Goal: Task Accomplishment & Management: Complete application form

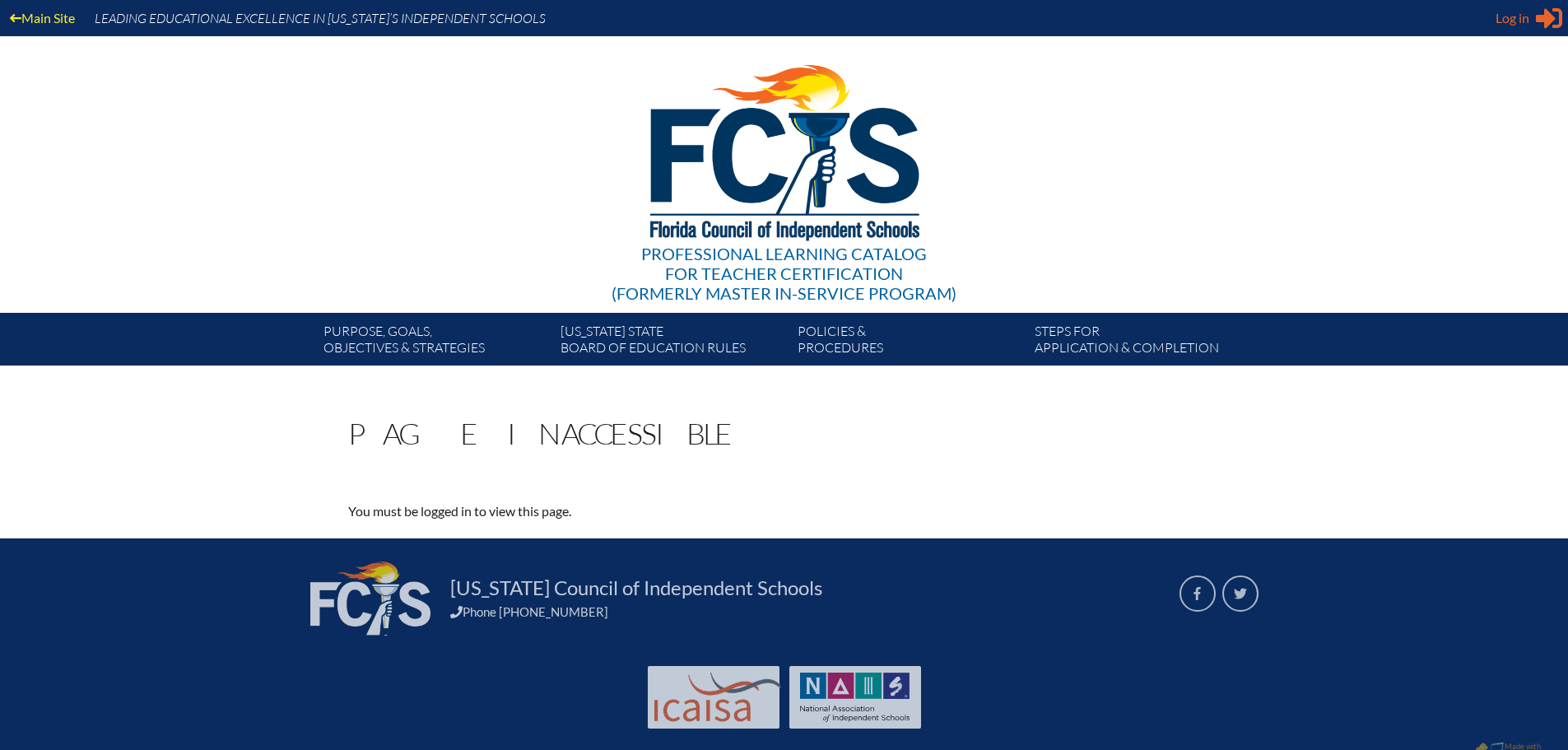
type input "[EMAIL_ADDRESS][DOMAIN_NAME]"
click at [1521, 28] on span "Log in" at bounding box center [1512, 18] width 33 height 20
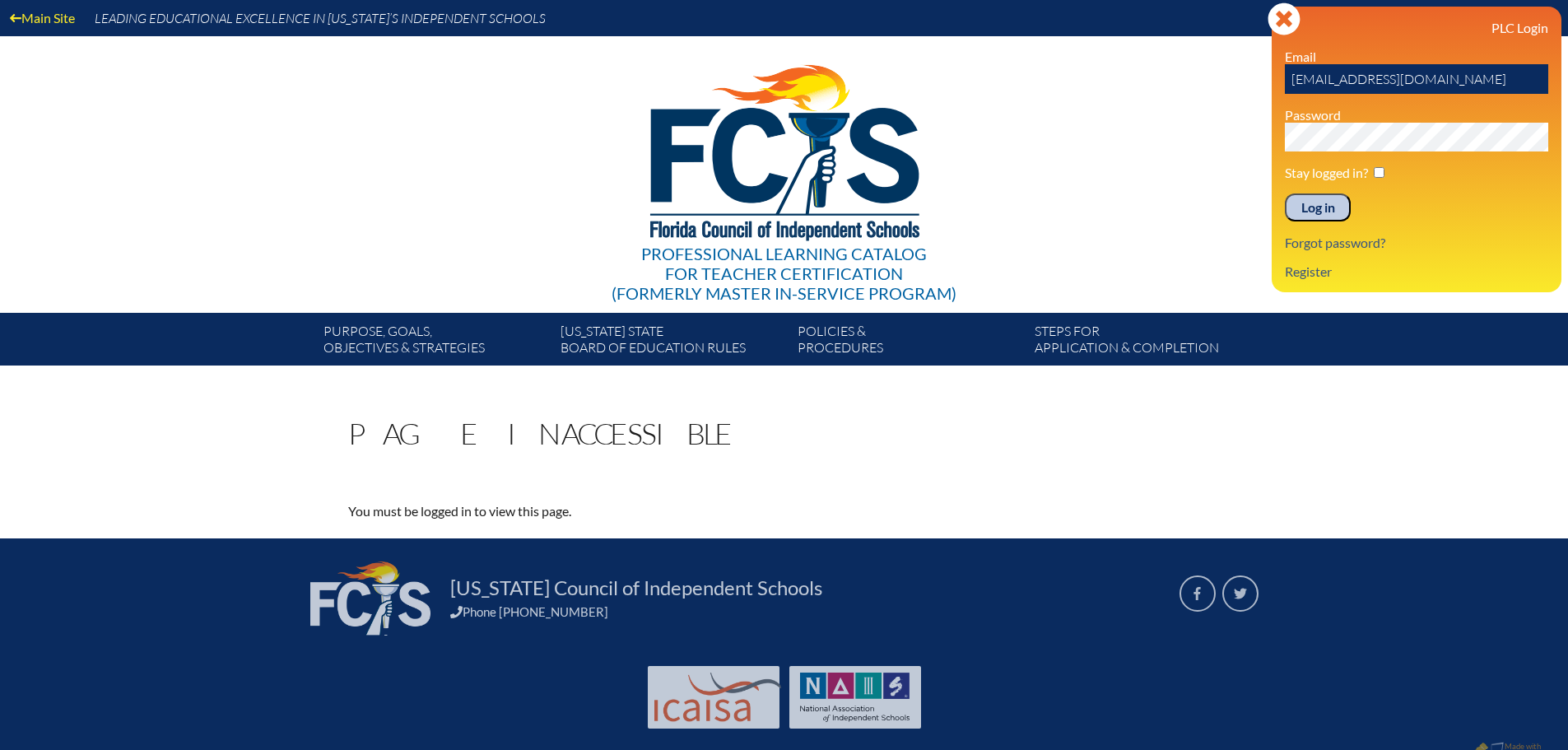
click at [1327, 196] on input "Log in" at bounding box center [1317, 207] width 66 height 28
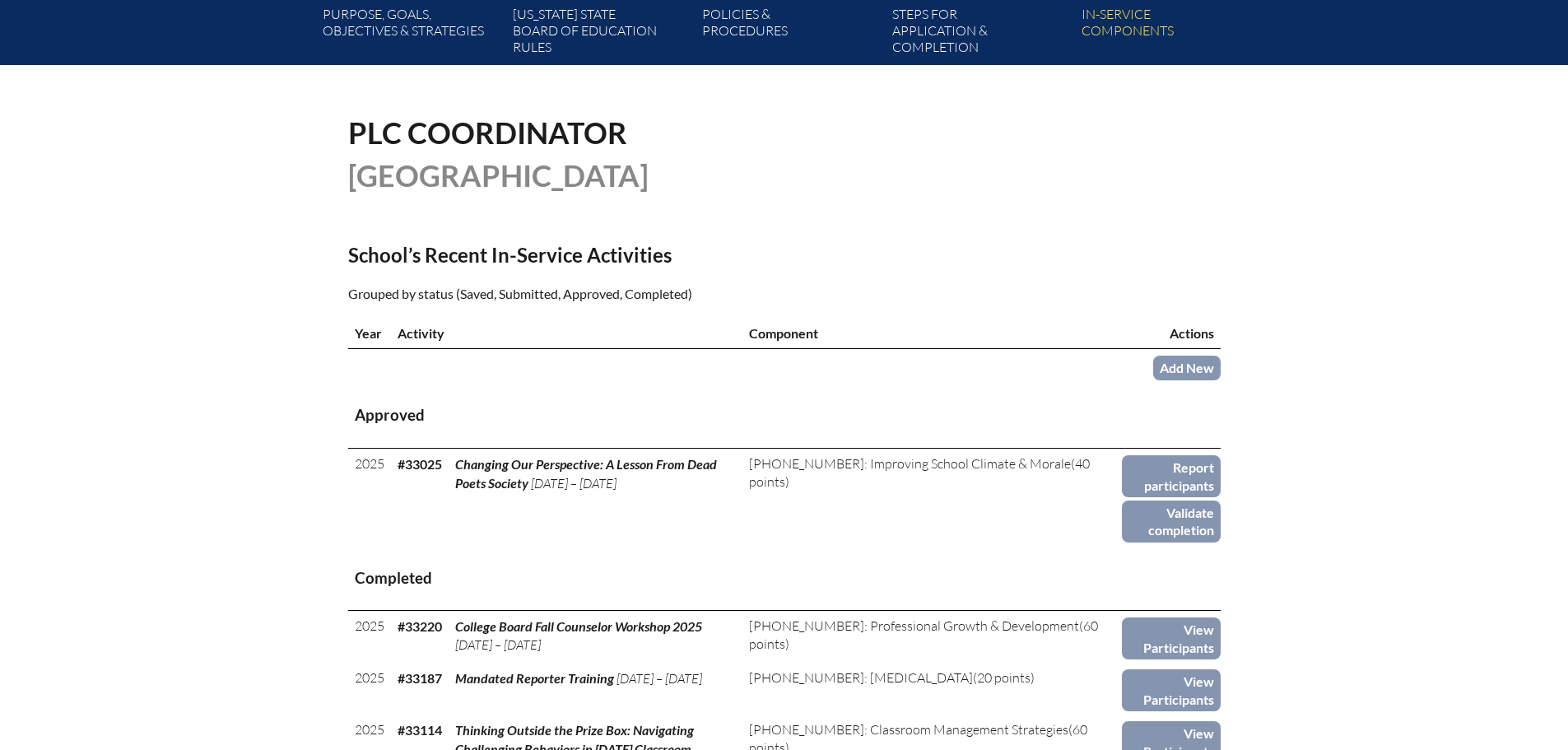
scroll to position [329, 0]
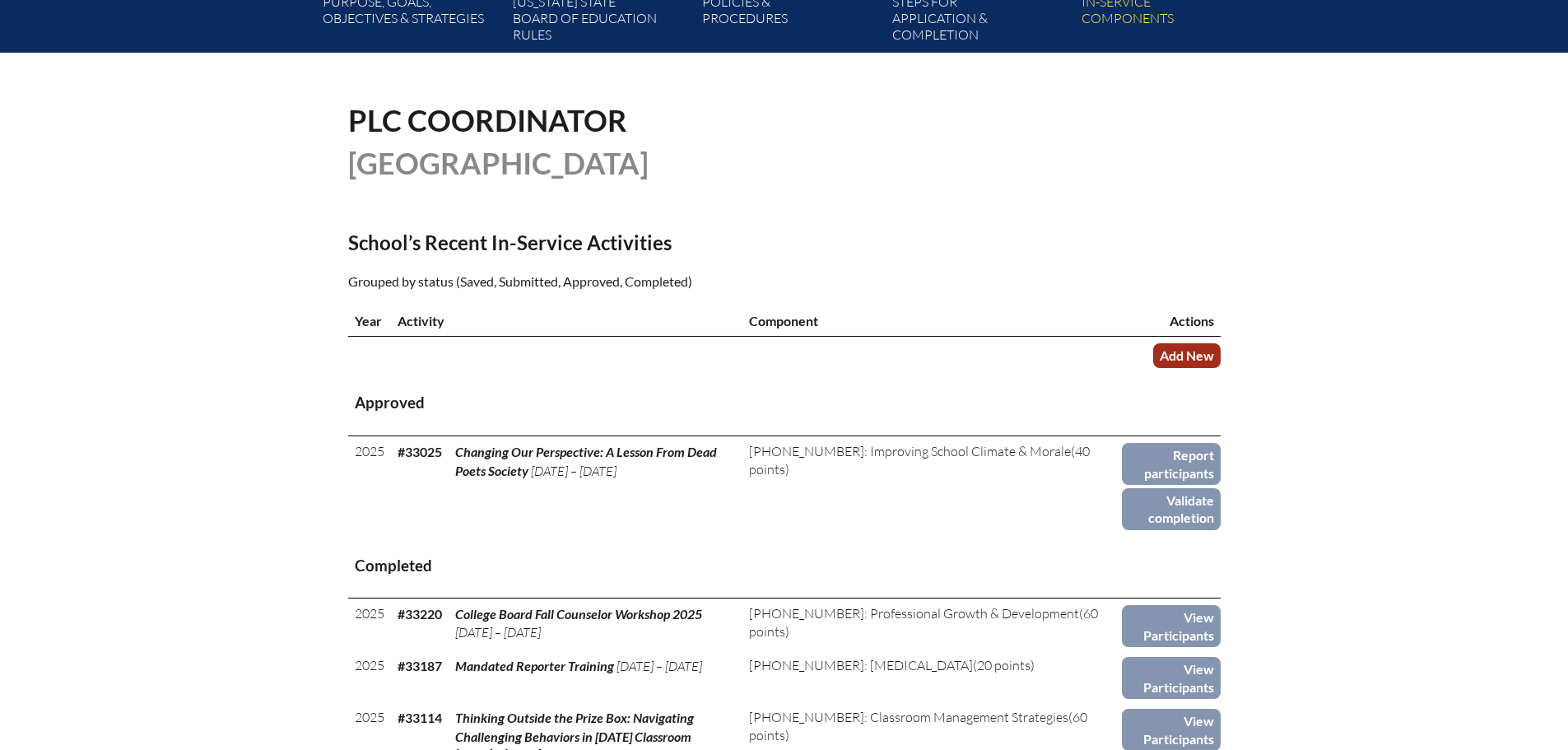
click at [1189, 352] on link "Add New" at bounding box center [1187, 355] width 68 height 24
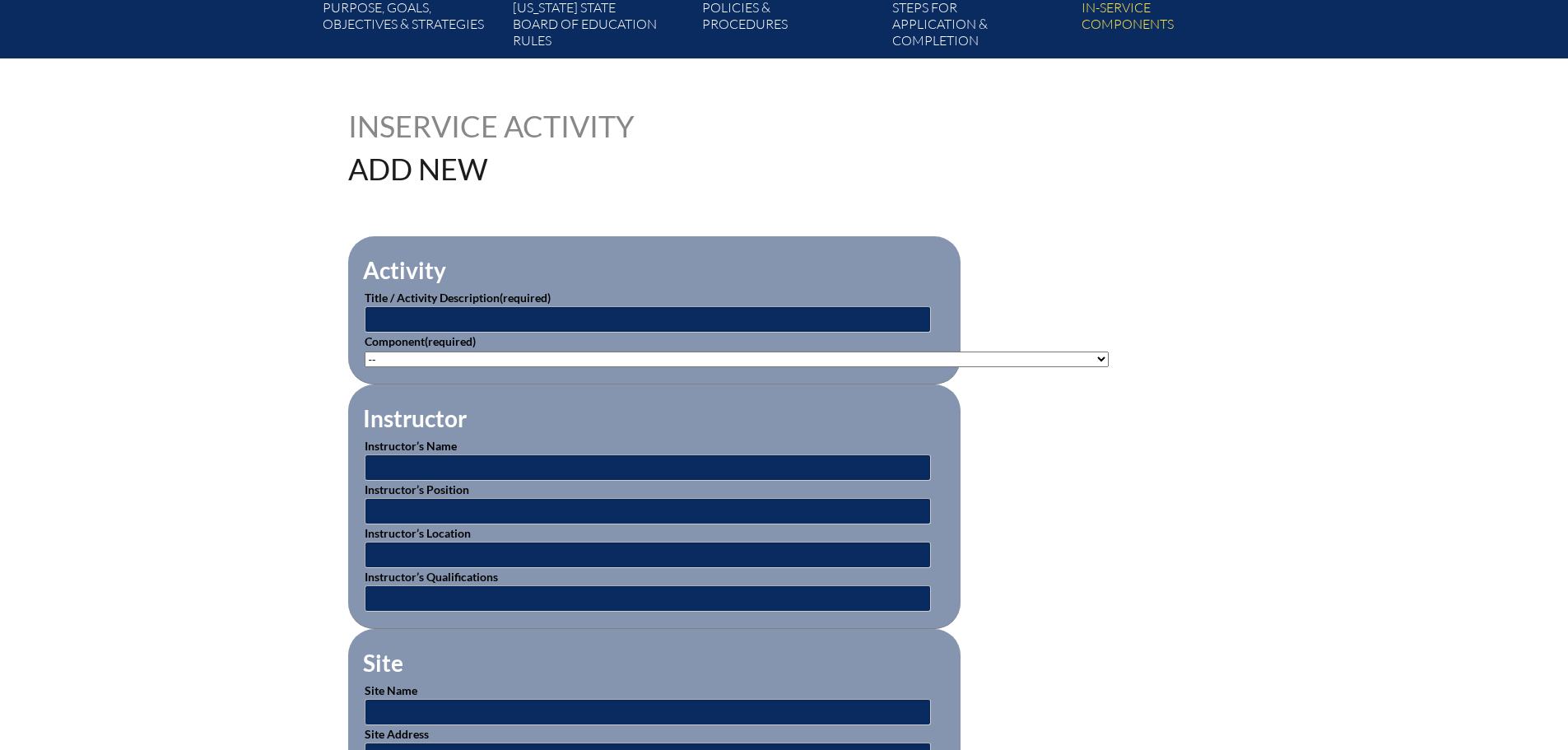
scroll to position [329, 0]
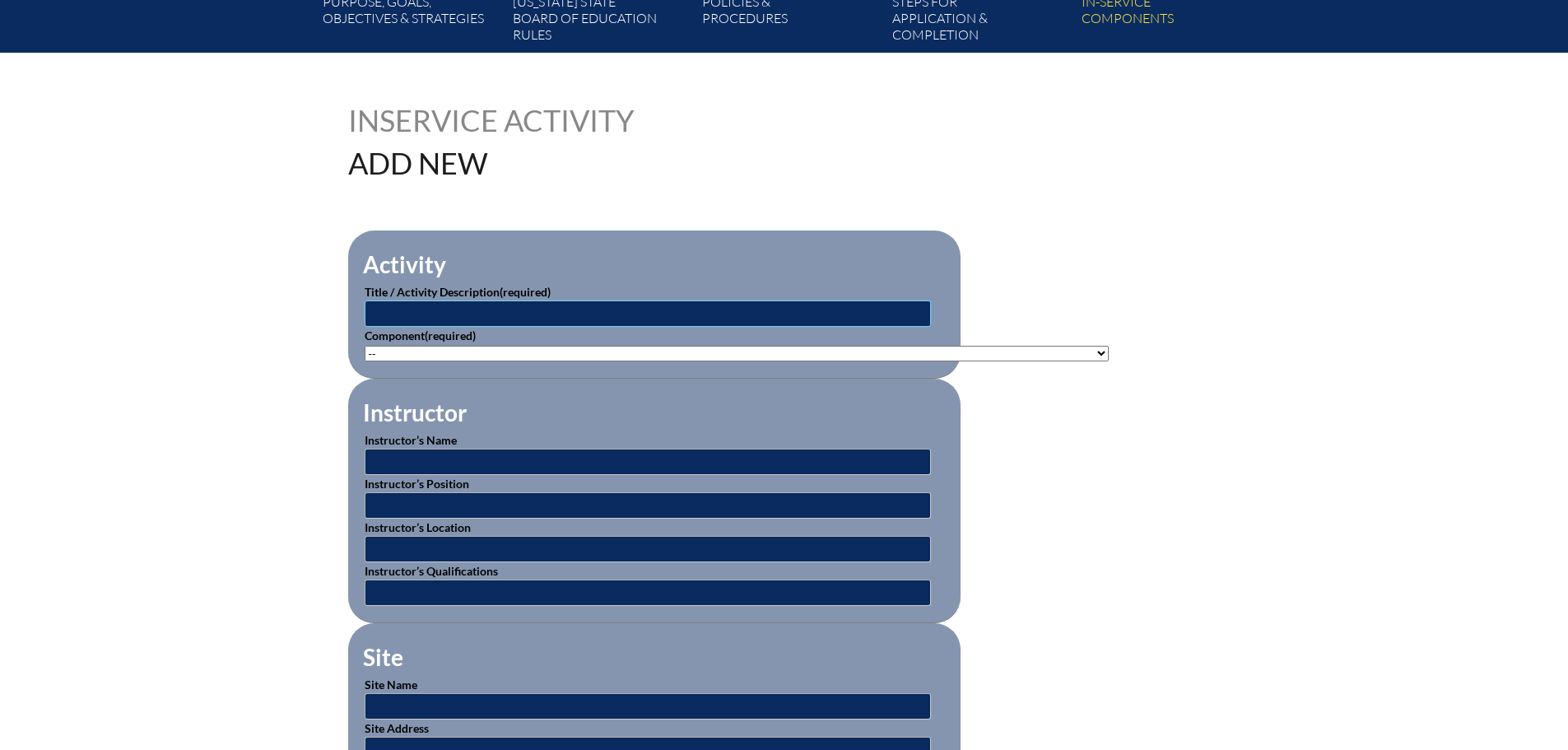
click at [734, 306] on input "text" at bounding box center [648, 314] width 566 height 27
click at [397, 306] on input "CPR Training" at bounding box center [648, 314] width 566 height 27
click at [400, 312] on input "CPR /Epipen Training" at bounding box center [648, 314] width 566 height 27
click at [396, 312] on input "CPR / Epipen Training" at bounding box center [648, 314] width 566 height 27
type input "CPR / Epipen Training"
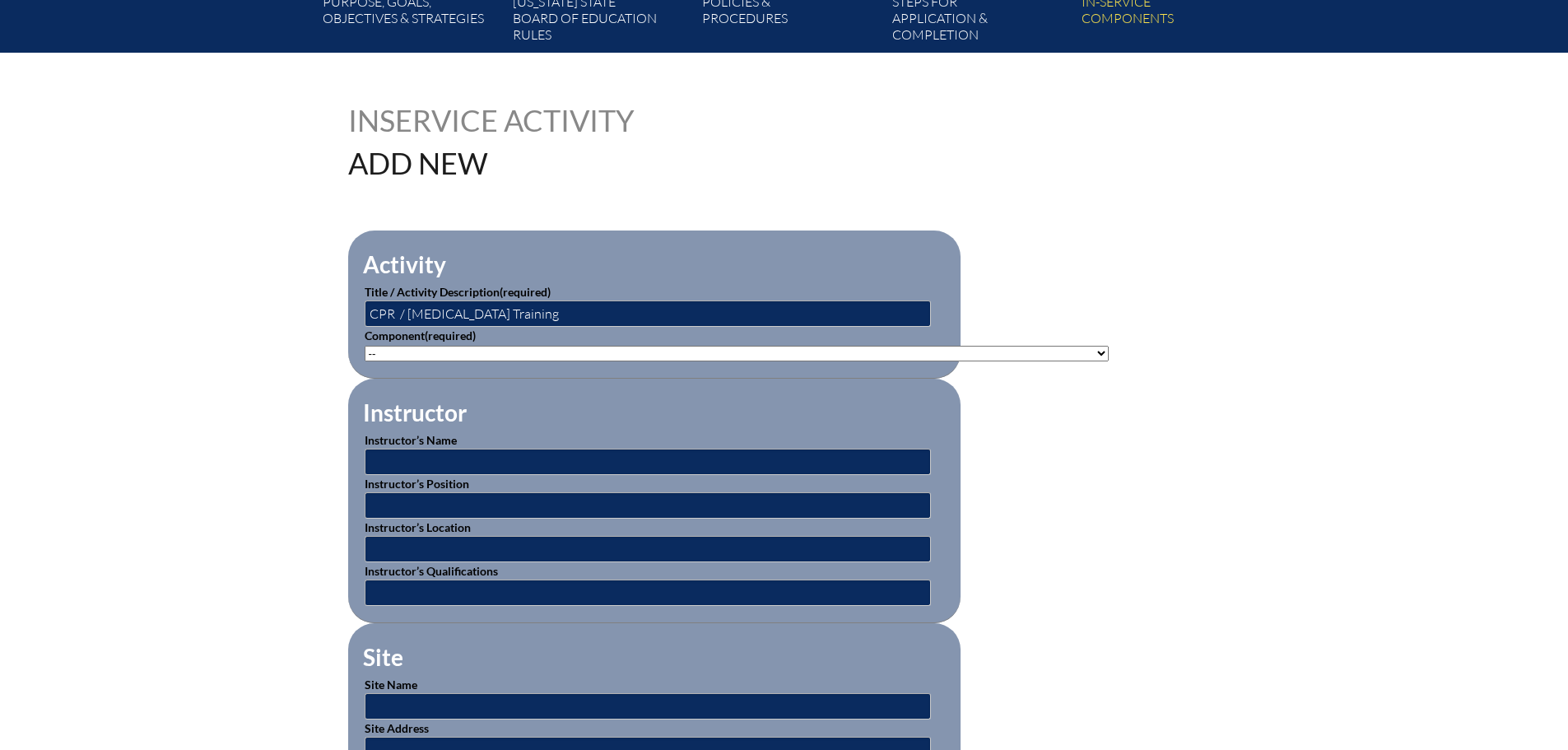
click at [497, 348] on select"]"] "-- 1-000-001: Appropriate Art Activities 1-000-002: Concept and Art Process for…" at bounding box center [736, 354] width 744 height 16
select select"]"] "20477"
click at [365, 346] on select"]"] "-- 1-000-001: Appropriate Art Activities 1-000-002: Concept and Art Process for…" at bounding box center [736, 354] width 744 height 16
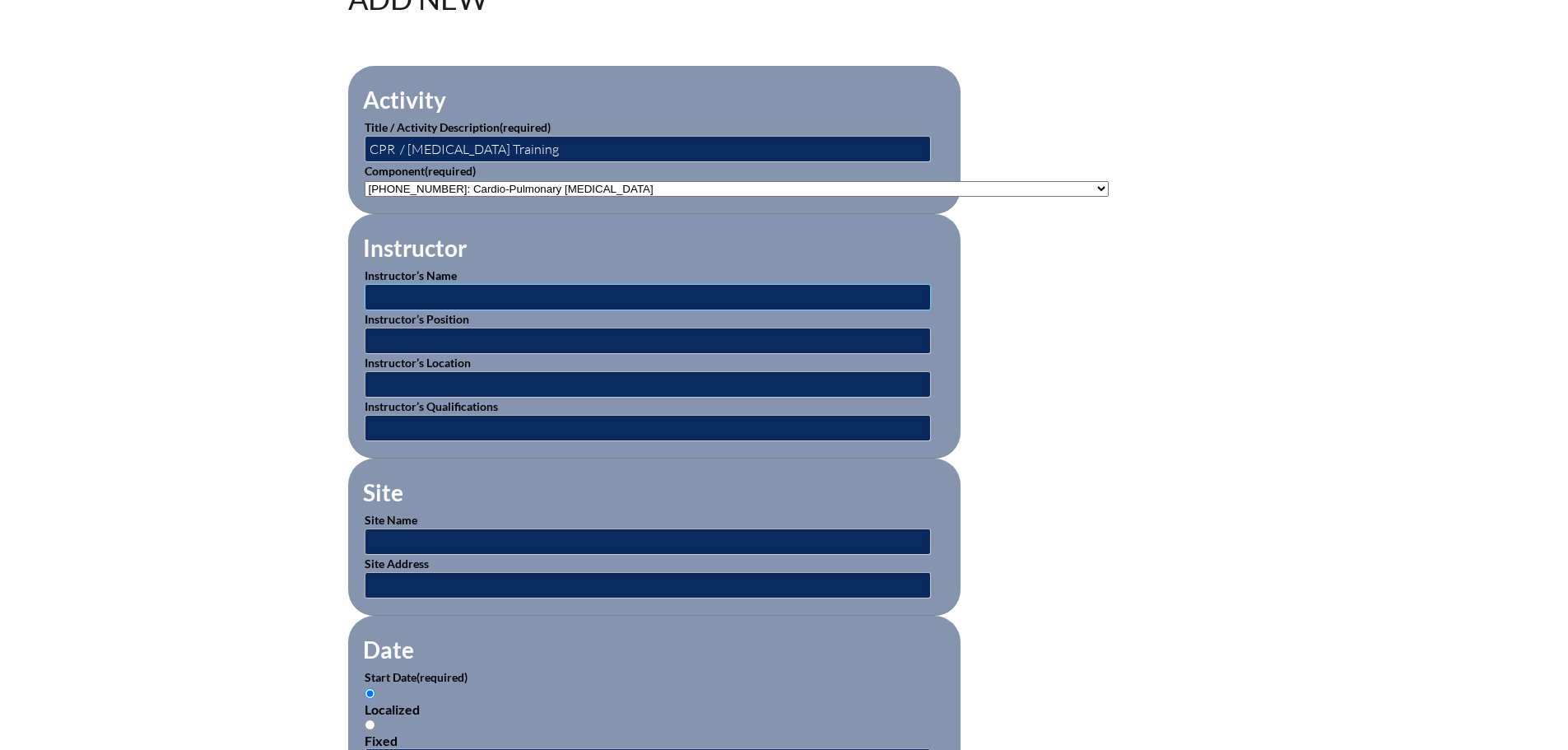
click at [620, 291] on input "text" at bounding box center [648, 297] width 566 height 27
type input "Rachel Dicus"
click at [499, 379] on input "text" at bounding box center [648, 384] width 566 height 27
type input "Canterbury School"
click at [426, 530] on input "text" at bounding box center [648, 542] width 566 height 27
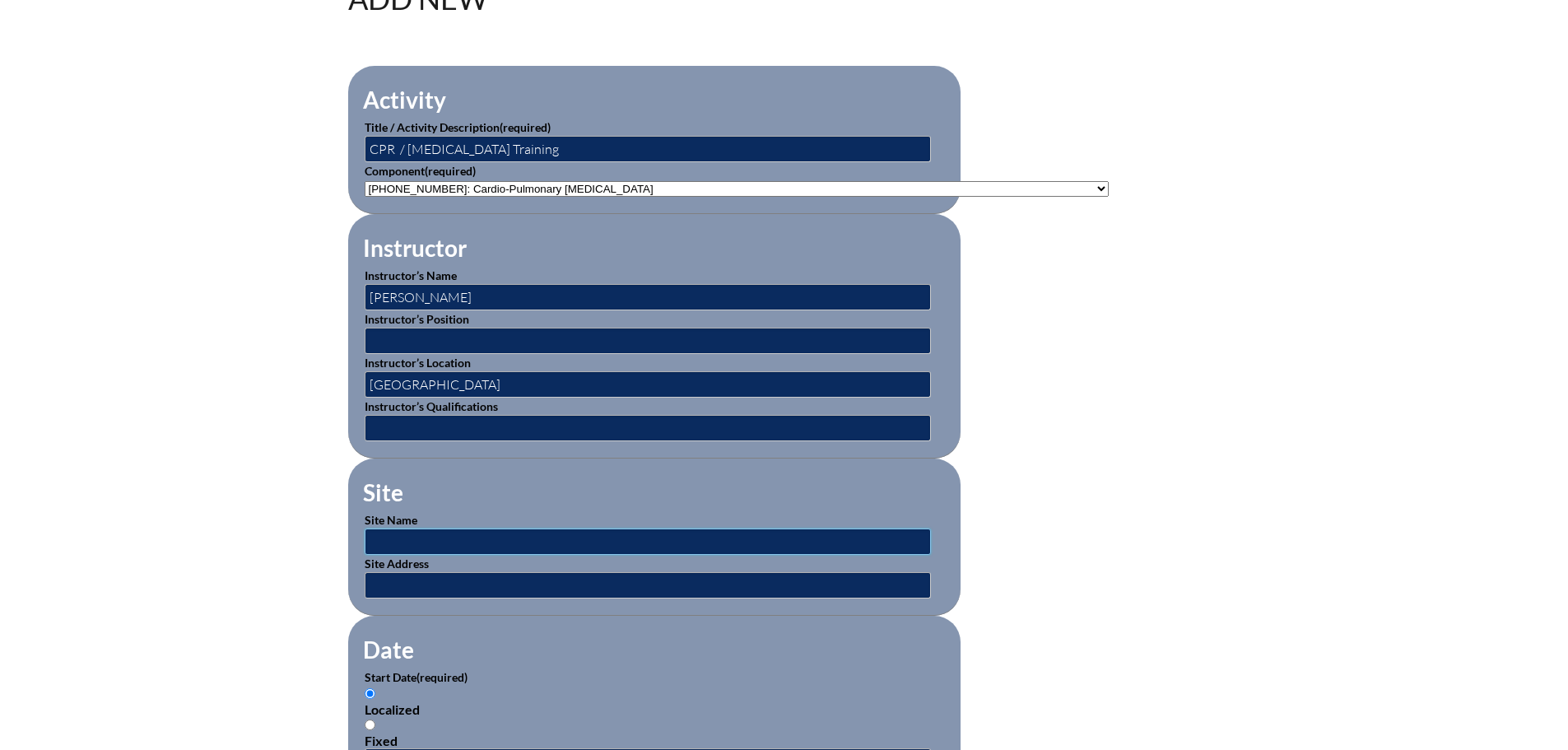
type input "Canterbury School"
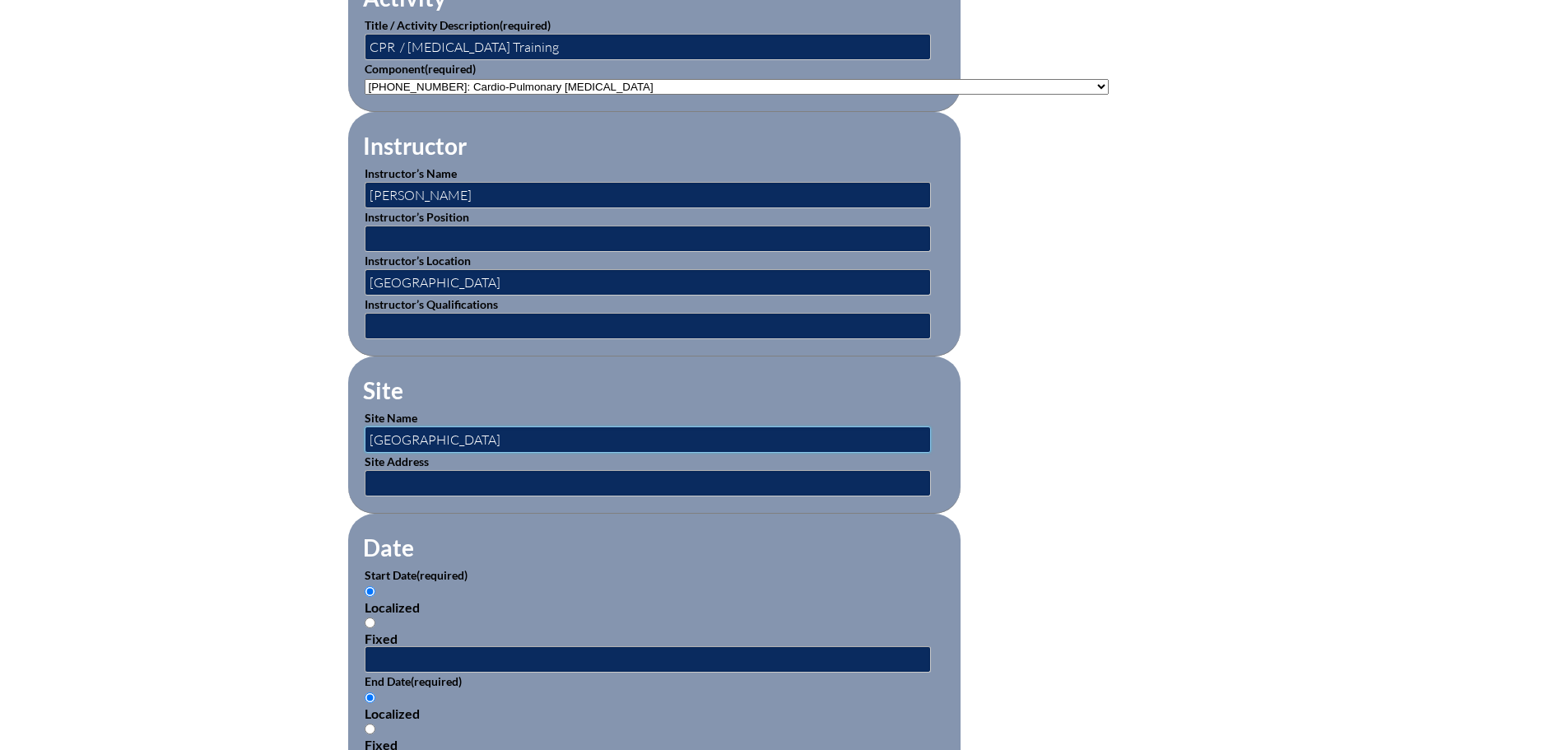
scroll to position [741, 0]
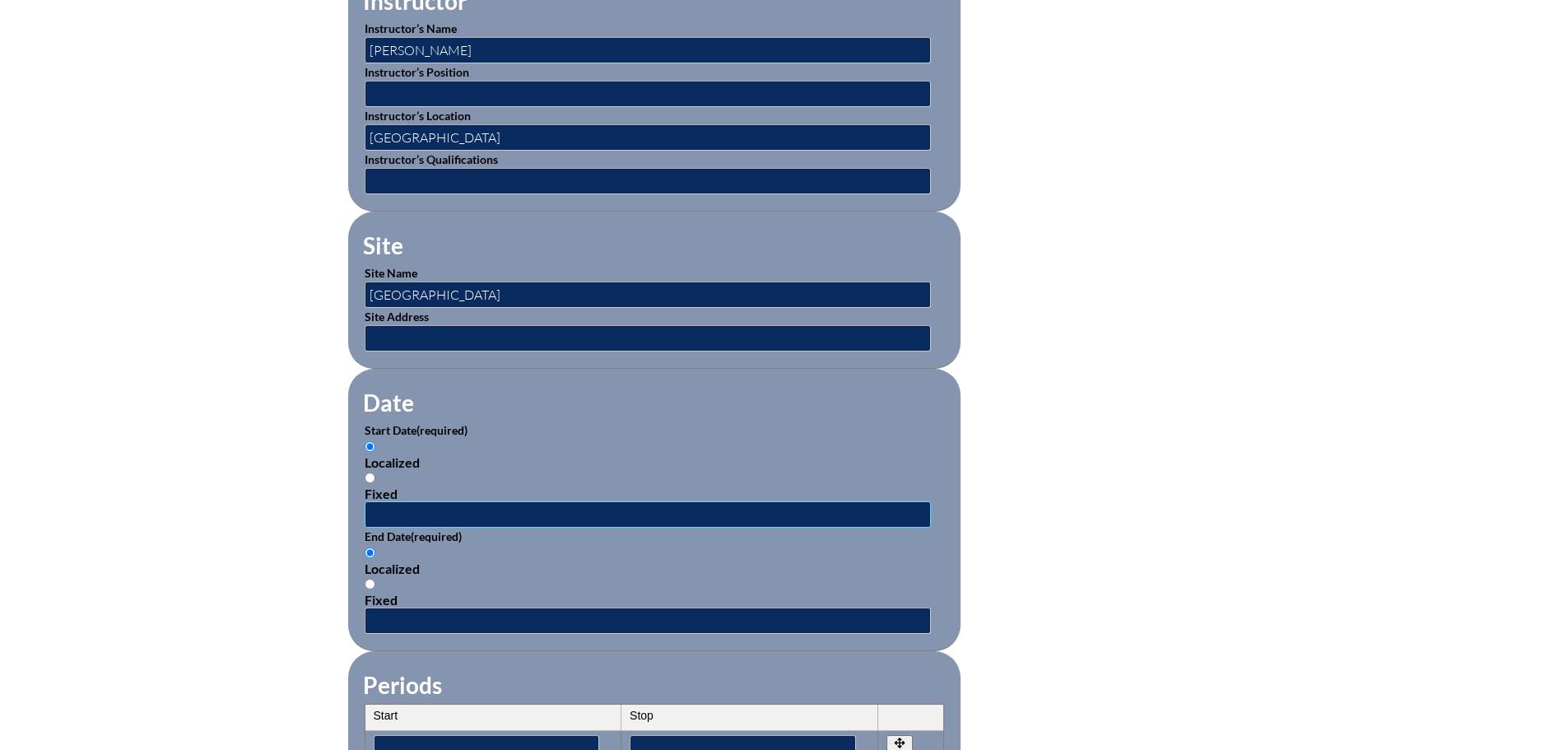
click at [503, 504] on input "text" at bounding box center [648, 514] width 566 height 27
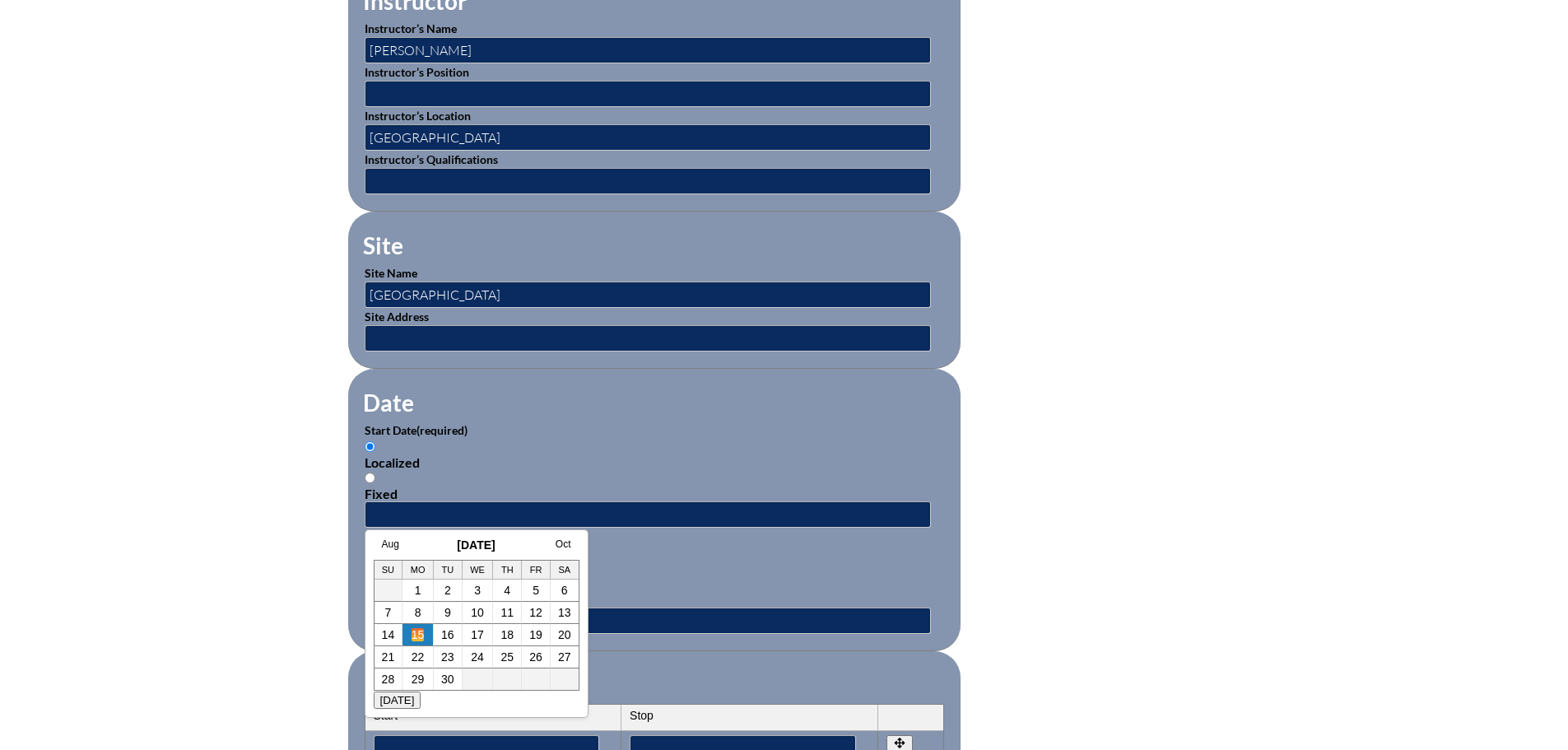
click at [417, 635] on link "15" at bounding box center [418, 634] width 13 height 13
type input "2025-09-15 8:20 AM"
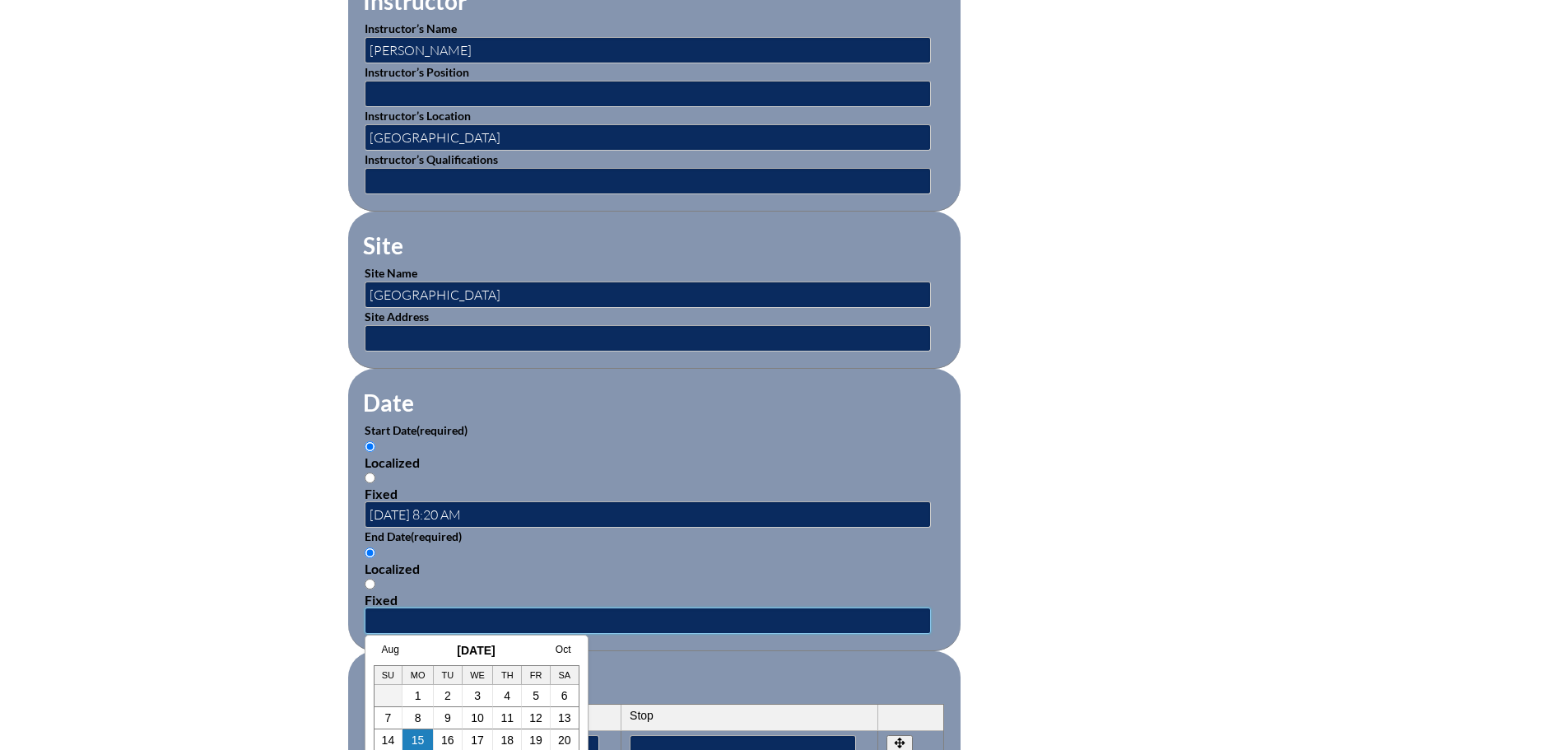
click at [413, 607] on input "text" at bounding box center [648, 620] width 566 height 27
drag, startPoint x: 419, startPoint y: 736, endPoint x: 510, endPoint y: 690, distance: 102.0
click at [419, 736] on link "15" at bounding box center [418, 739] width 13 height 13
type input "2025-09-15 8:20 AM"
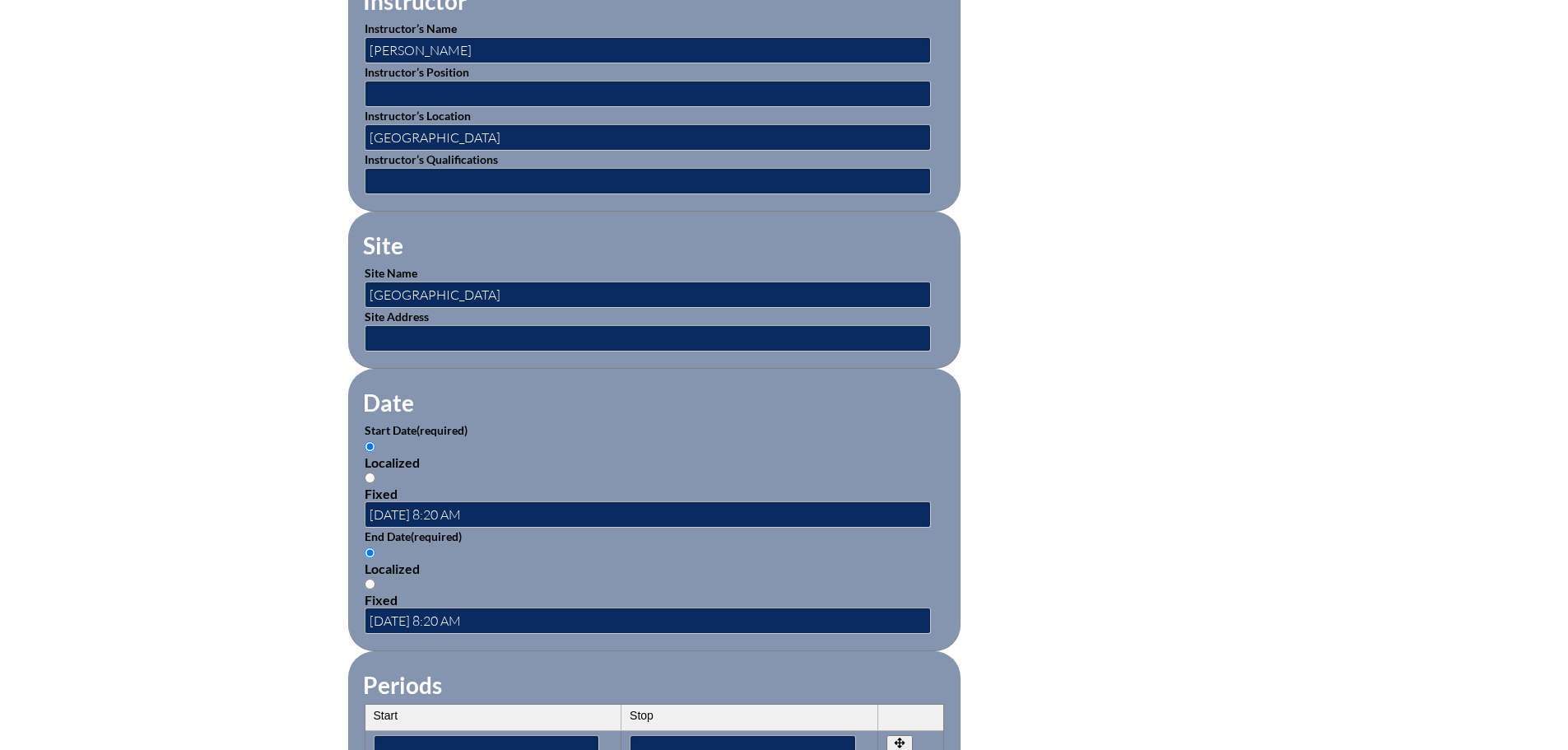
click at [1128, 558] on form "Activity Title / Activity Description (required) CPR / Epipen Training Componen…" at bounding box center [784, 529] width 873 height 1419
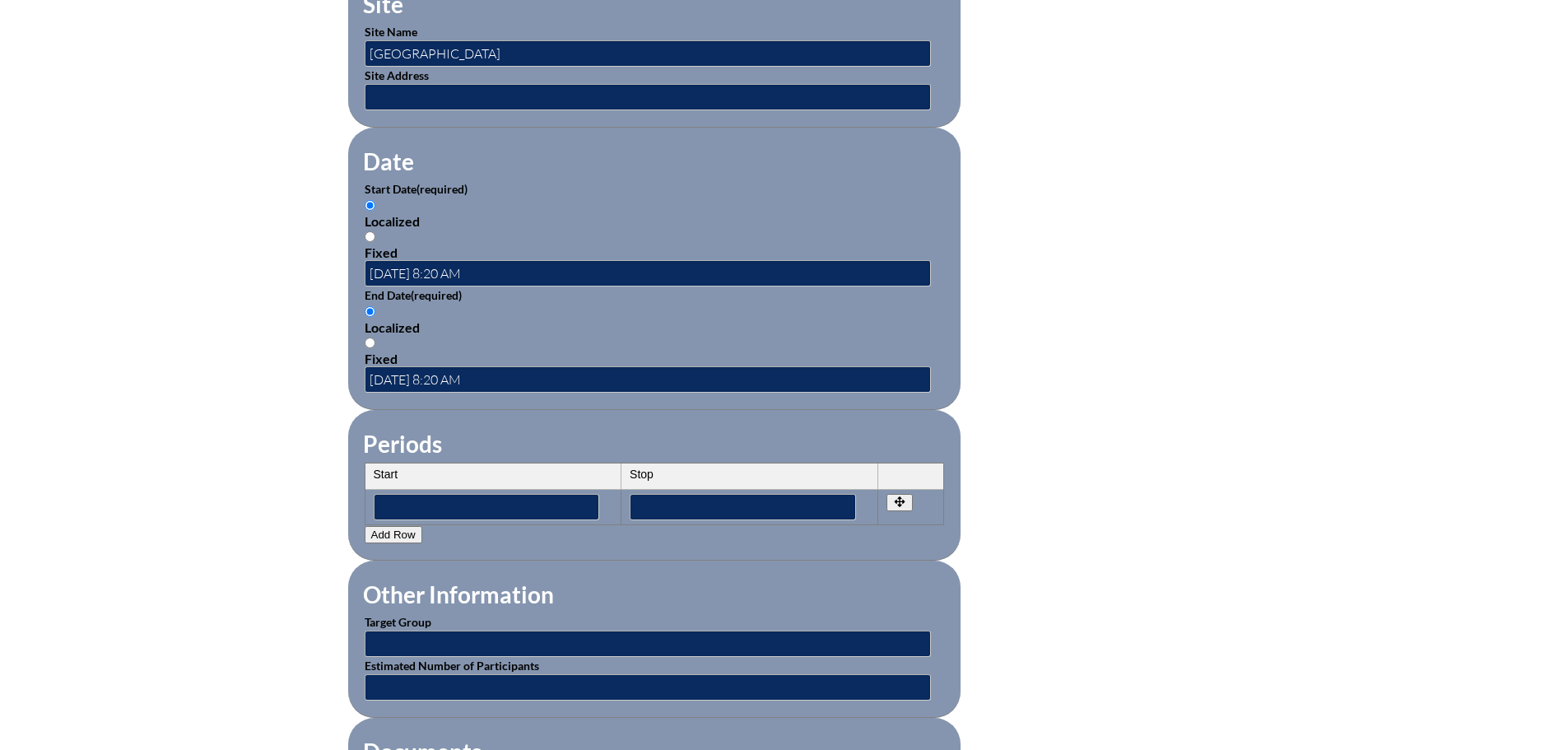
scroll to position [1070, 0]
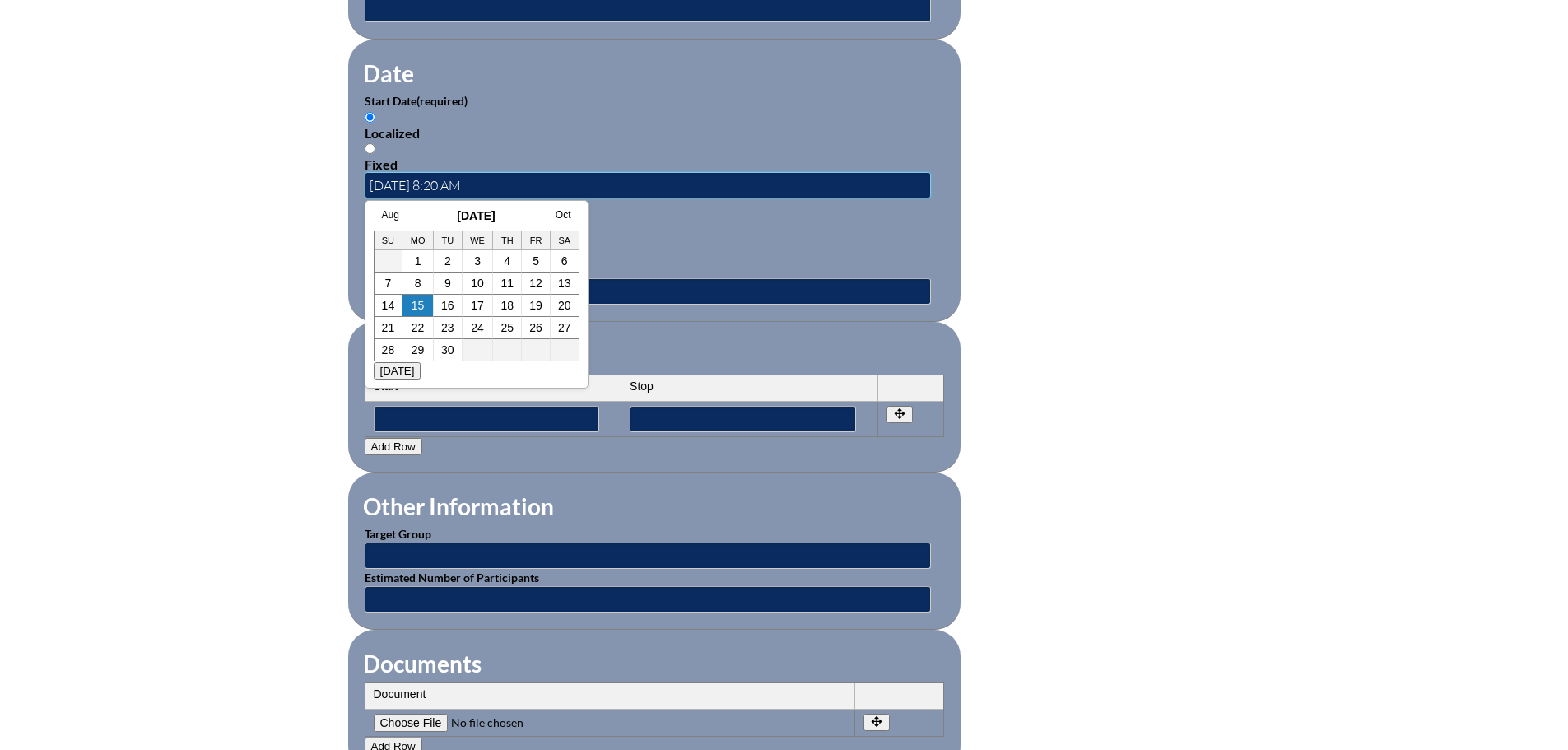
click at [442, 175] on input "2025-09-15 8:20 AM" at bounding box center [648, 185] width 566 height 27
type input "2025-09-15 7:20 AM"
click at [1369, 225] on div "Inservice Activity Add New Activity Title / Activity Description (required) CPR…" at bounding box center [784, 137] width 1568 height 1544
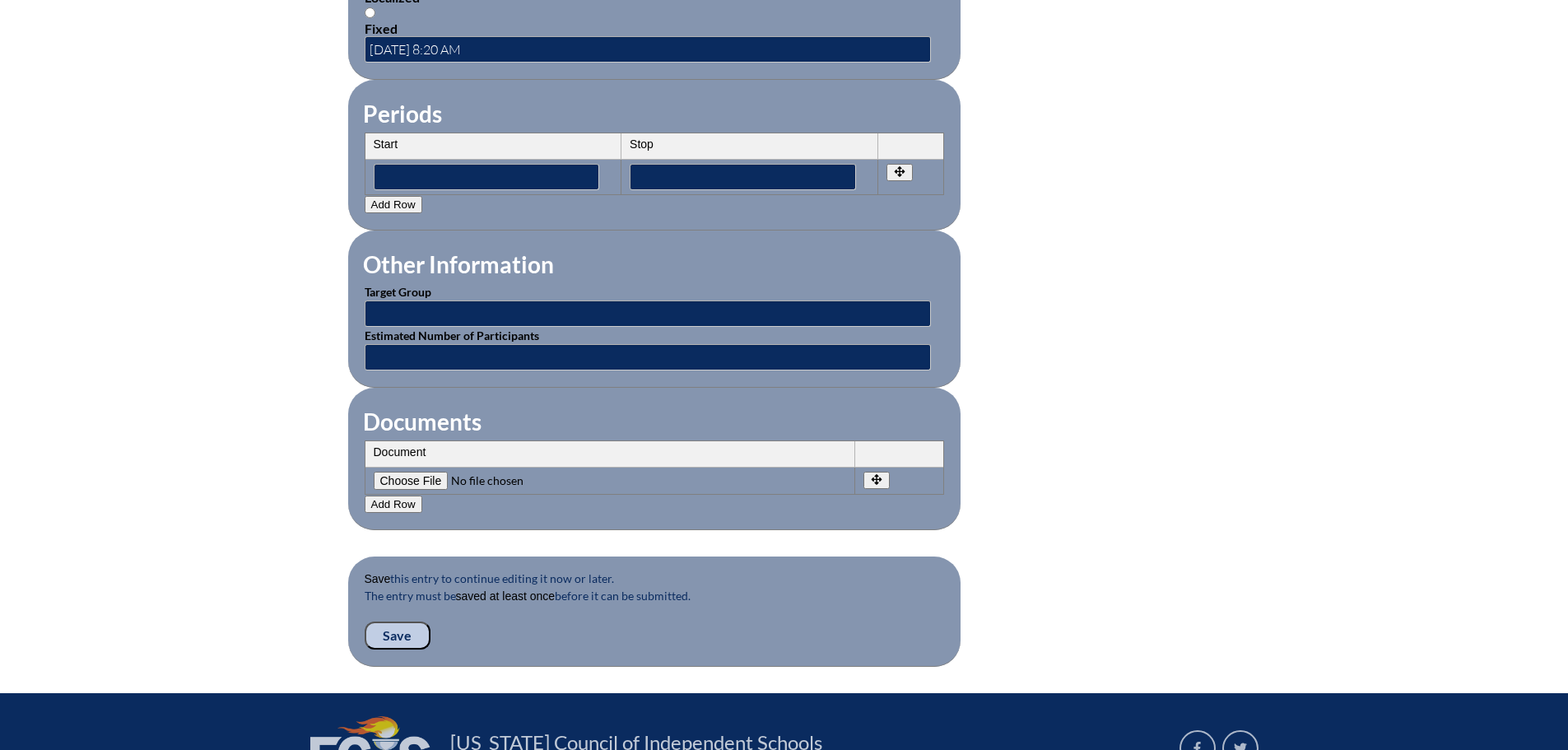
scroll to position [1317, 0]
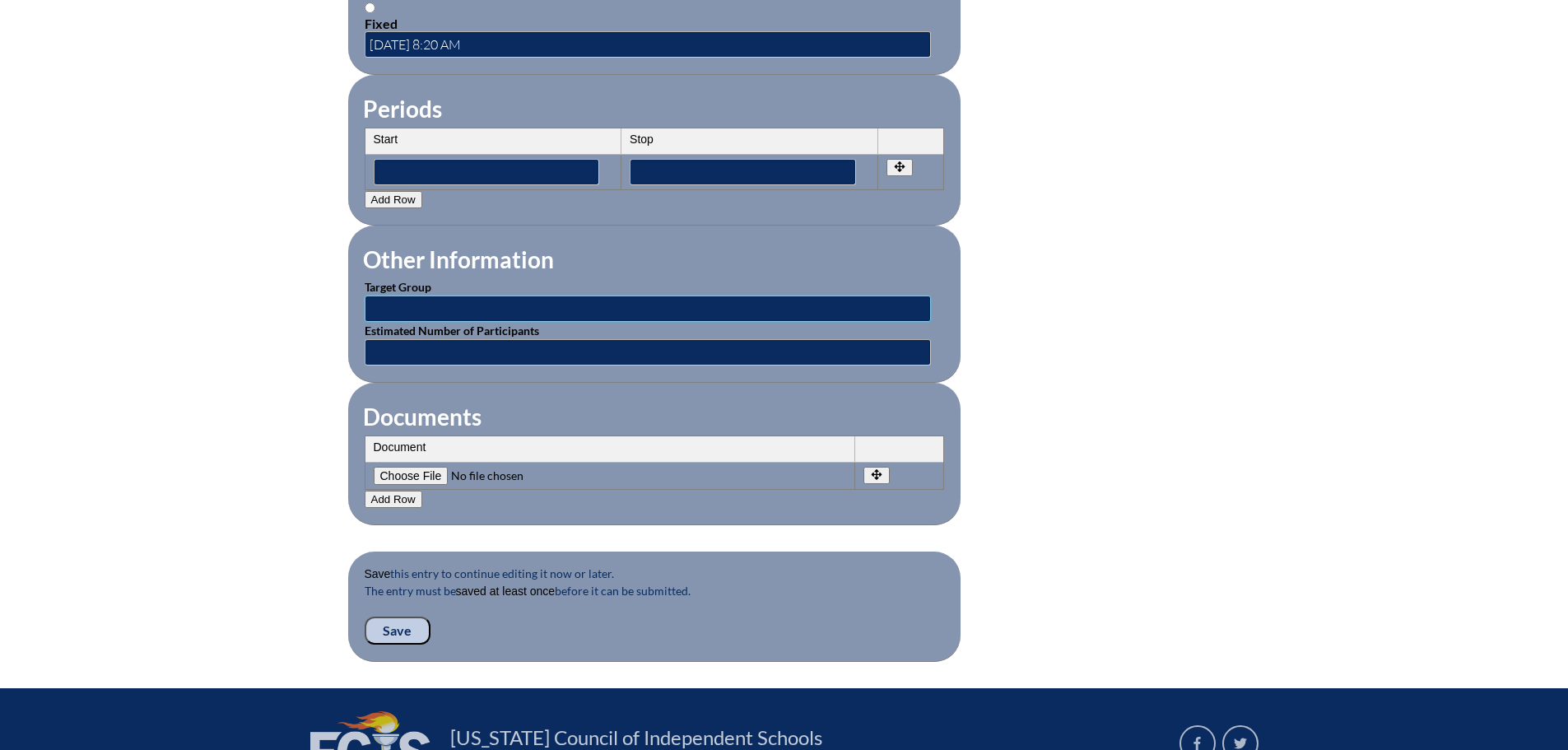
click at [491, 296] on input "text" at bounding box center [648, 309] width 566 height 27
type input "Classroom Teachers and Staff"
click at [416, 467] on input"] "file" at bounding box center [486, 476] width 224 height 18
type input"] "C:\fakepath\CPR Training Email.pdf"
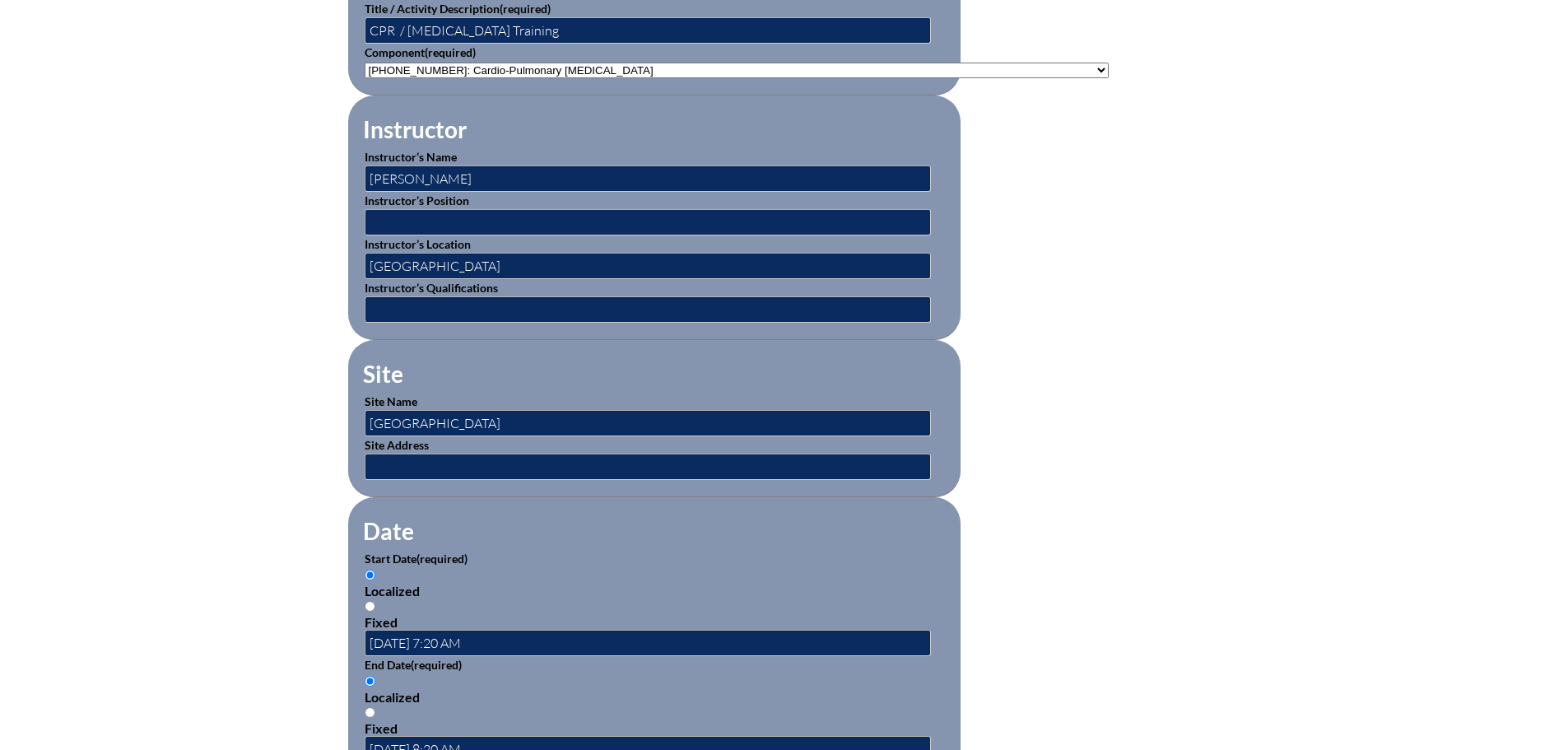
scroll to position [659, 0]
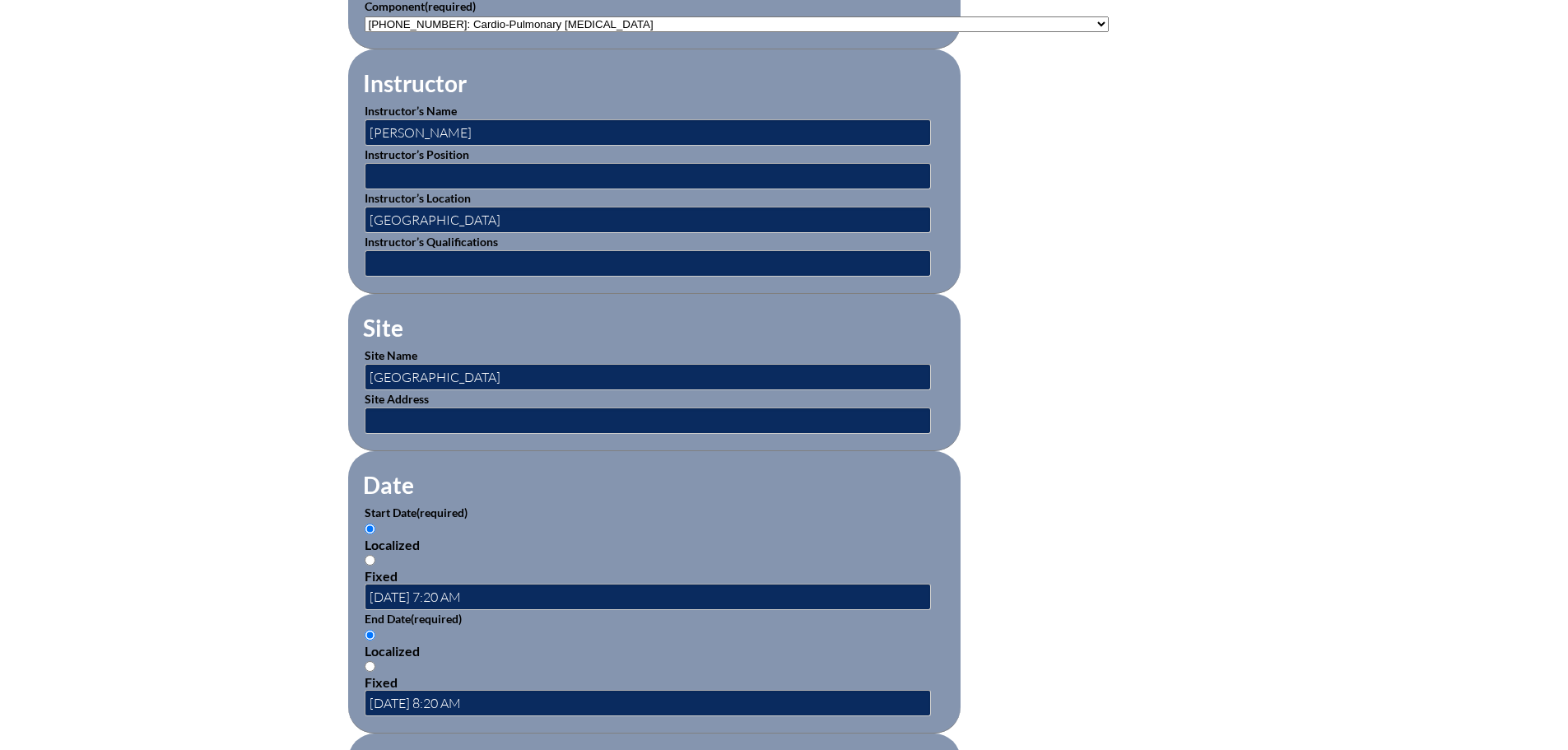
click at [551, 155] on p "Instructor’s Position" at bounding box center [654, 167] width 579 height 43
click at [550, 170] on input "text" at bounding box center [648, 176] width 566 height 27
type input "School Nurse"
click at [1031, 342] on form "Activity Title / Activity Description (required) CPR / Epipen Training Componen…" at bounding box center [784, 611] width 873 height 1419
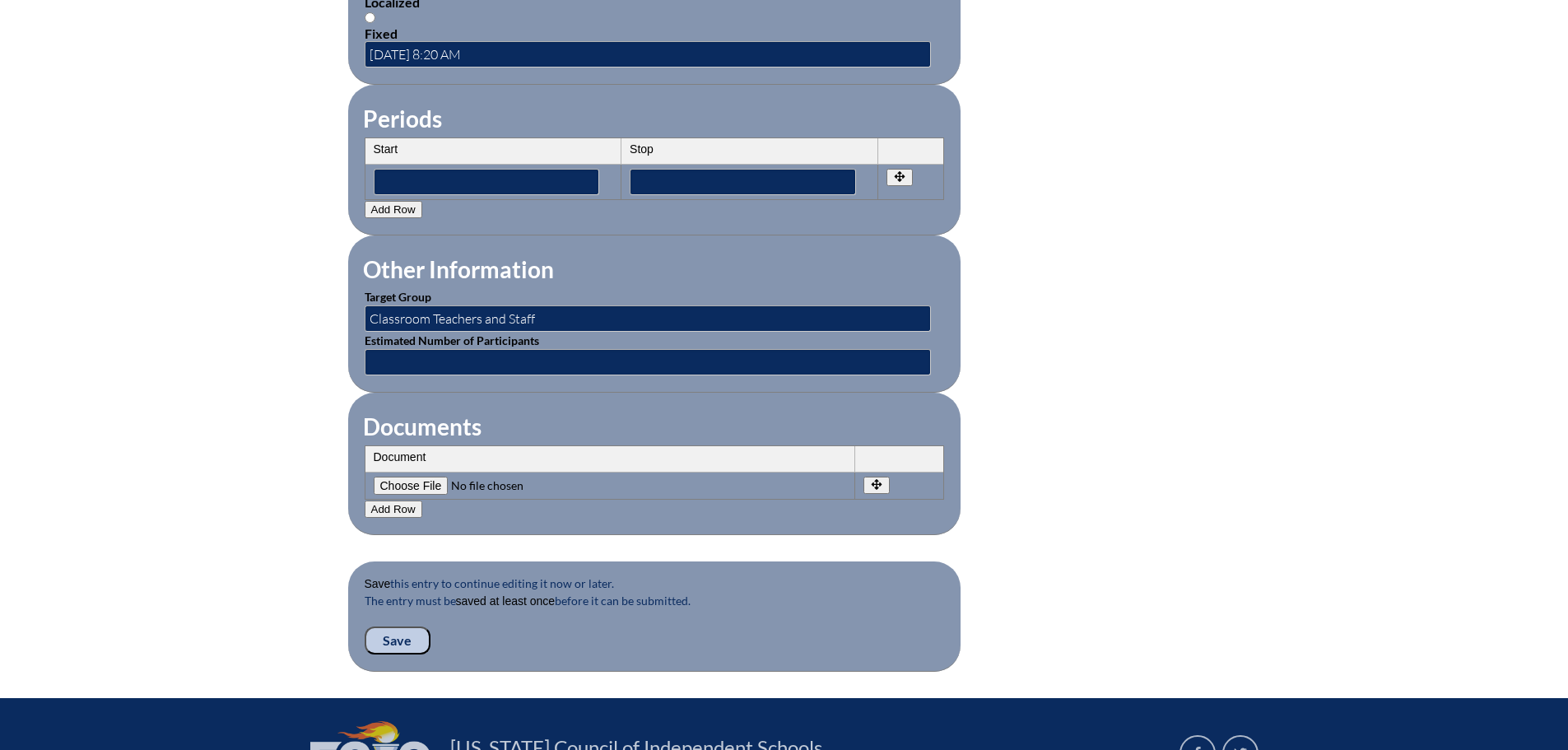
scroll to position [1481, 0]
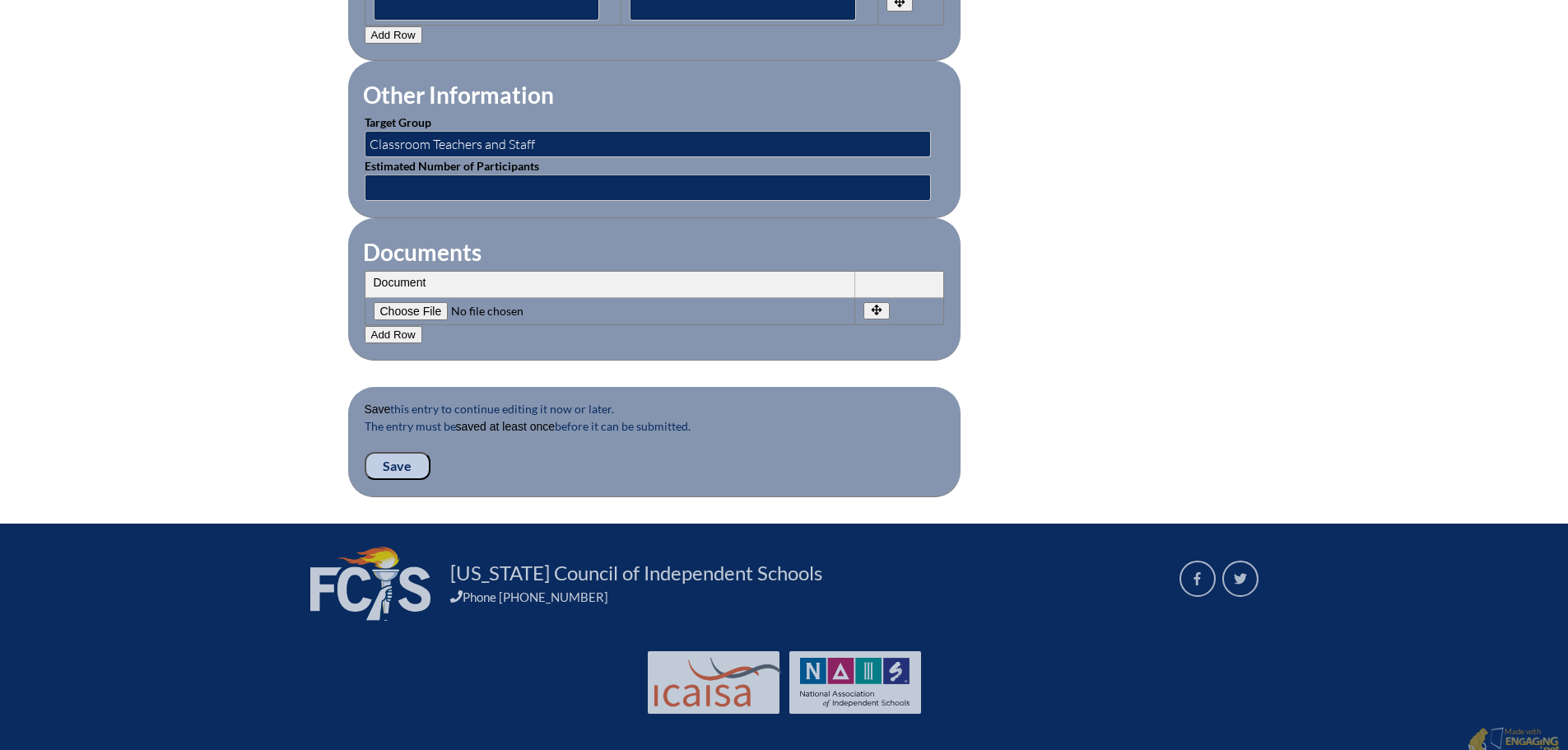
click at [406, 452] on input "Save" at bounding box center [397, 466] width 66 height 28
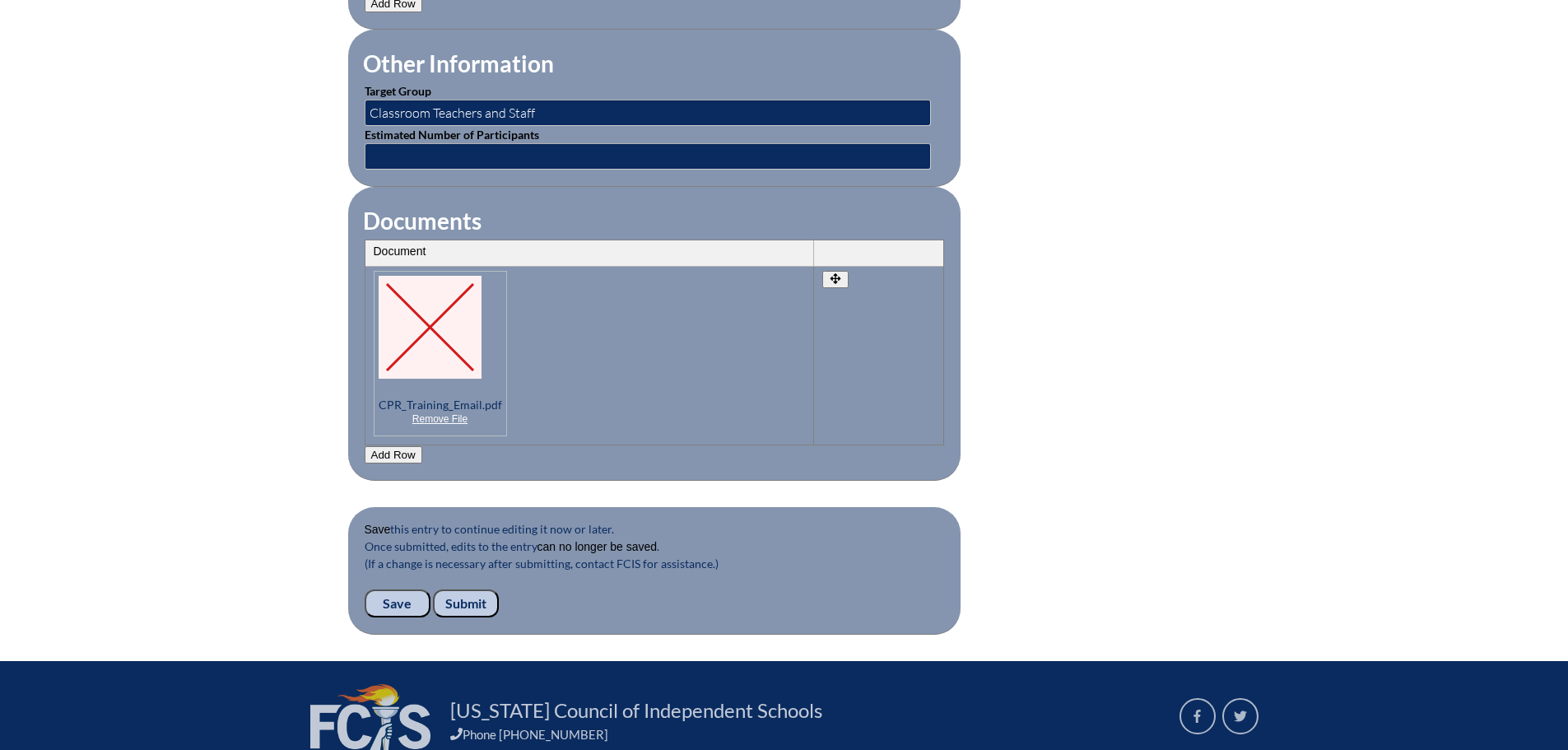
scroll to position [1650, 0]
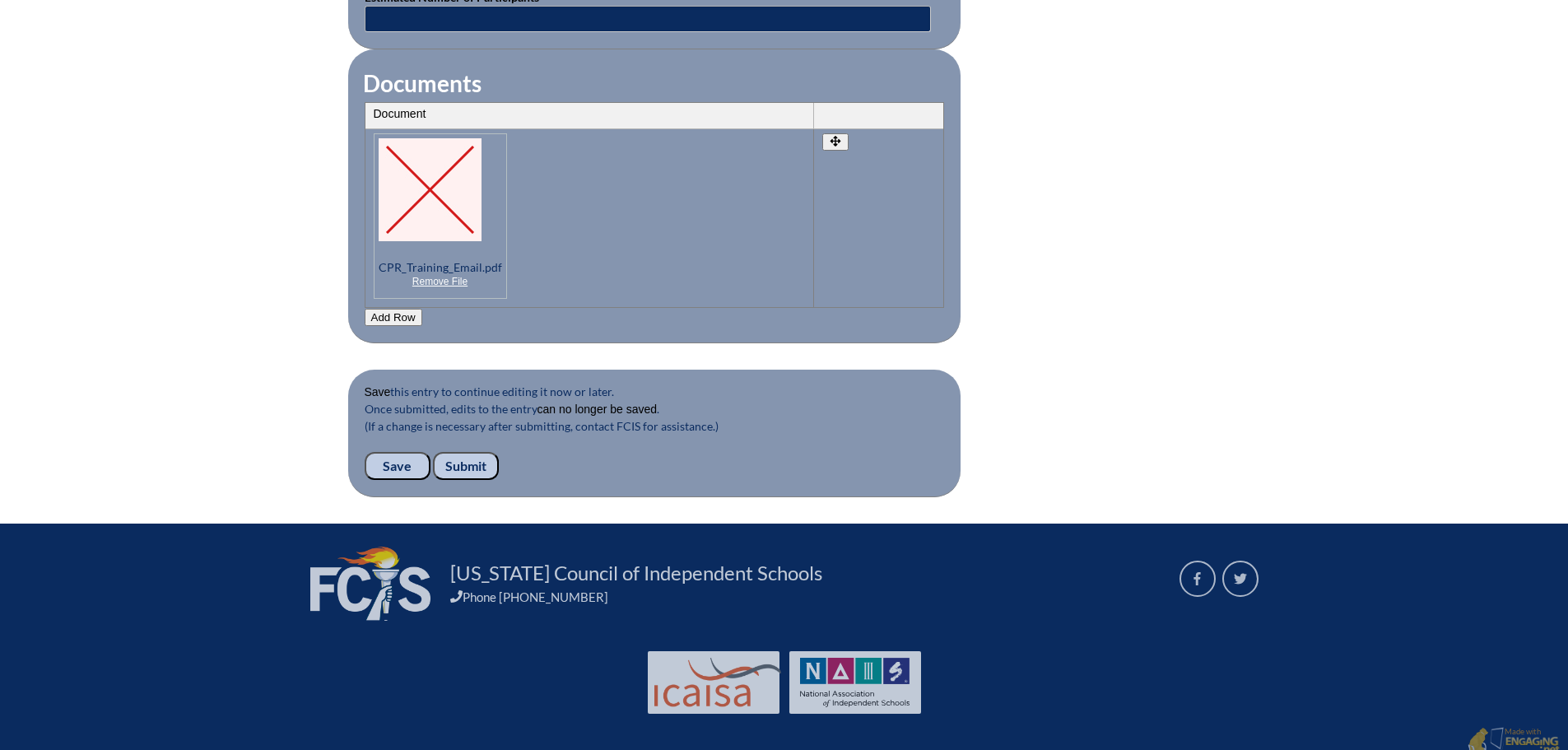
click at [468, 456] on input "Submit" at bounding box center [465, 466] width 66 height 28
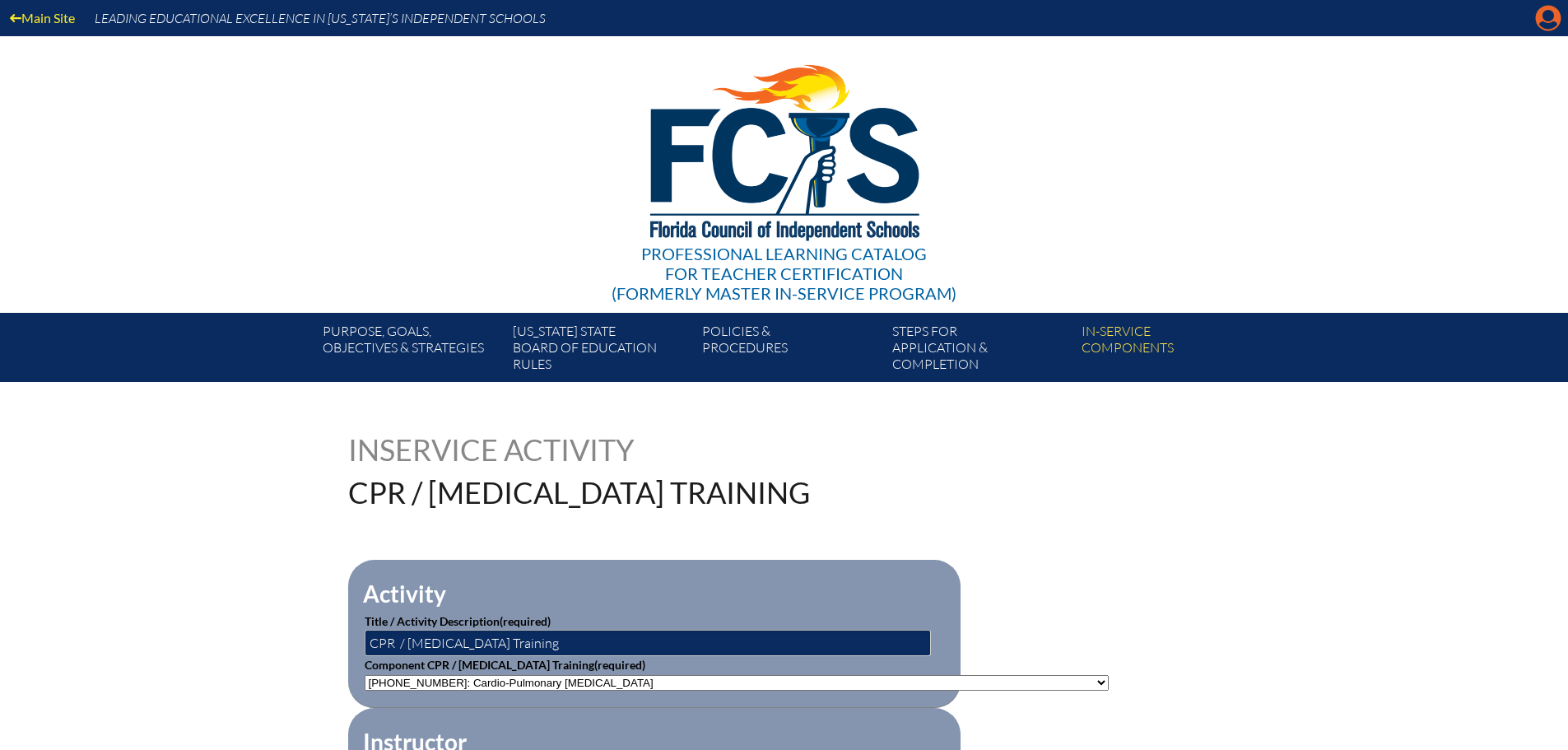
click at [1549, 20] on icon "Manage account" at bounding box center [1548, 18] width 27 height 27
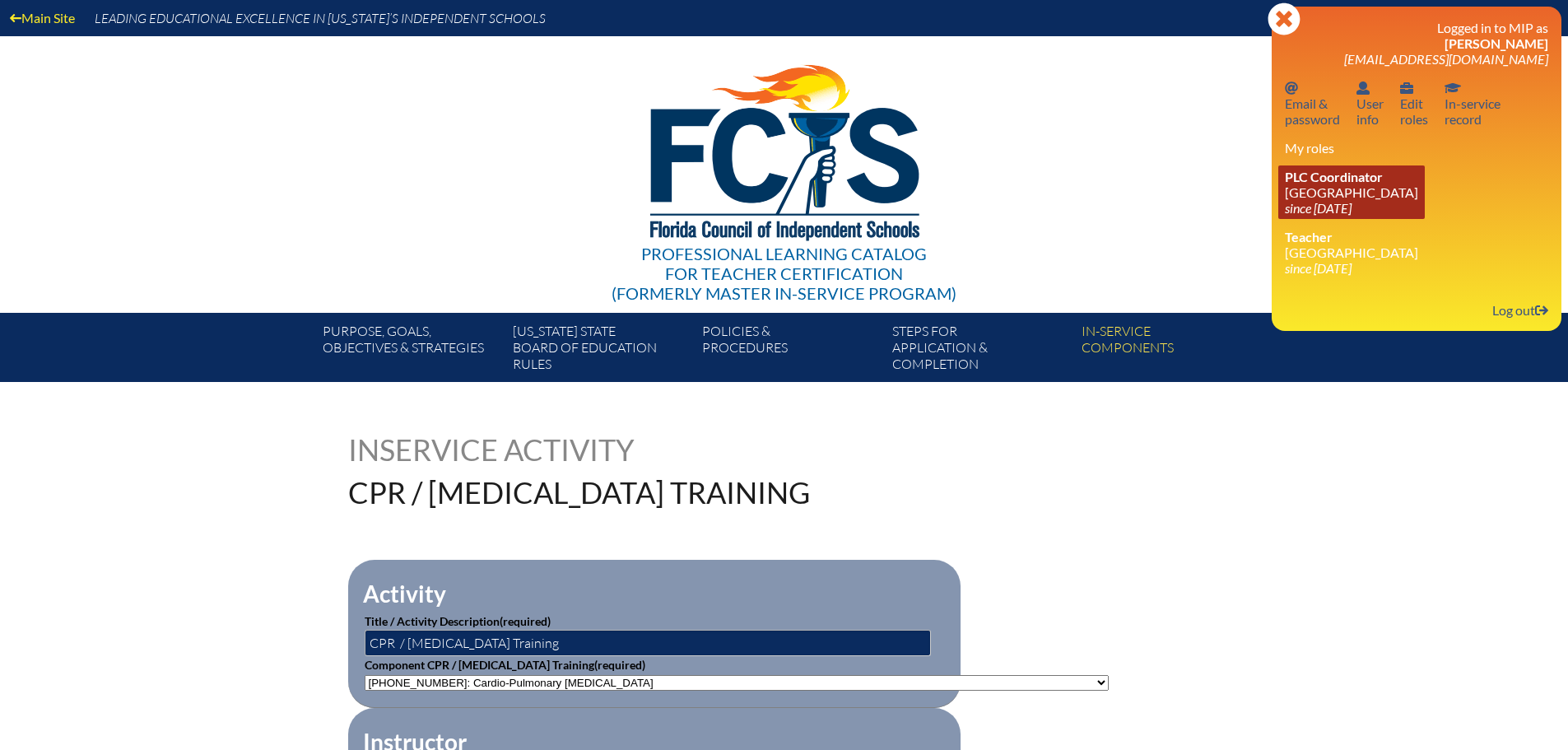
click at [1338, 205] on icon "since 2021 Aug 2" at bounding box center [1318, 207] width 67 height 16
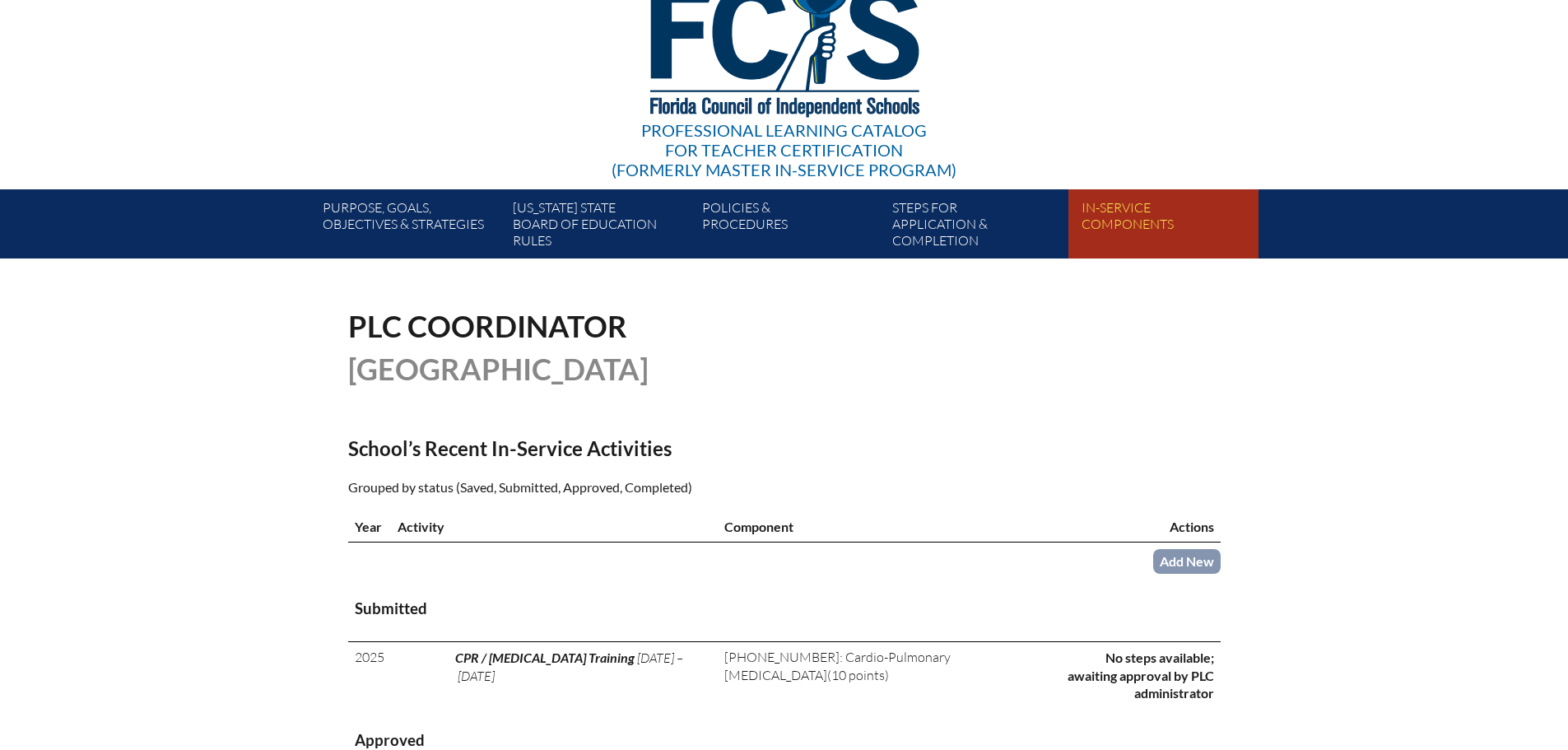
scroll to position [329, 0]
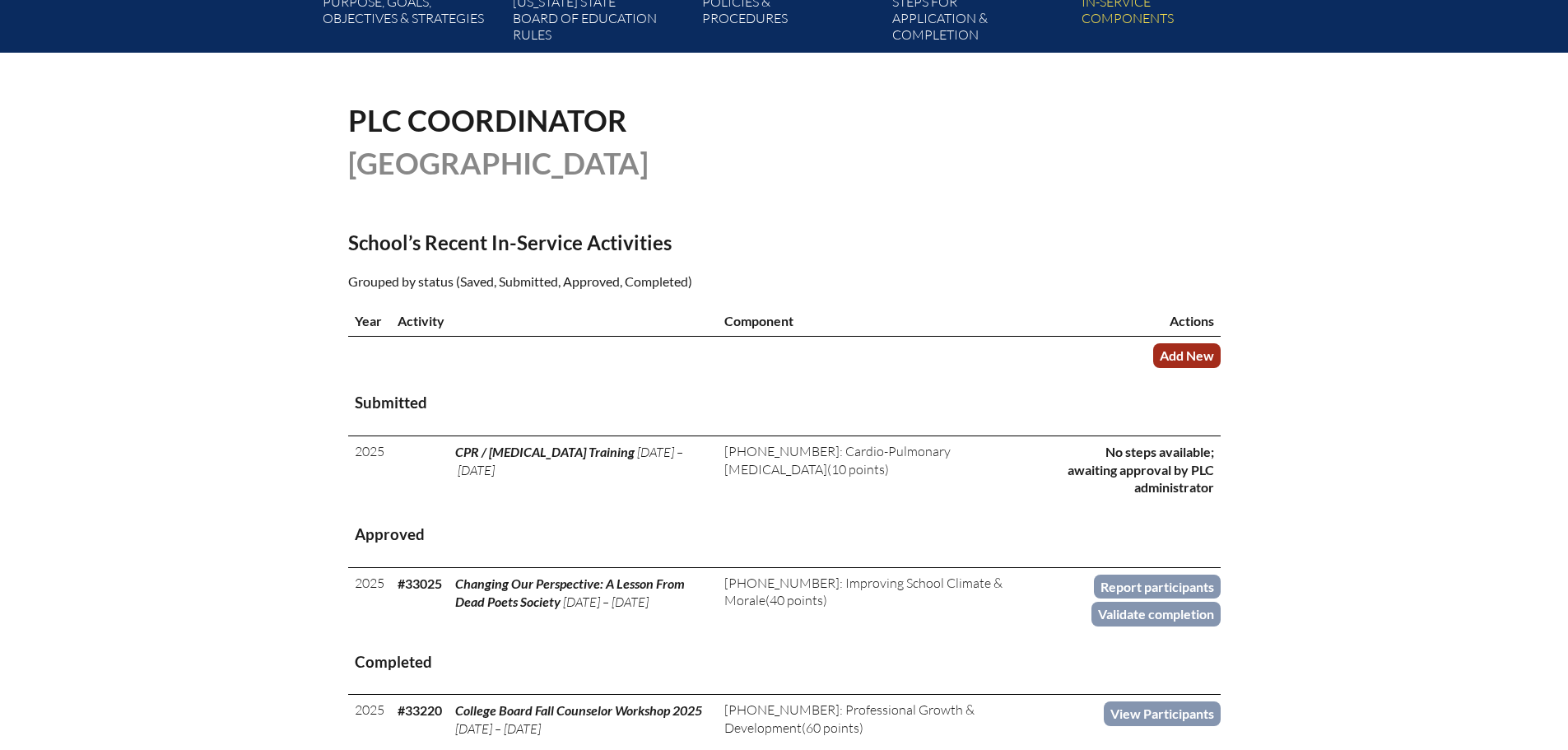
click at [1188, 349] on link "Add New" at bounding box center [1187, 355] width 68 height 24
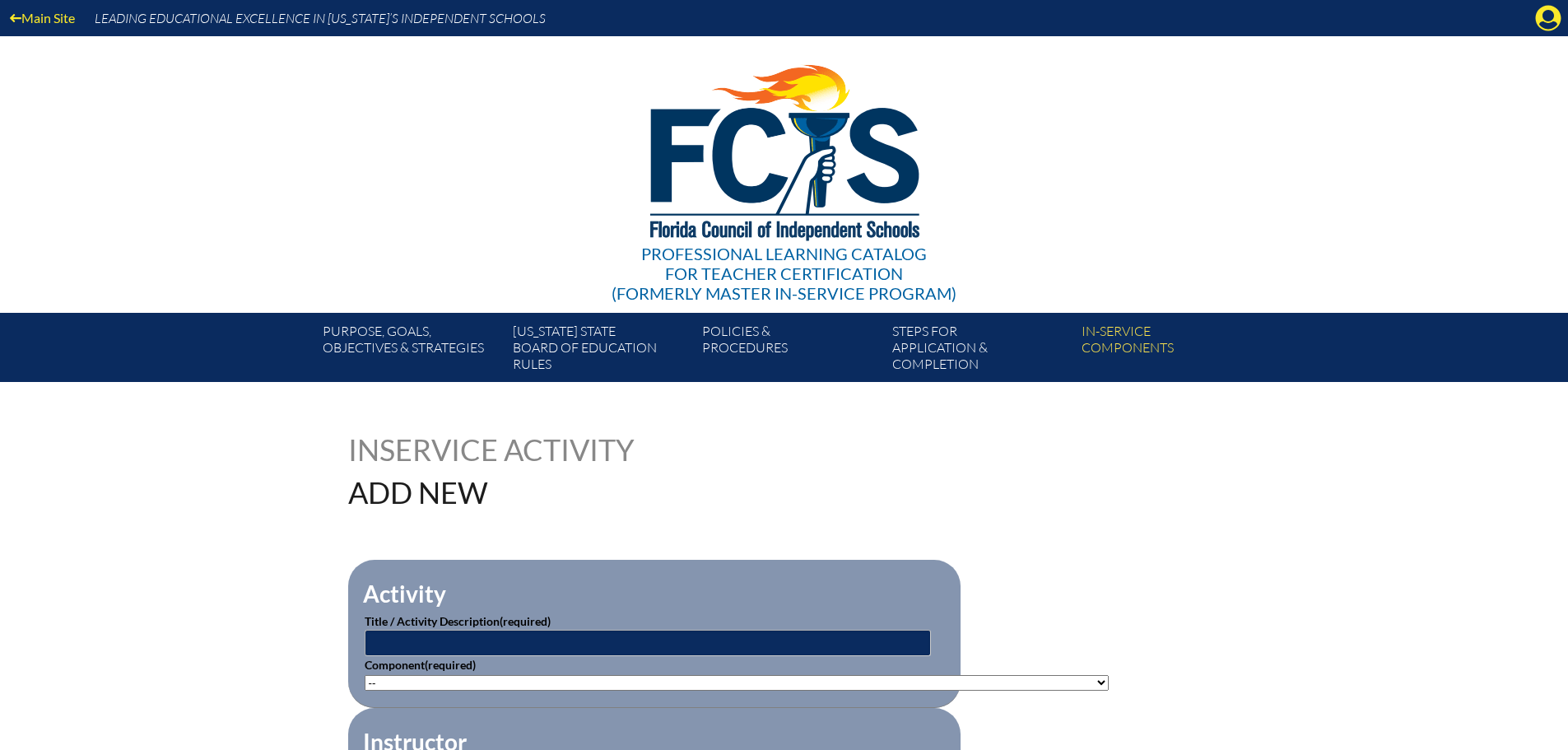
scroll to position [329, 0]
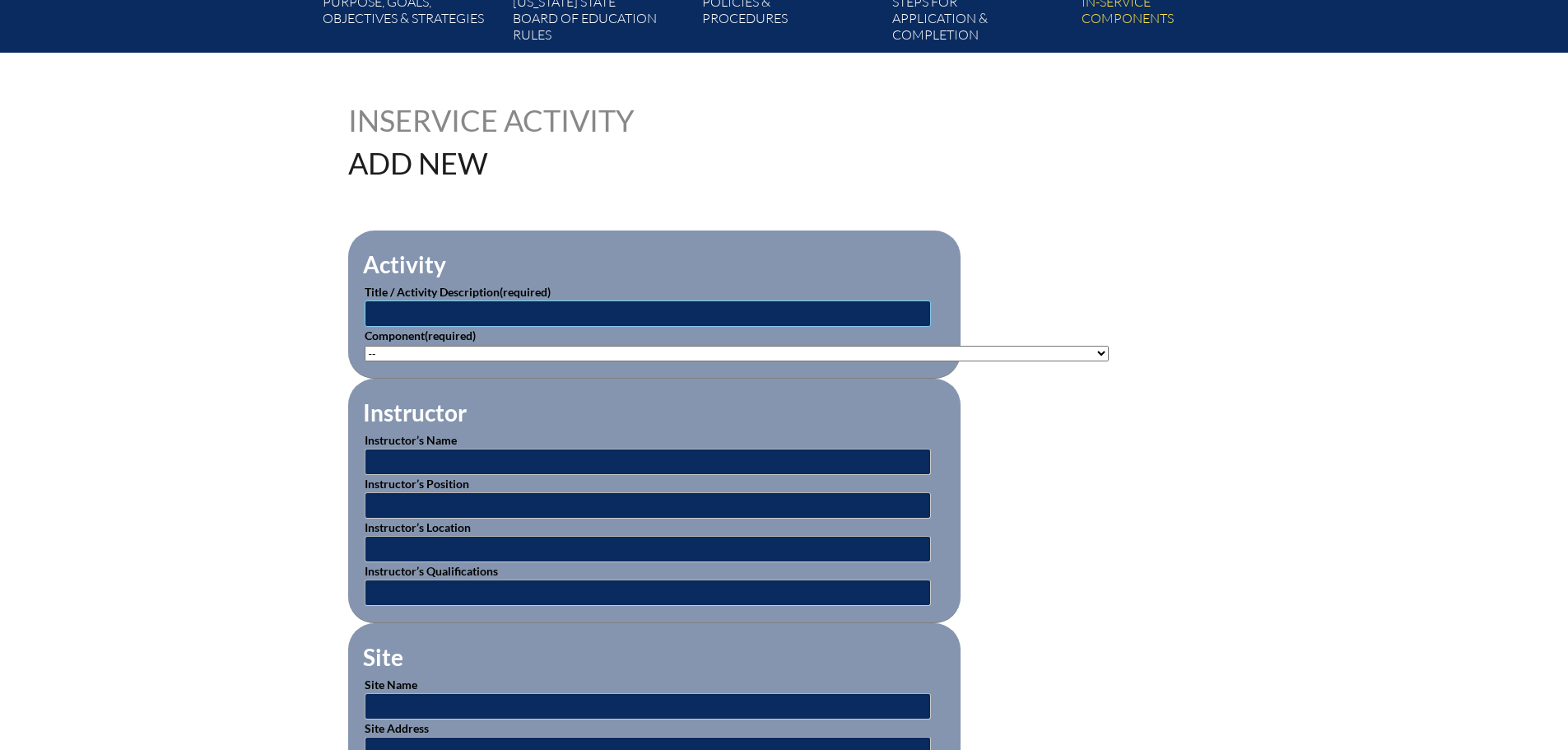
click at [712, 312] on input "text" at bounding box center [648, 314] width 566 height 27
type input "Intro to Differentiated Instruction"
click at [710, 346] on select"]"] "-- 1-000-001: Appropriate Art Activities 1-000-002: Concept and Art Process for…" at bounding box center [736, 354] width 744 height 16
select select"]"] "20439"
click at [365, 346] on select"]"] "-- 1-000-001: Appropriate Art Activities 1-000-002: Concept and Art Process for…" at bounding box center [736, 354] width 744 height 16
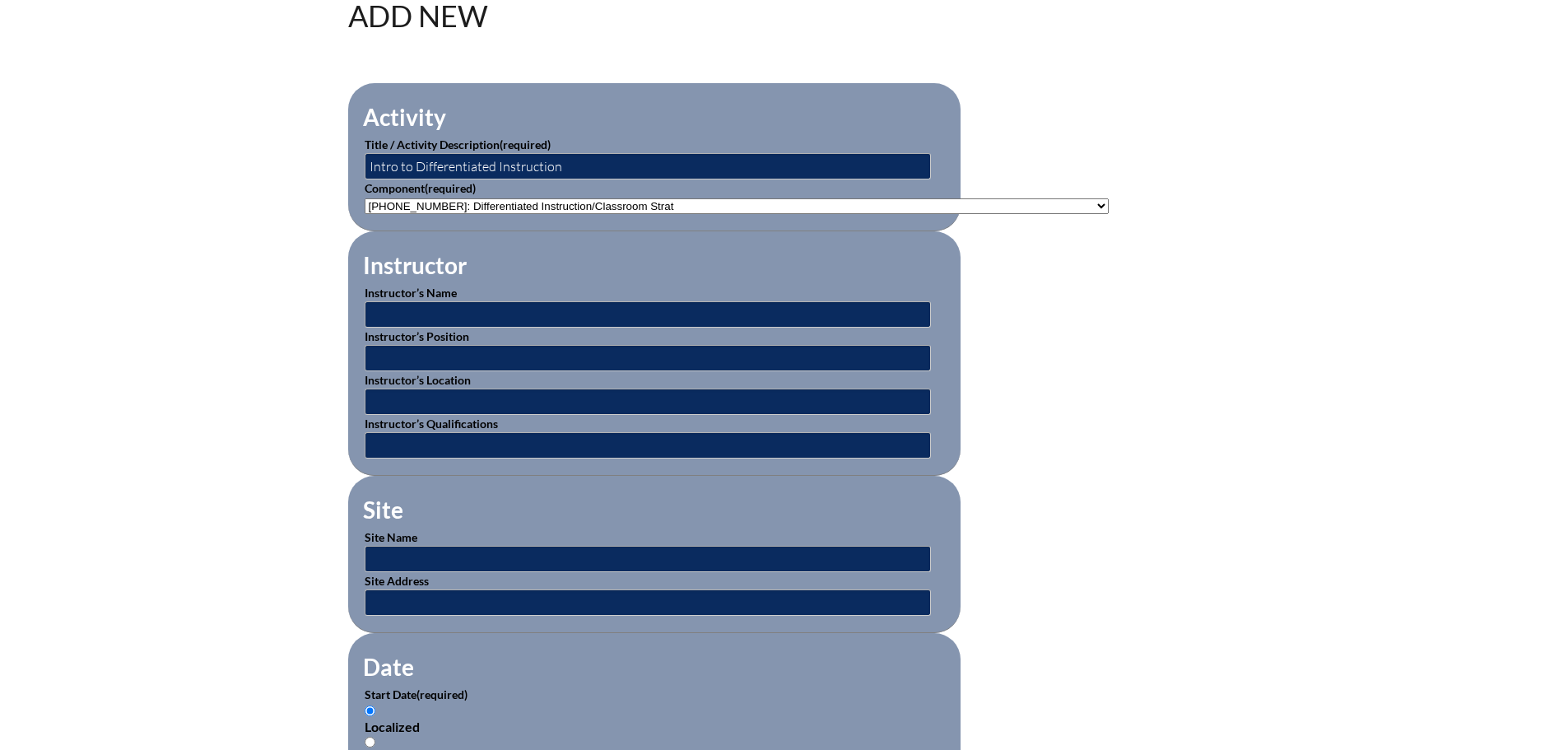
scroll to position [493, 0]
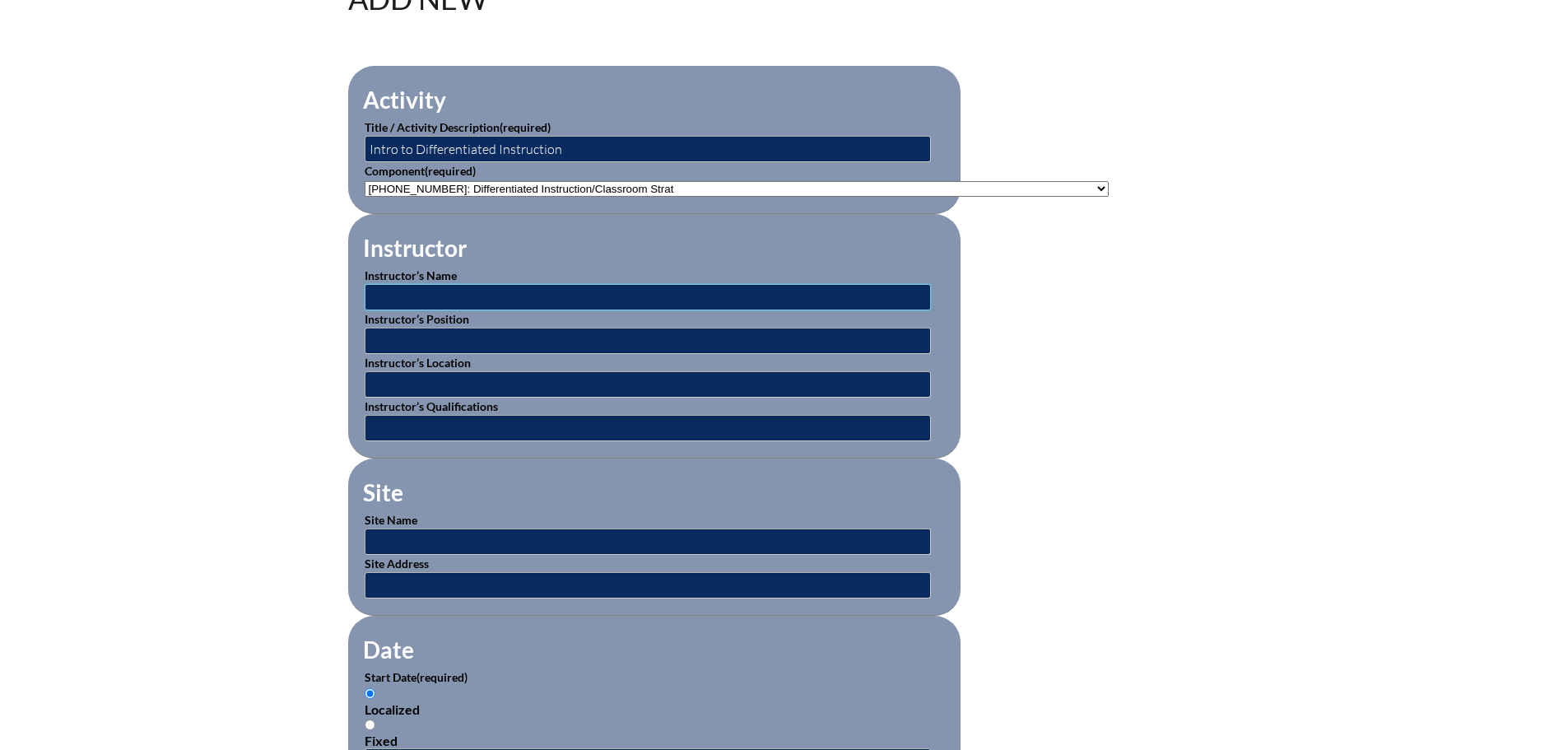
click at [764, 289] on input "text" at bounding box center [648, 297] width 566 height 27
type input "Sandy Nelson"
click at [732, 336] on input "text" at bounding box center [648, 340] width 566 height 27
type input "Assistant Head for Academics"
click at [465, 381] on input "text" at bounding box center [648, 384] width 566 height 27
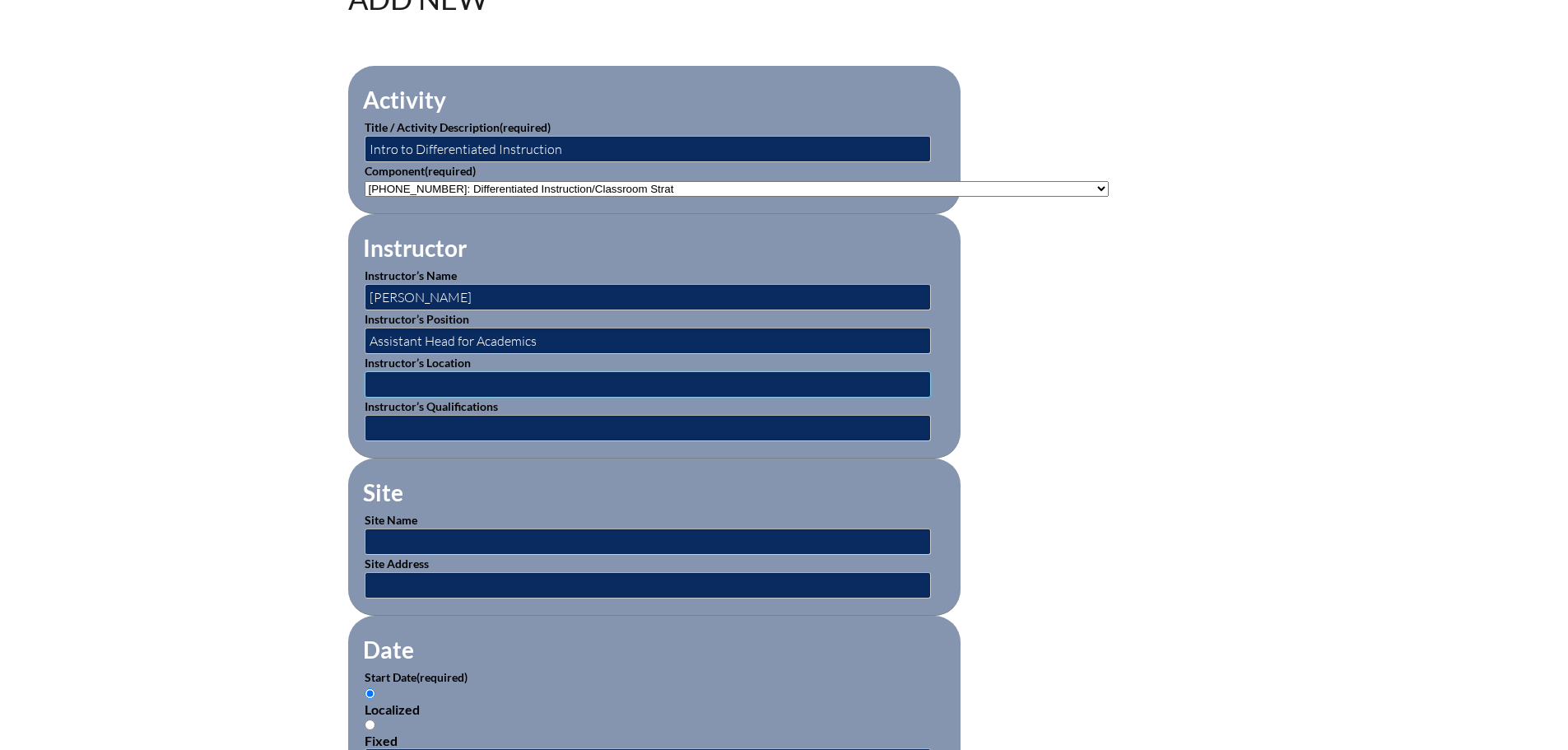
type input "[GEOGRAPHIC_DATA]"
click at [432, 529] on input "text" at bounding box center [648, 542] width 566 height 27
type input "[GEOGRAPHIC_DATA]"
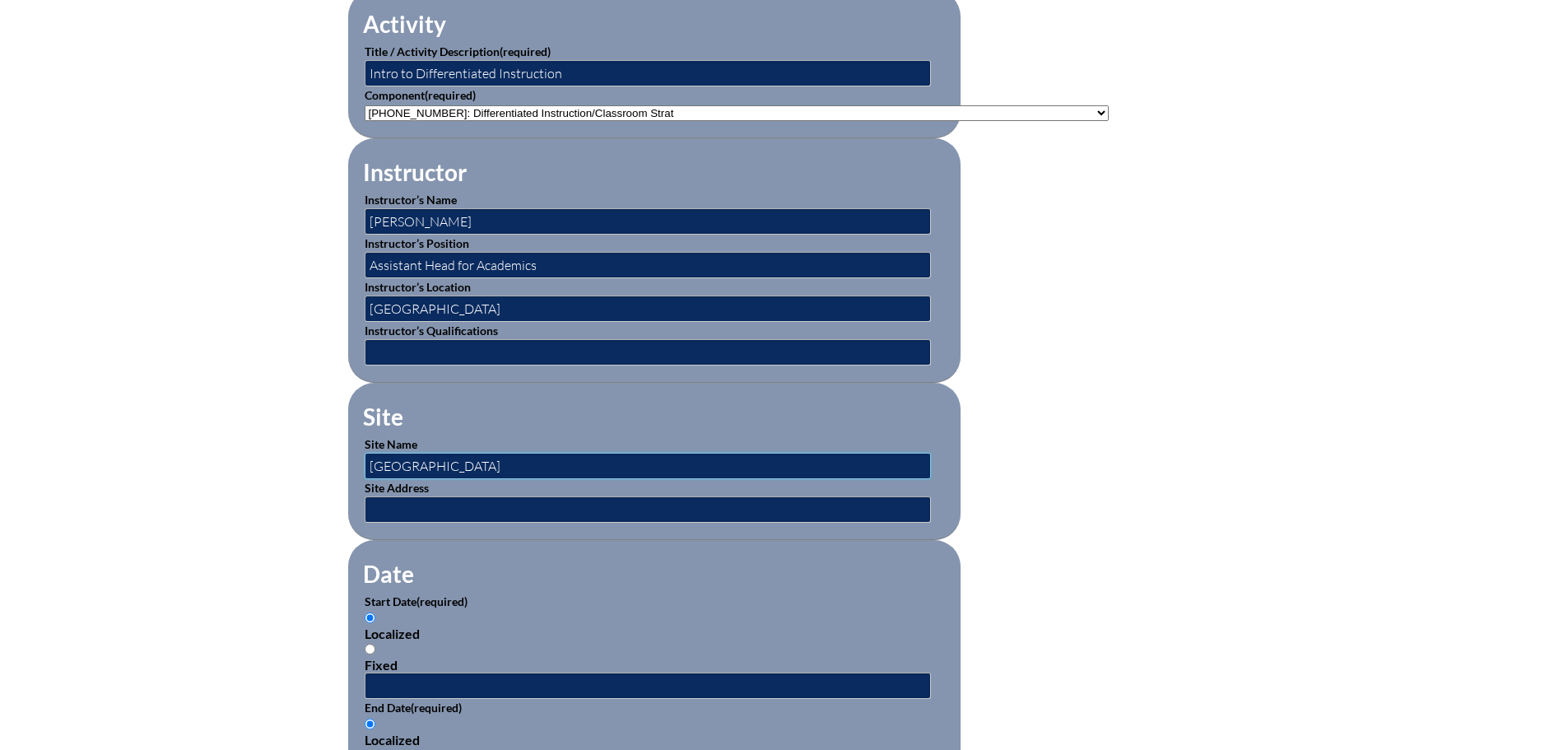
scroll to position [905, 0]
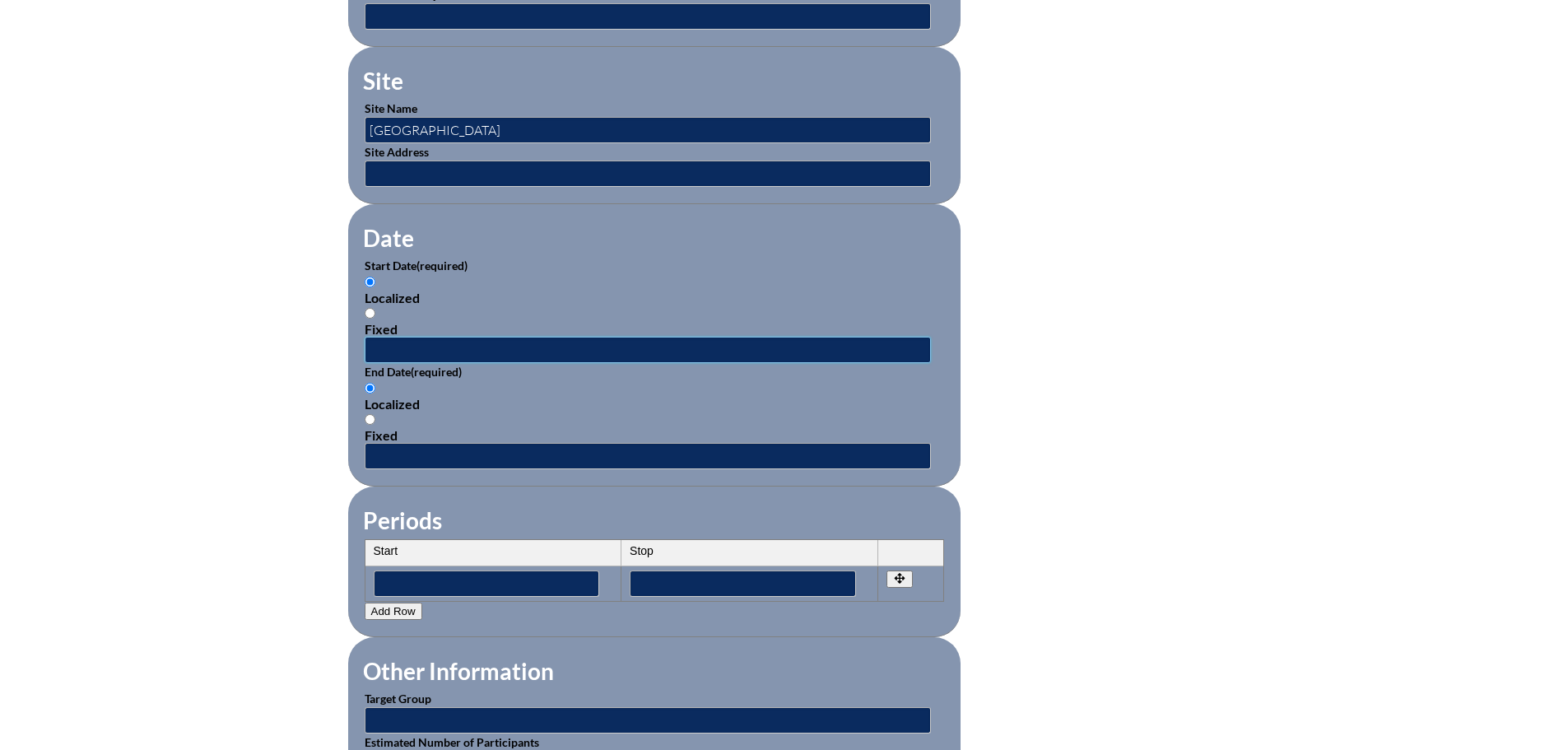
click at [473, 336] on input "text" at bounding box center [648, 349] width 566 height 27
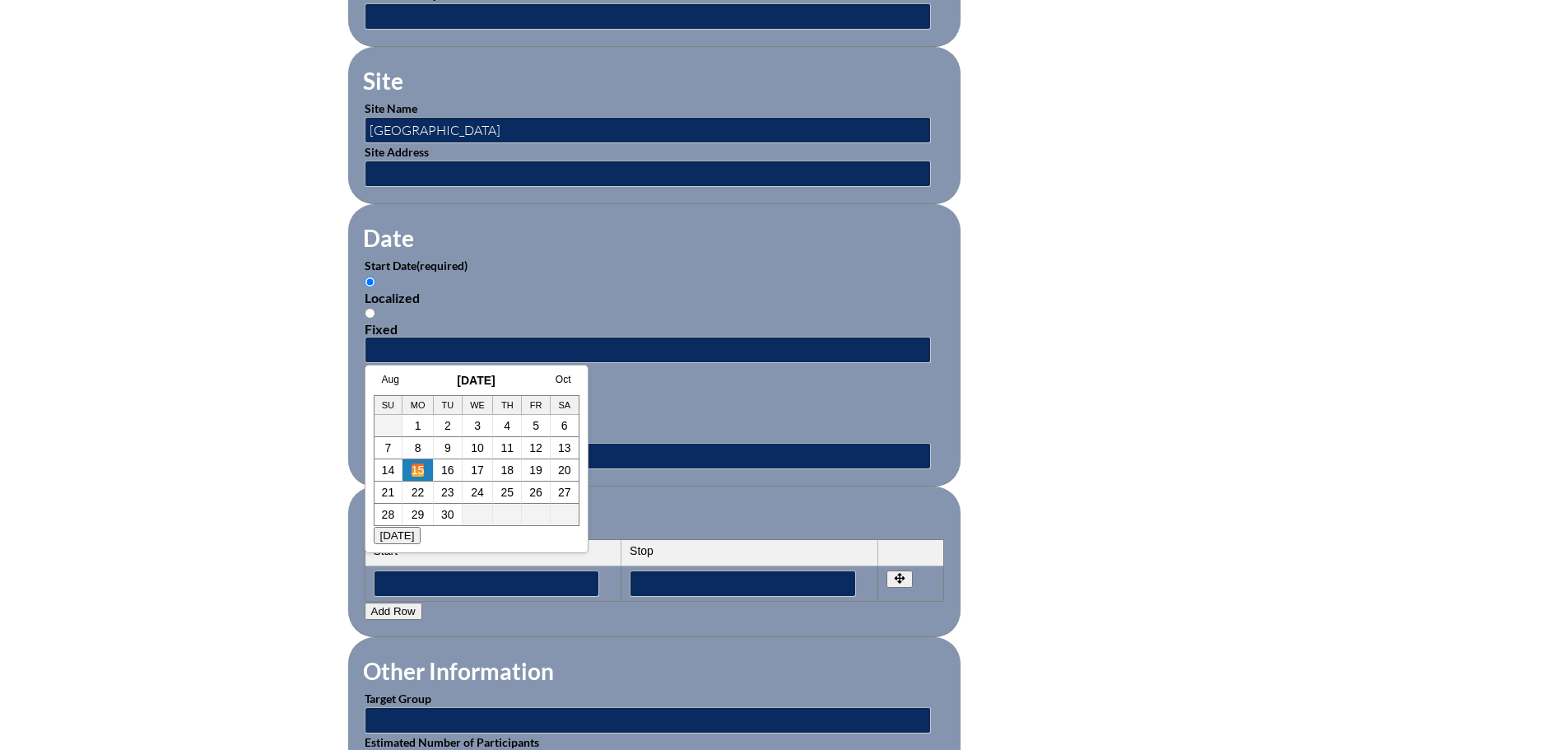
click at [418, 472] on link "15" at bounding box center [418, 469] width 13 height 13
type input "2025-09-15 8:24 AM"
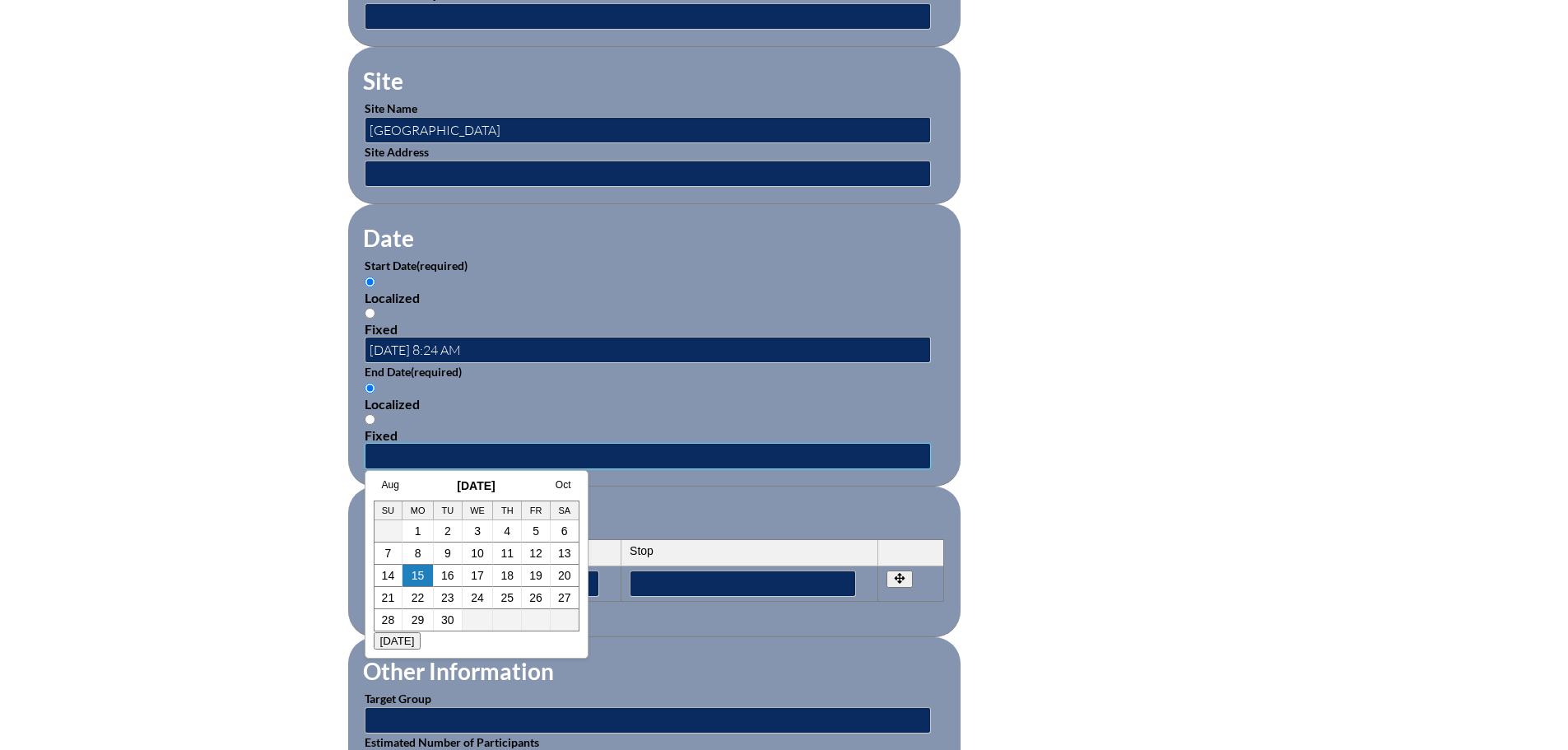
click at [421, 442] on input "text" at bounding box center [648, 455] width 566 height 27
click at [413, 577] on link "15" at bounding box center [418, 575] width 13 height 13
type input "2025-09-15 8:24 AM"
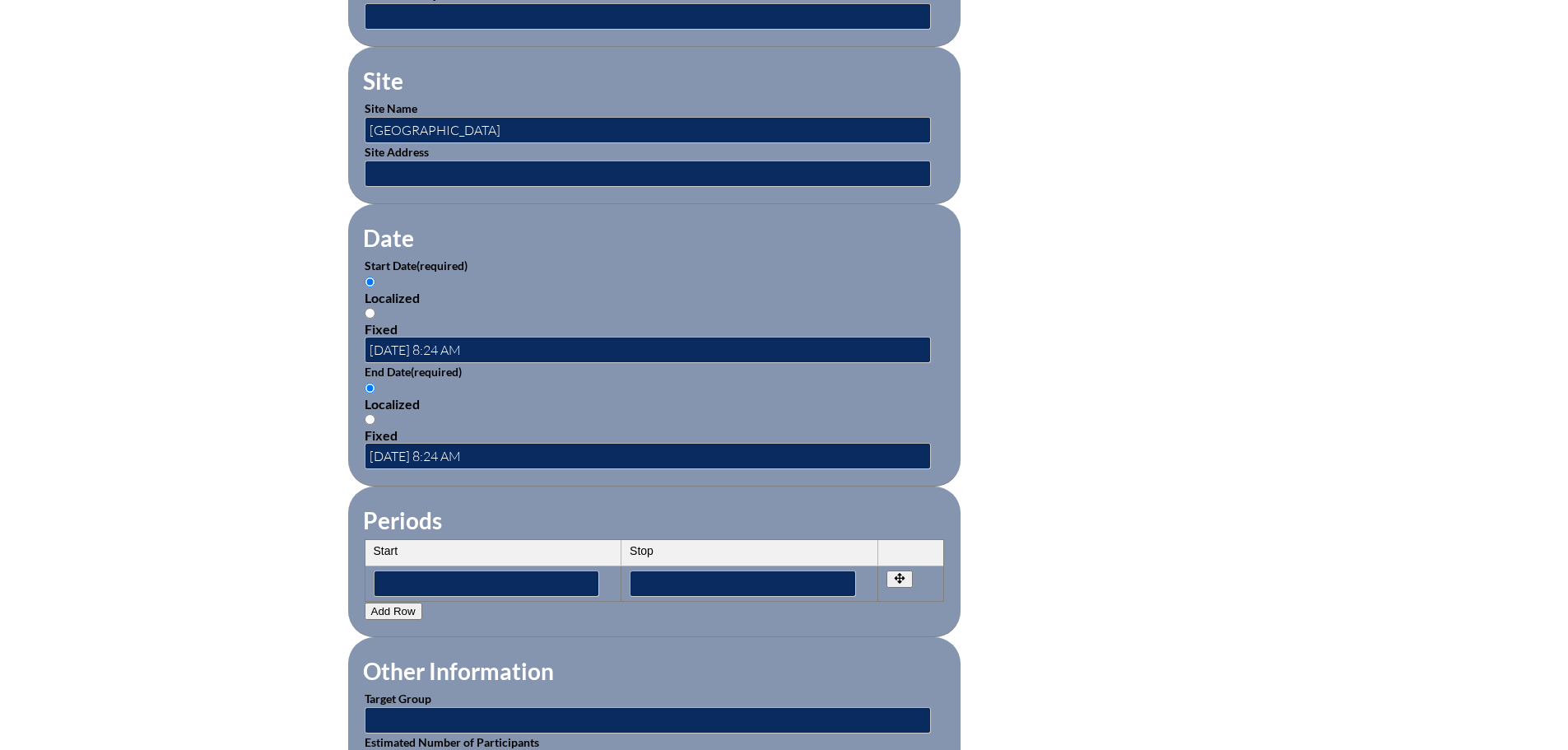
click at [726, 640] on fieldset "Other Information Target Group Estimated Number of Participants" at bounding box center [654, 716] width 612 height 157
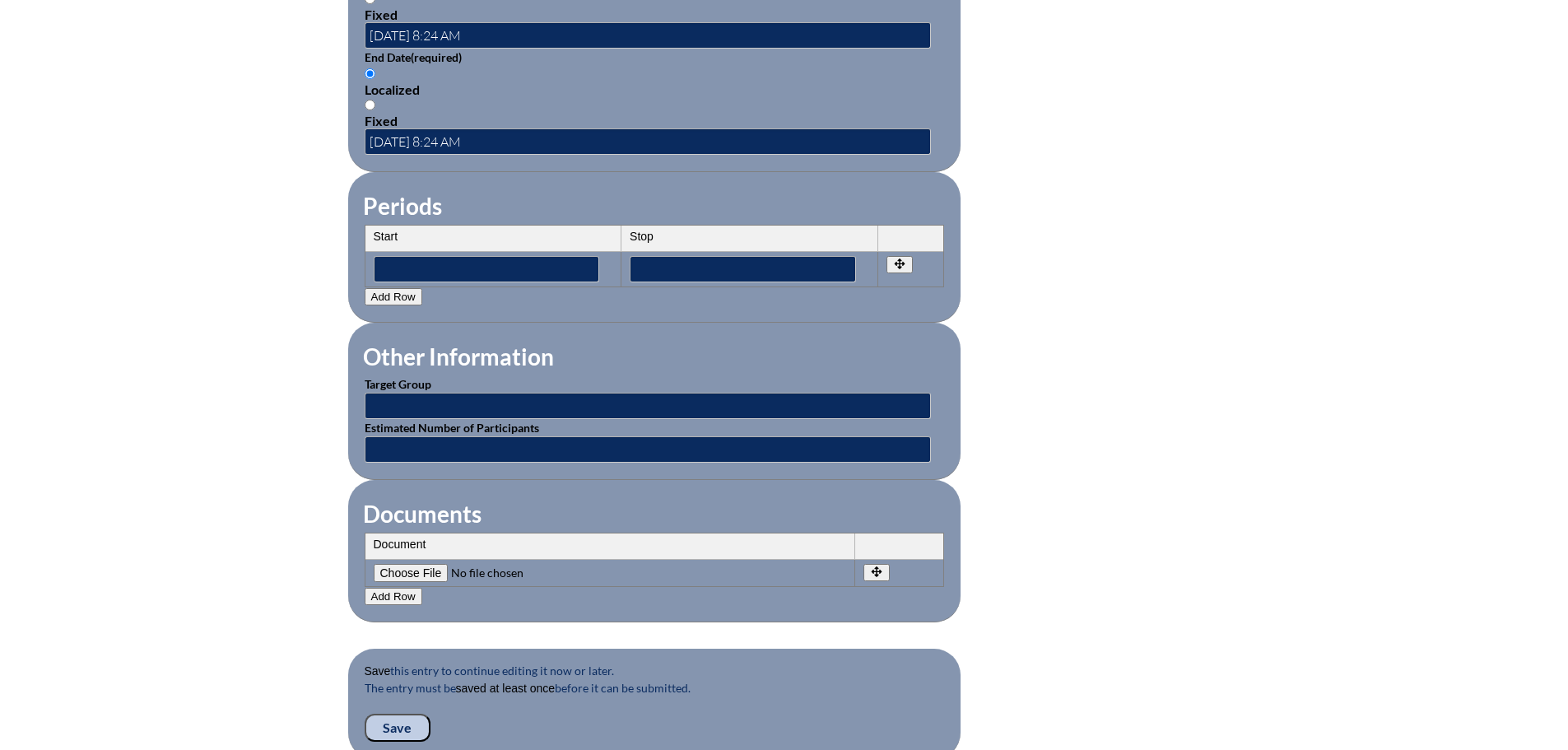
scroll to position [1235, 0]
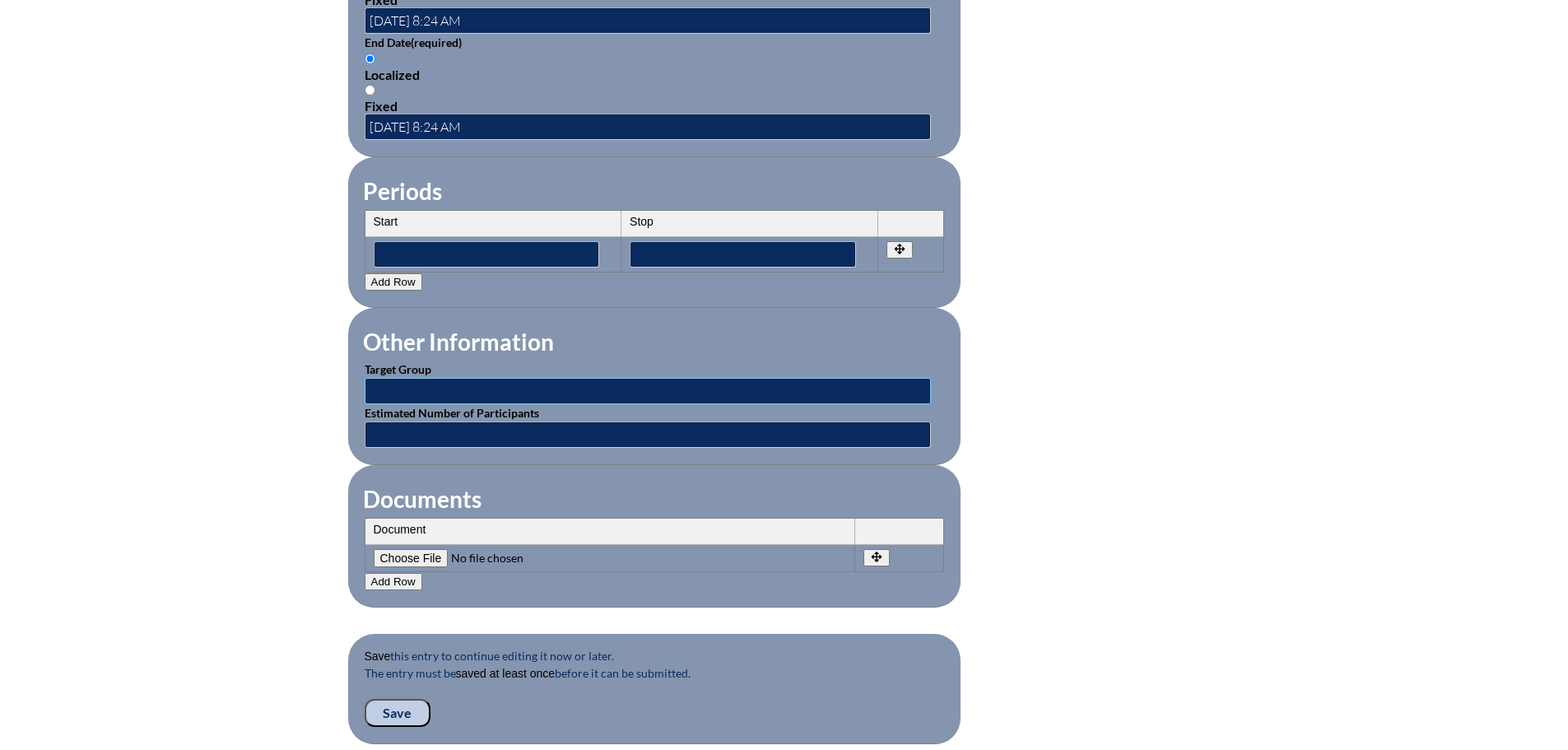
click at [487, 377] on input "text" at bounding box center [648, 390] width 566 height 27
type input "Classroom Teachers"
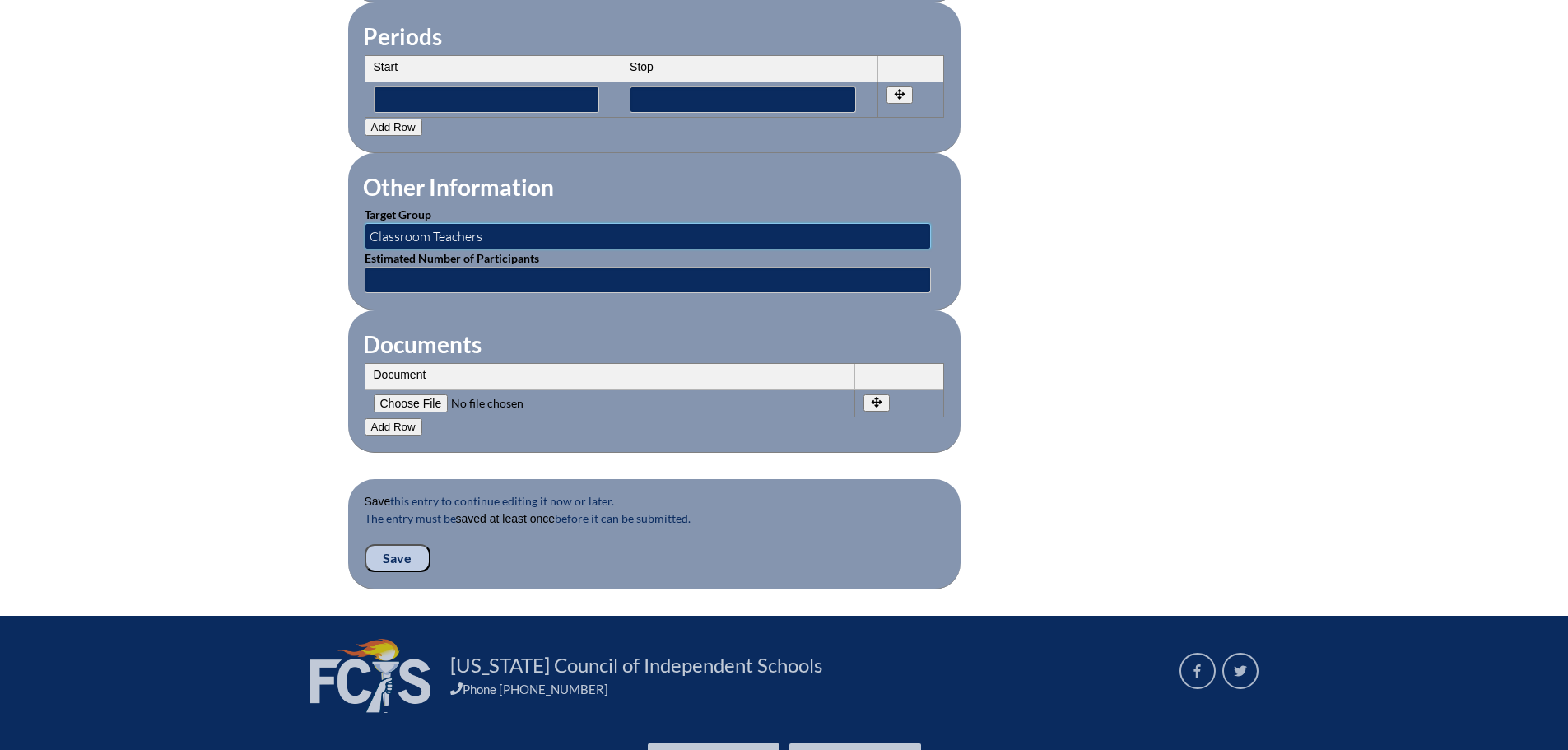
scroll to position [1399, 0]
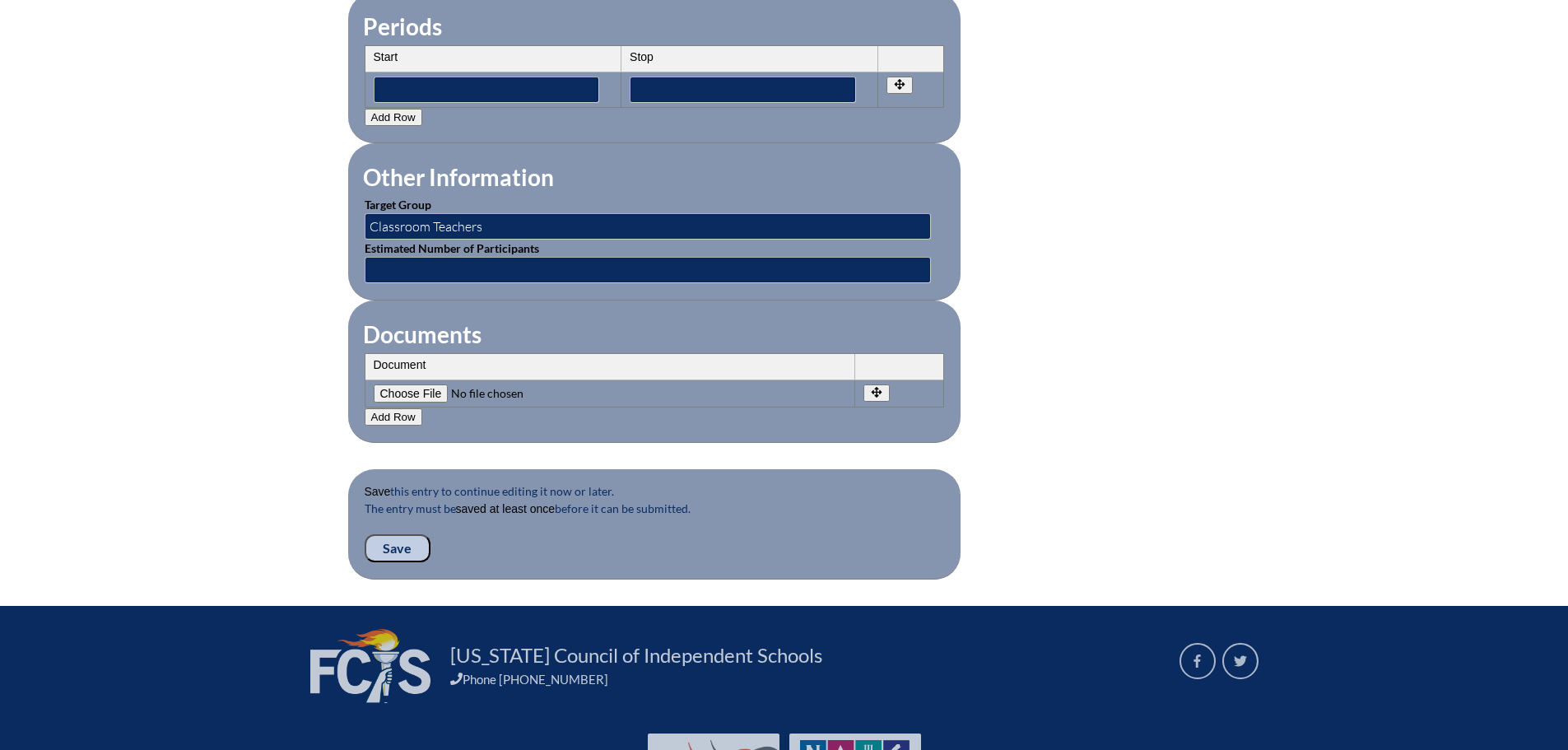
click at [428, 384] on input"] "file" at bounding box center [486, 393] width 224 height 18
type input"] "C:\fakepath\CPR Training Email.pdf"
click at [402, 539] on input "Save" at bounding box center [397, 548] width 66 height 28
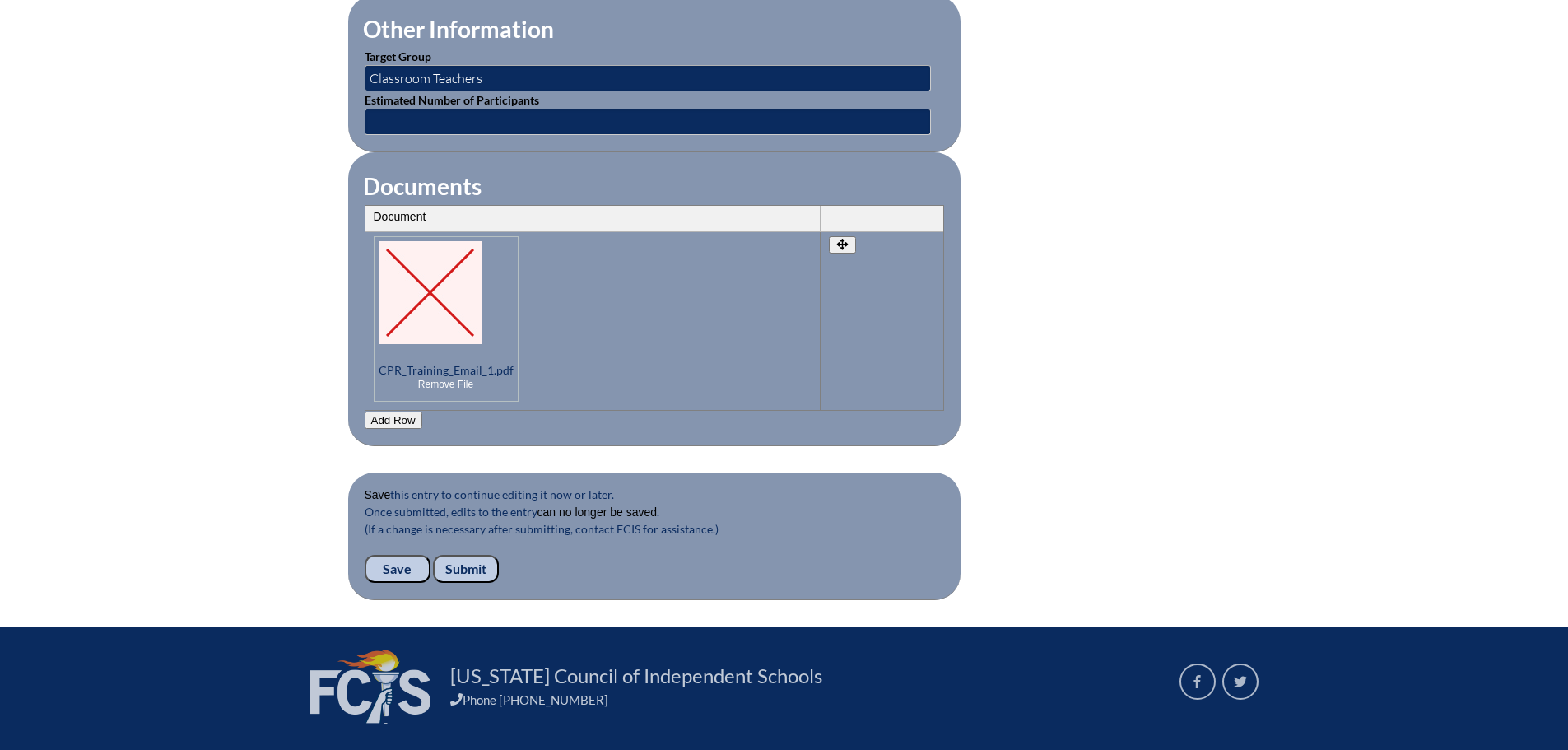
scroll to position [1680, 0]
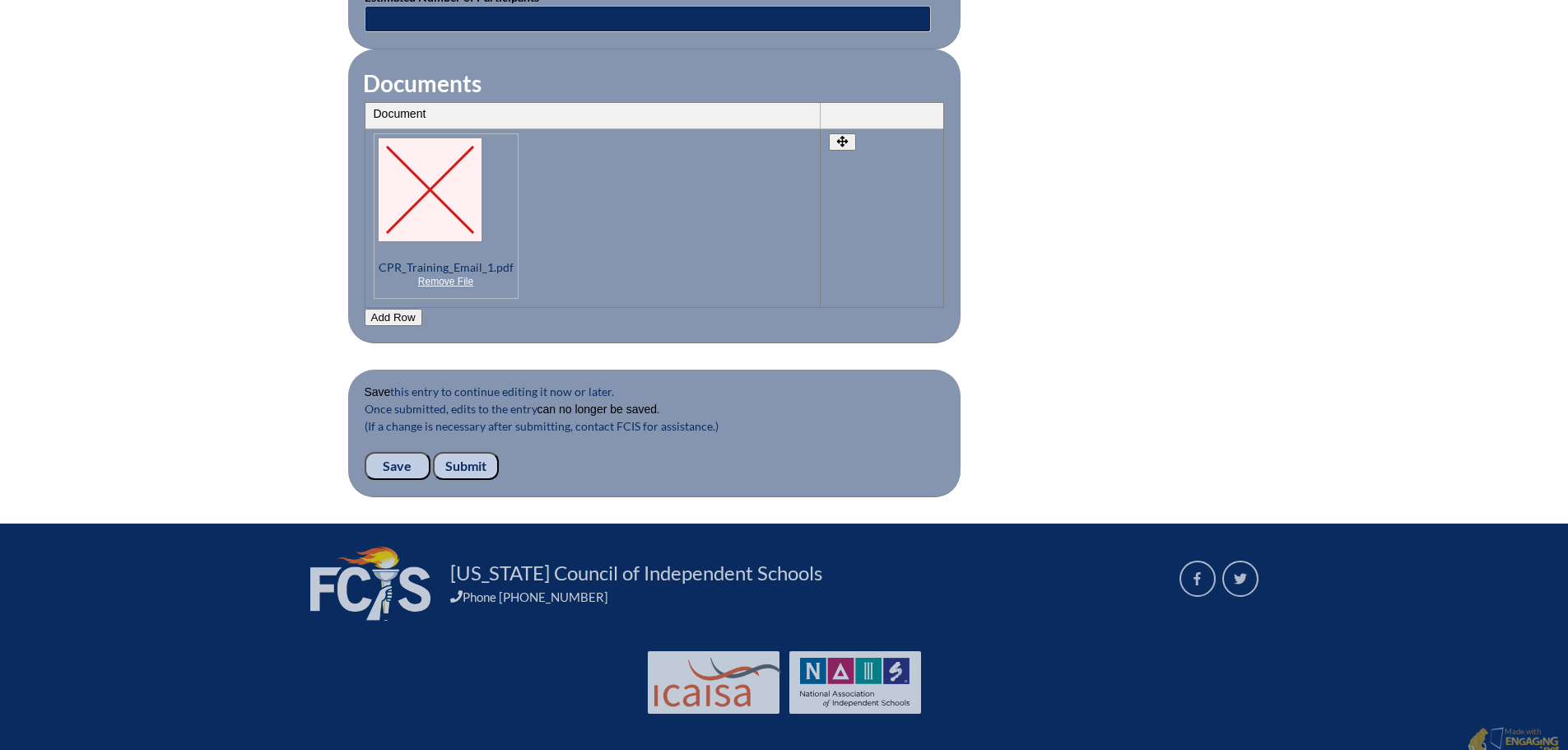
click at [478, 454] on input "Submit" at bounding box center [465, 466] width 66 height 28
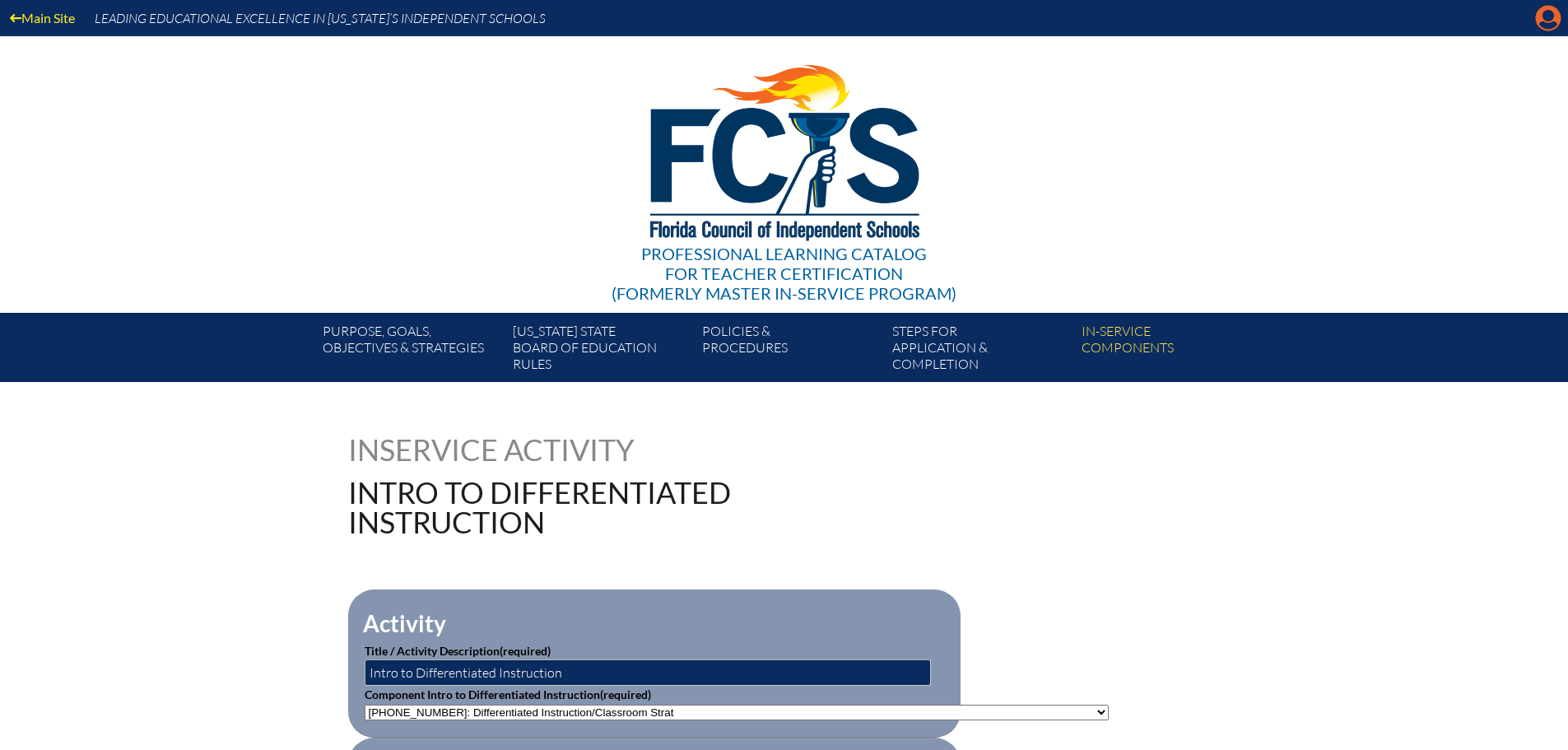
click at [1548, 26] on icon "Manage account" at bounding box center [1548, 18] width 27 height 27
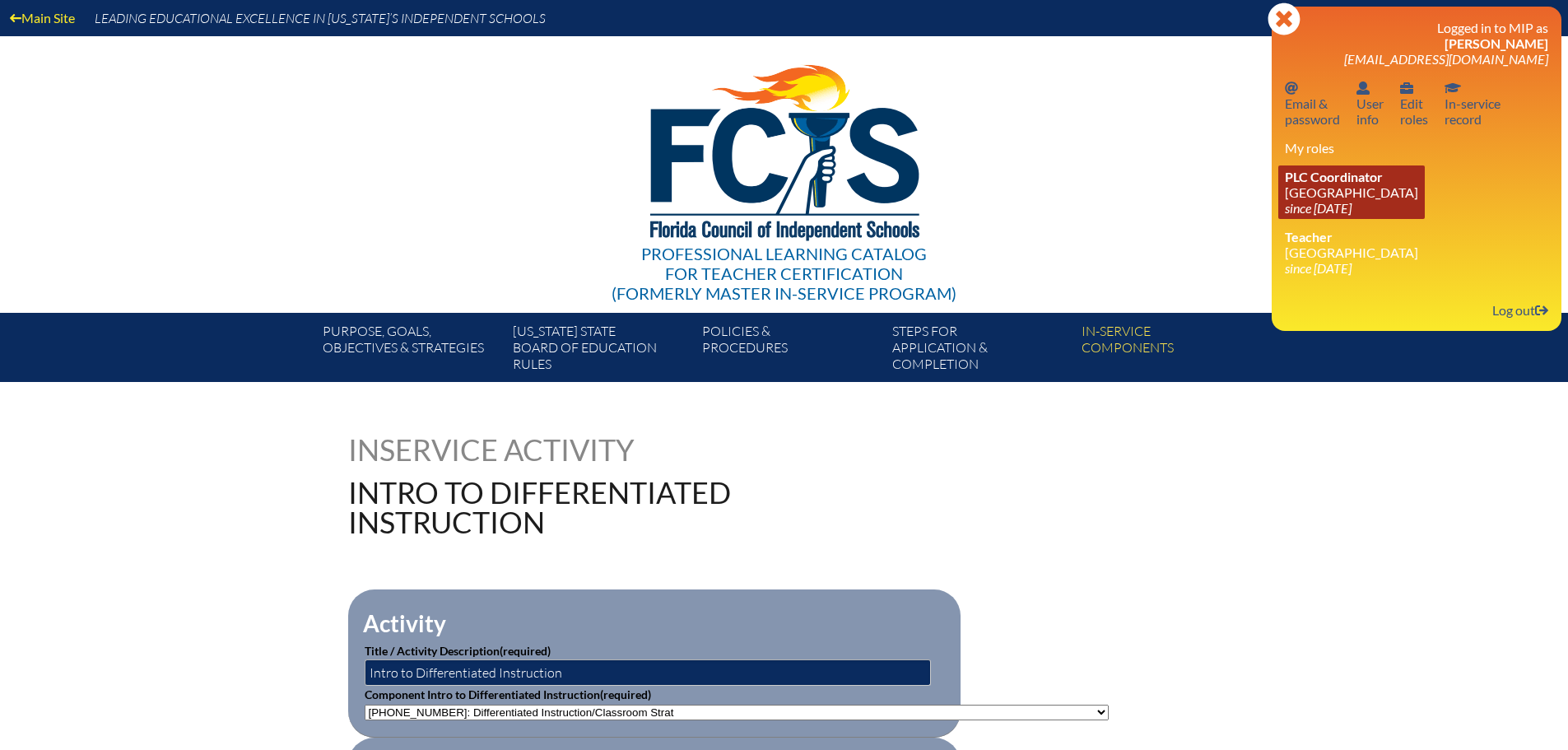
click at [1333, 205] on icon "since [DATE]" at bounding box center [1318, 207] width 67 height 16
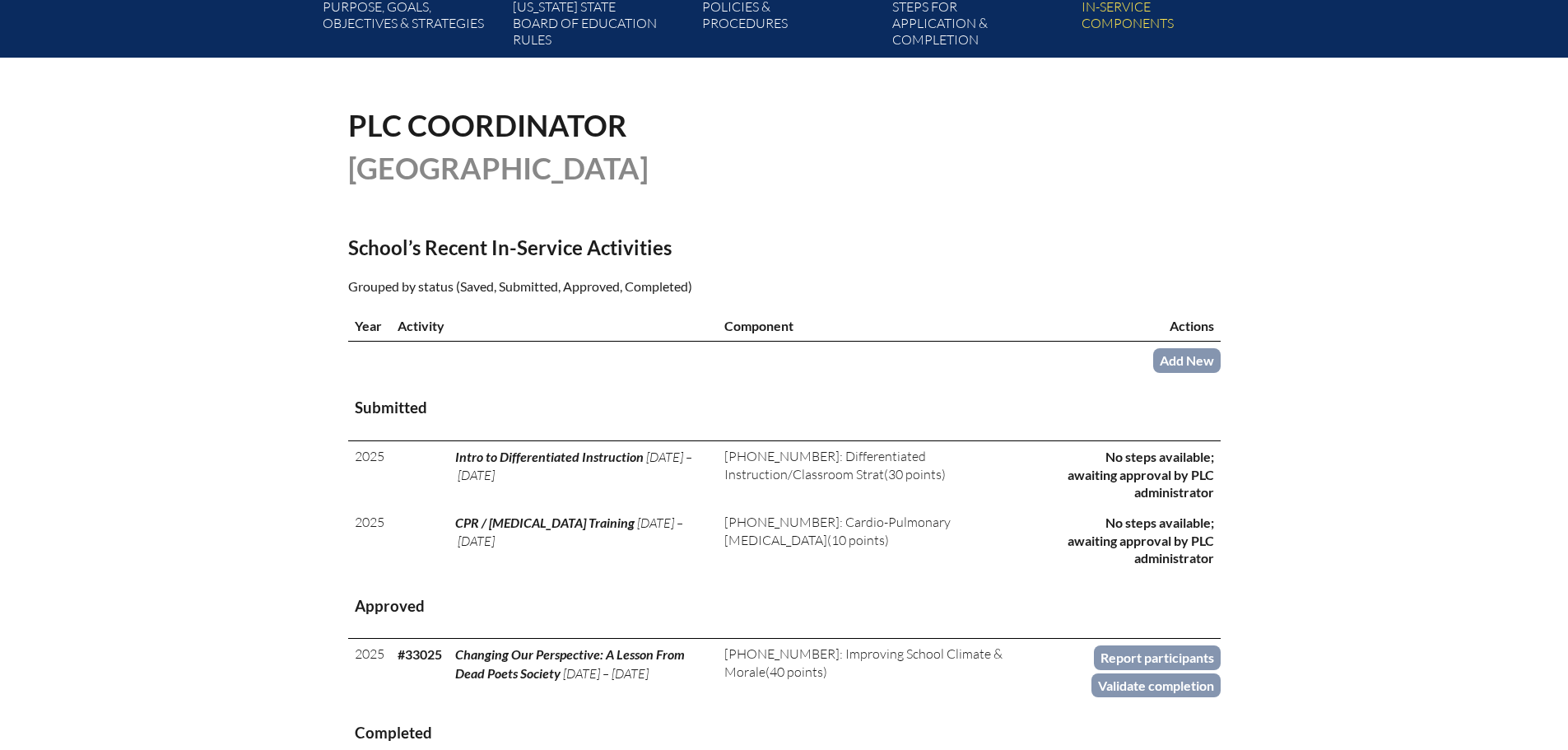
scroll to position [329, 0]
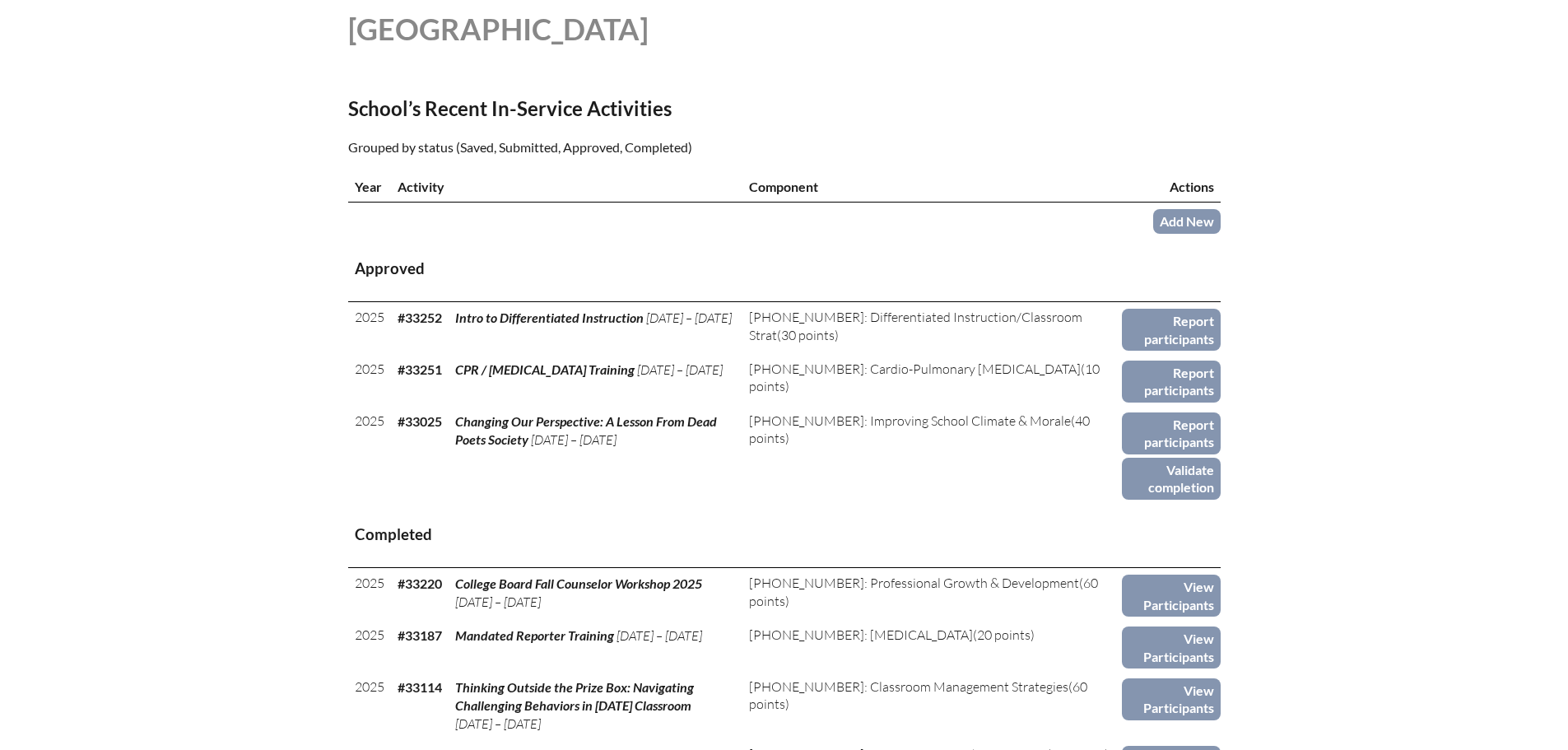
scroll to position [490, 0]
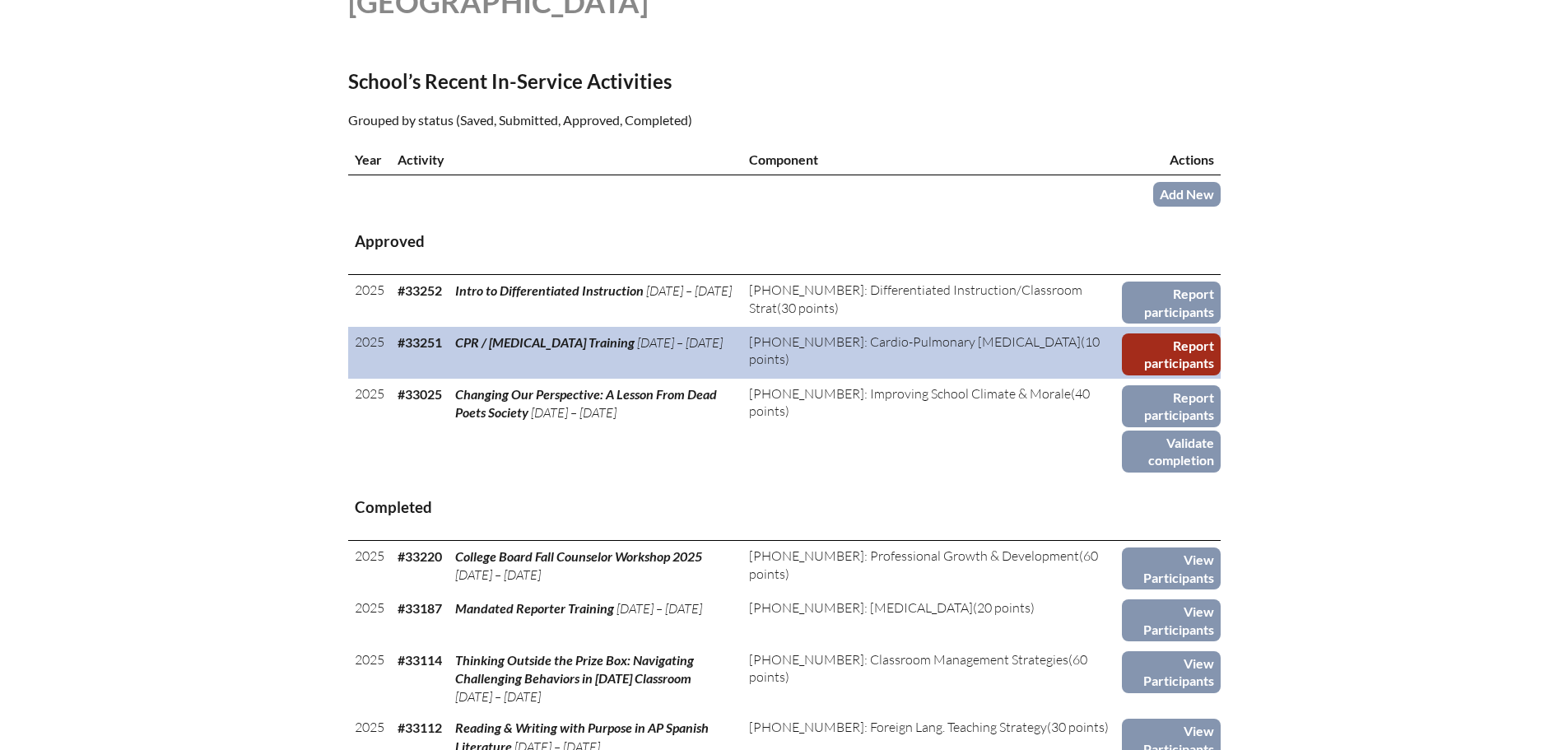
click at [1177, 360] on link "Report participants" at bounding box center [1171, 354] width 98 height 42
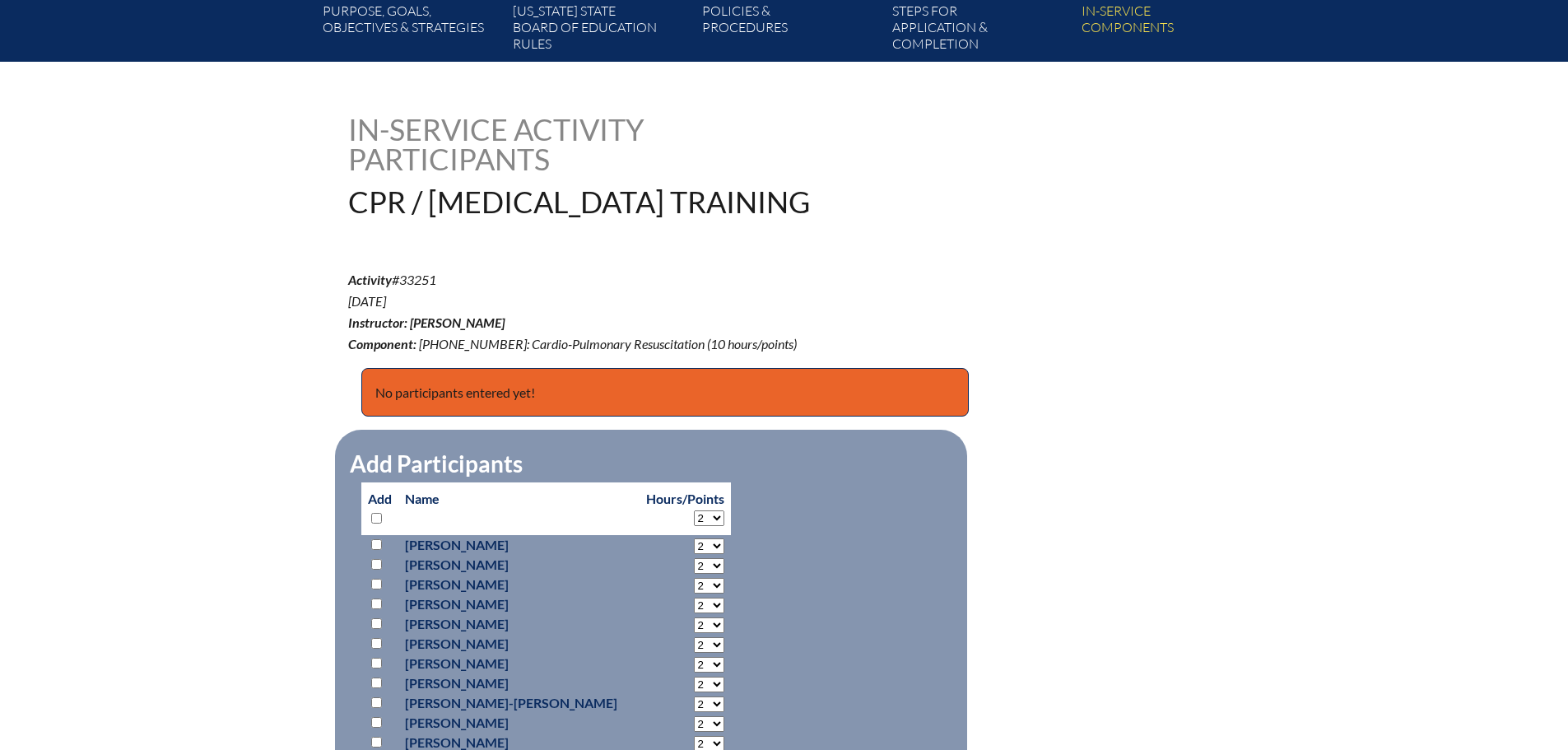
scroll to position [329, 0]
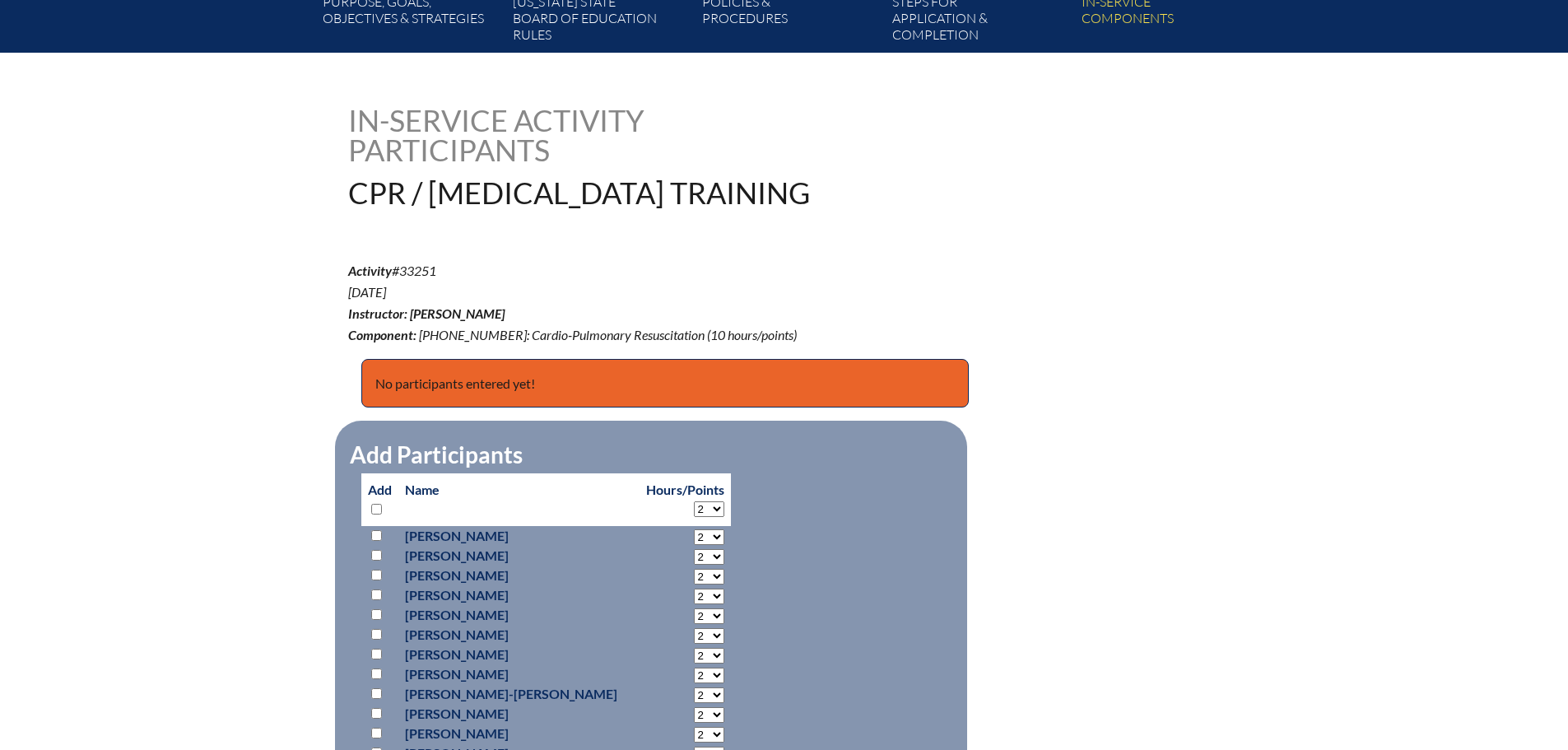
click at [377, 503] on input "checkbox" at bounding box center [377, 508] width 11 height 11
checkbox input "true"
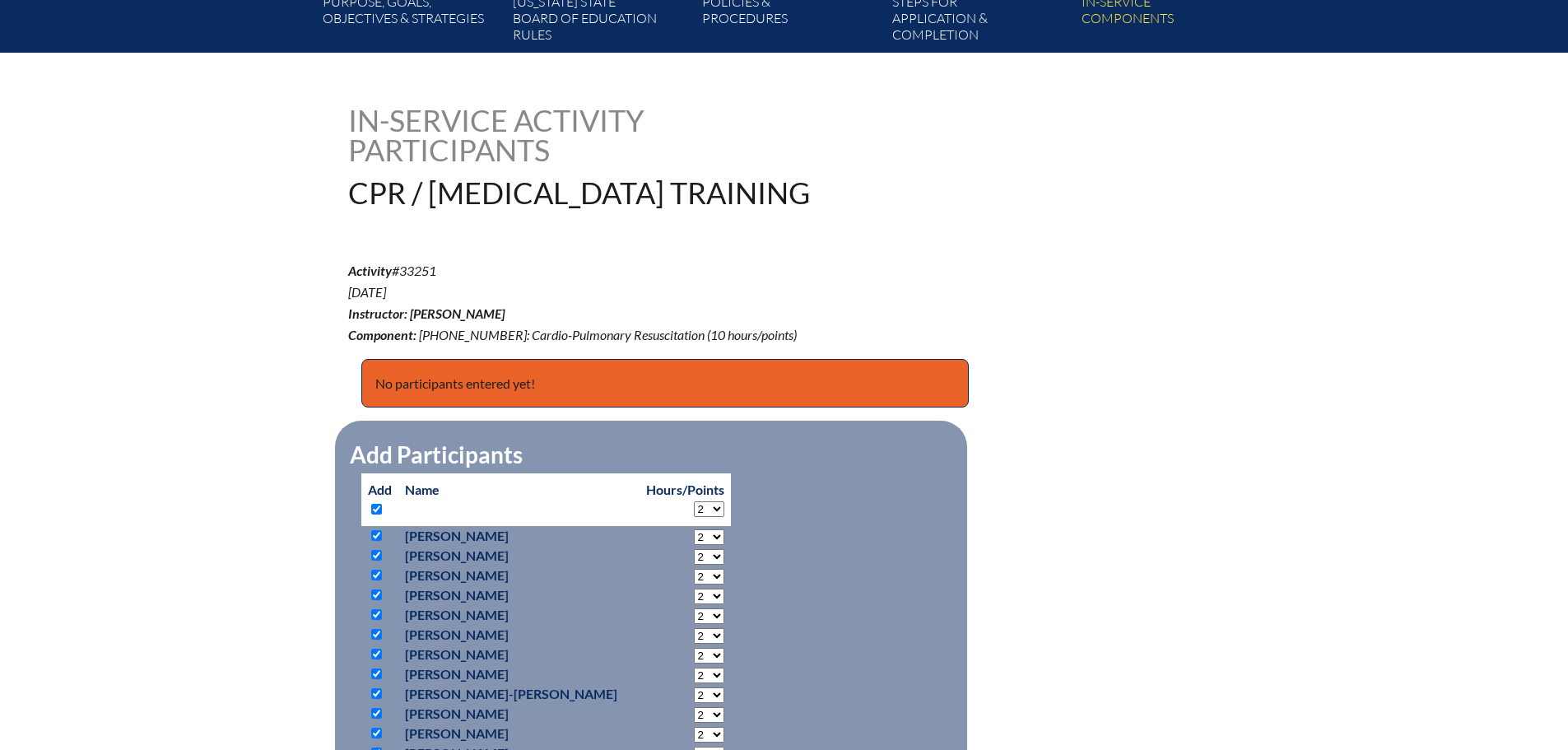
checkbox input "true"
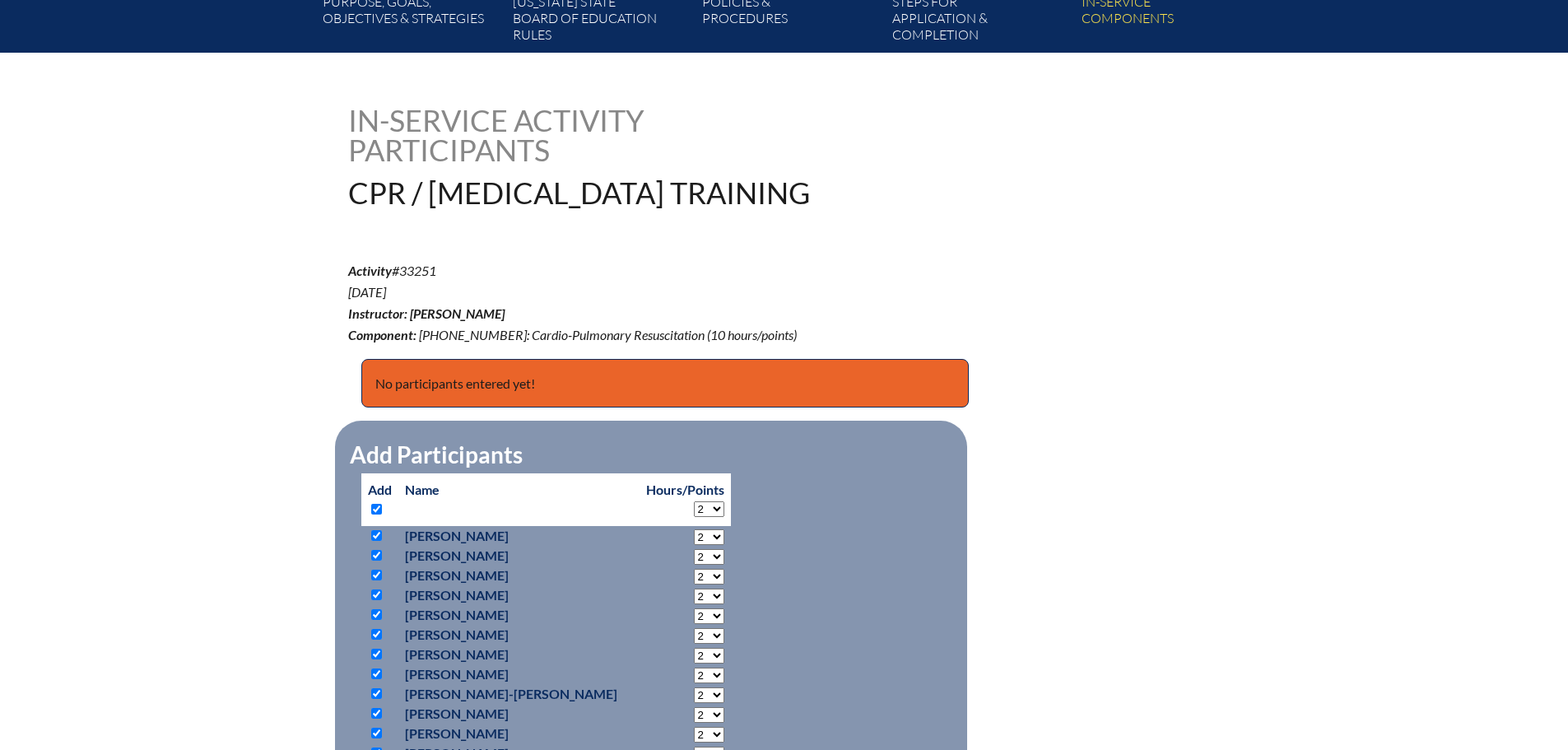
checkbox input "true"
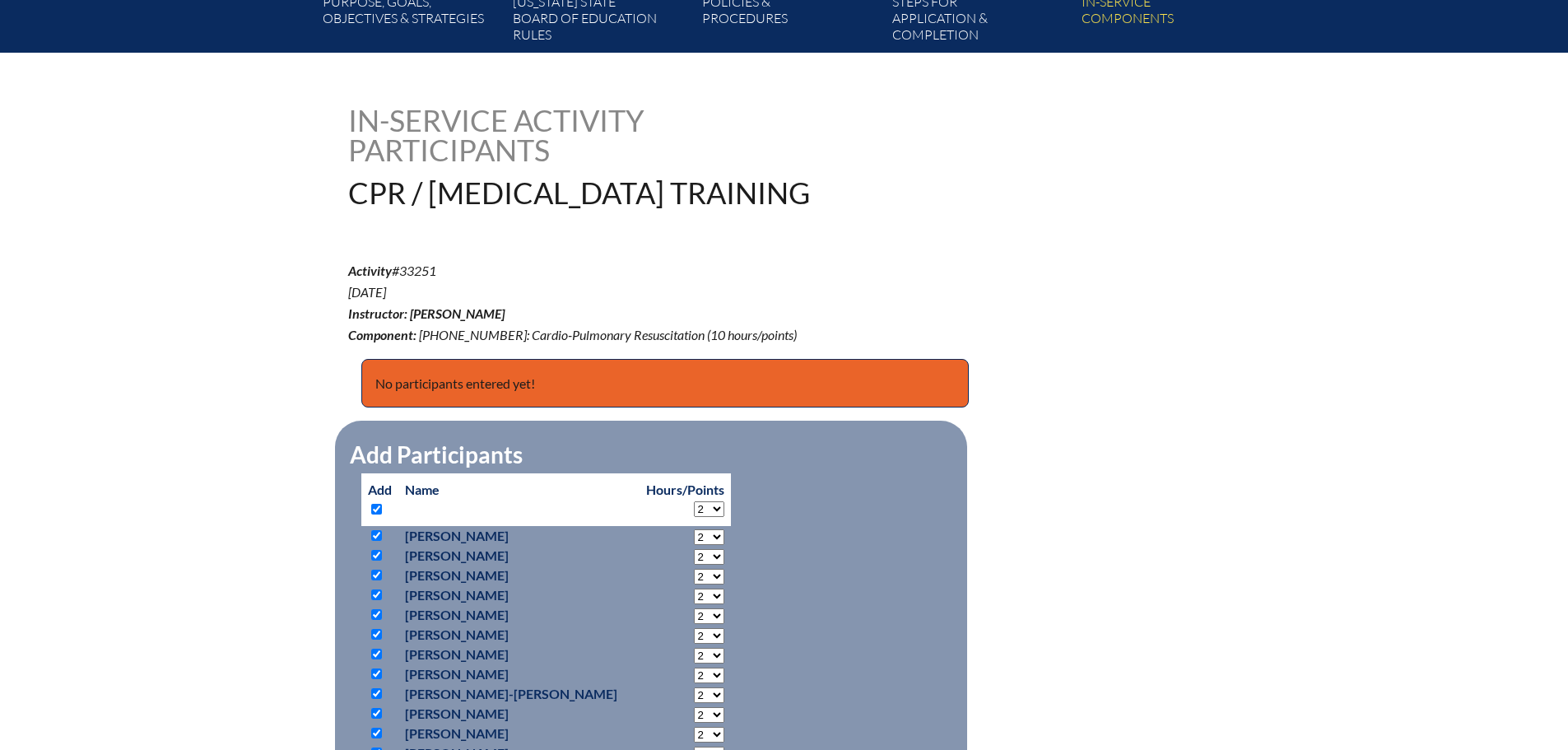
checkbox input "true"
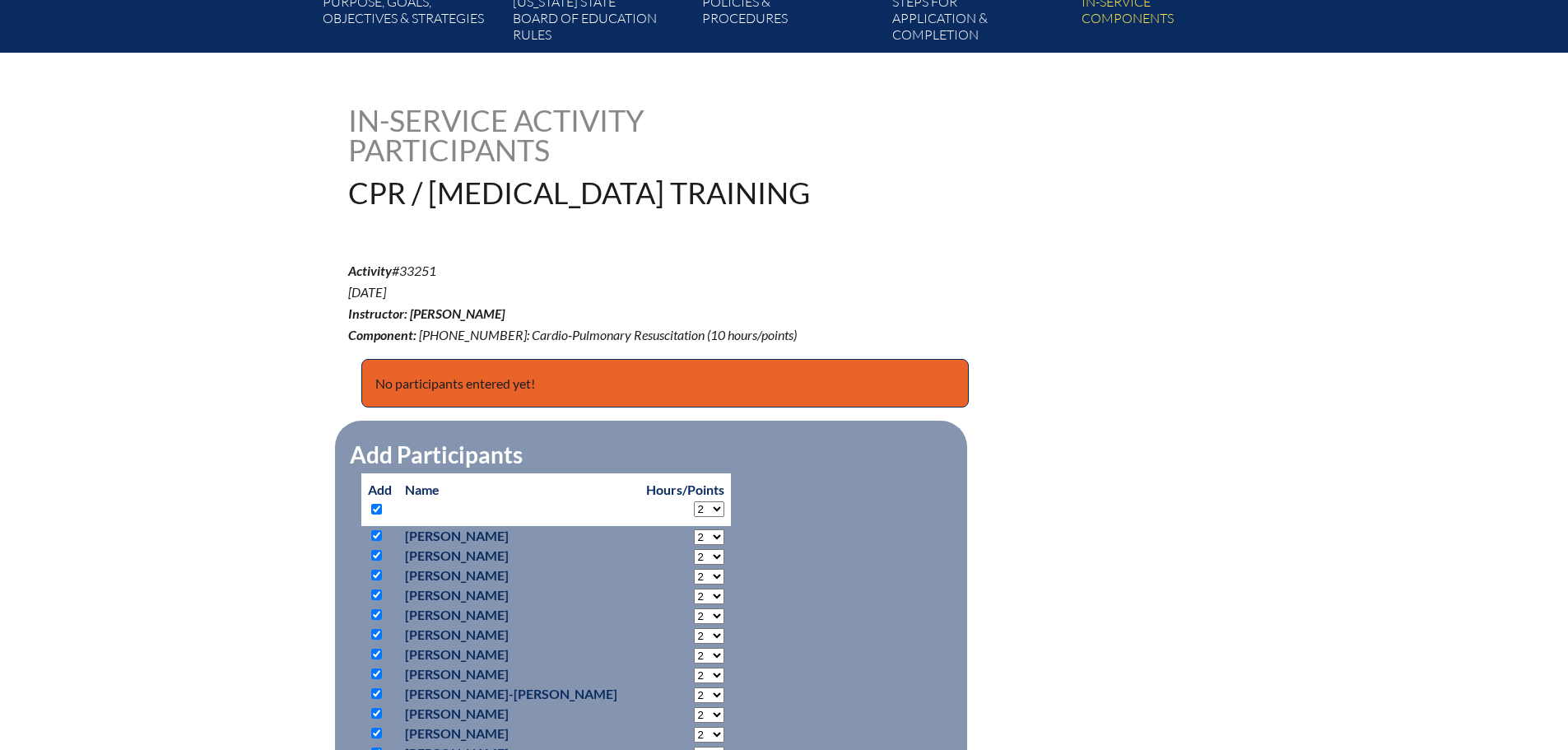
checkbox input "true"
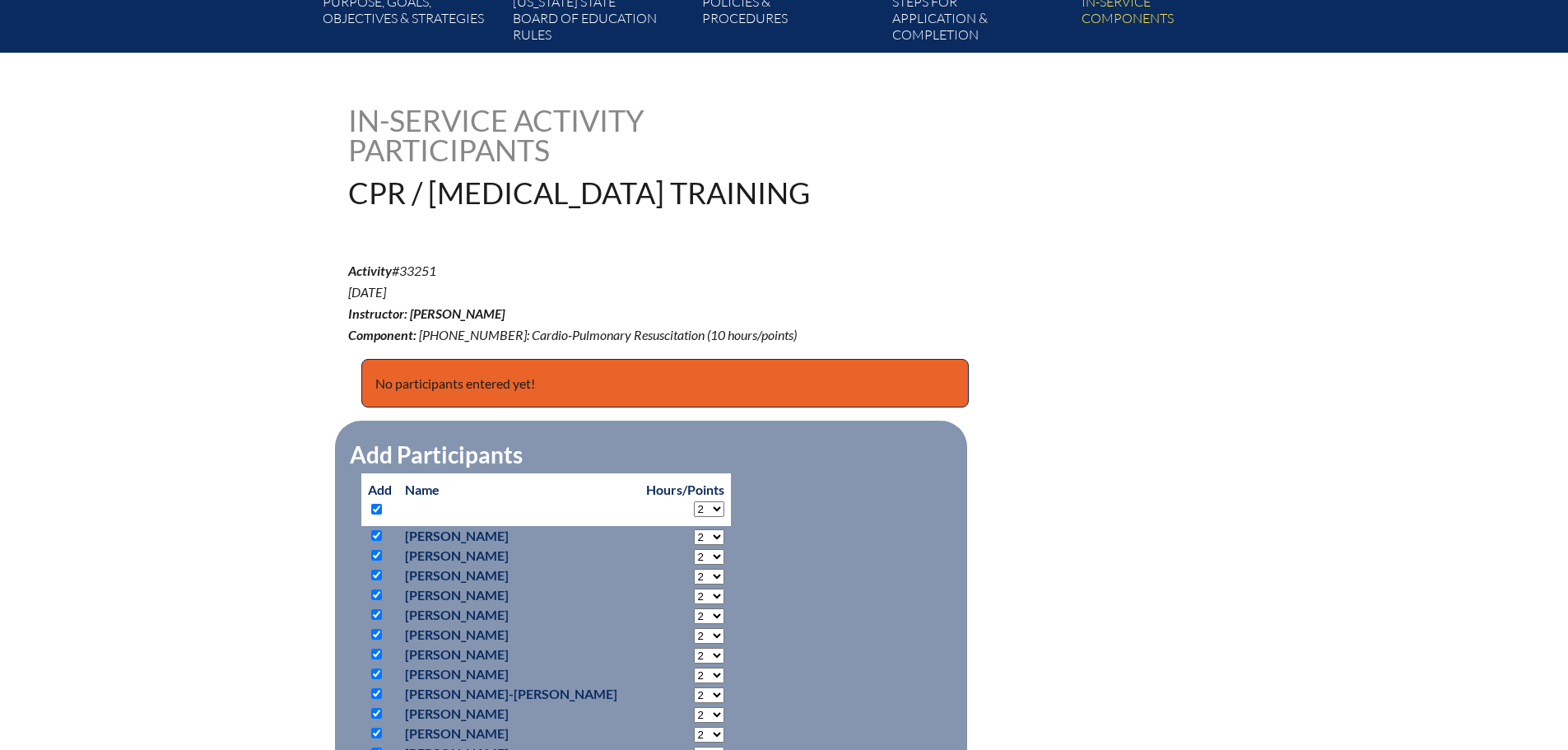
checkbox input "true"
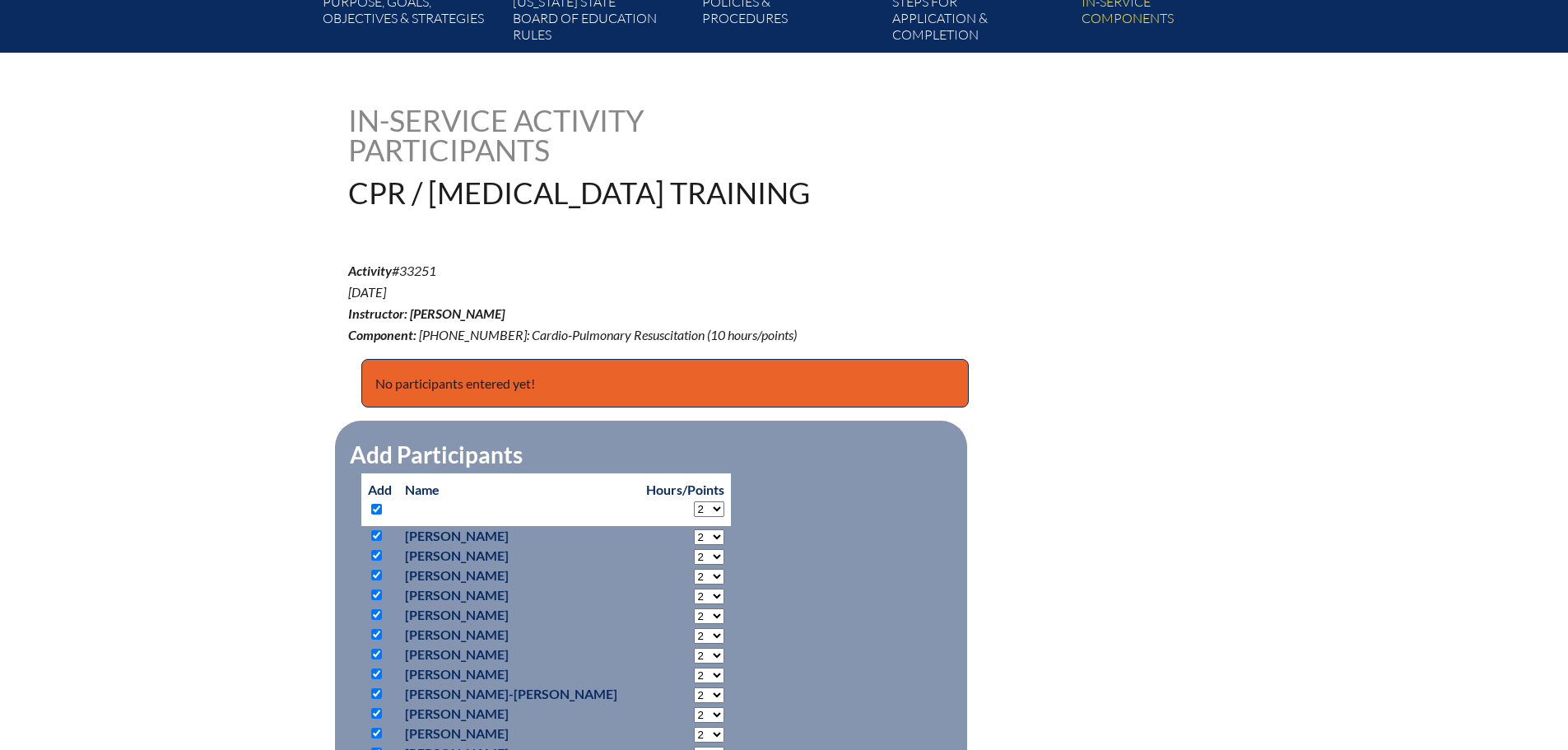
checkbox input "true"
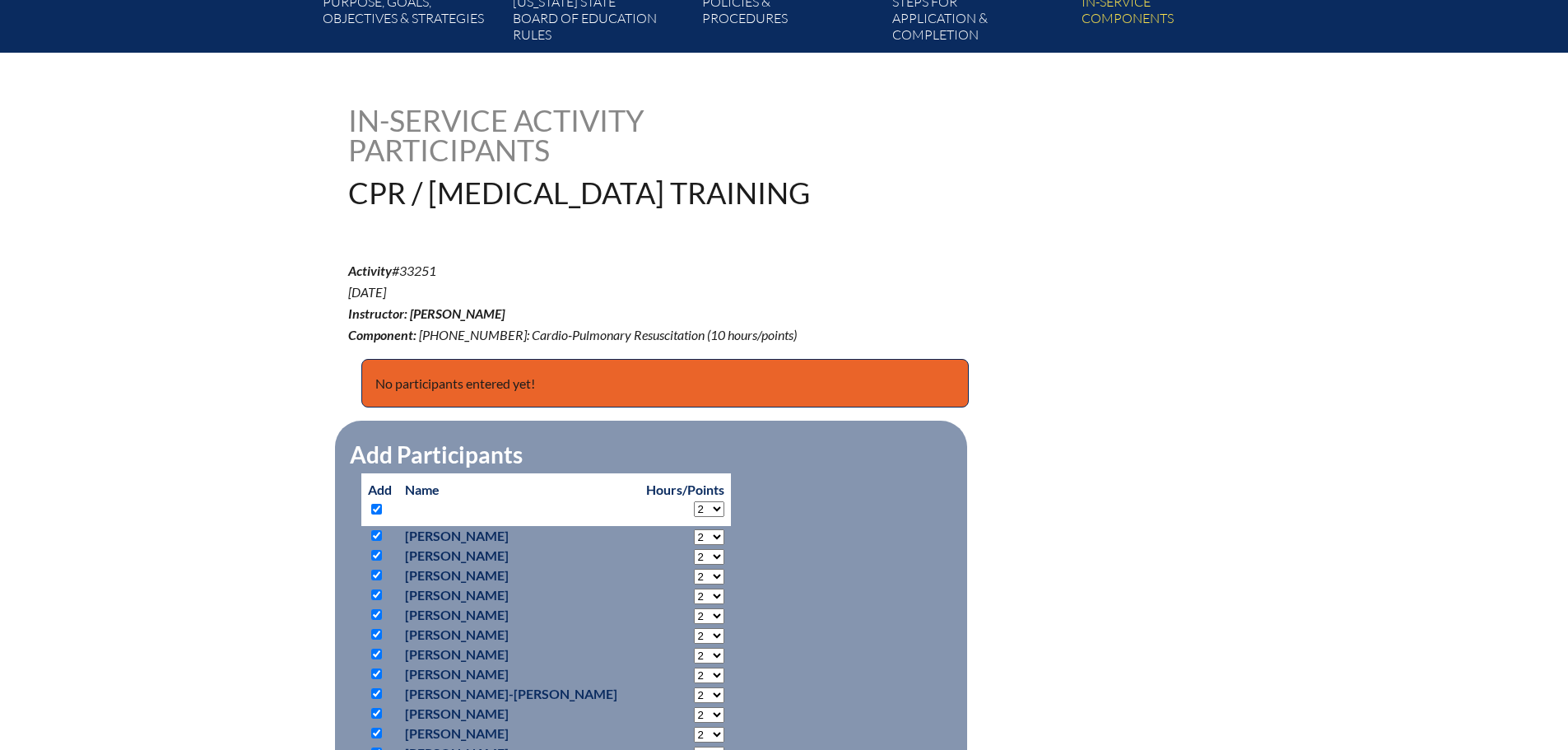
checkbox input "true"
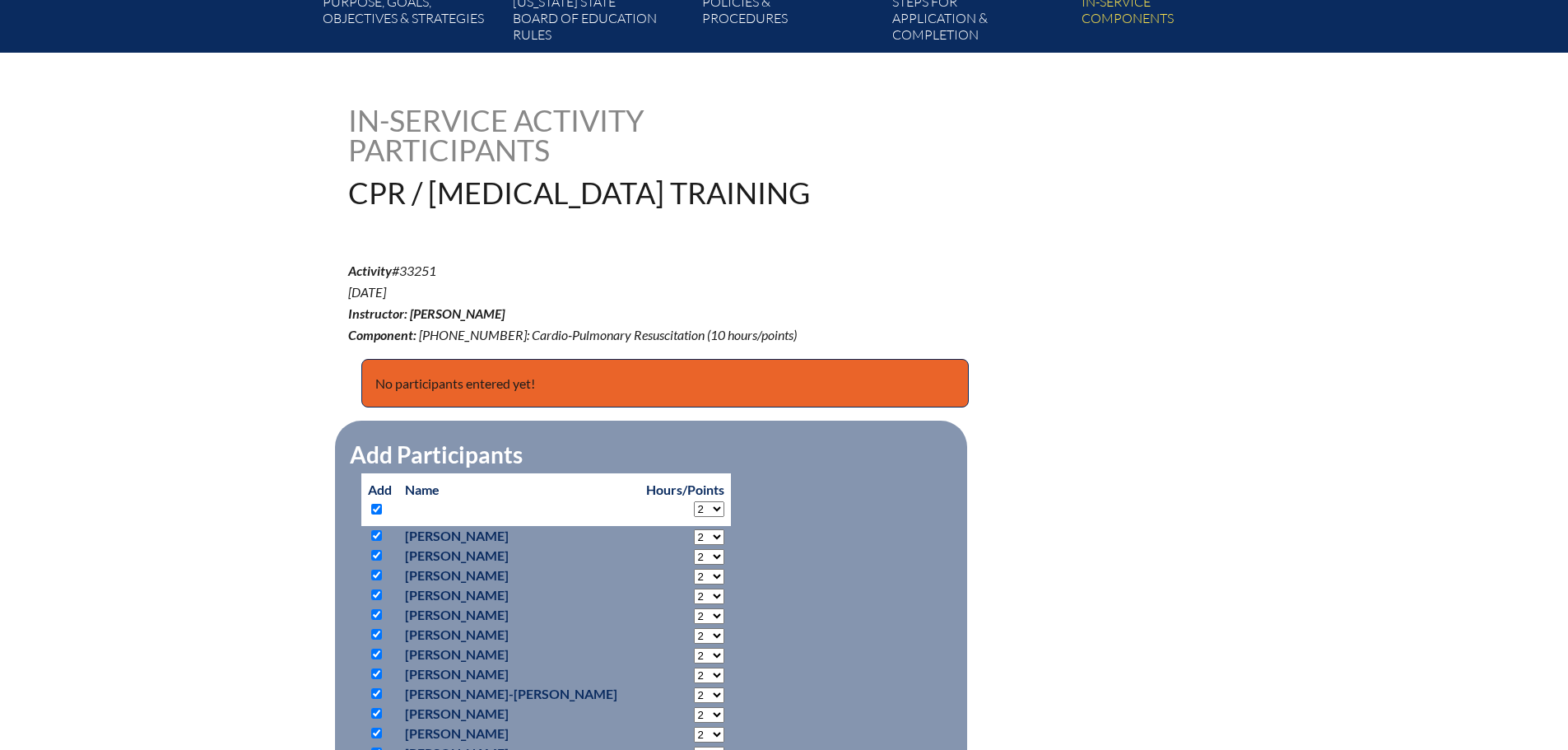
checkbox input "true"
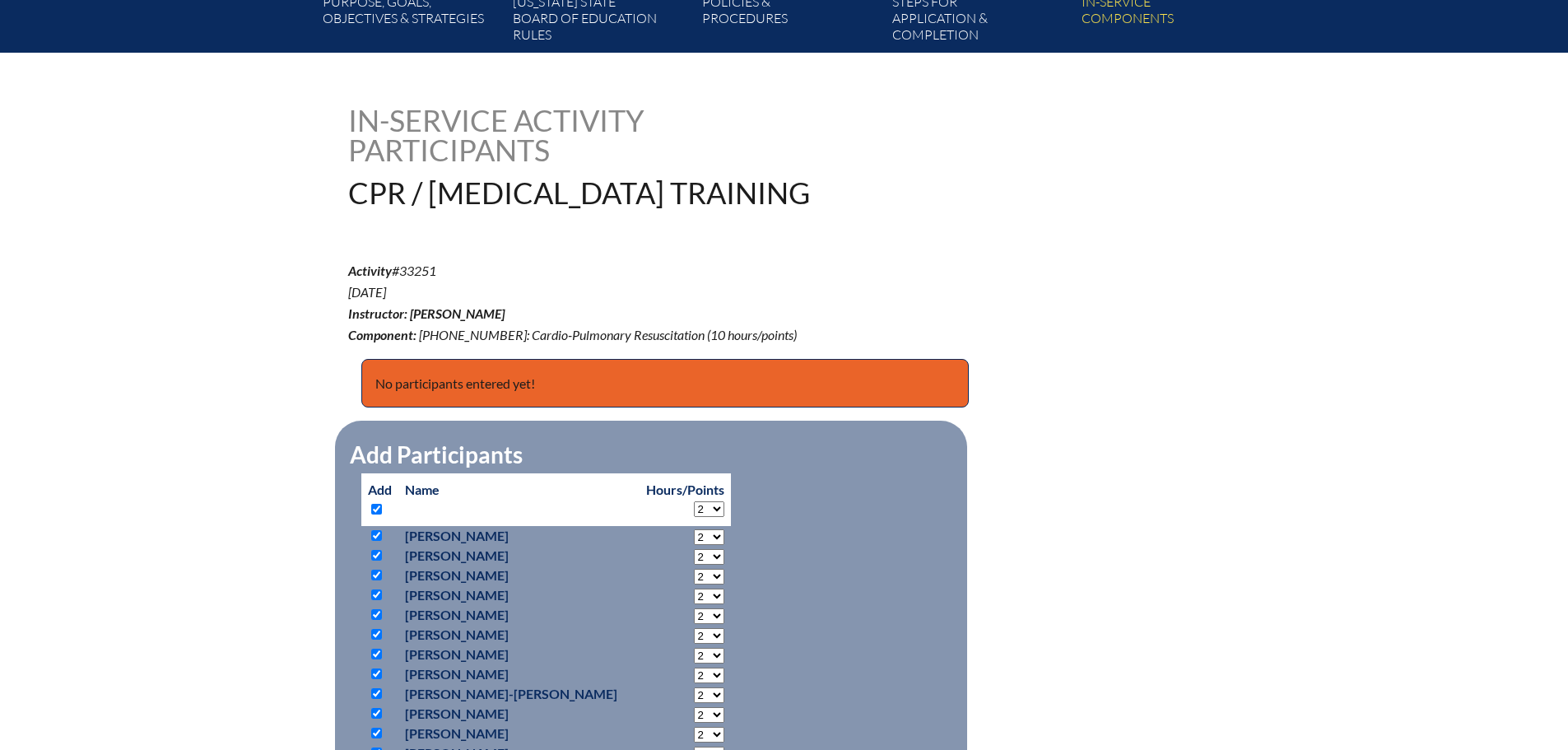
checkbox input "true"
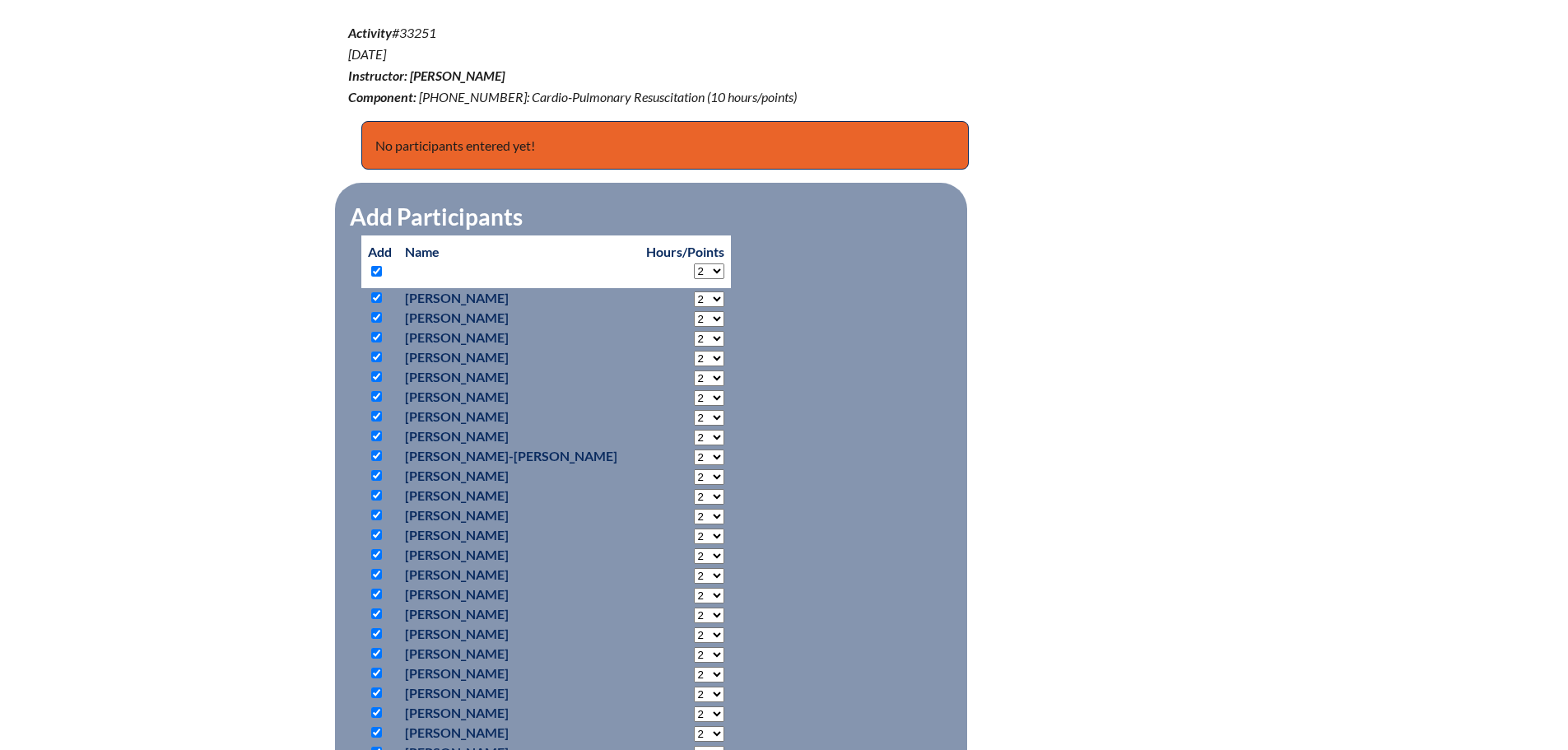
scroll to position [576, 0]
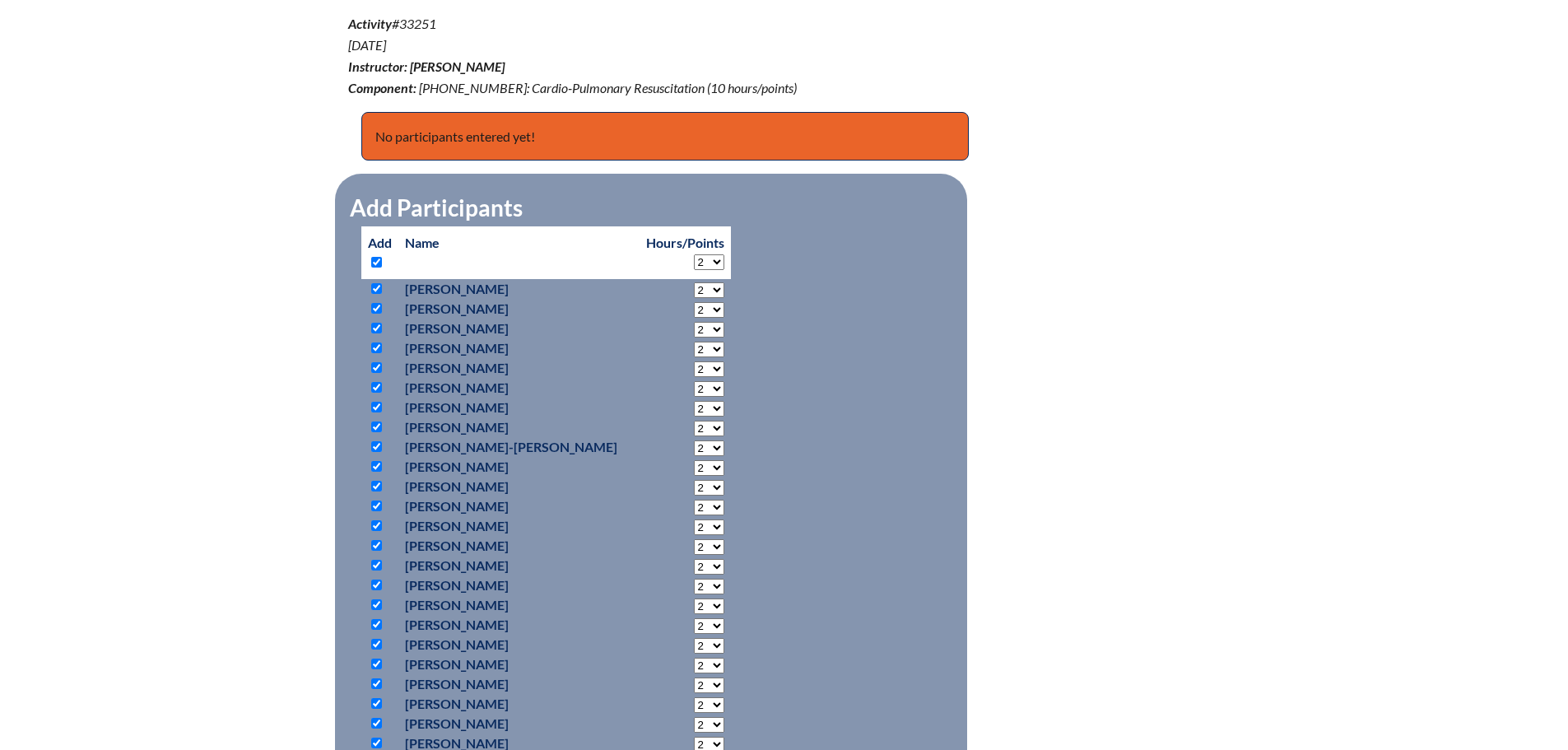
click at [377, 524] on input "checkbox" at bounding box center [377, 525] width 11 height 11
checkbox input "false"
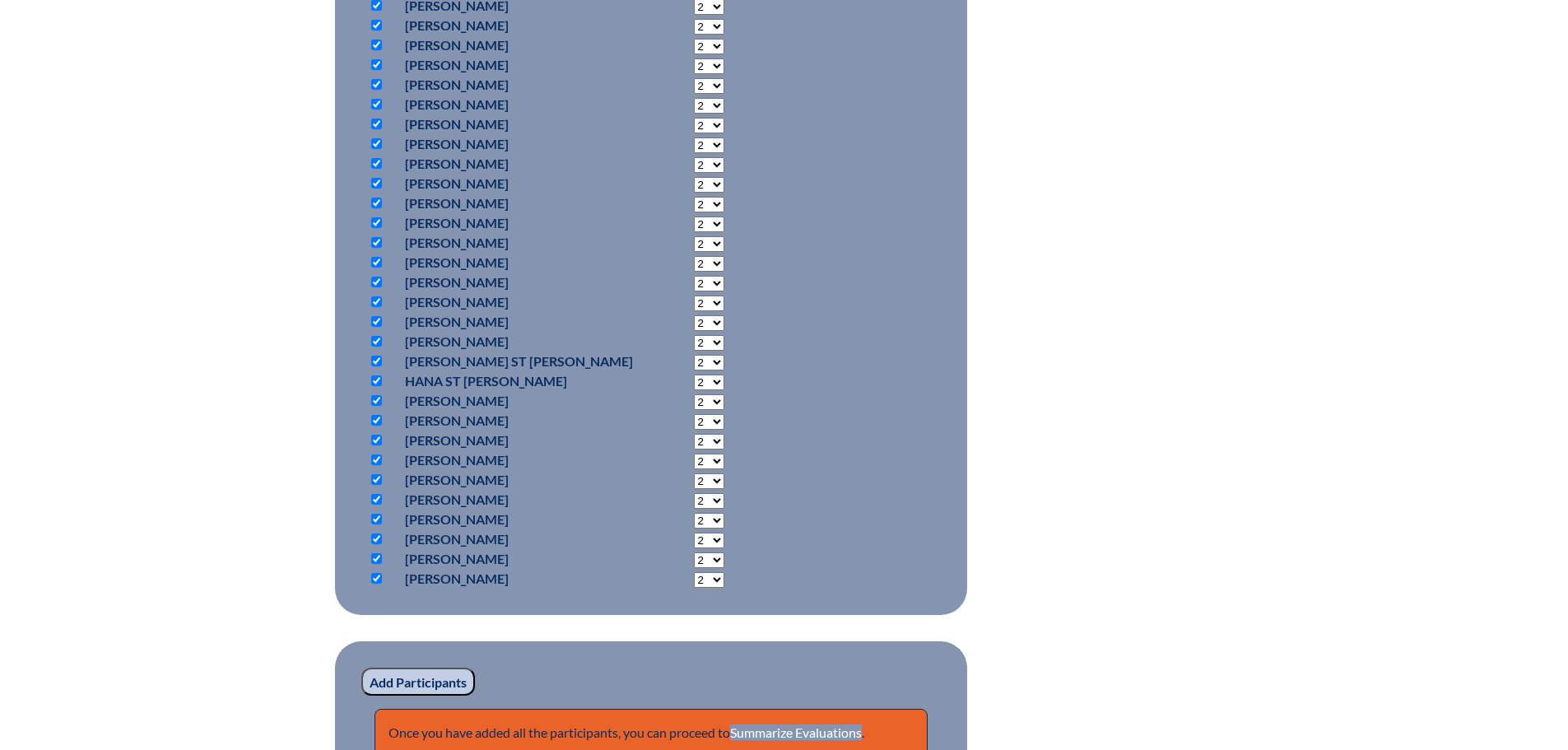
scroll to position [1235, 0]
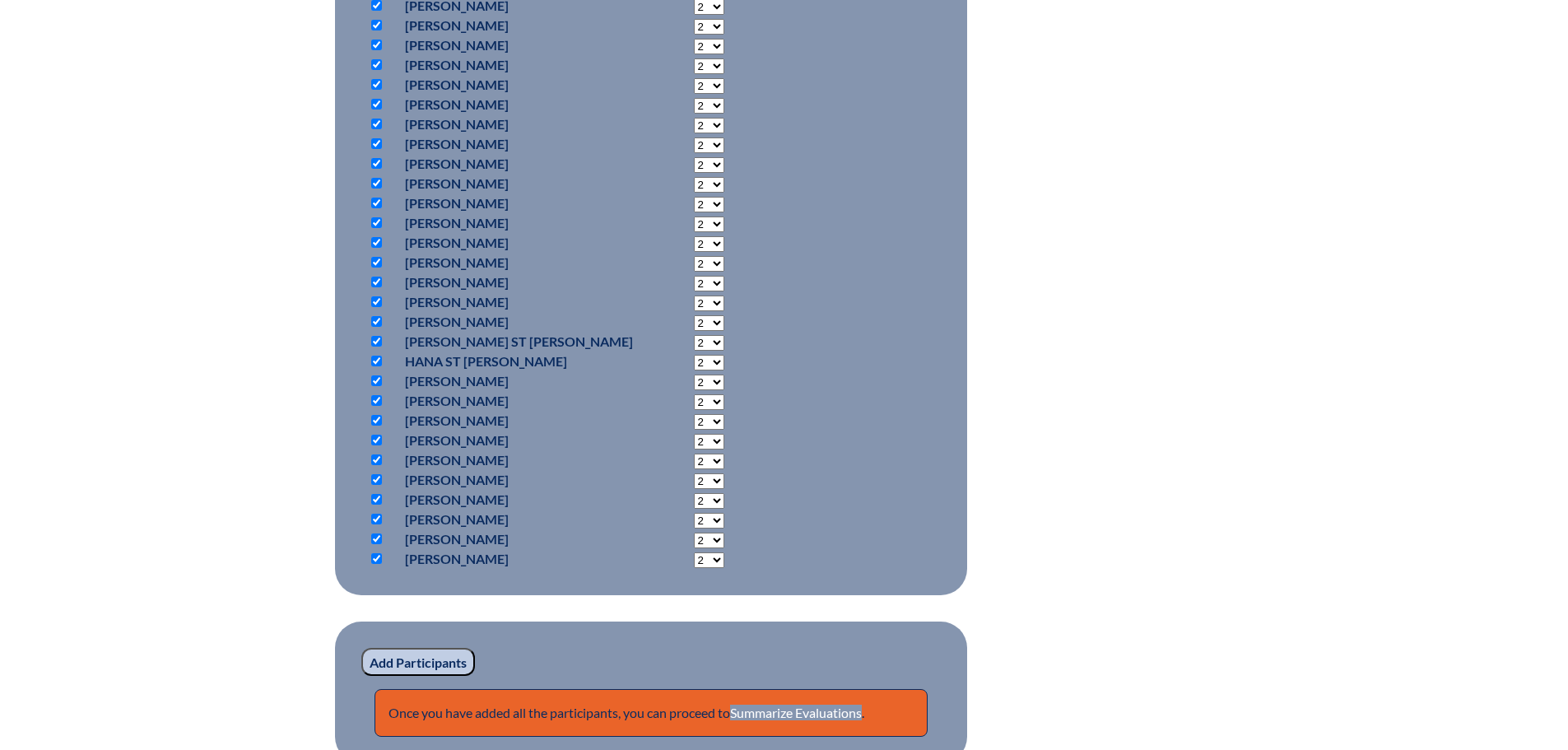
click at [377, 301] on input "checkbox" at bounding box center [377, 301] width 11 height 11
checkbox input "false"
click at [696, 561] on select "2 3 4 5 6 7 8 9 10 0" at bounding box center [709, 560] width 30 height 16
click at [832, 544] on fieldset "Add Participants" at bounding box center [651, 55] width 632 height 1080
click at [405, 658] on input "Add Participants" at bounding box center [419, 662] width 114 height 28
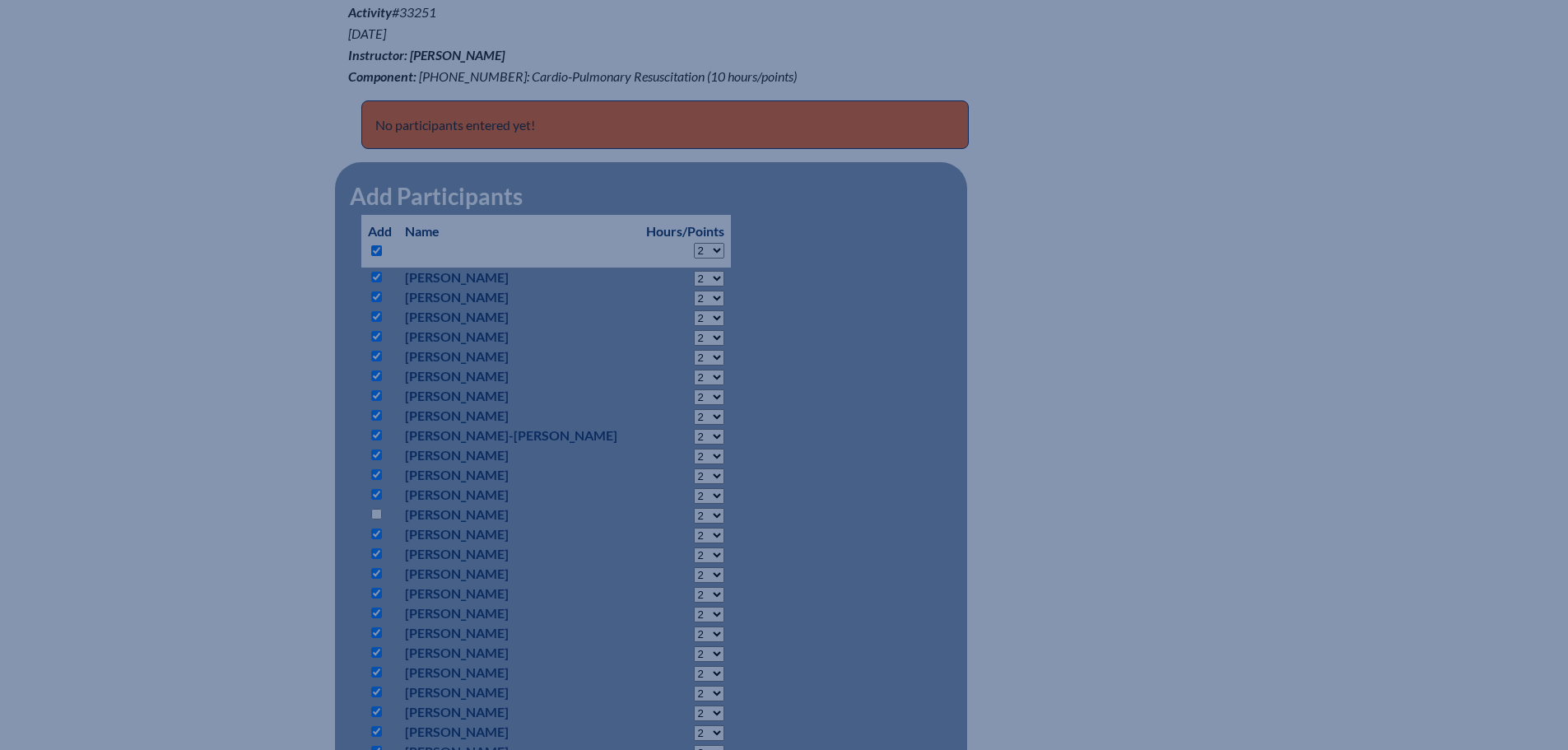
scroll to position [659, 0]
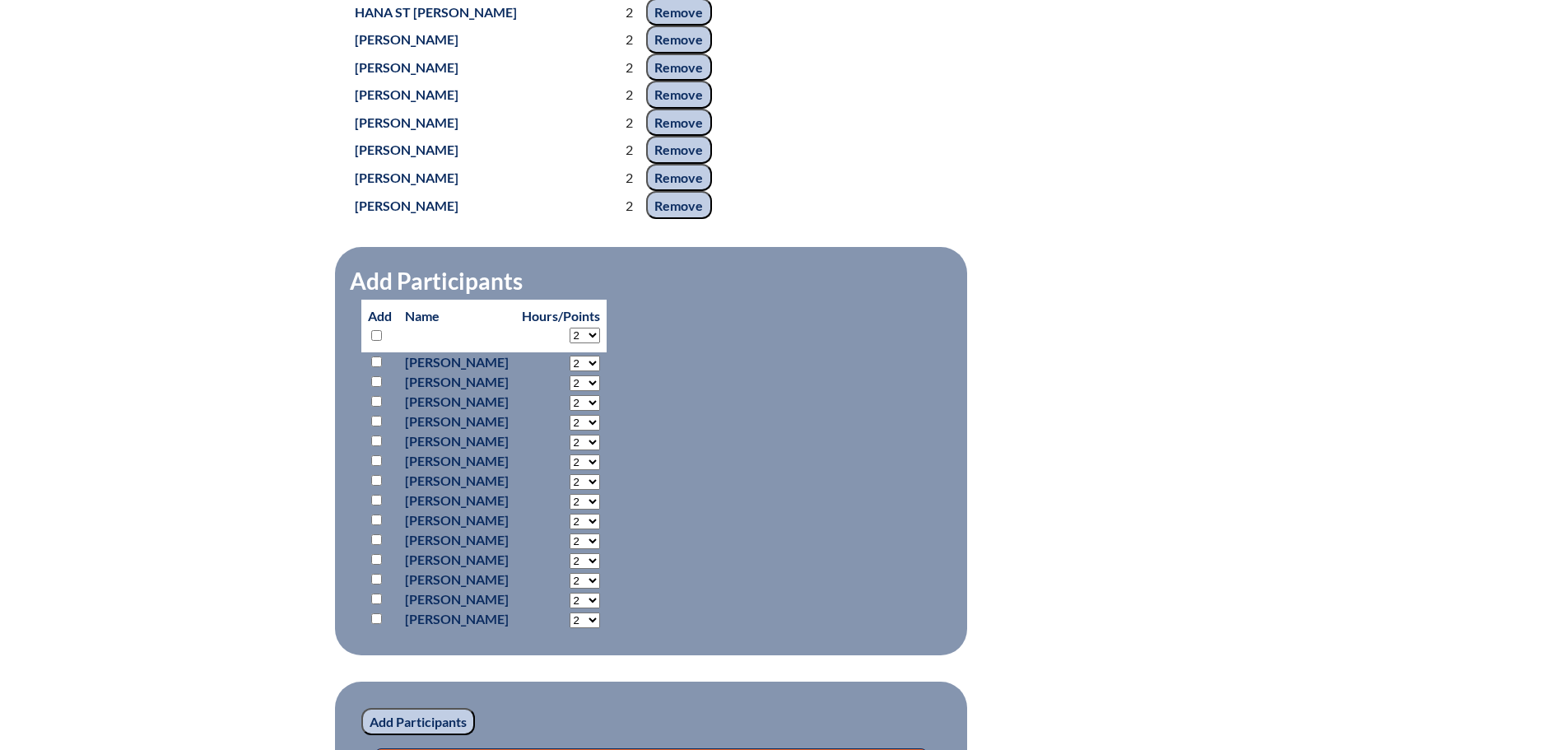
scroll to position [1593, 0]
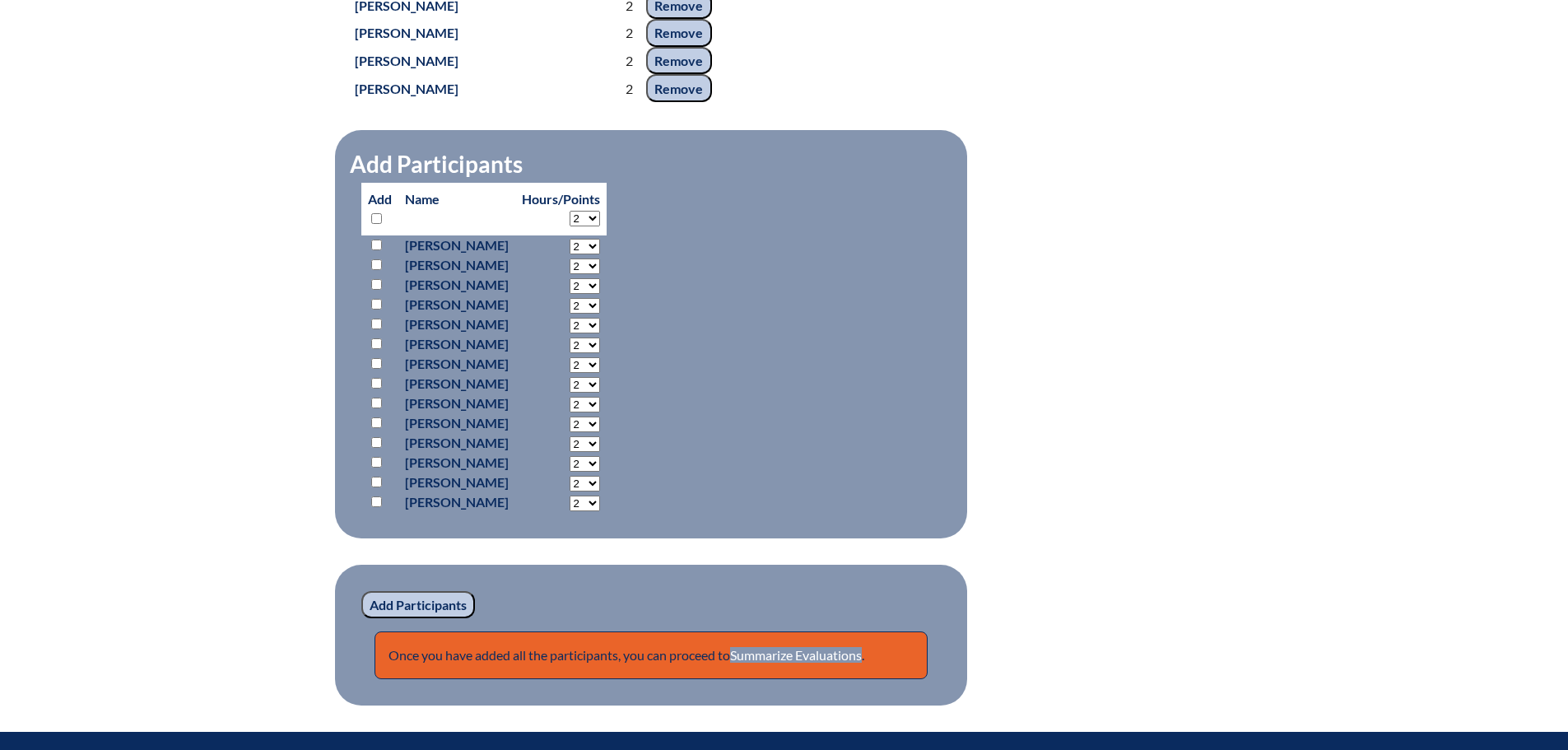
click at [376, 224] on input "checkbox" at bounding box center [377, 218] width 11 height 11
checkbox input "true"
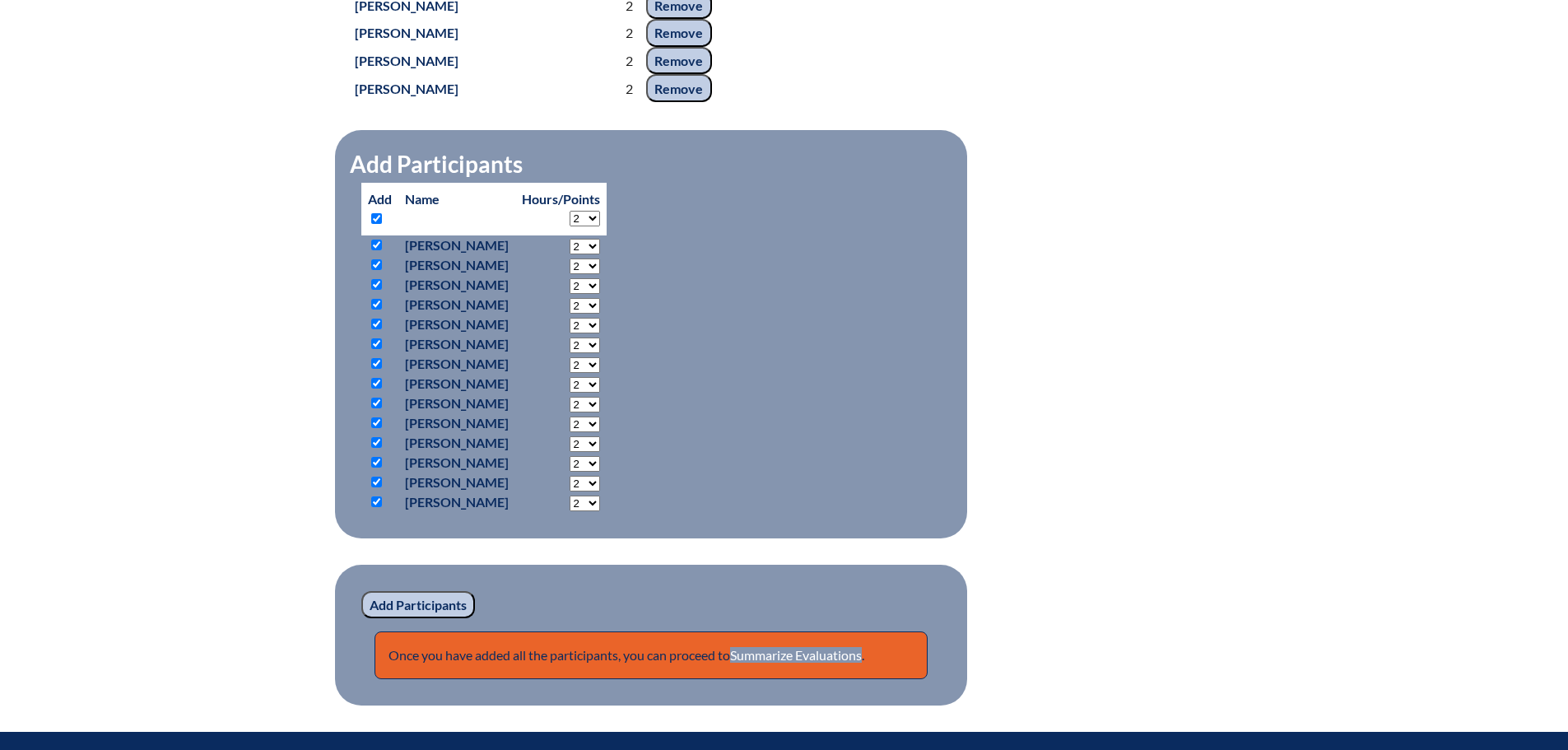
checkbox input "true"
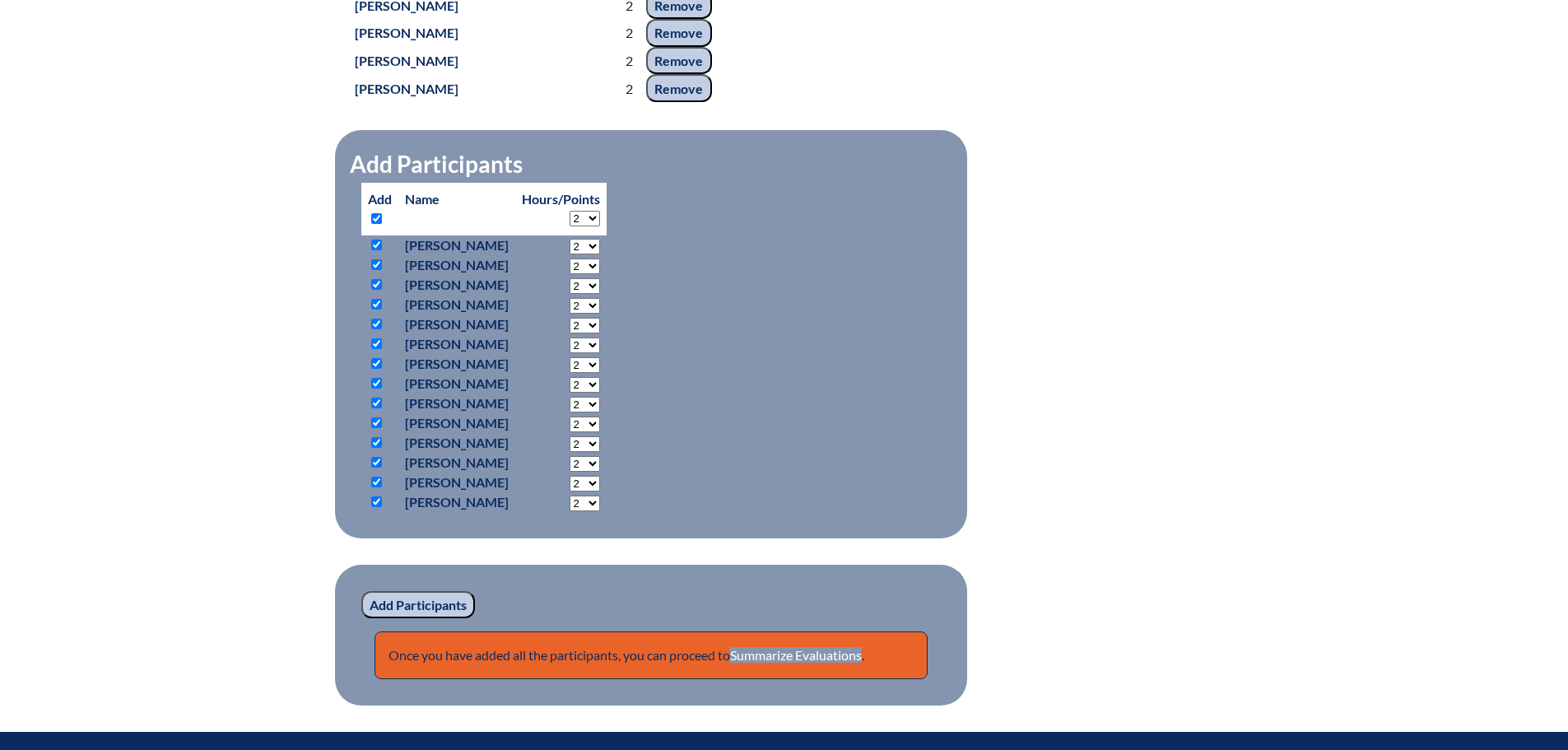
checkbox input "true"
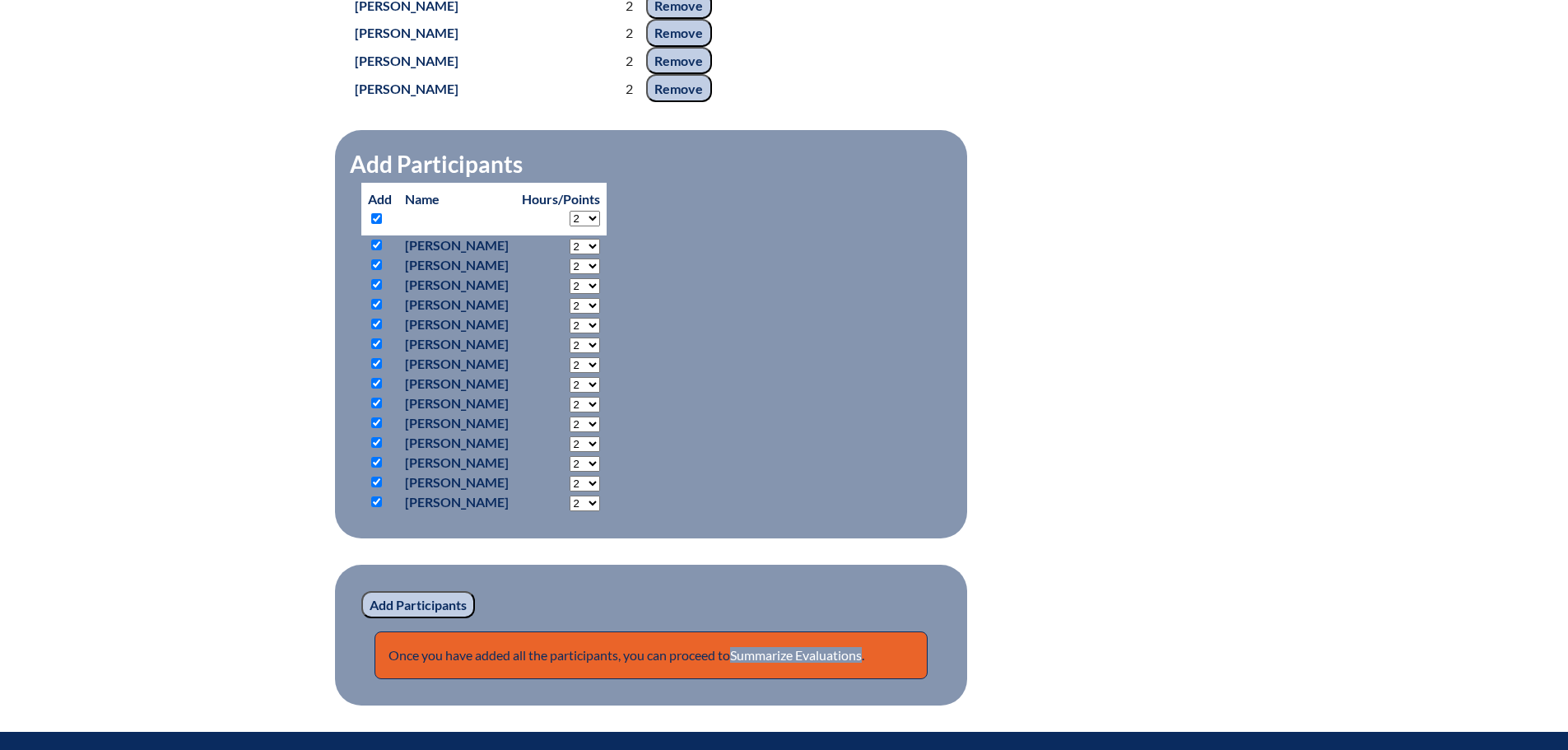
checkbox input "true"
click at [378, 428] on input "checkbox" at bounding box center [377, 423] width 11 height 11
checkbox input "false"
click at [409, 619] on input "Add Participants" at bounding box center [419, 605] width 114 height 28
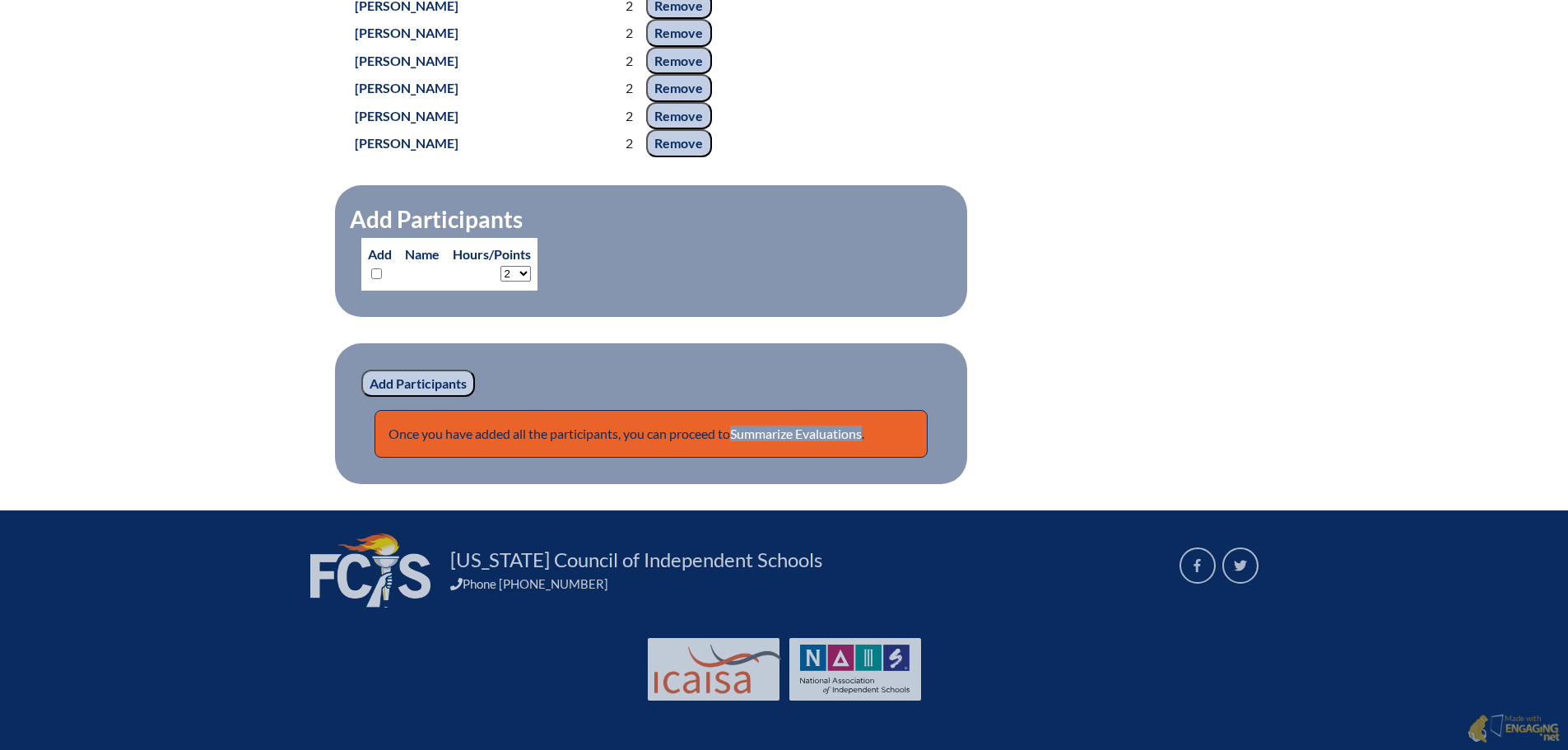
scroll to position [1924, 0]
click at [828, 430] on link "Summarize Evaluations" at bounding box center [796, 433] width 132 height 16
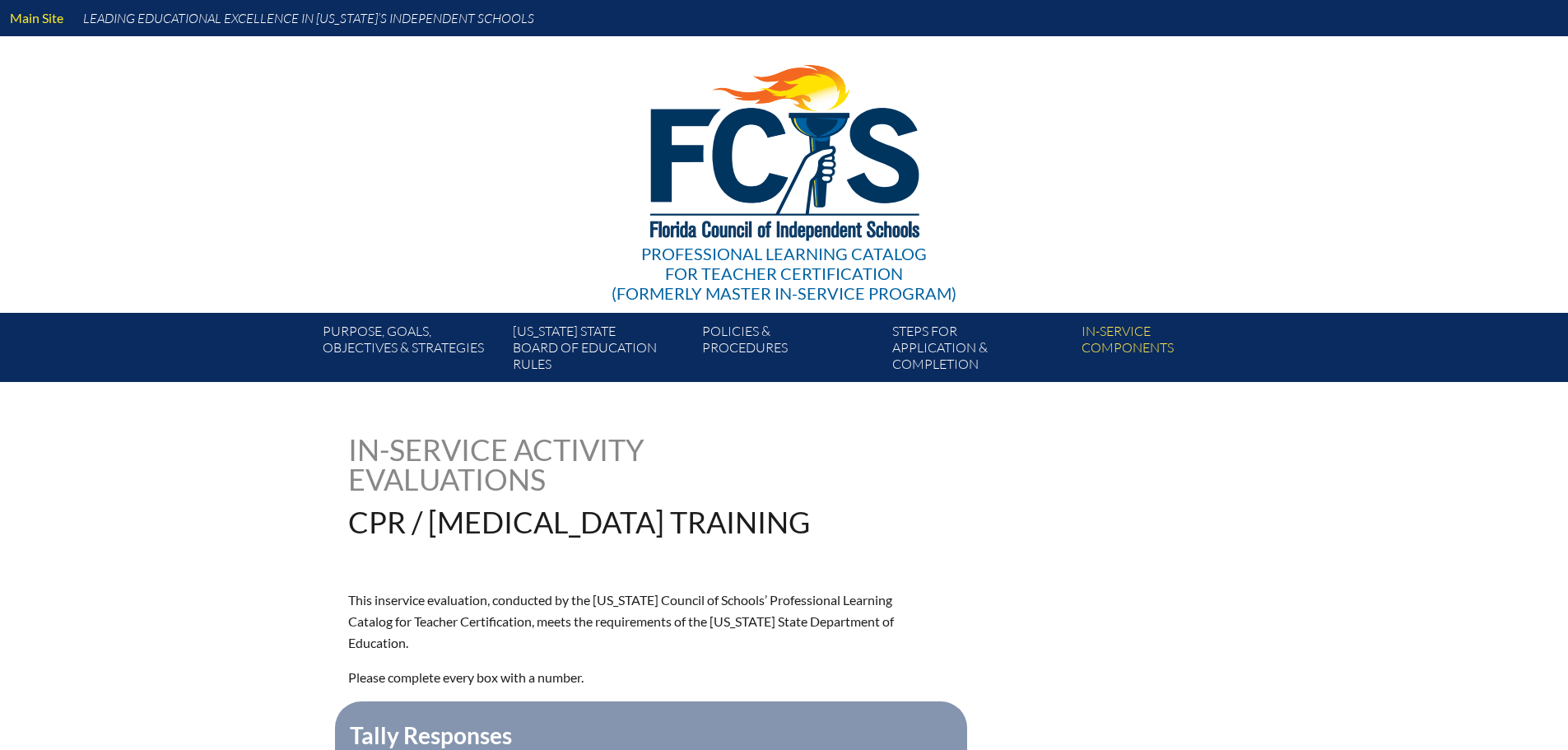
type input "0"
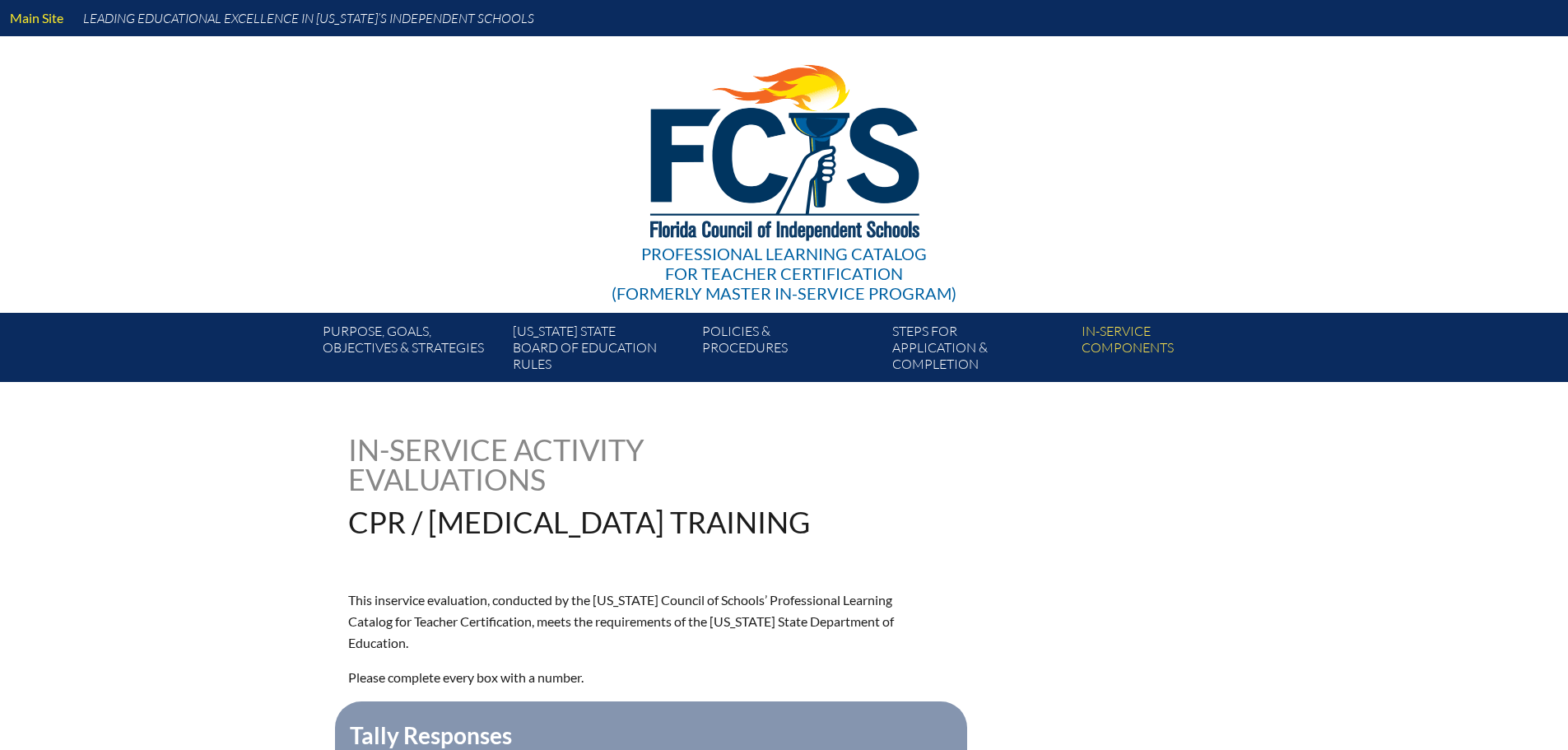
type input "0"
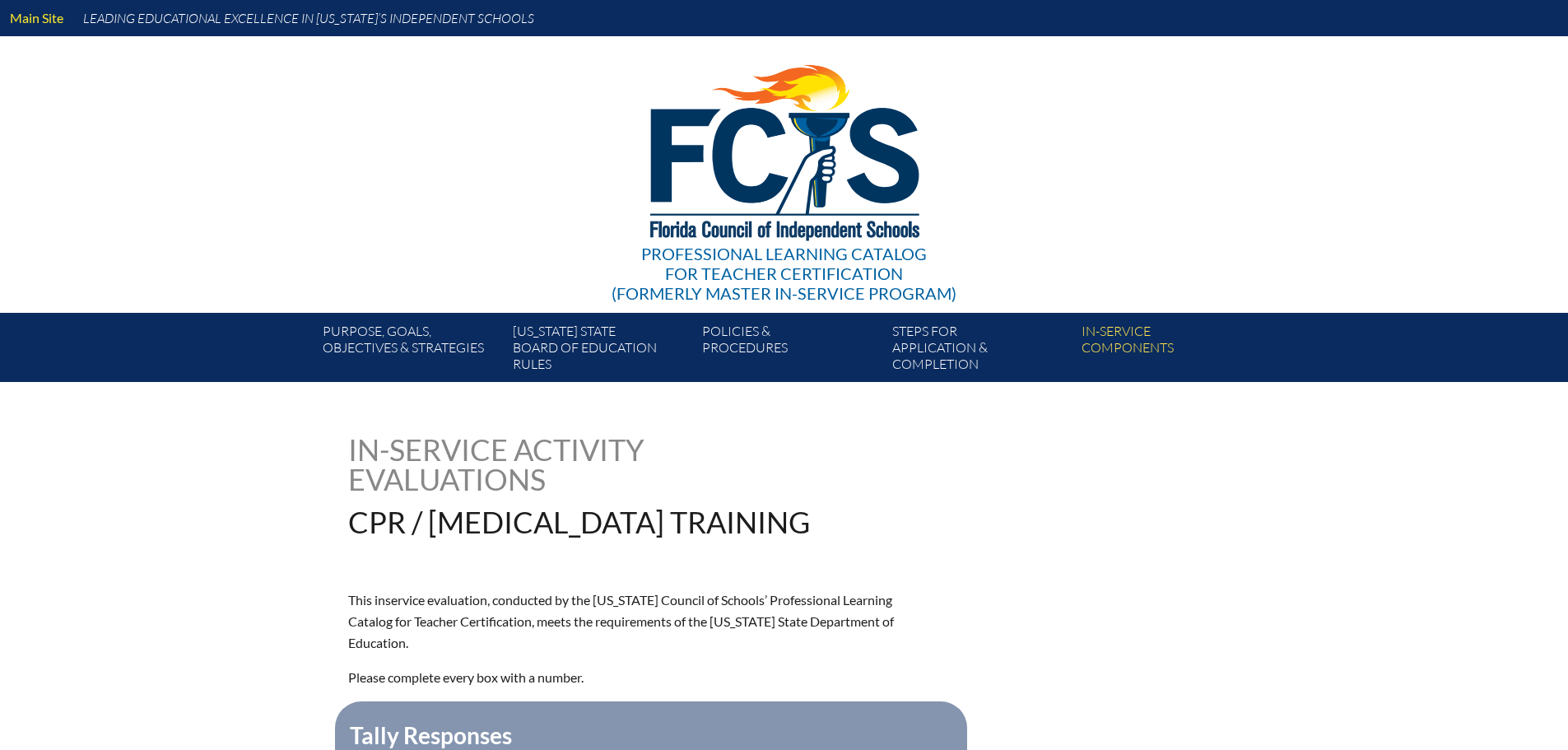
type input "0"
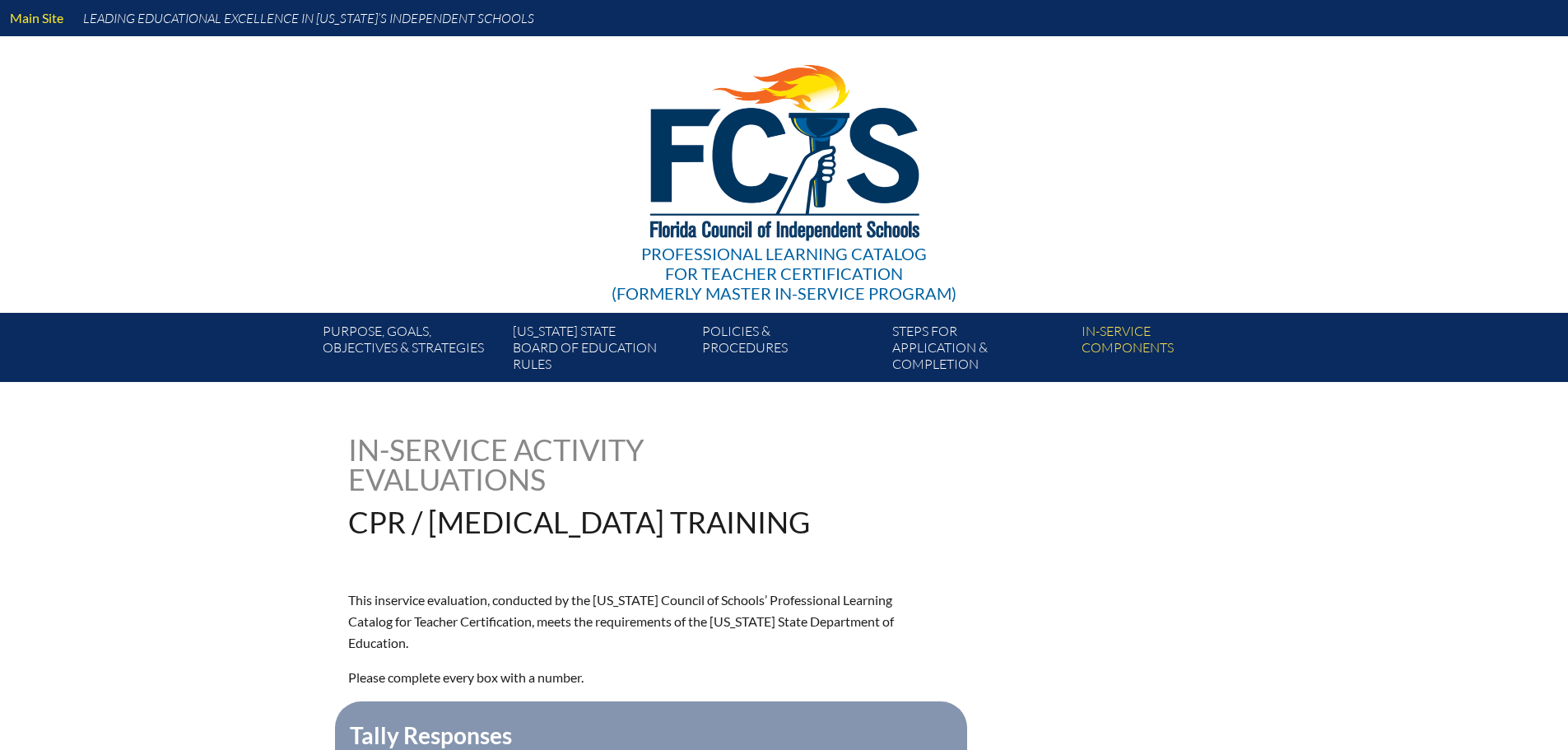
type input "0"
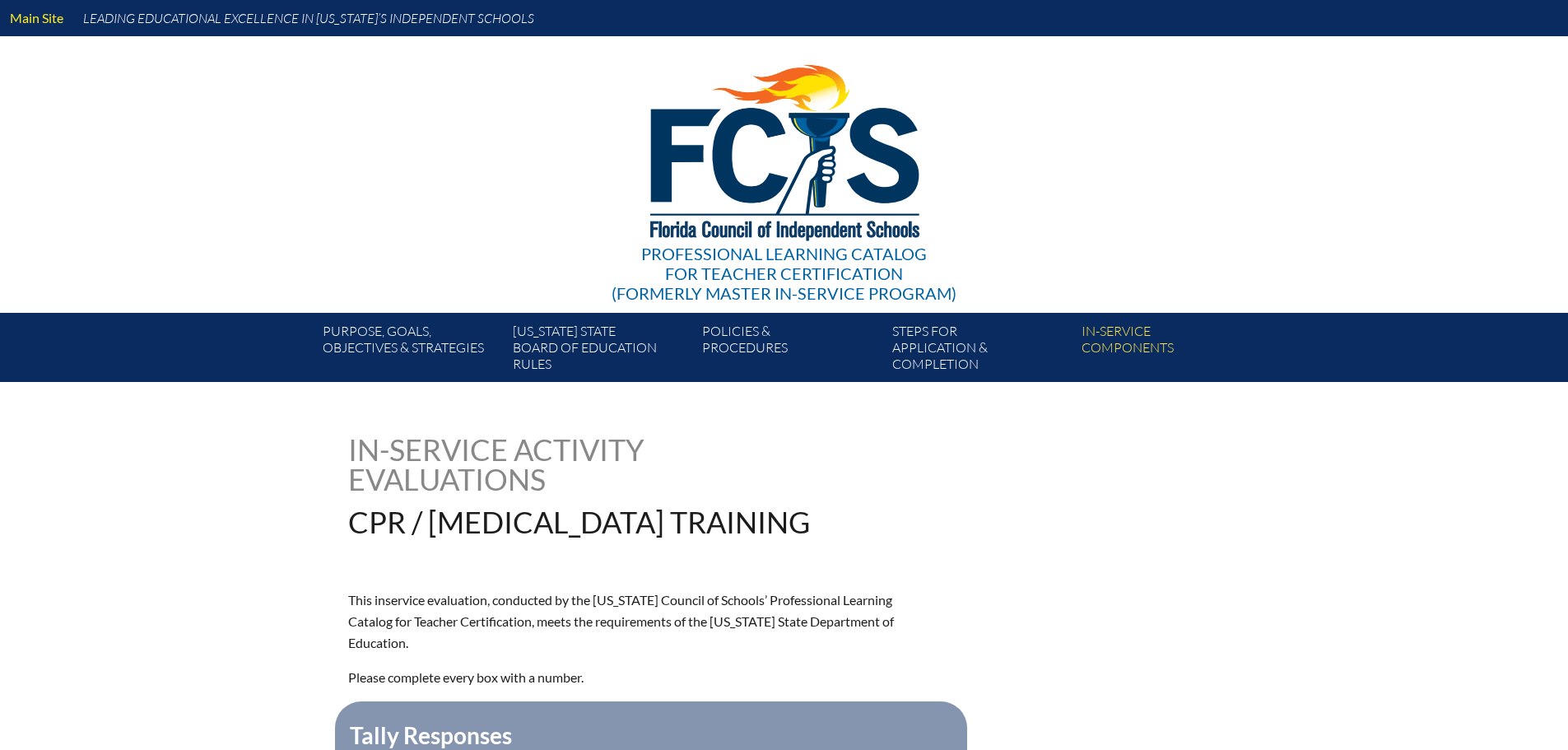
type input "0"
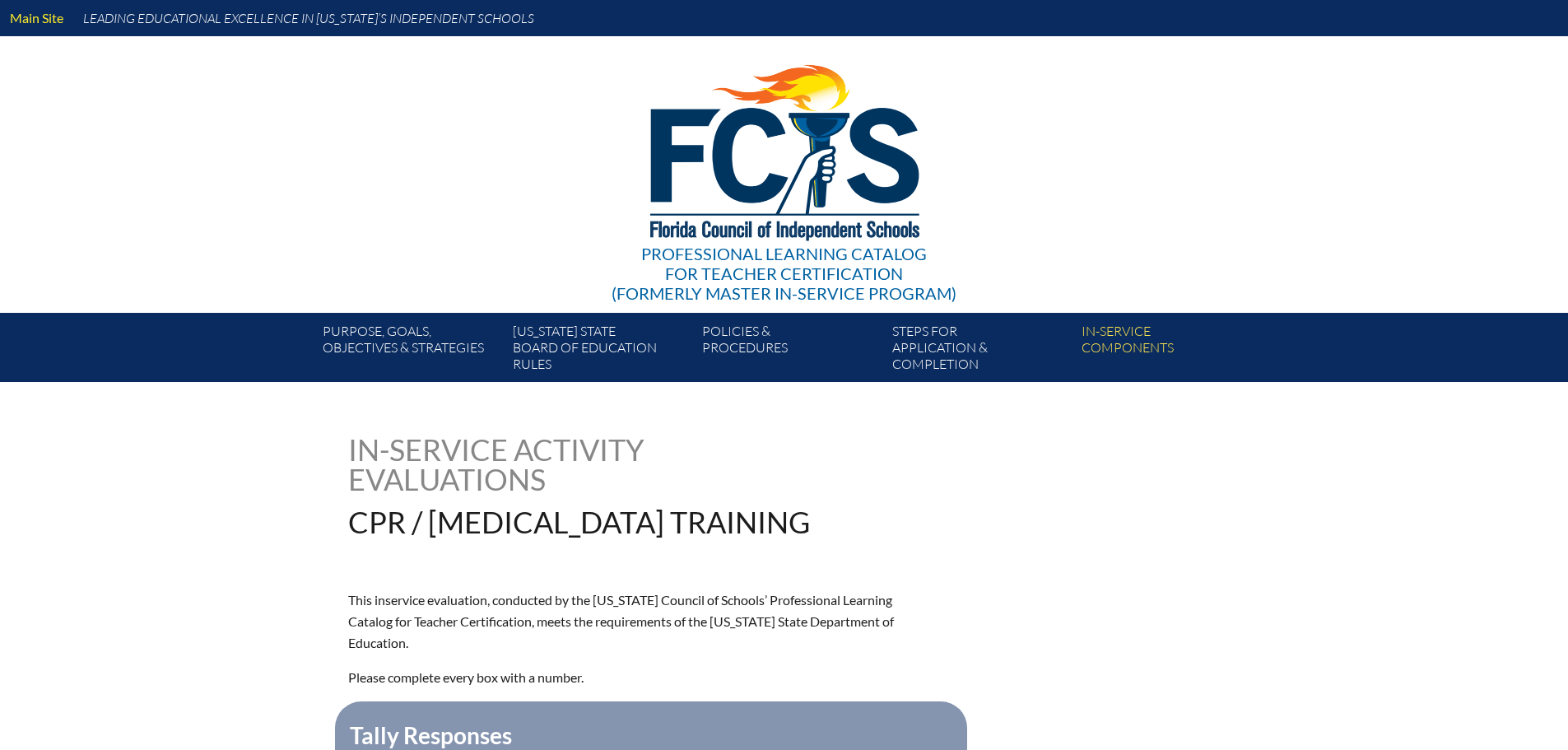
type input "0"
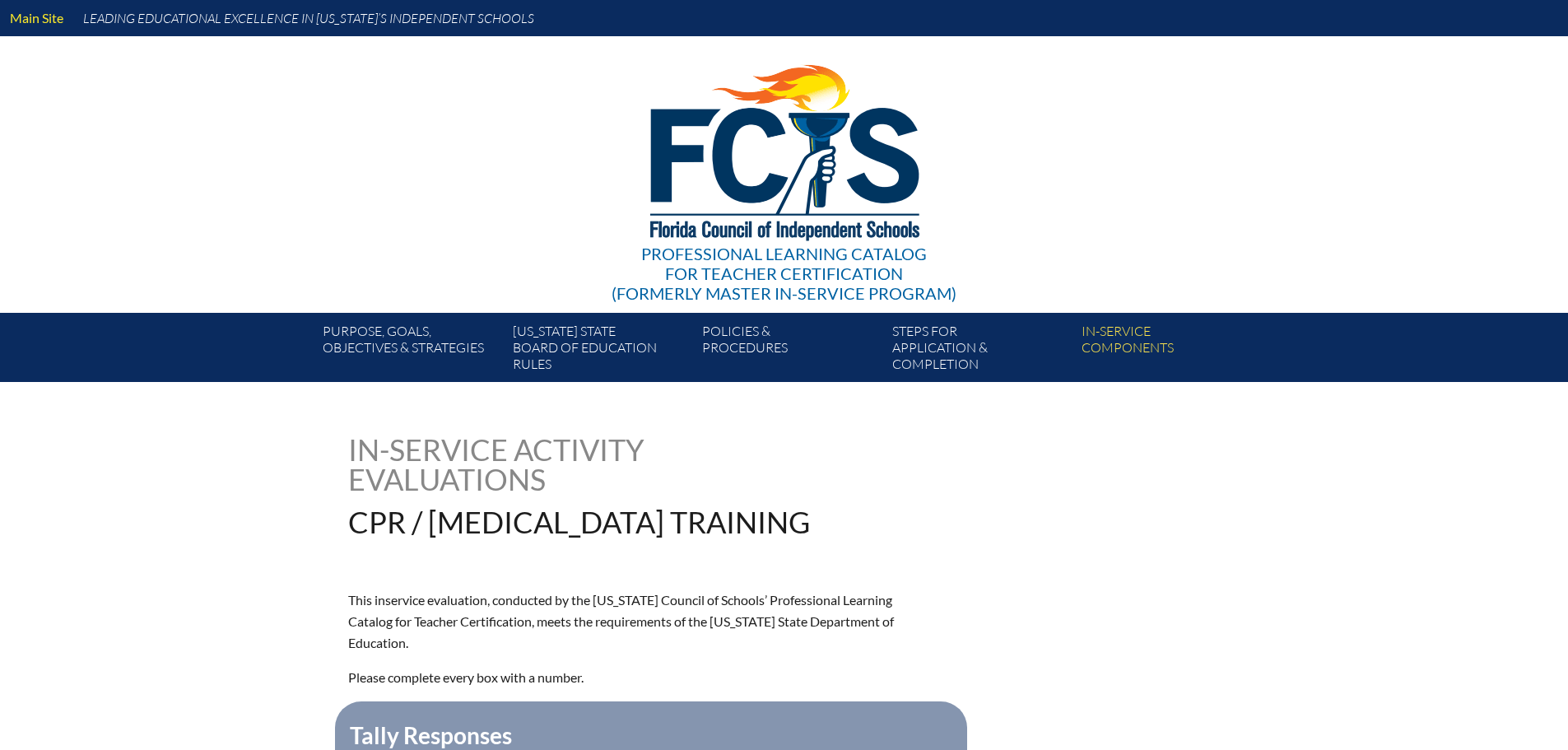
type input "0"
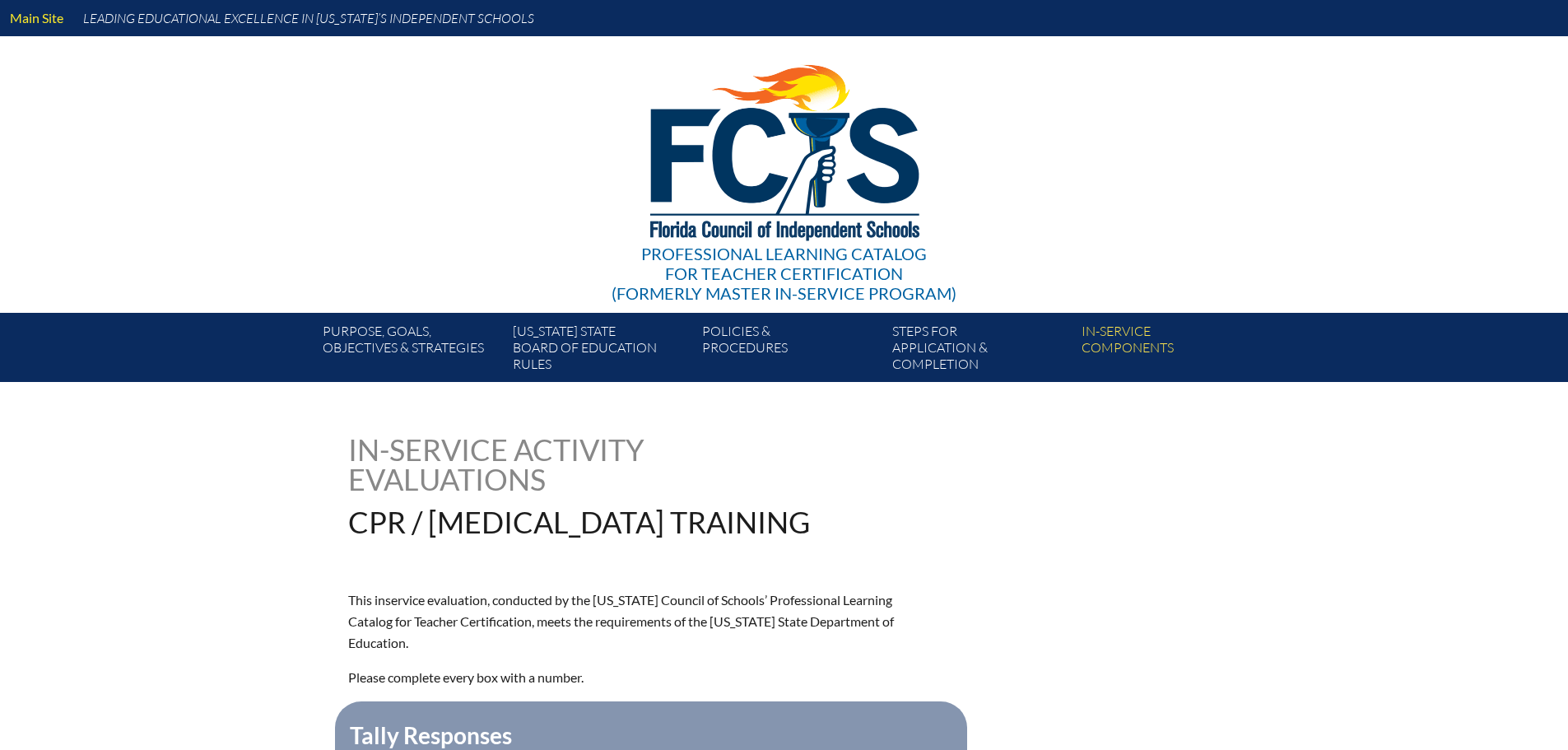
type input "0"
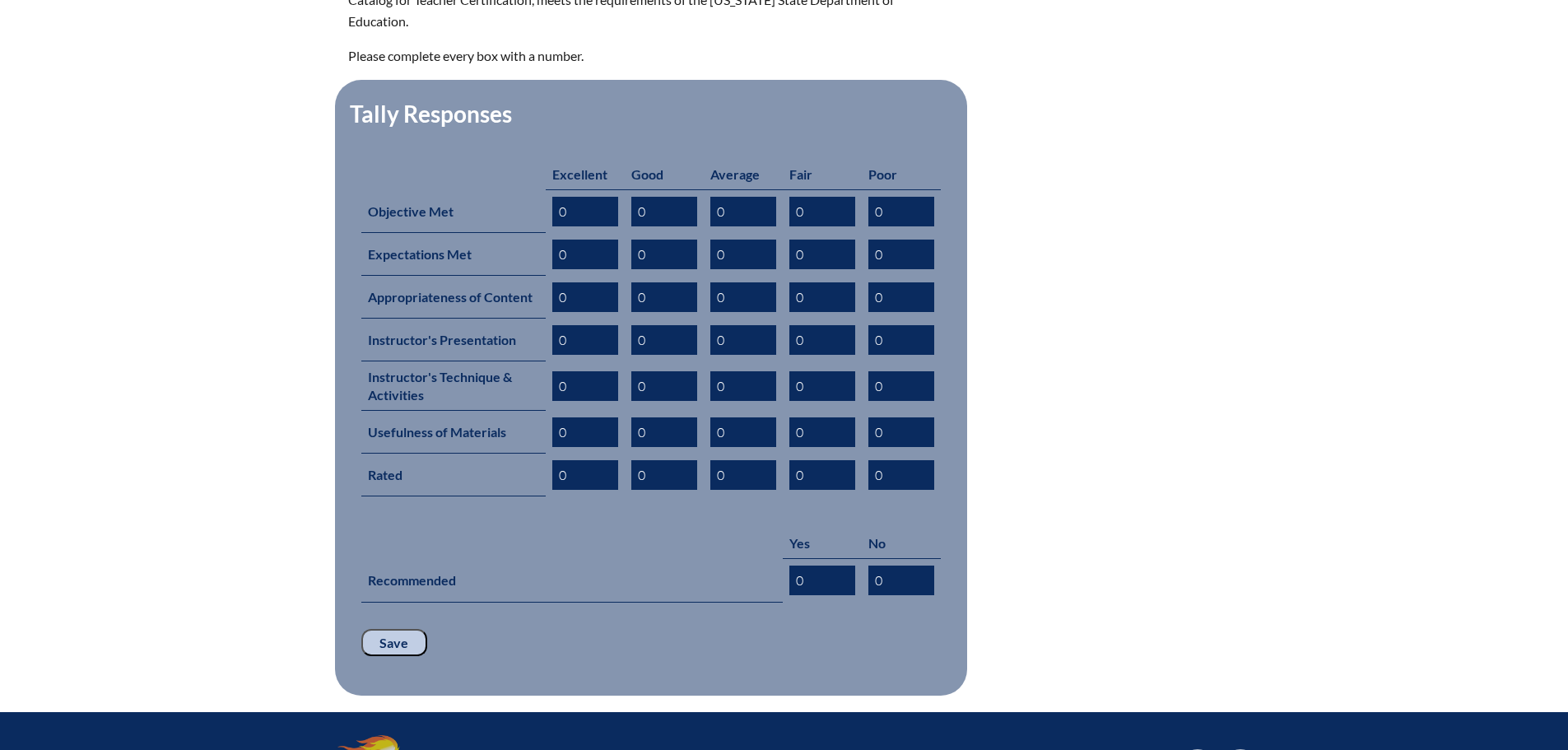
scroll to position [741, 0]
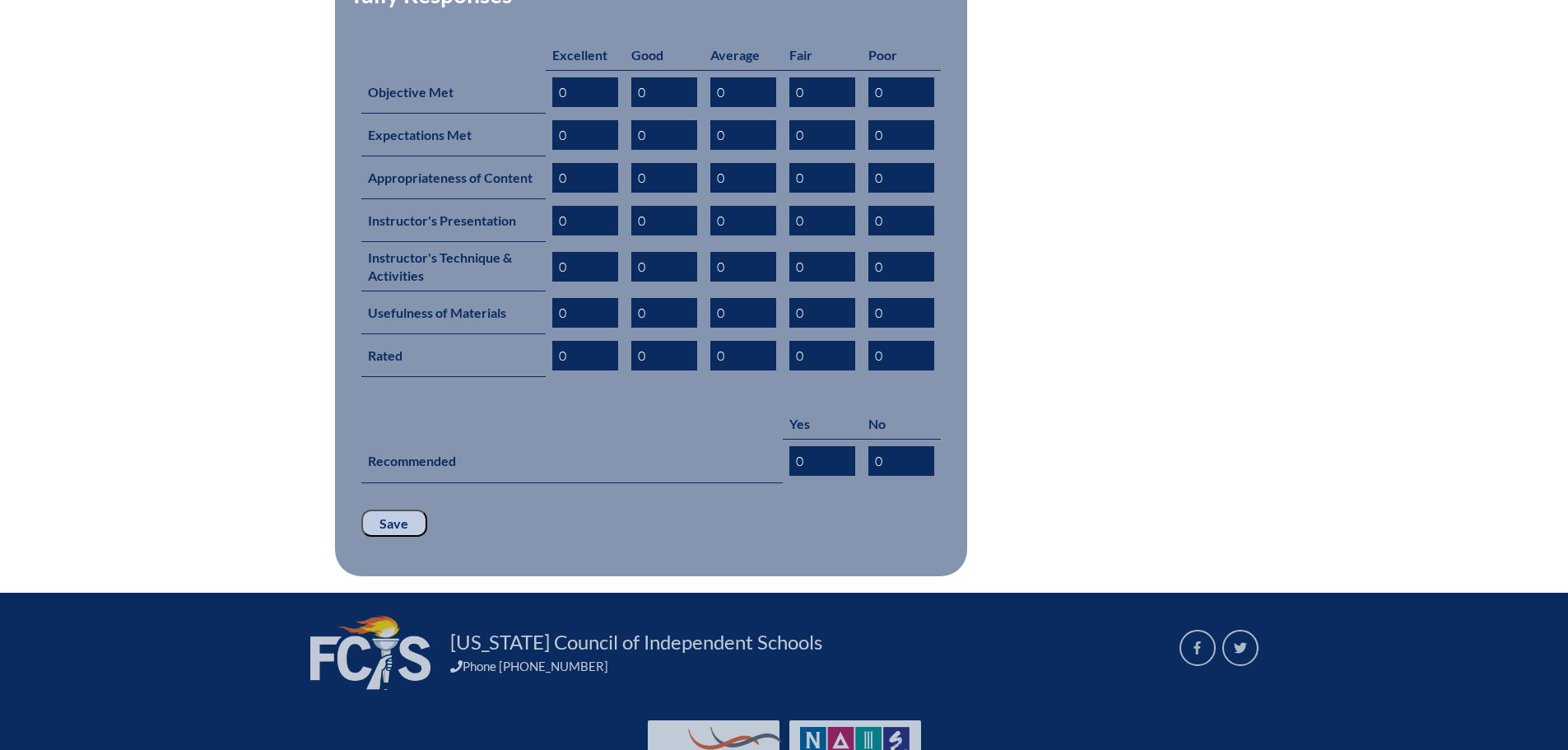
click at [399, 509] on input "Save" at bounding box center [394, 523] width 66 height 28
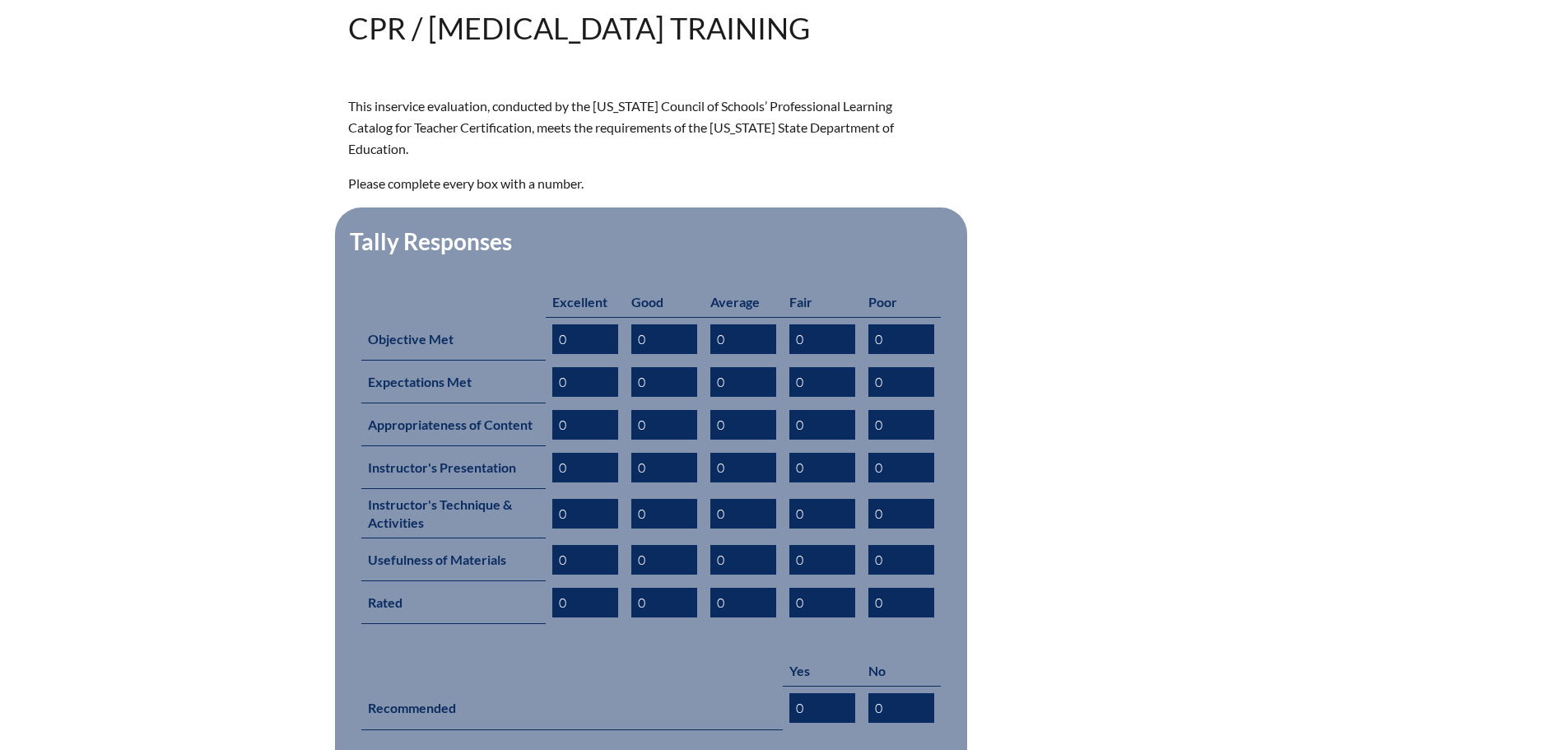
scroll to position [848, 0]
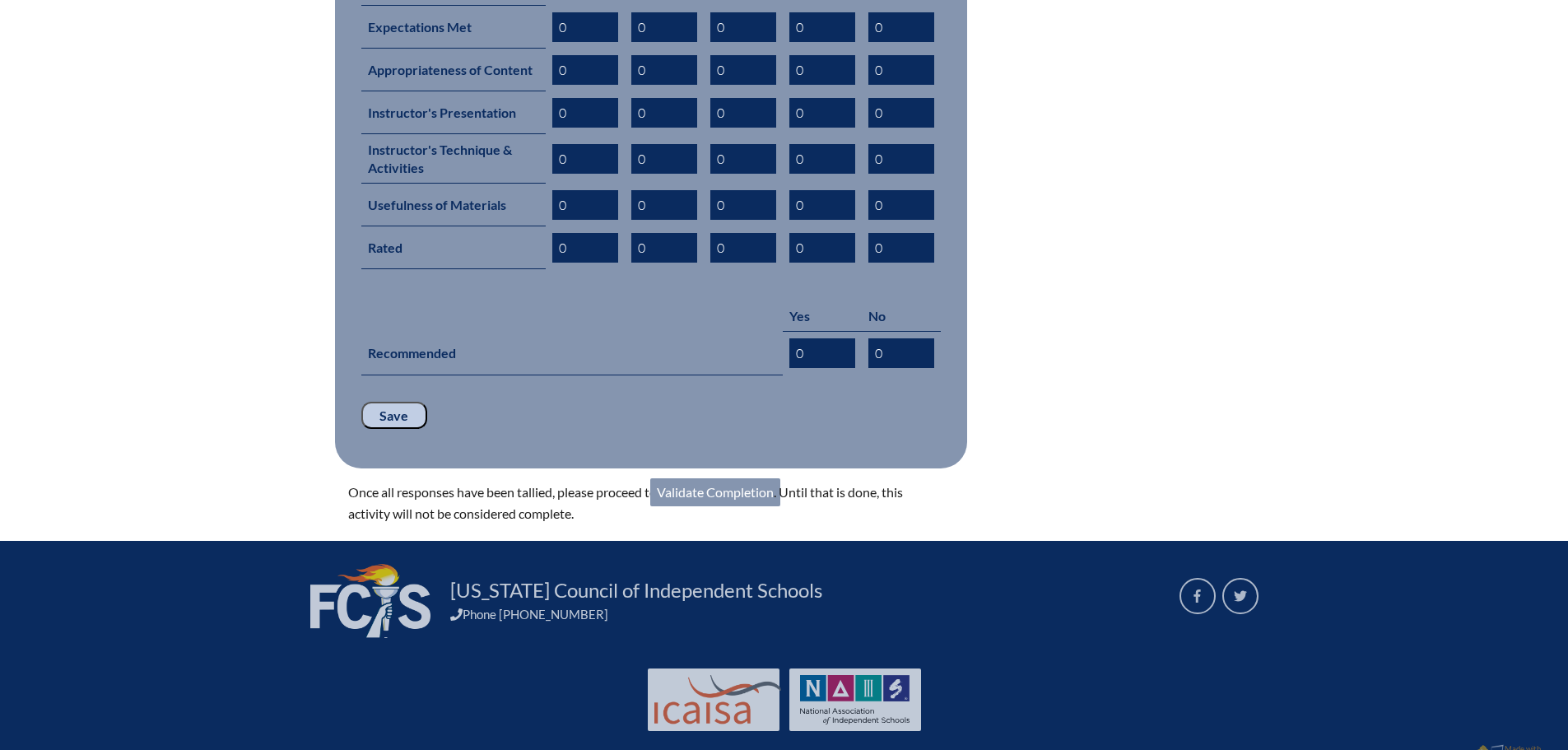
click at [698, 478] on link "Validate Completion" at bounding box center [715, 491] width 130 height 28
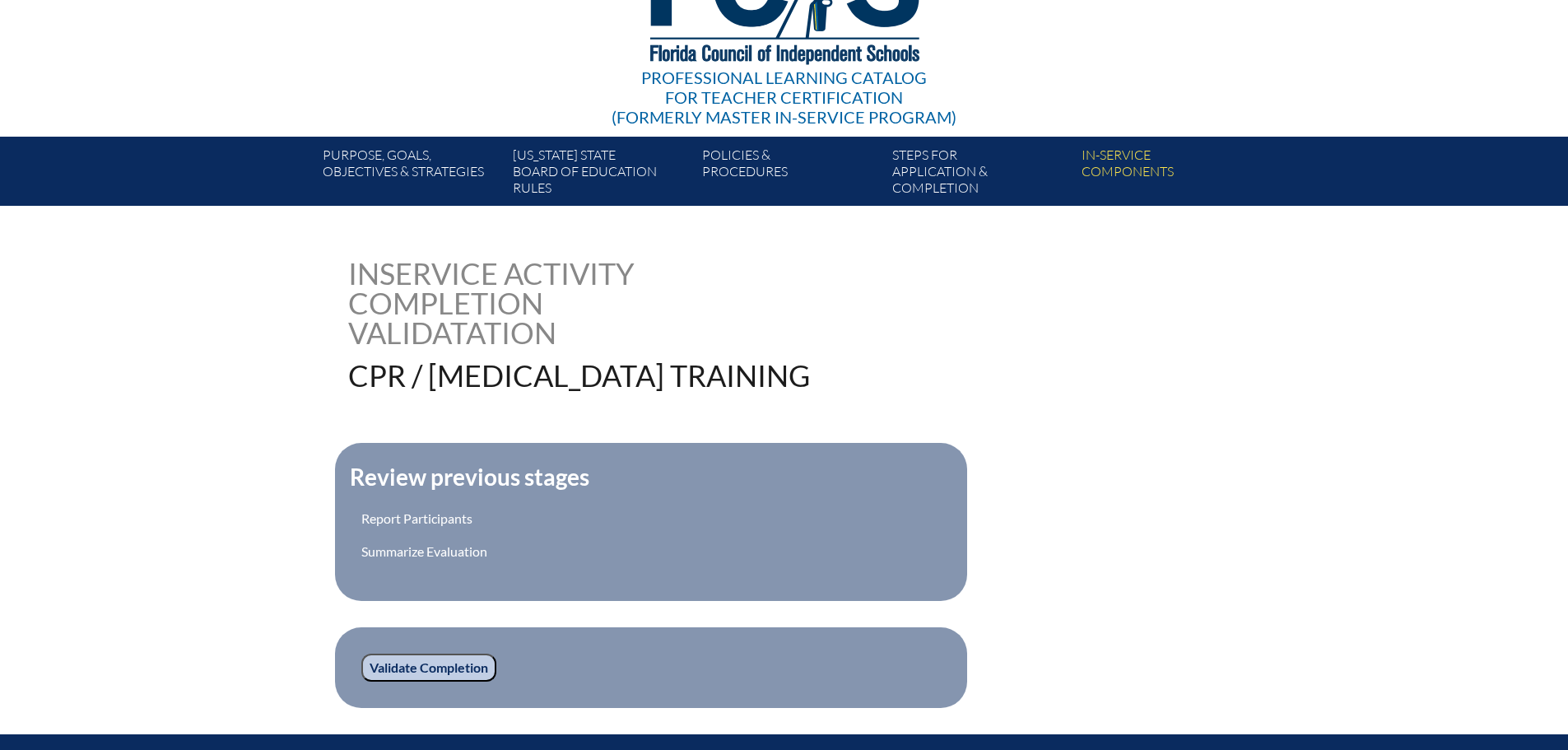
scroll to position [397, 0]
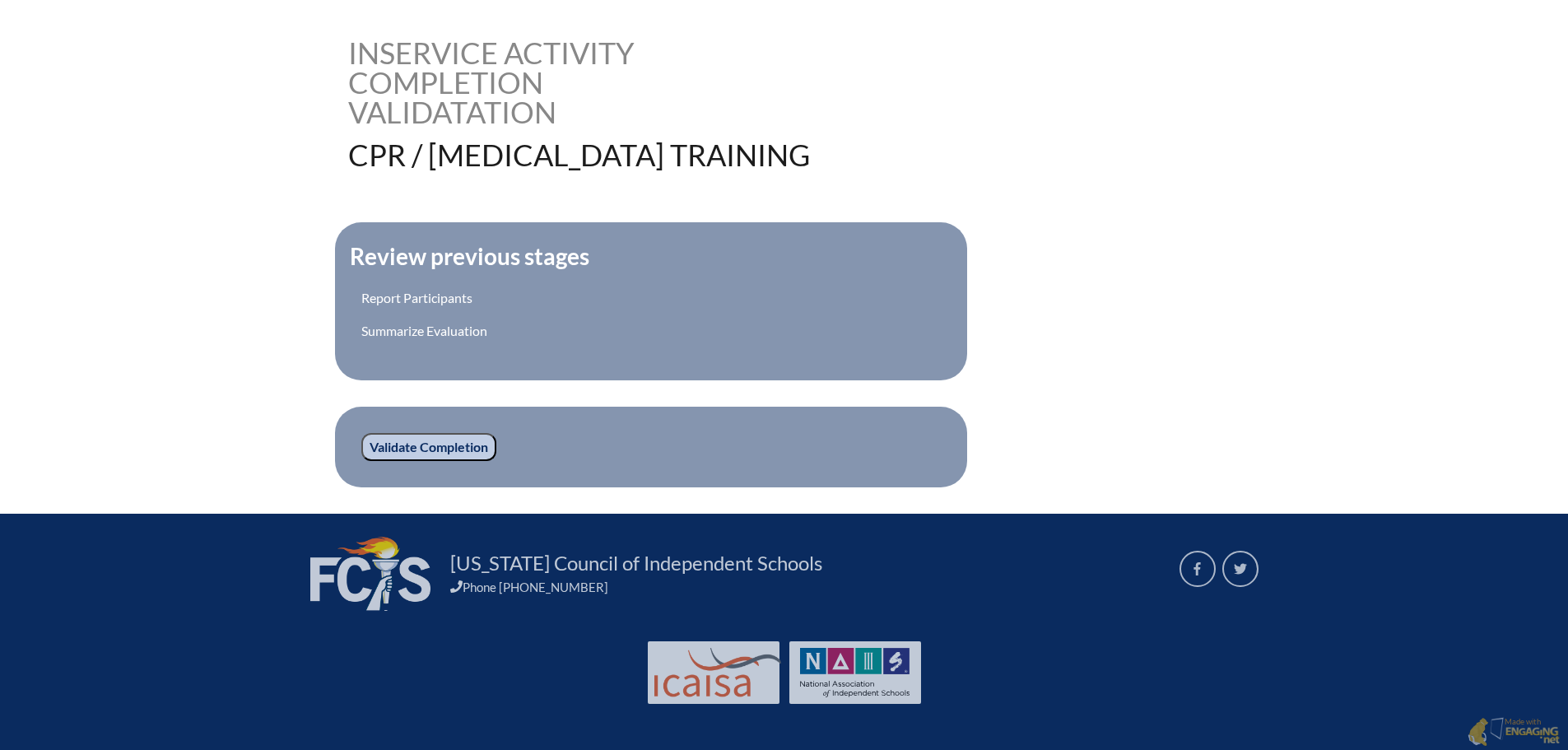
click at [386, 440] on input "Validate Completion" at bounding box center [429, 446] width 135 height 28
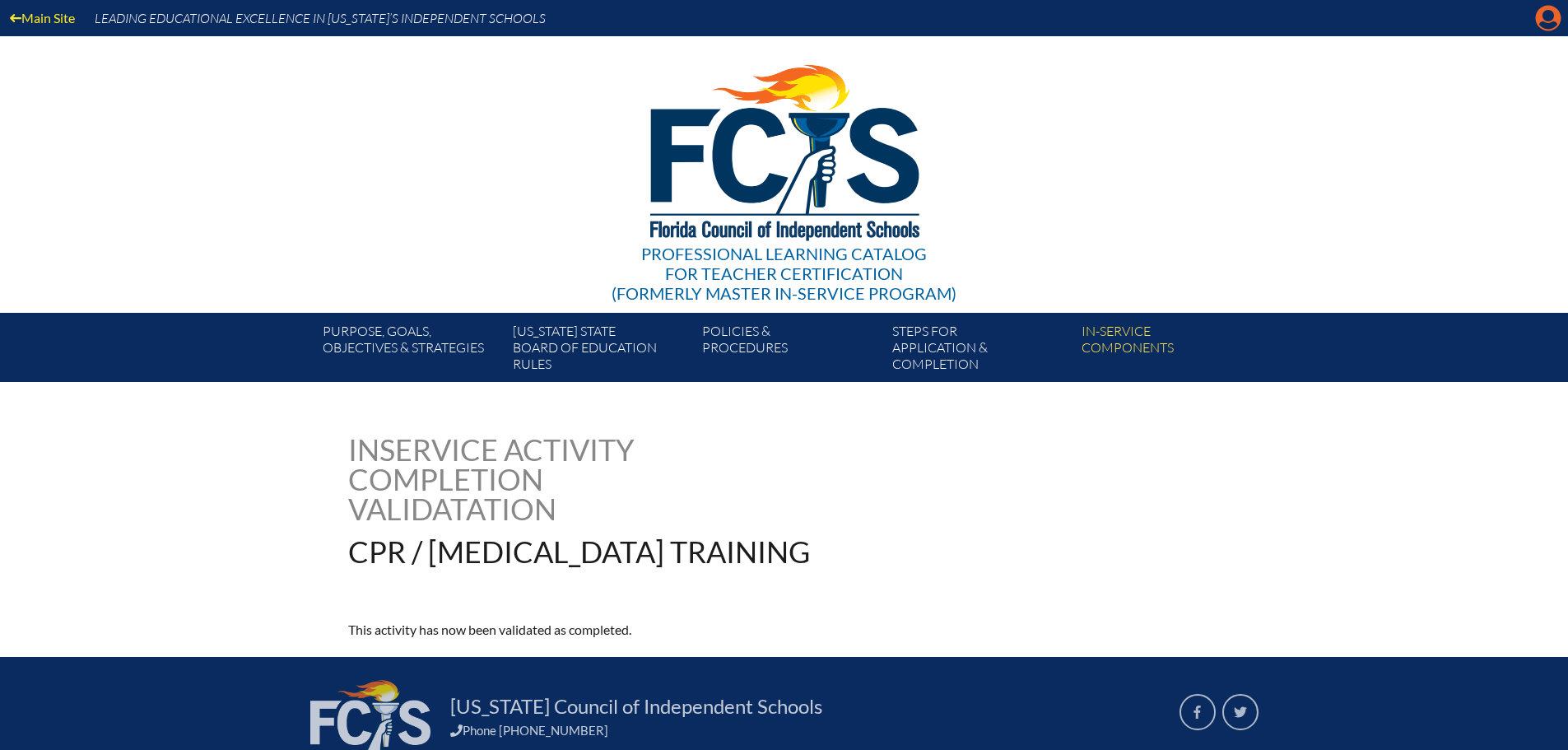
click at [1539, 23] on icon at bounding box center [1548, 19] width 26 height 26
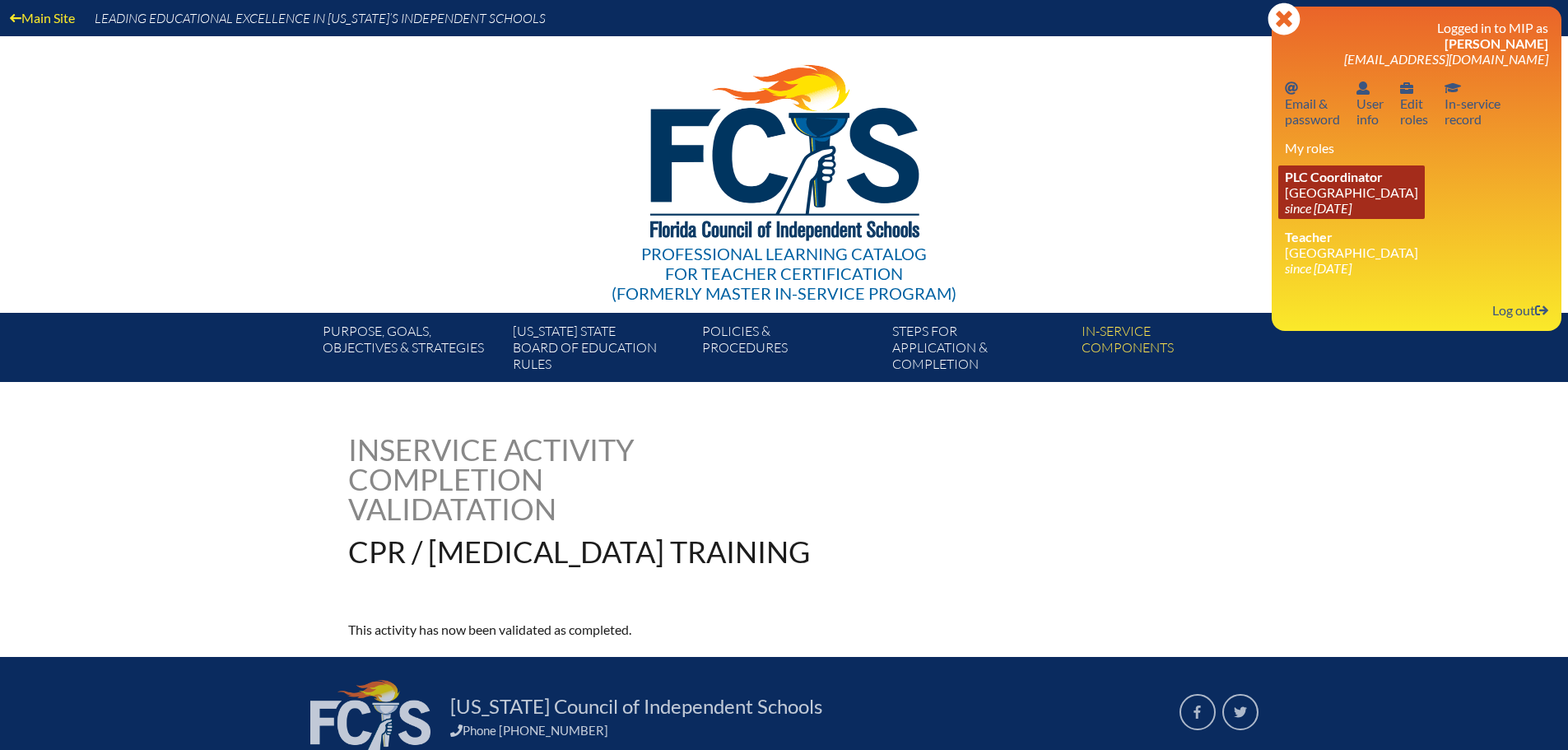
click at [1330, 190] on link "PLC Coordinator Canterbury School since 2021 Aug 2" at bounding box center [1351, 192] width 146 height 53
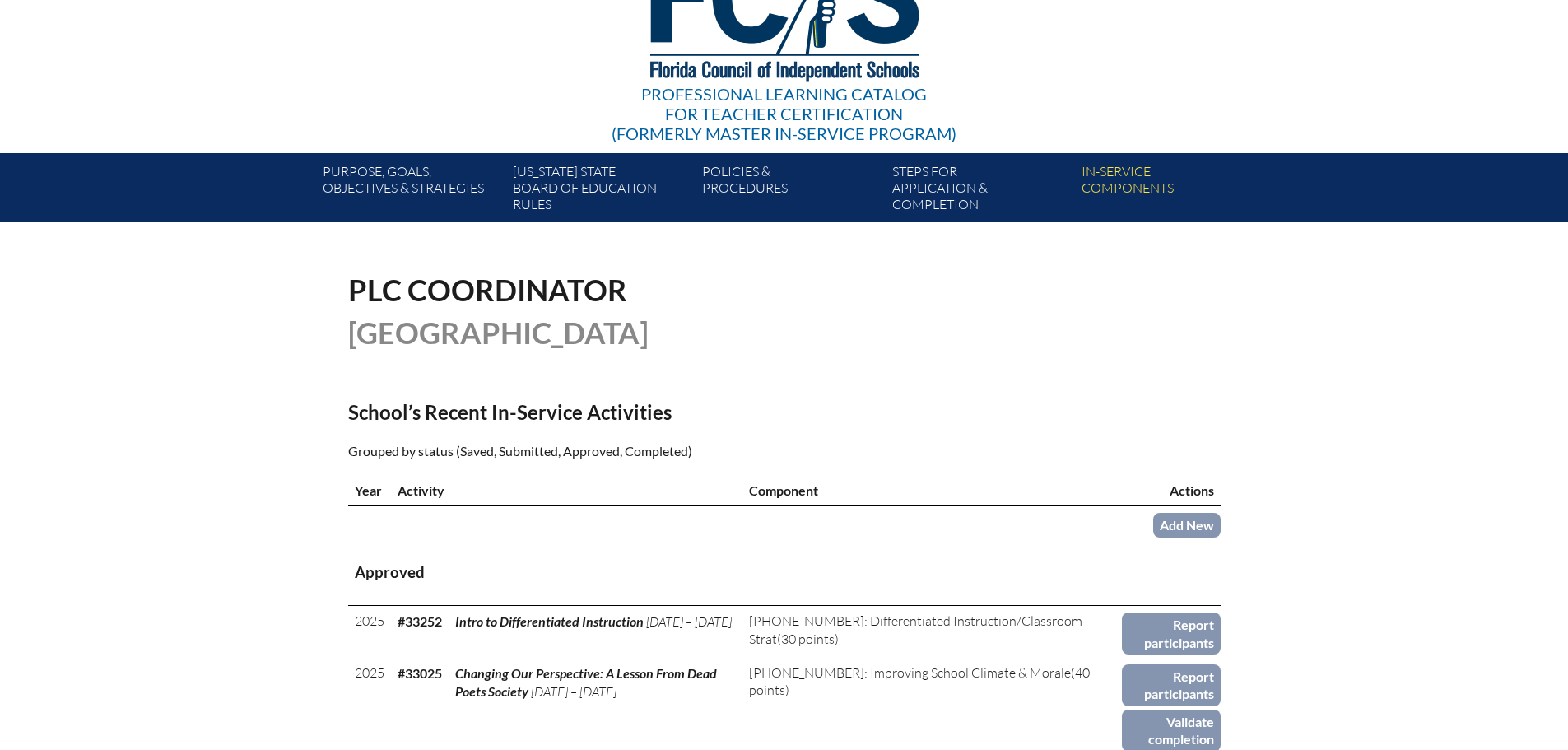
scroll to position [412, 0]
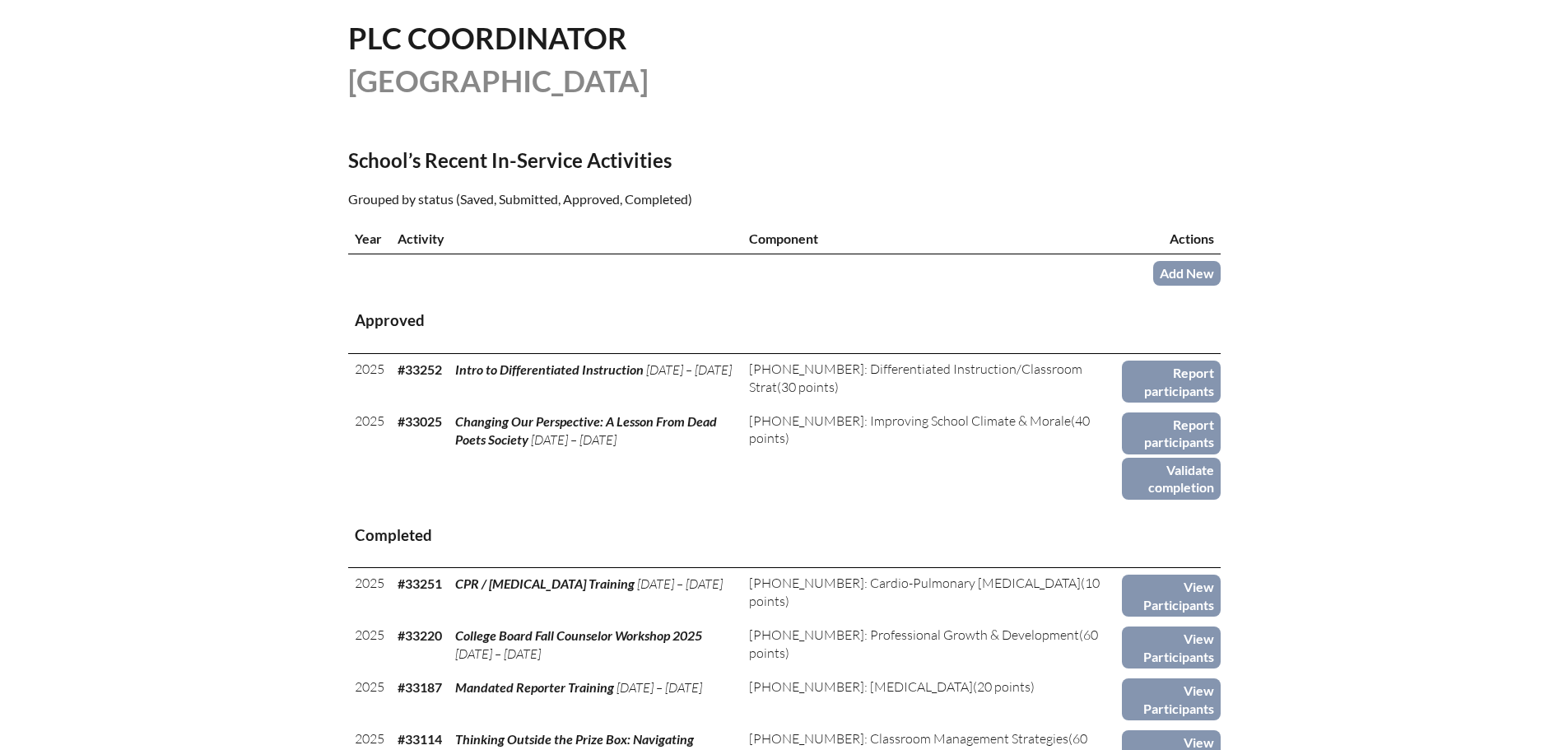
click at [1179, 284] on td "Add New" at bounding box center [1171, 271] width 98 height 34
click at [1177, 263] on link "Add New" at bounding box center [1187, 272] width 68 height 24
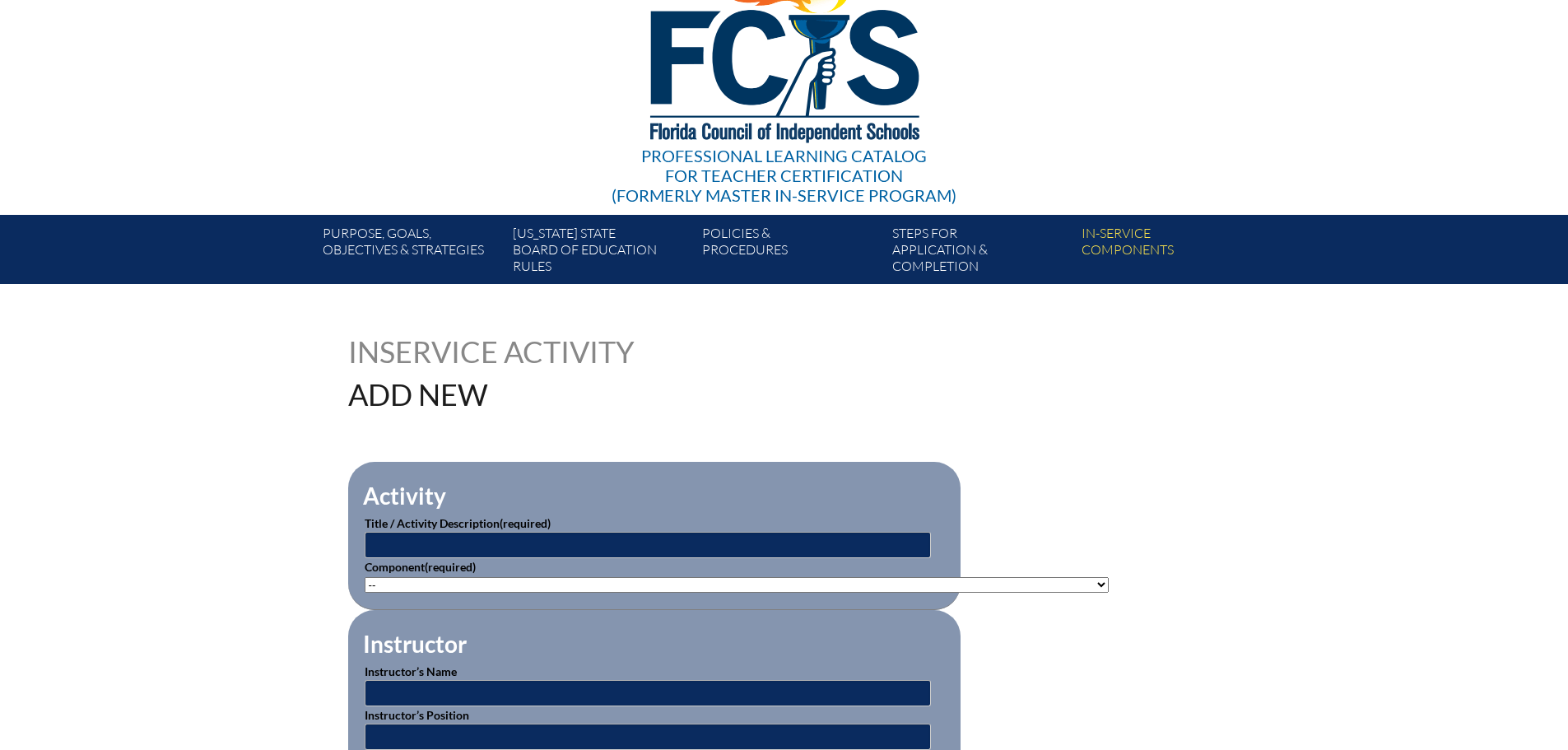
scroll to position [329, 0]
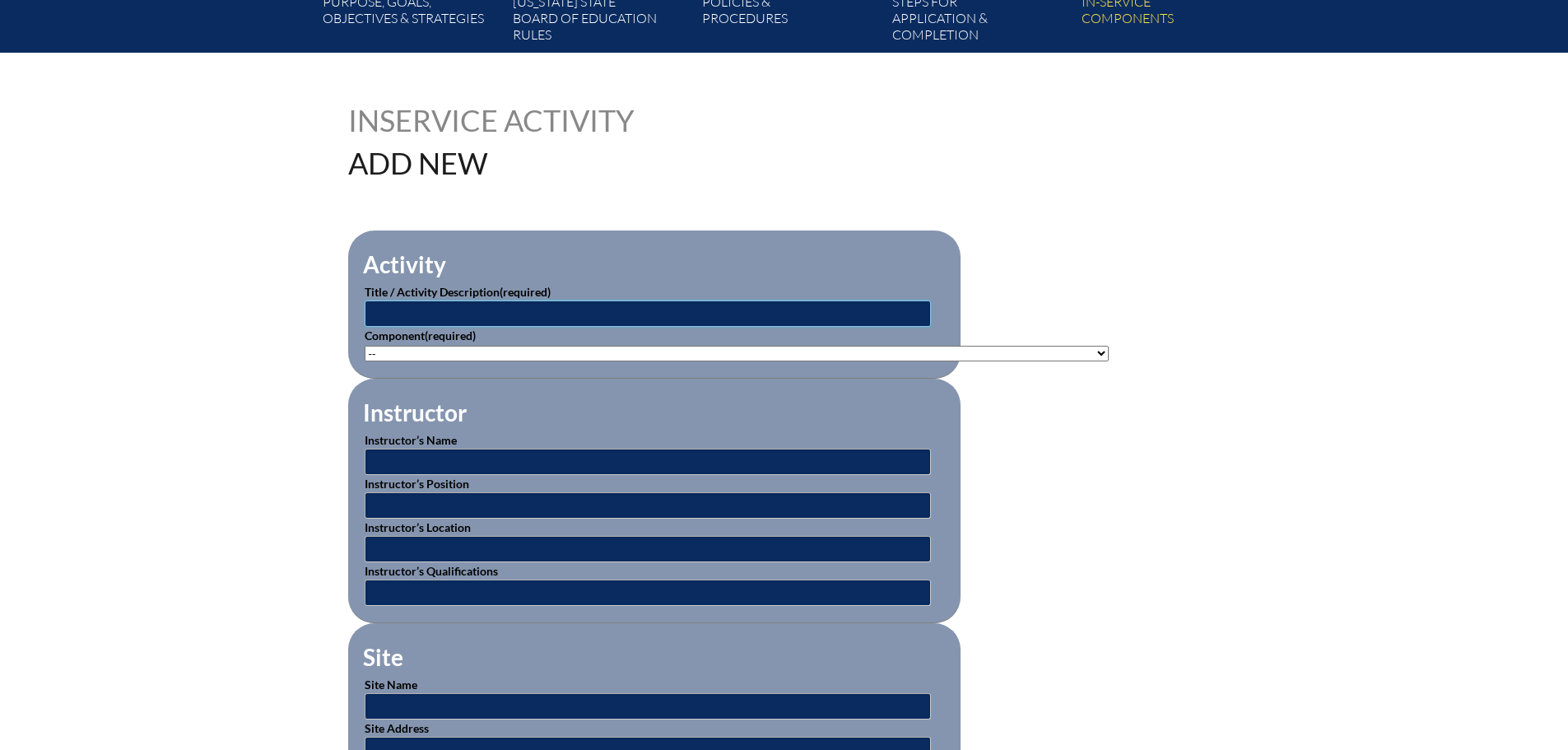
click at [646, 320] on input "text" at bounding box center [648, 314] width 566 height 27
type input "State University System of [US_STATE] Admissions Tour"
click at [797, 346] on select"]"] "-- [PHONE_NUMBER]: Appropriate Art Activities [PHONE_NUMBER]: Concept and Art P…" at bounding box center [736, 354] width 744 height 16
select select"]"] "20506"
click at [365, 346] on select"]"] "-- [PHONE_NUMBER]: Appropriate Art Activities [PHONE_NUMBER]: Concept and Art P…" at bounding box center [736, 354] width 744 height 16
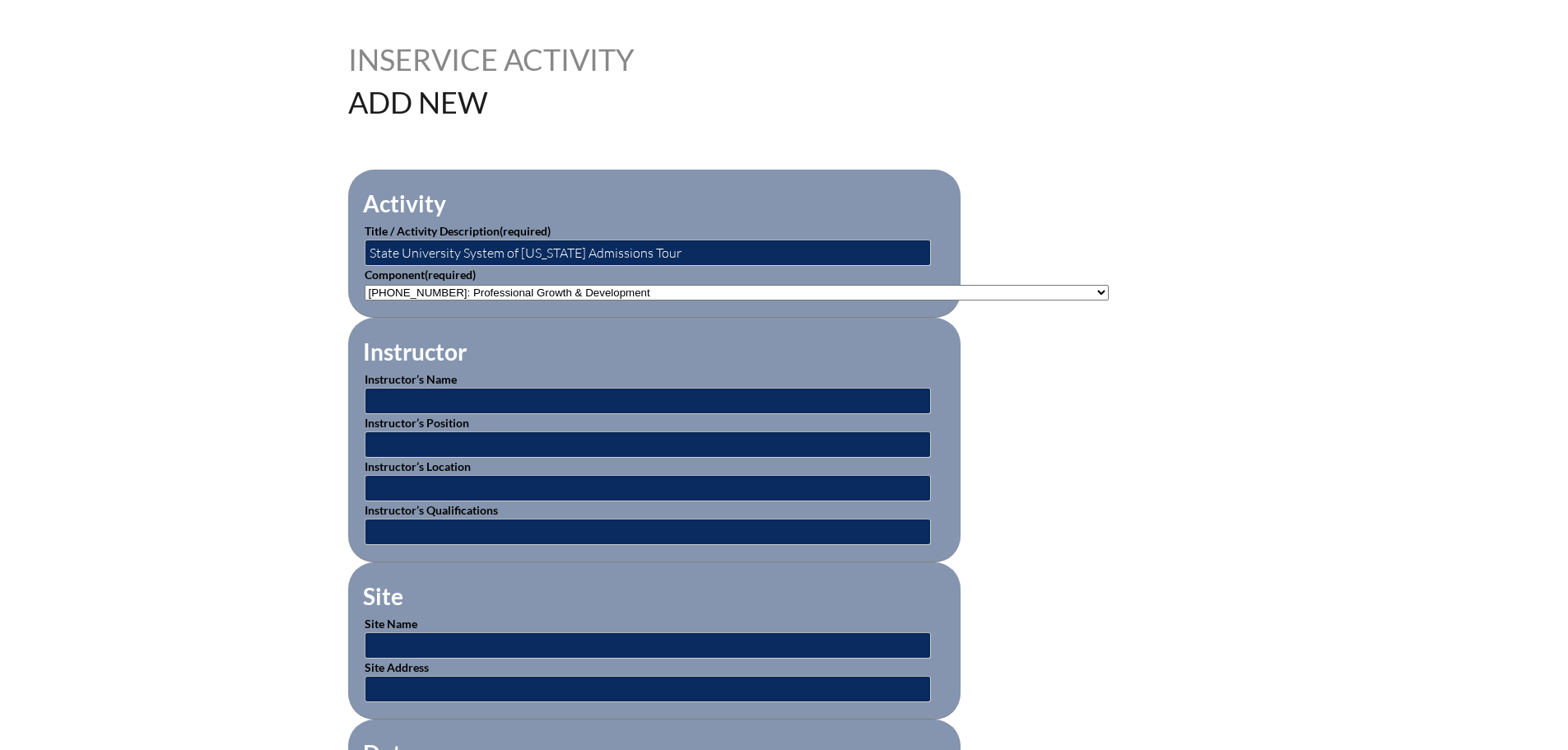
scroll to position [493, 0]
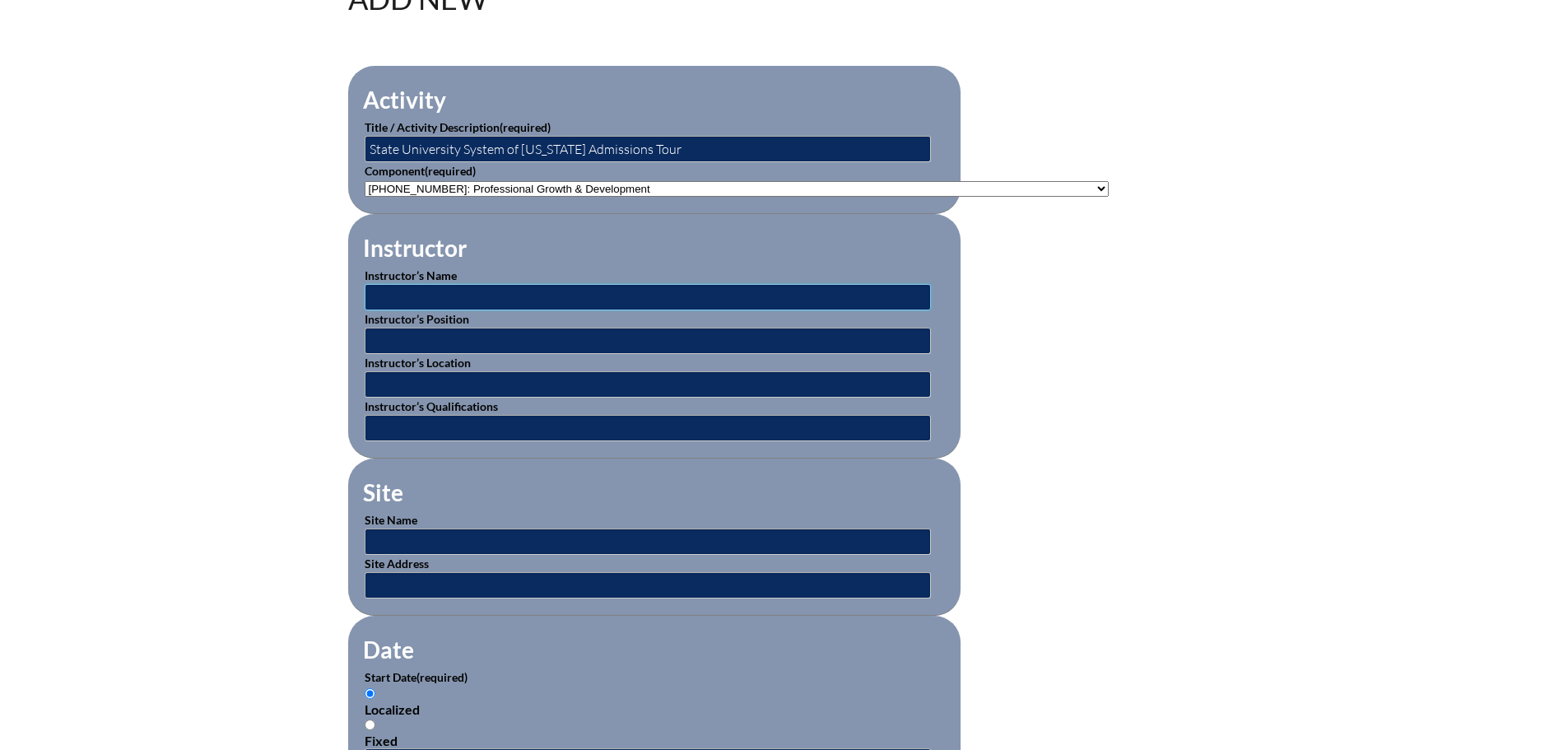
click at [520, 292] on input "text" at bounding box center [648, 297] width 566 height 27
type input "State University System College Reps"
type input "College Reps"
type input "S"
type input "USF [GEOGRAPHIC_DATA]-[GEOGRAPHIC_DATA]"
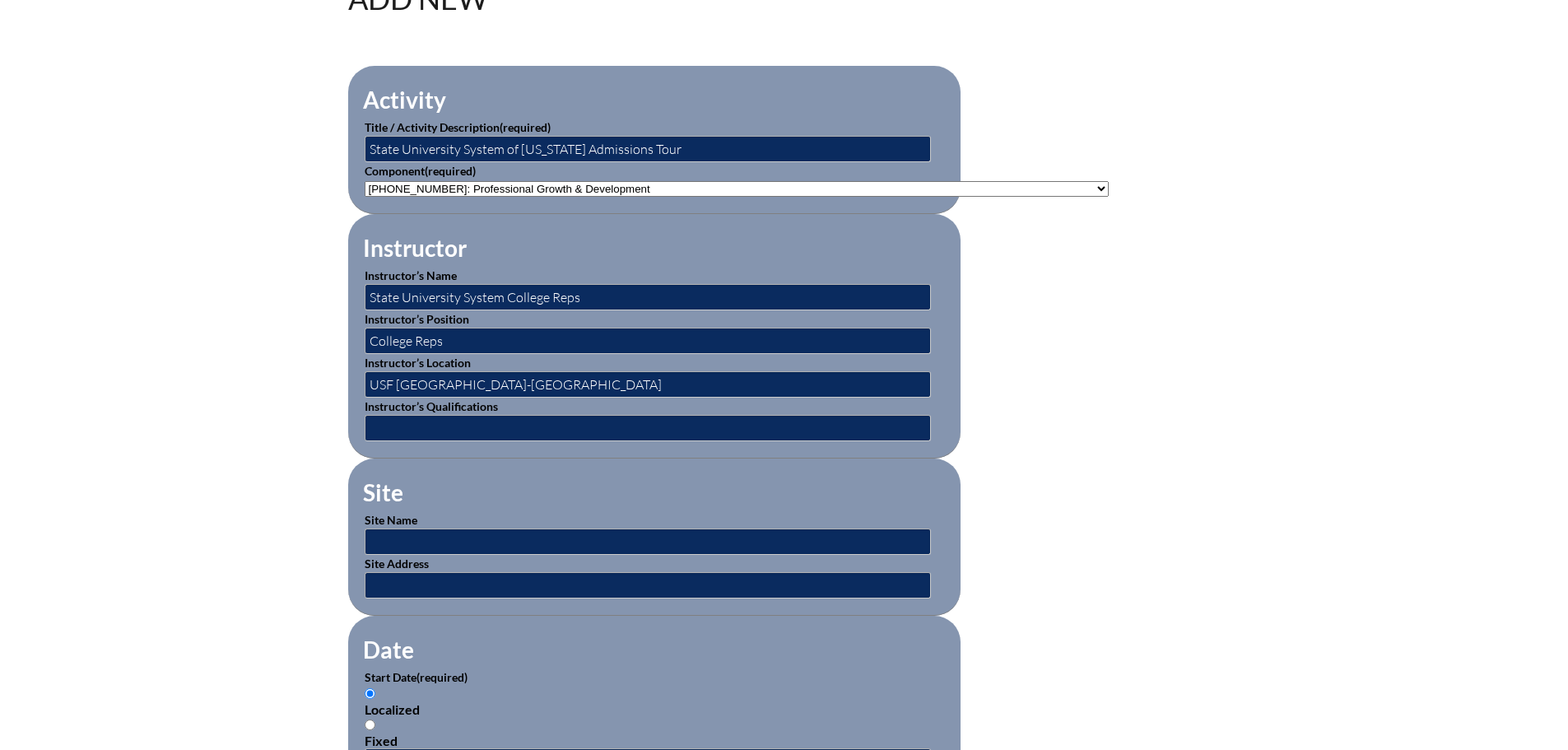
click at [501, 502] on fieldset "Site Site Name Site Address" at bounding box center [654, 537] width 612 height 157
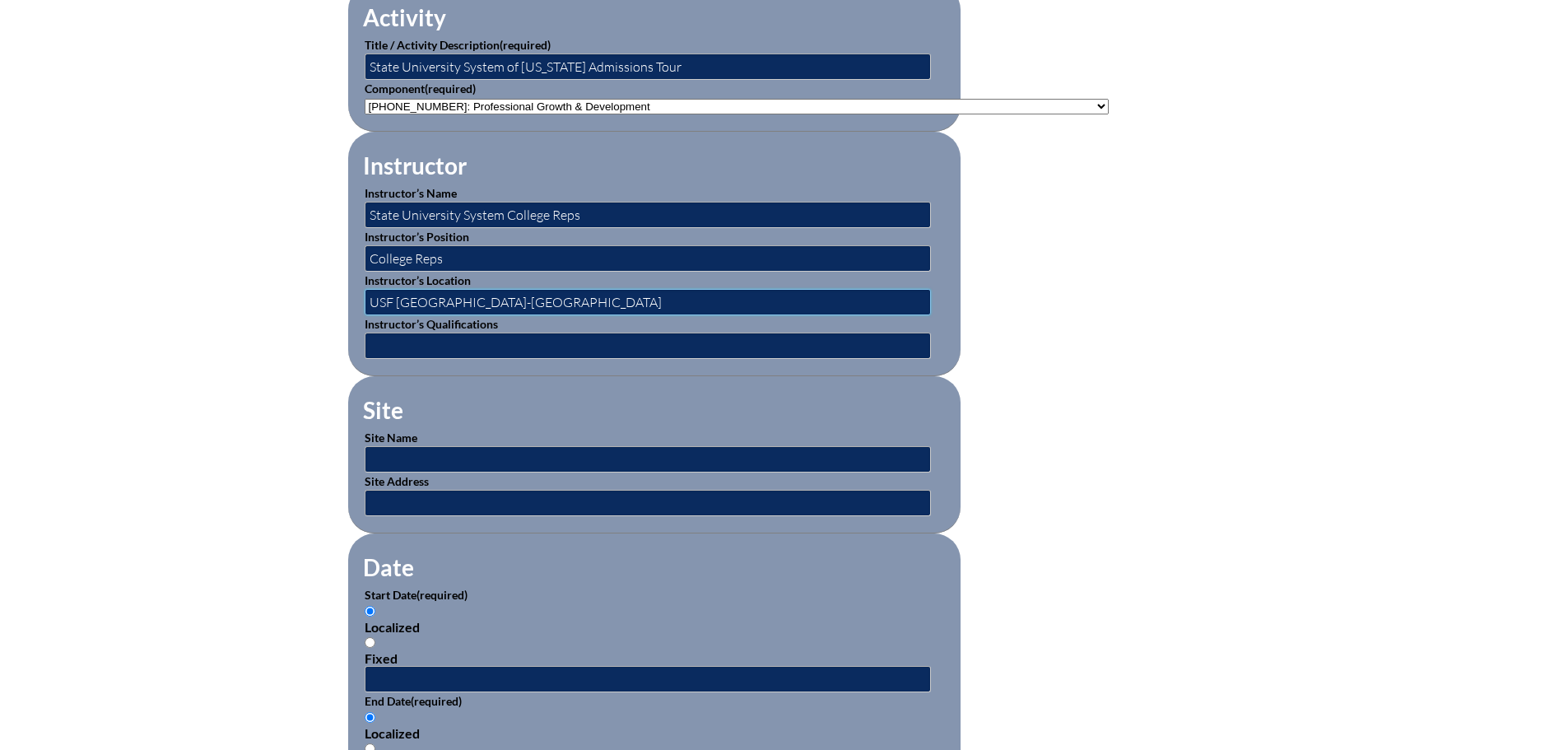
click at [448, 289] on input "USF [GEOGRAPHIC_DATA]-[GEOGRAPHIC_DATA]" at bounding box center [648, 302] width 566 height 27
click at [431, 447] on input "text" at bounding box center [648, 459] width 566 height 27
paste input "USF [GEOGRAPHIC_DATA]-[GEOGRAPHIC_DATA]"
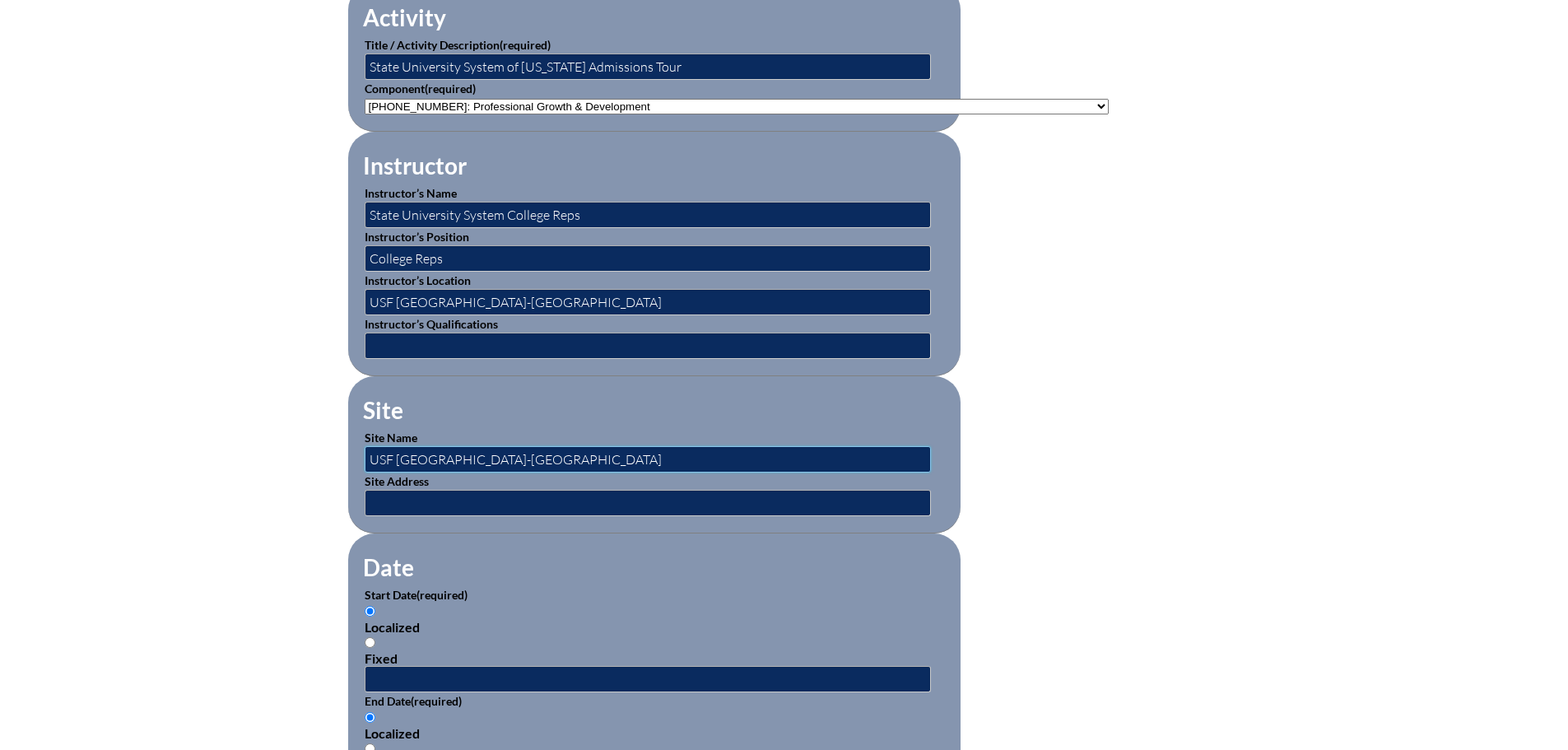
type input "USF [GEOGRAPHIC_DATA]-[GEOGRAPHIC_DATA]"
click at [795, 570] on fieldset "Date Start Date (required) Localized Fixed End Date (required) Localized Fixed" at bounding box center [654, 674] width 612 height 282
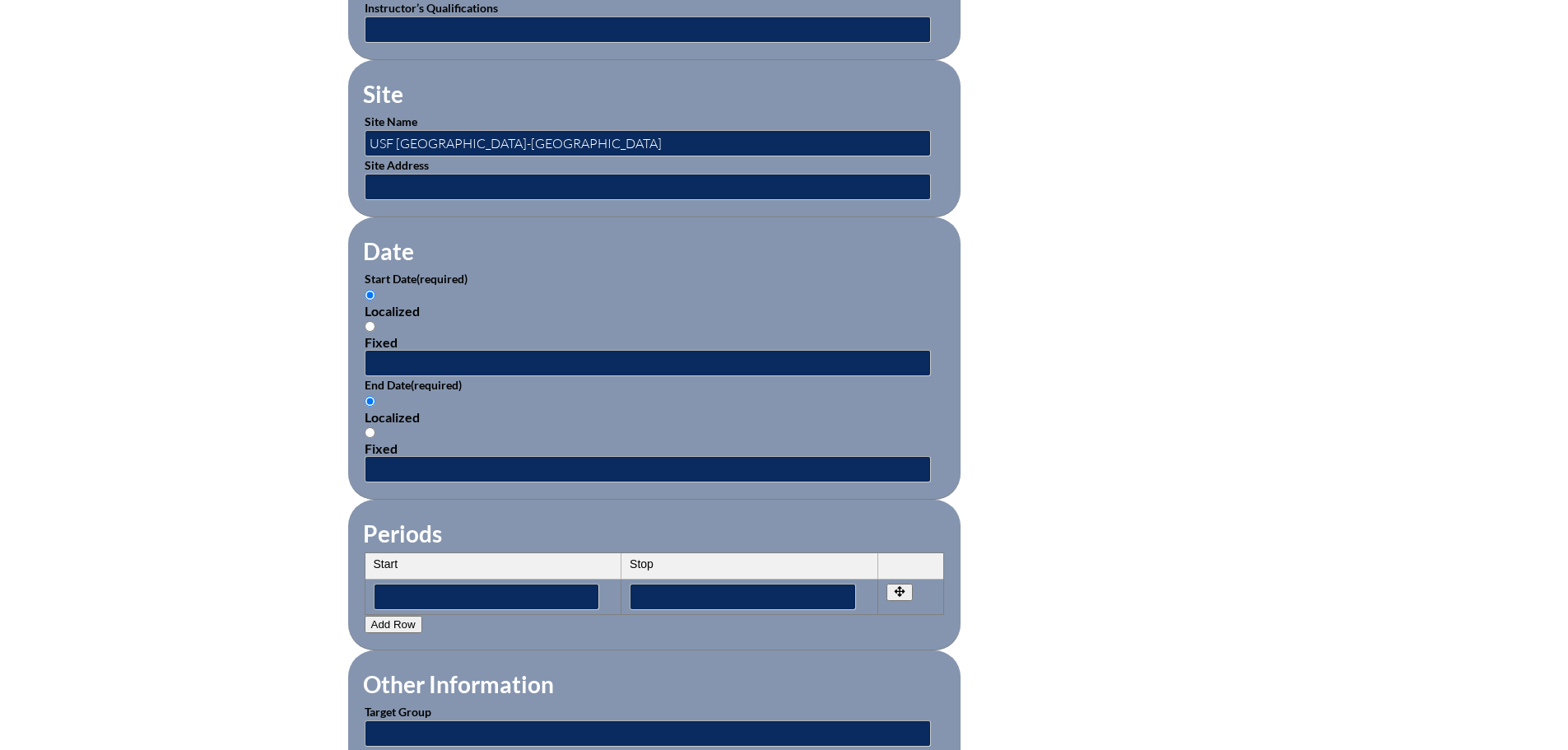
scroll to position [905, 0]
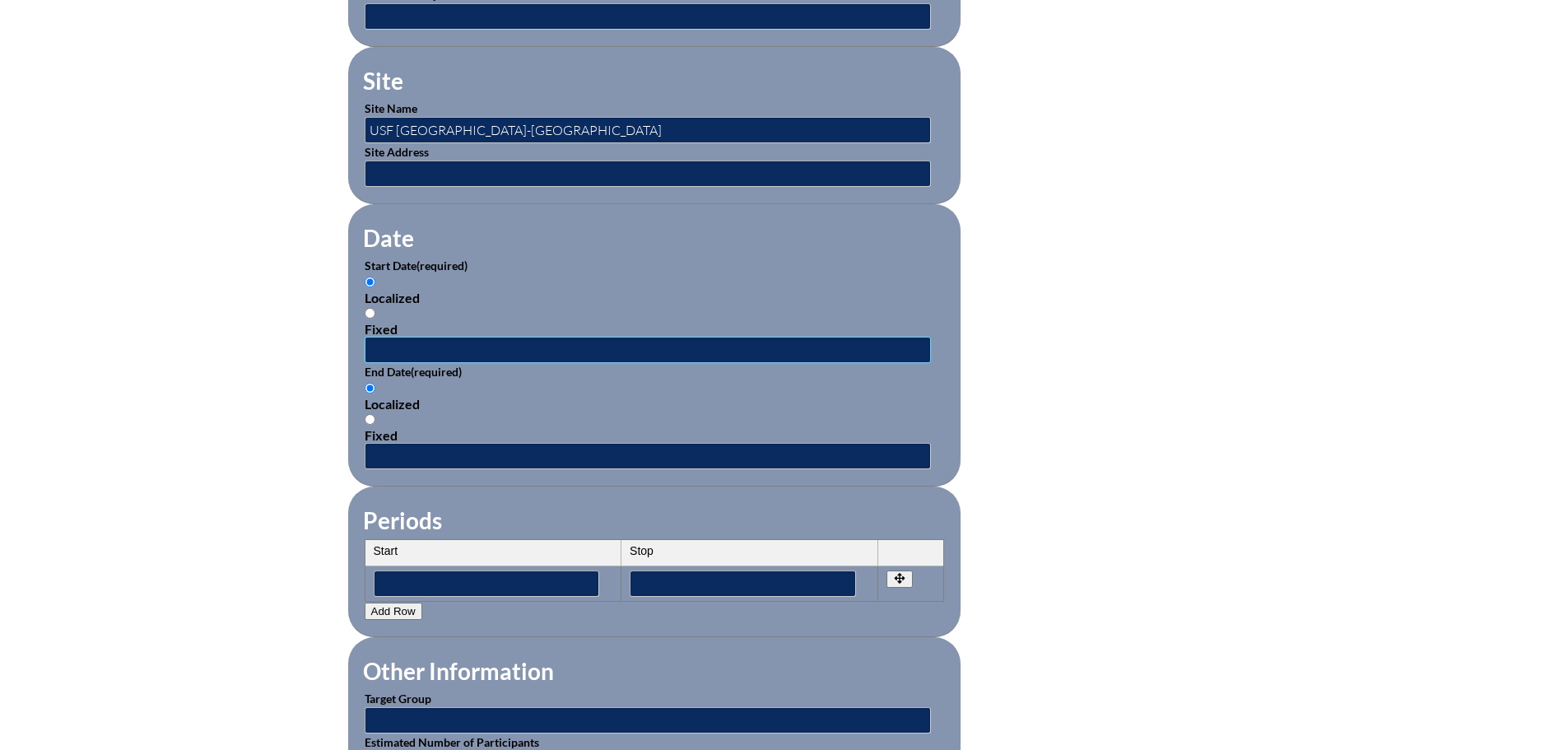
click at [479, 341] on input "text" at bounding box center [648, 349] width 566 height 27
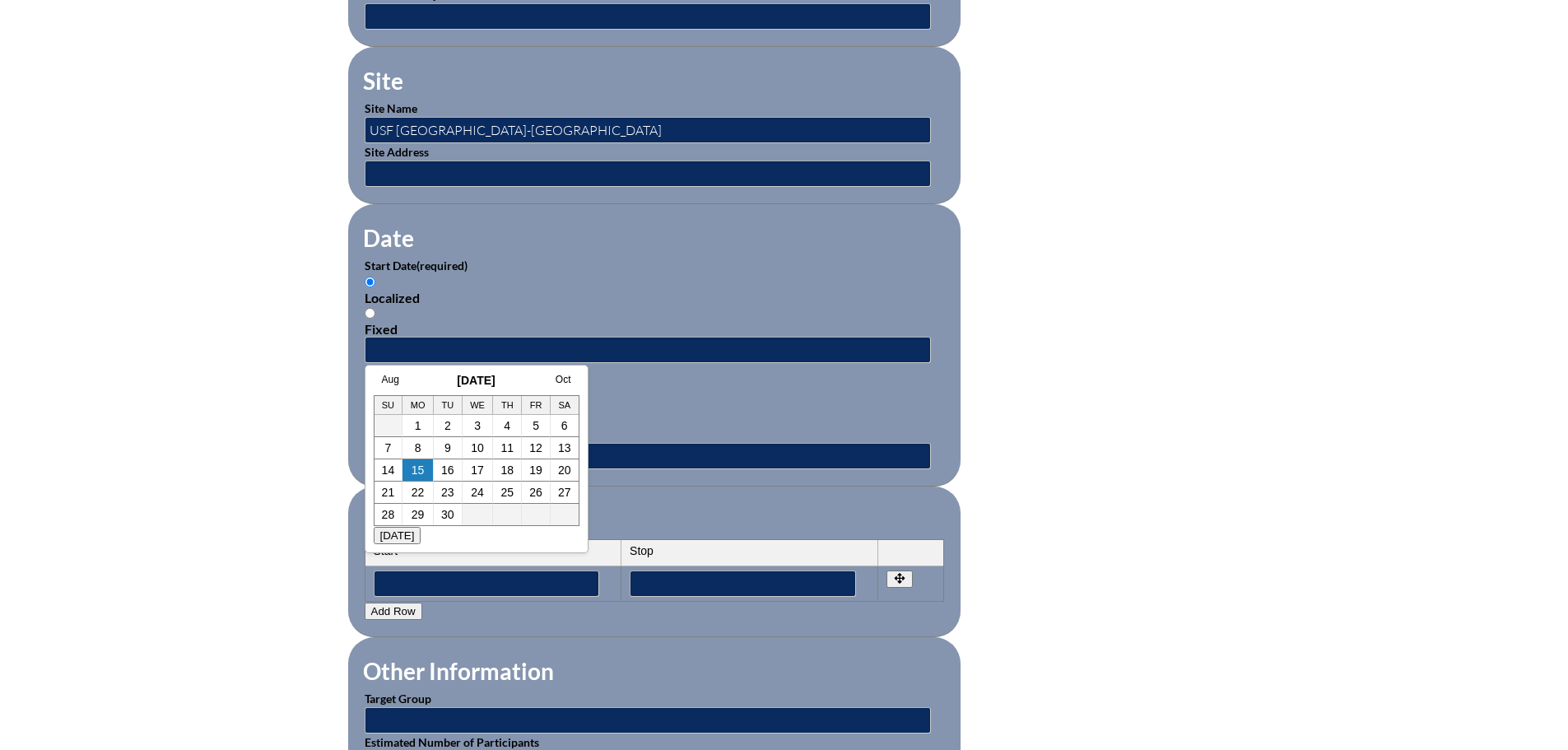
click at [414, 386] on h3 "September 2025" at bounding box center [476, 379] width 205 height 13
click at [481, 446] on link "10" at bounding box center [477, 447] width 13 height 13
type input "[DATE] 8:47 AM"
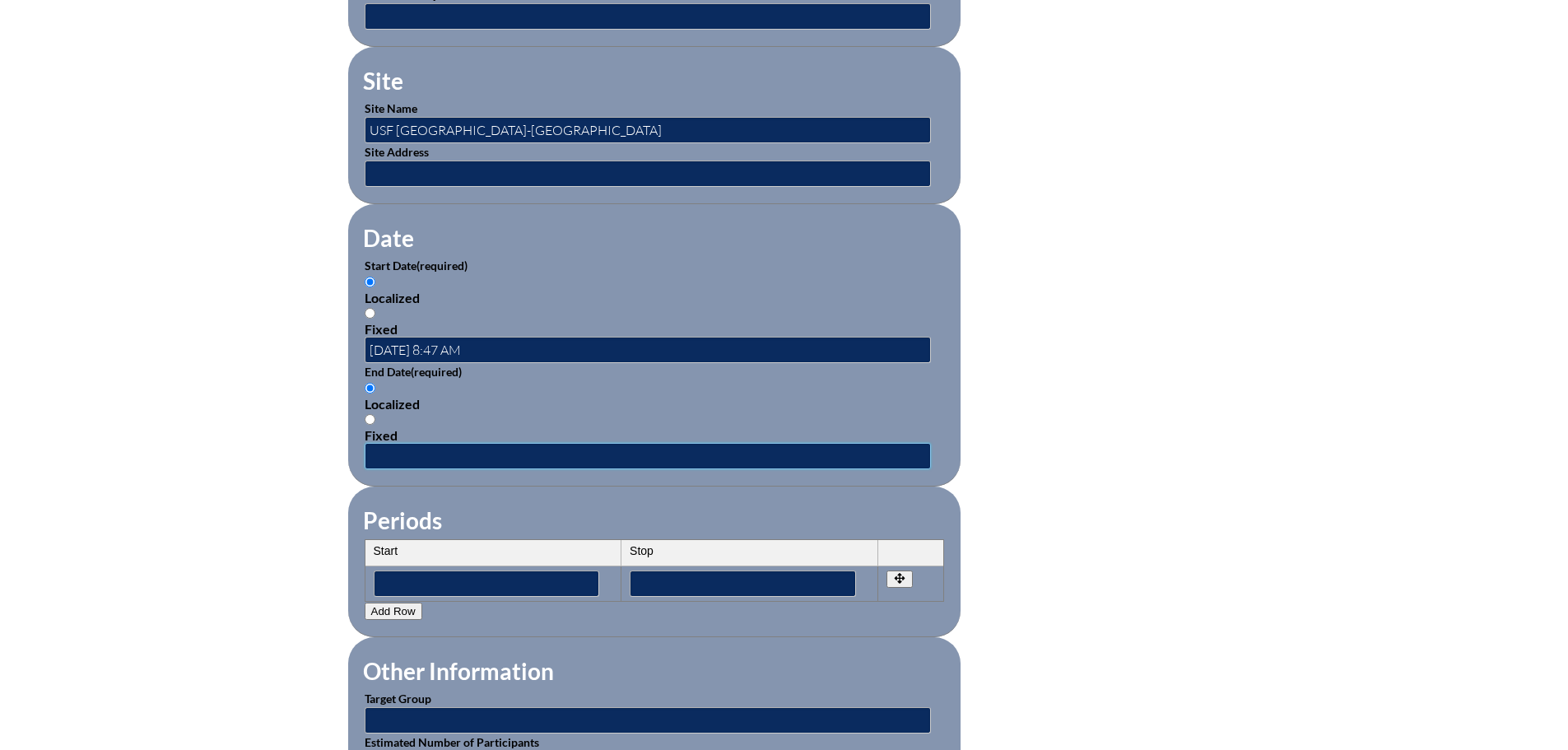
drag, startPoint x: 473, startPoint y: 444, endPoint x: 463, endPoint y: 444, distance: 10.0
click at [473, 444] on input "text" at bounding box center [648, 455] width 566 height 27
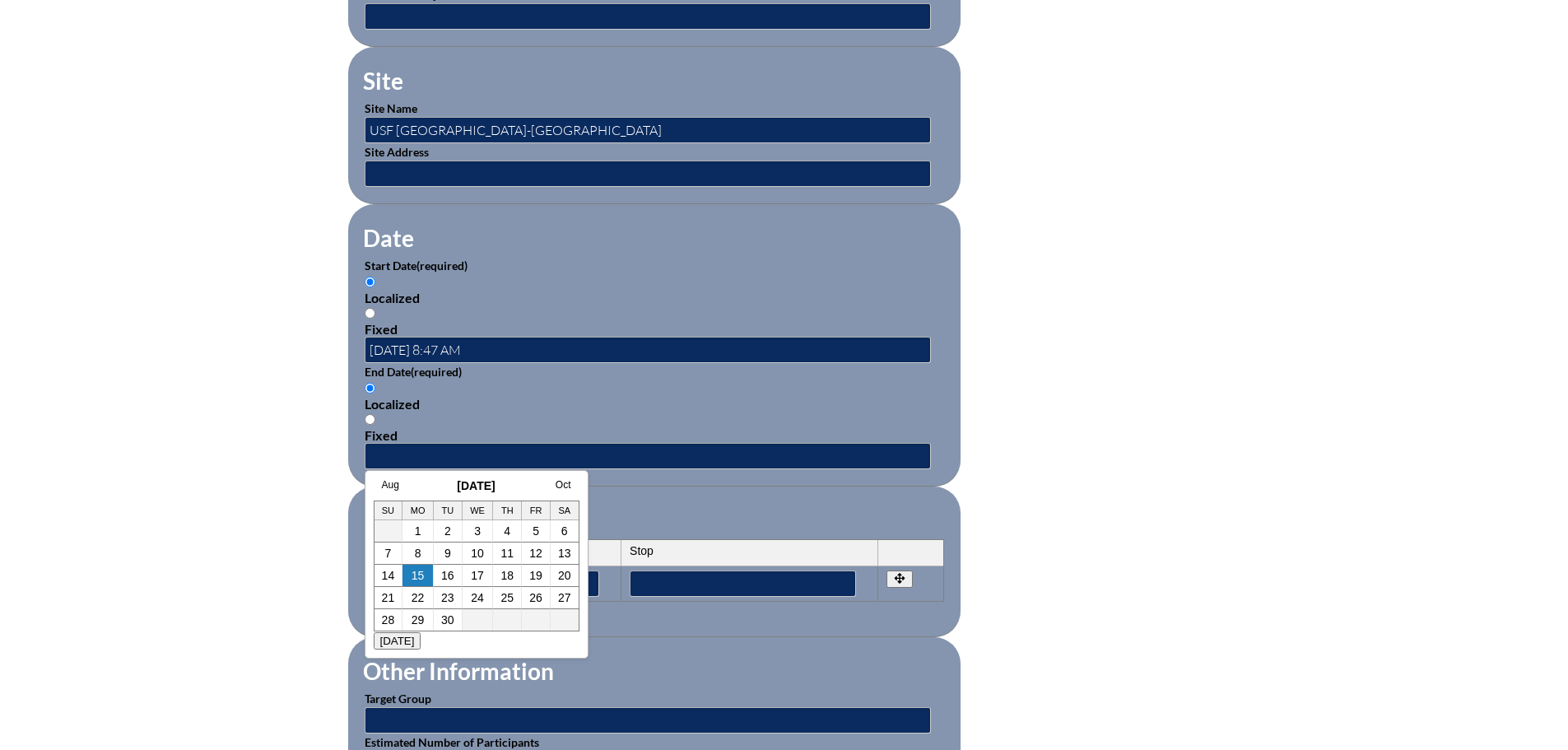
drag, startPoint x: 418, startPoint y: 485, endPoint x: 438, endPoint y: 489, distance: 20.4
click at [418, 485] on h3 "September 2025" at bounding box center [476, 485] width 205 height 13
click at [477, 551] on link "10" at bounding box center [477, 552] width 13 height 13
type input "[DATE] 8:47 AM"
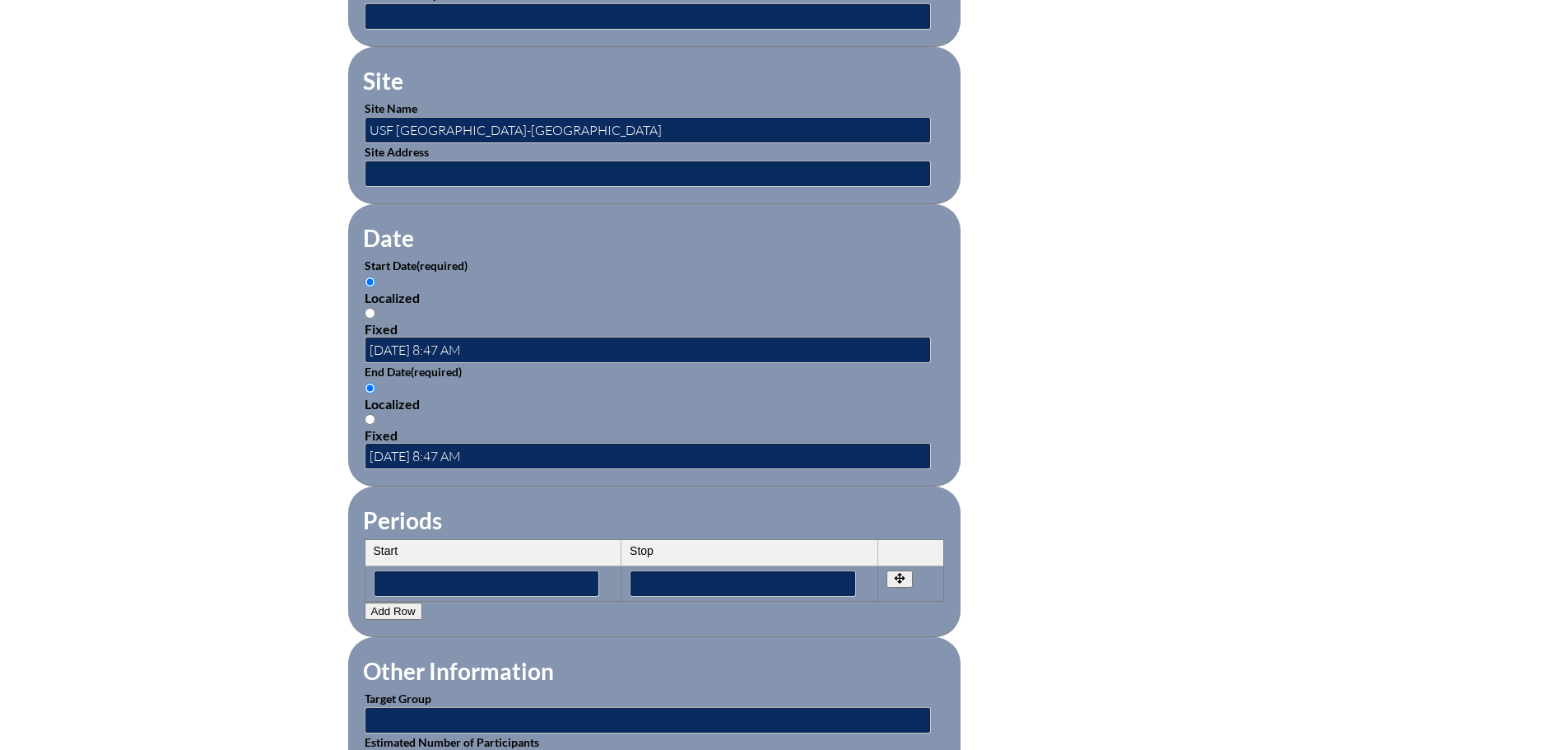
click at [657, 637] on fieldset "Other Information Target Group Estimated Number of Participants" at bounding box center [654, 716] width 612 height 157
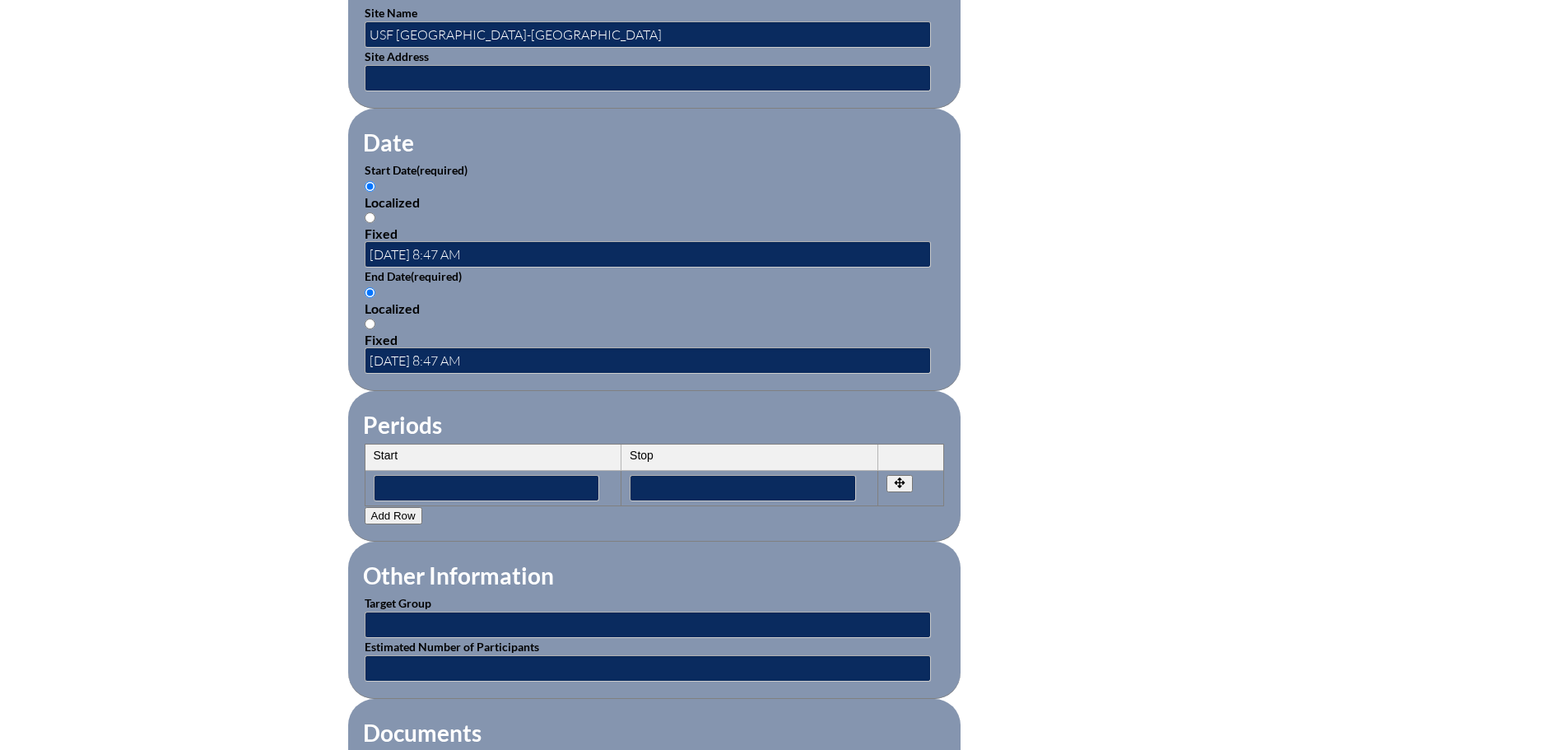
scroll to position [1152, 0]
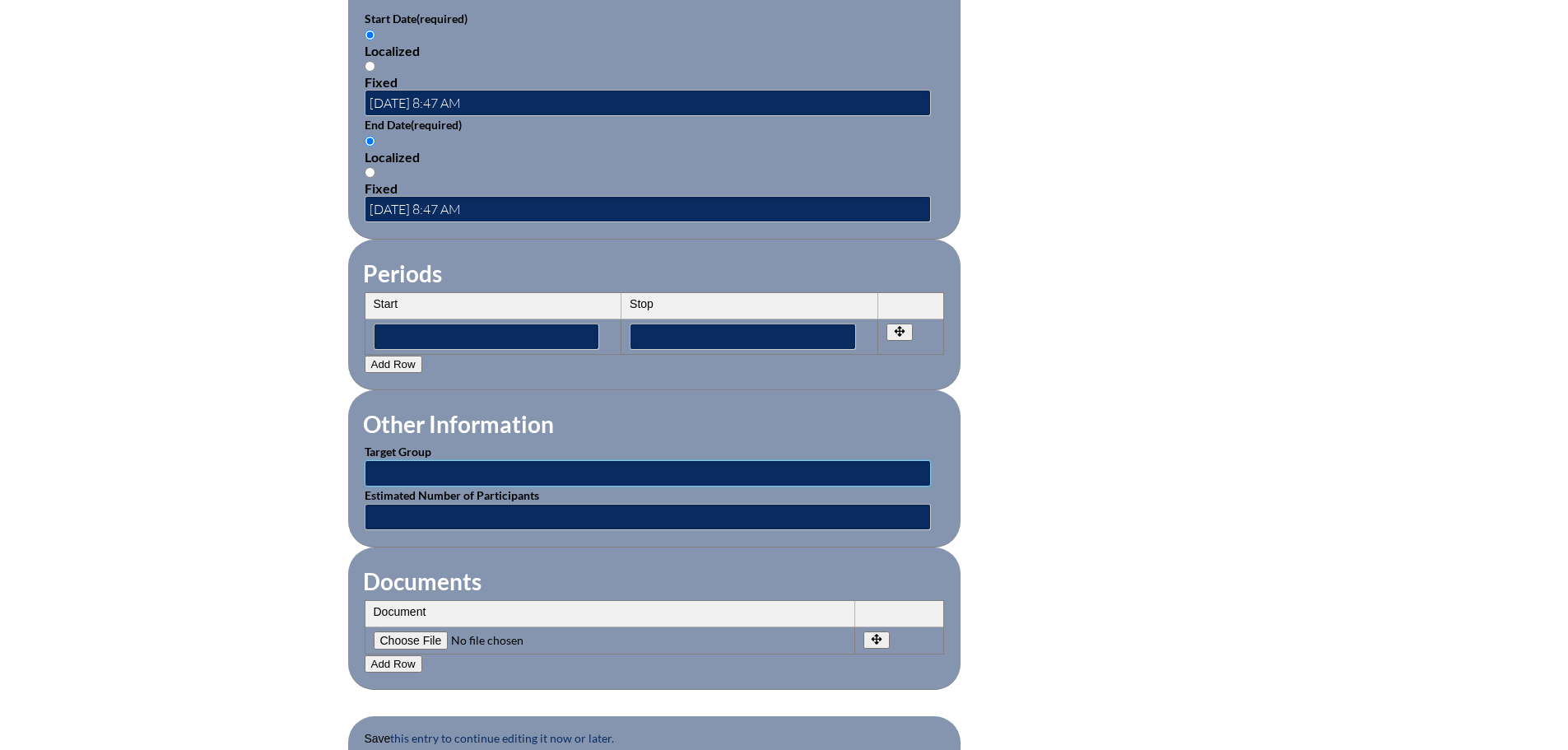
click at [436, 465] on input "text" at bounding box center [648, 473] width 566 height 27
type input "College Guidance Counselors"
click at [552, 548] on fieldset "Documents Document No rows created Add new row Document Remove File Undo Remove…" at bounding box center [654, 618] width 612 height 143
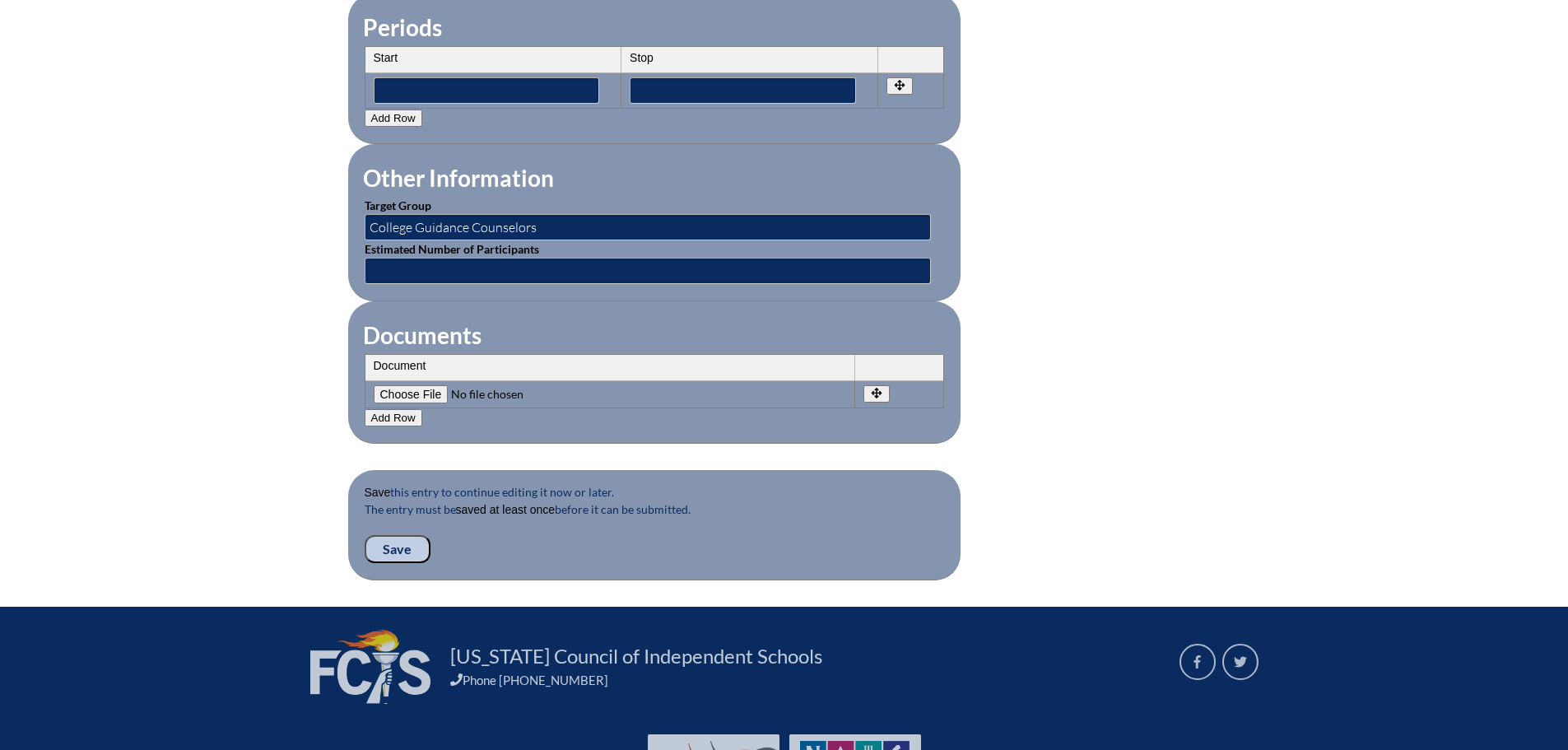
scroll to position [1399, 0]
click at [418, 384] on input"] "file" at bounding box center [486, 393] width 224 height 18
type input"] "C:\fakepath\Sep 15, Doc 2.pdf"
click at [397, 534] on input "Save" at bounding box center [397, 548] width 66 height 28
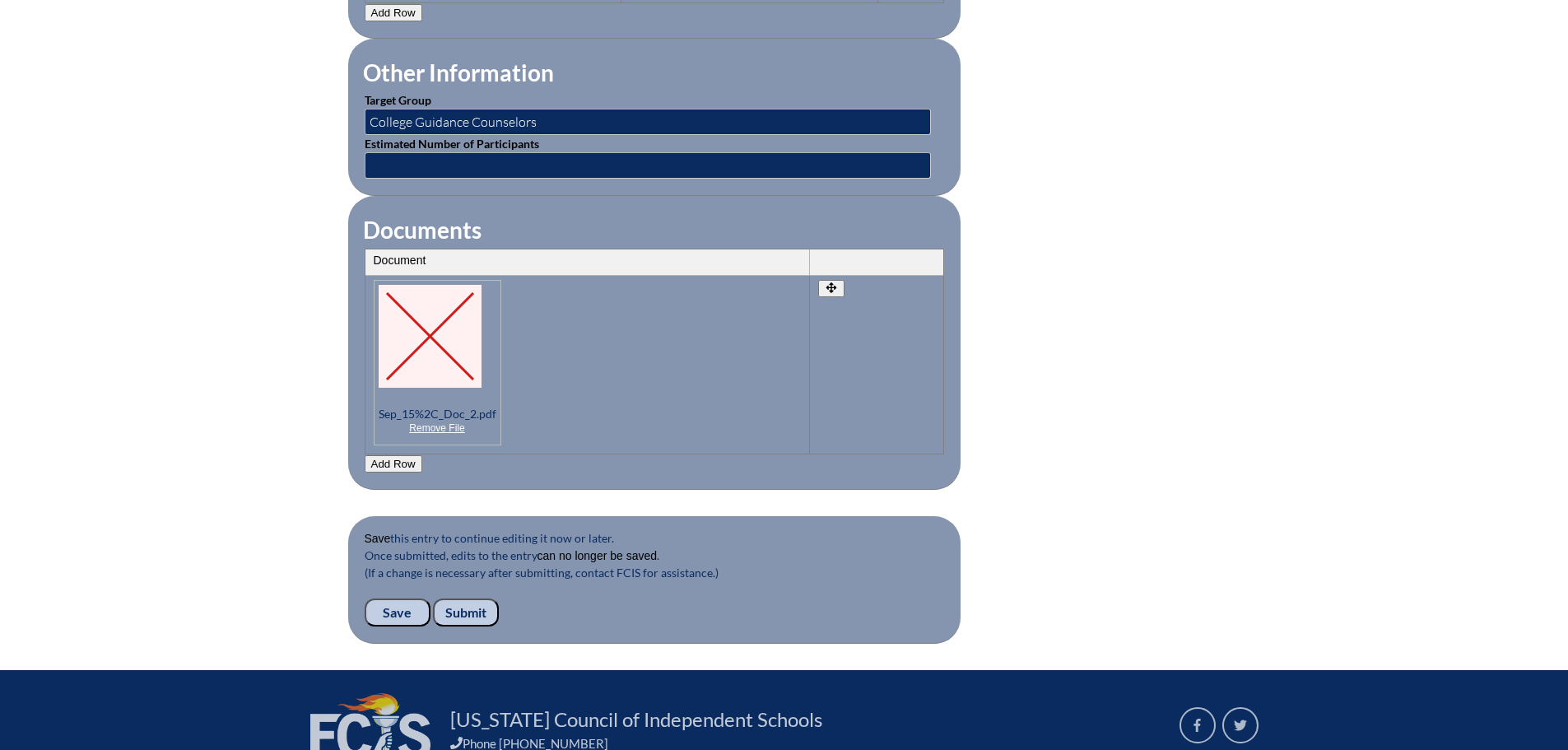
scroll to position [1680, 0]
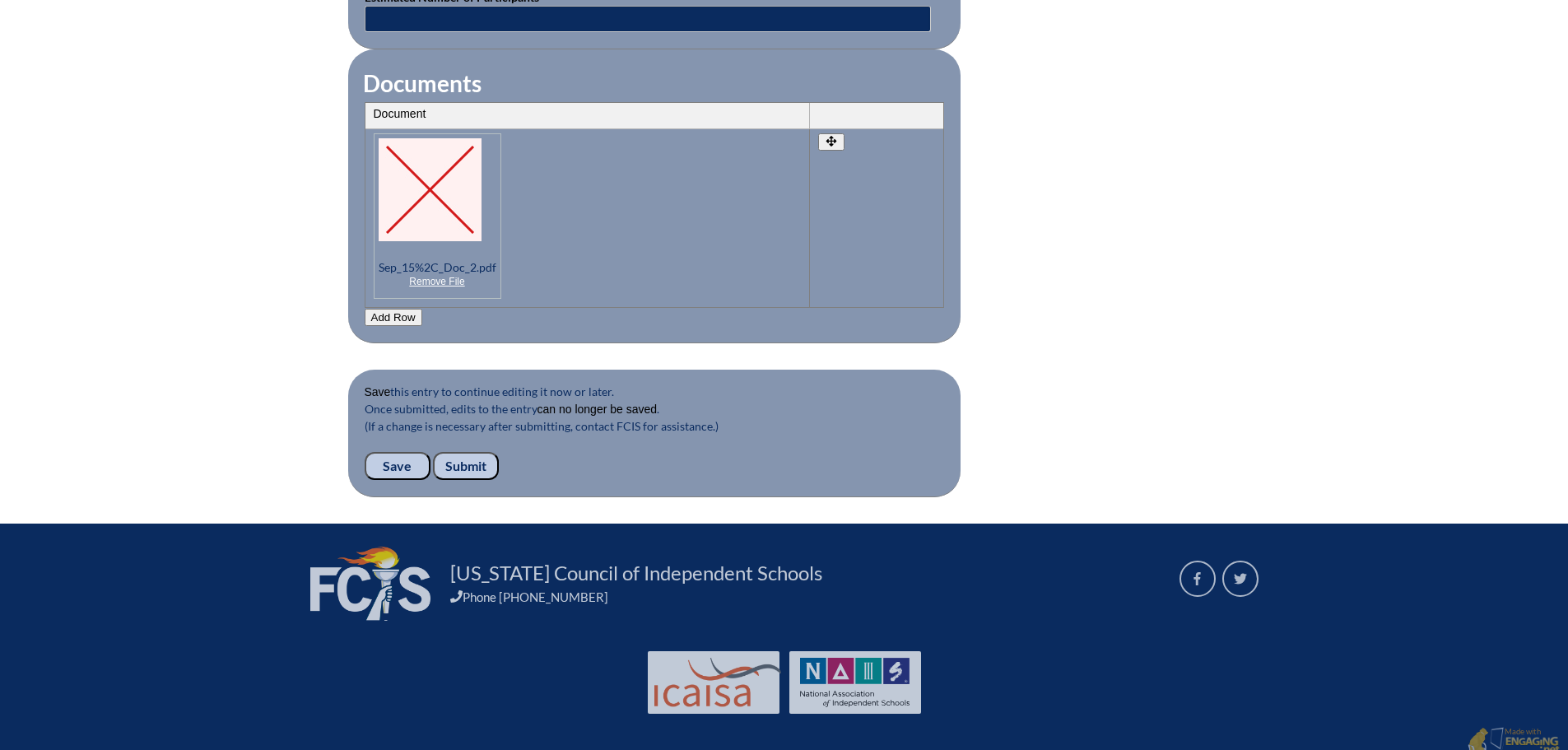
click at [475, 453] on input "Submit" at bounding box center [465, 466] width 66 height 28
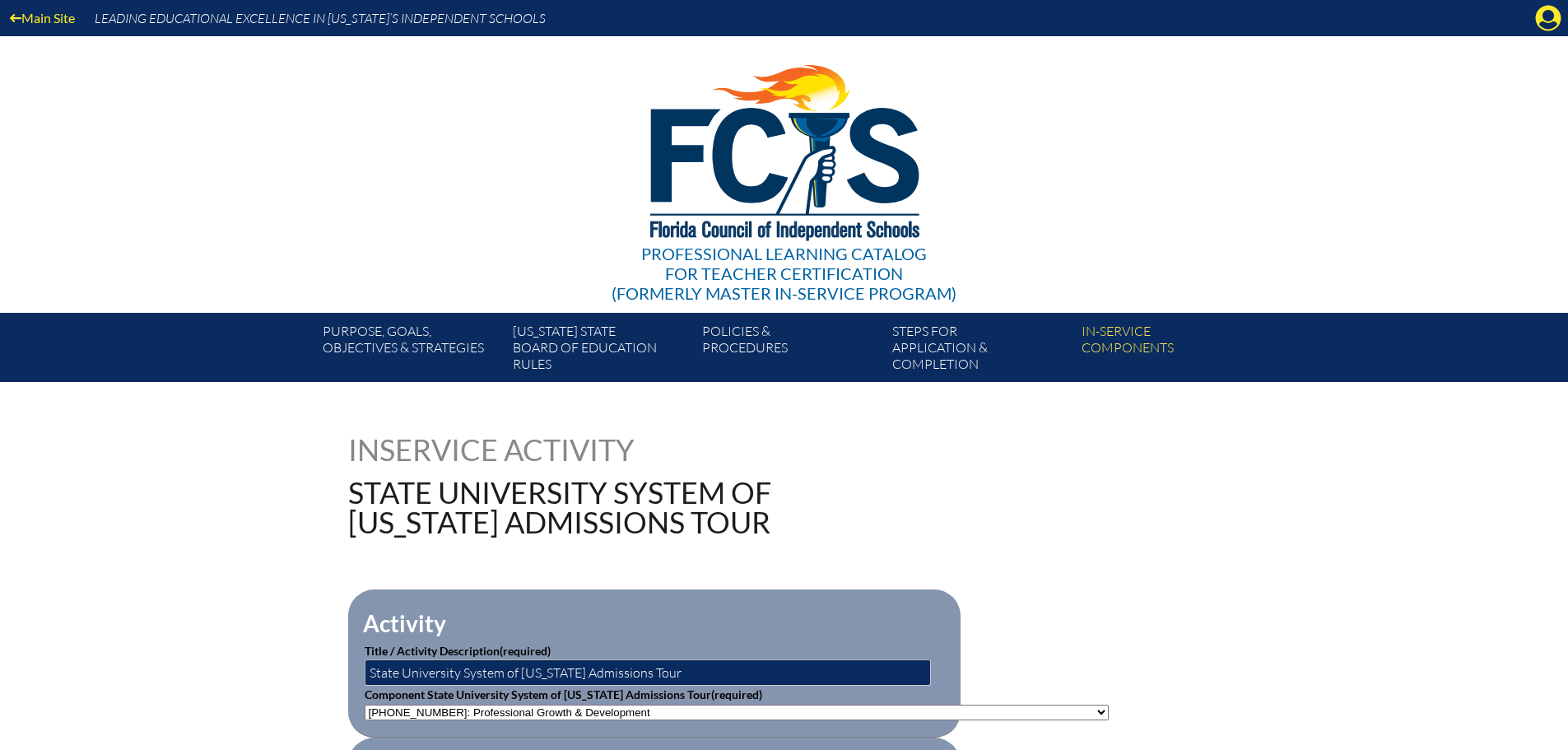
click at [1549, 17] on icon "Manage account" at bounding box center [1548, 18] width 27 height 27
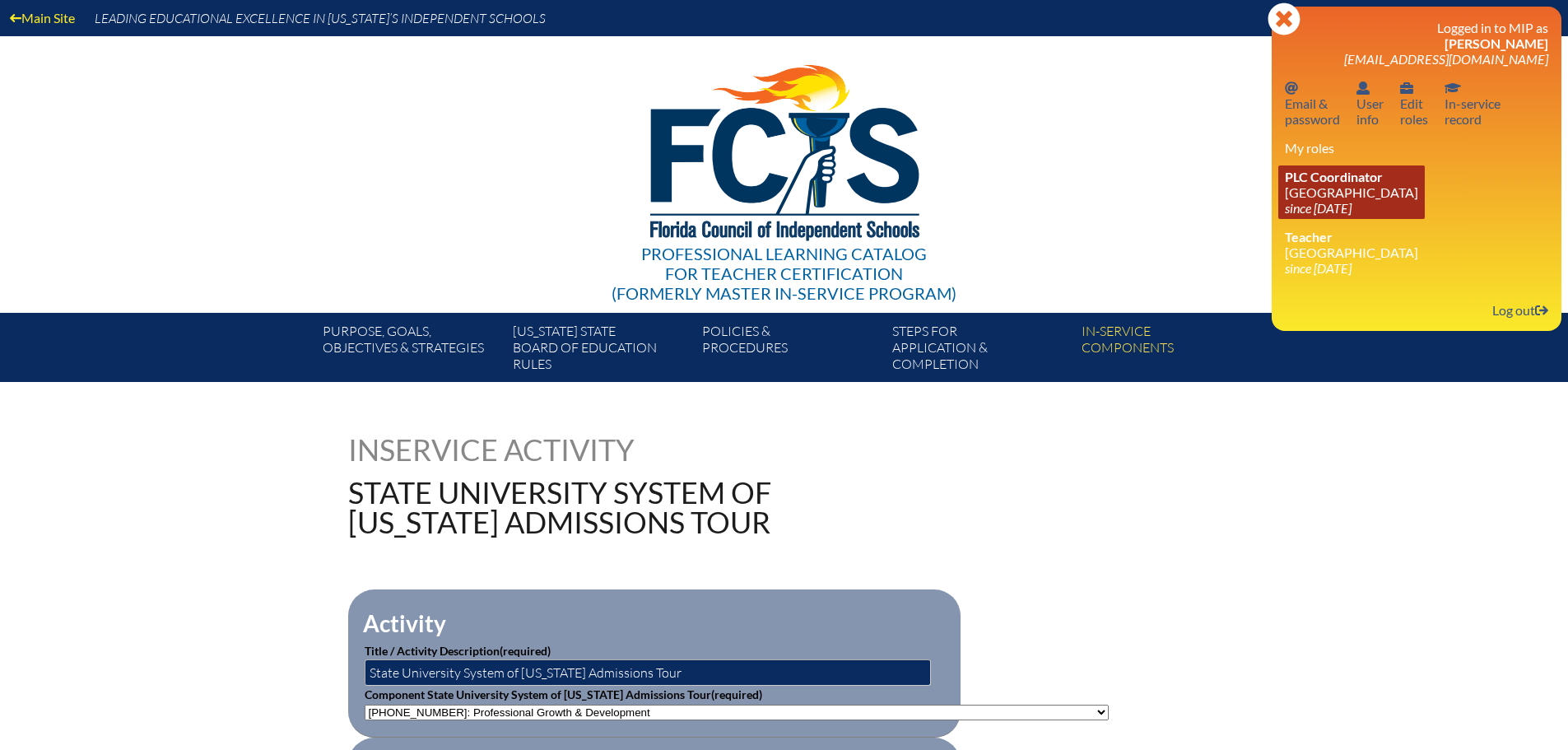
click at [1352, 209] on icon "since [DATE]" at bounding box center [1318, 207] width 67 height 16
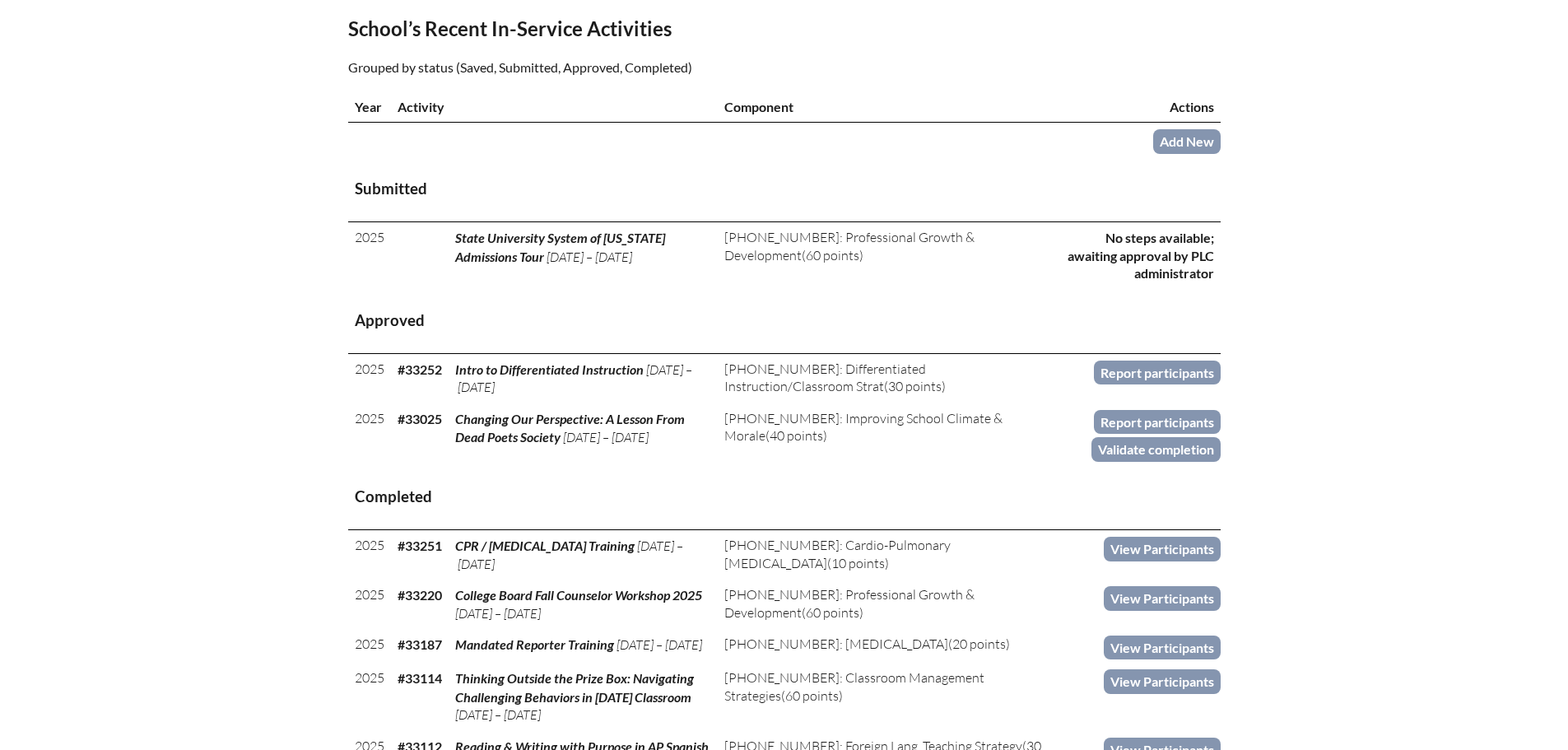
scroll to position [576, 0]
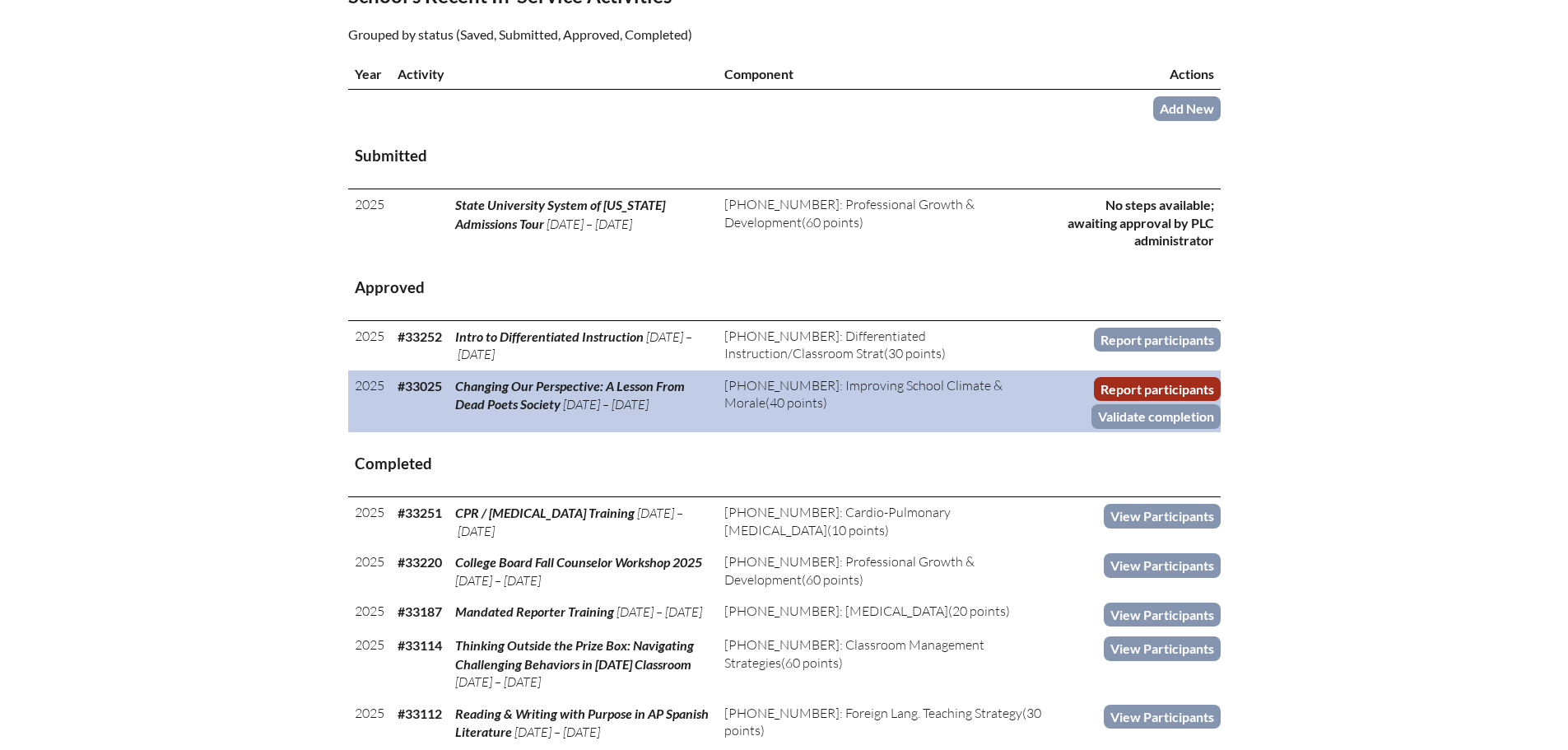
click at [1154, 385] on link "Report participants" at bounding box center [1157, 389] width 127 height 24
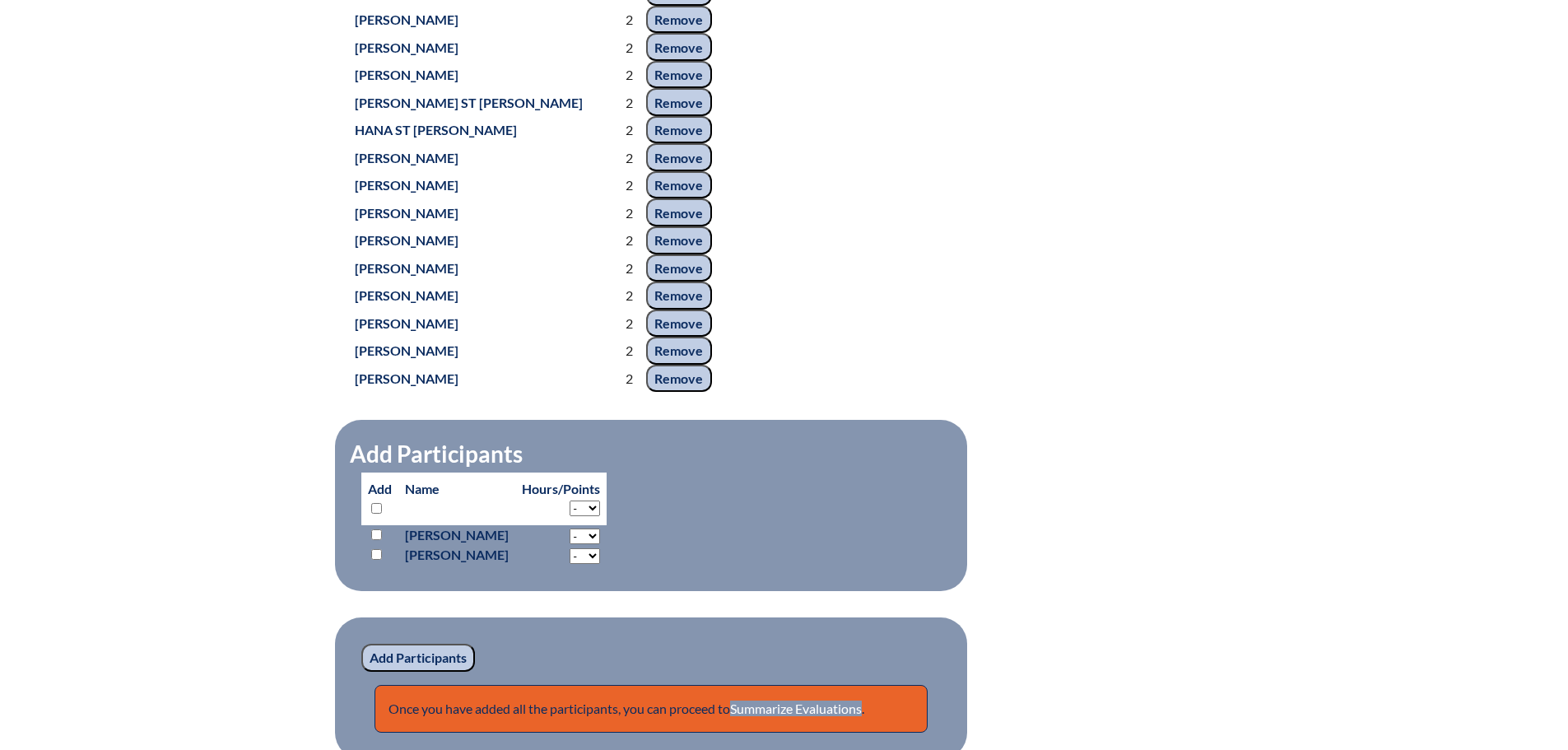
scroll to position [1811, 0]
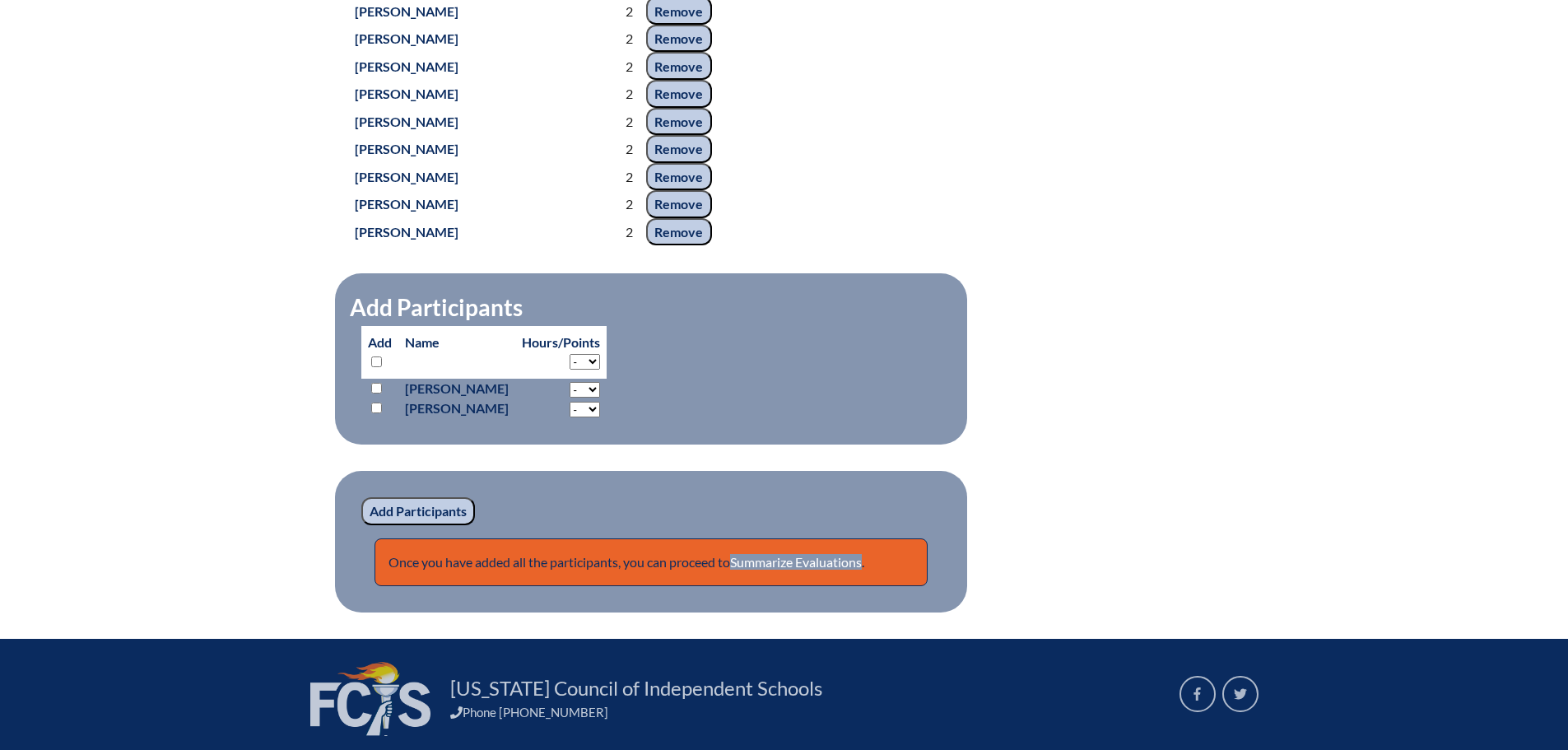
click at [373, 393] on input "checkbox" at bounding box center [377, 387] width 11 height 11
checkbox input "true"
click at [375, 413] on input "checkbox" at bounding box center [377, 407] width 11 height 11
checkbox input "true"
click at [413, 525] on input "Add Participants" at bounding box center [419, 511] width 114 height 28
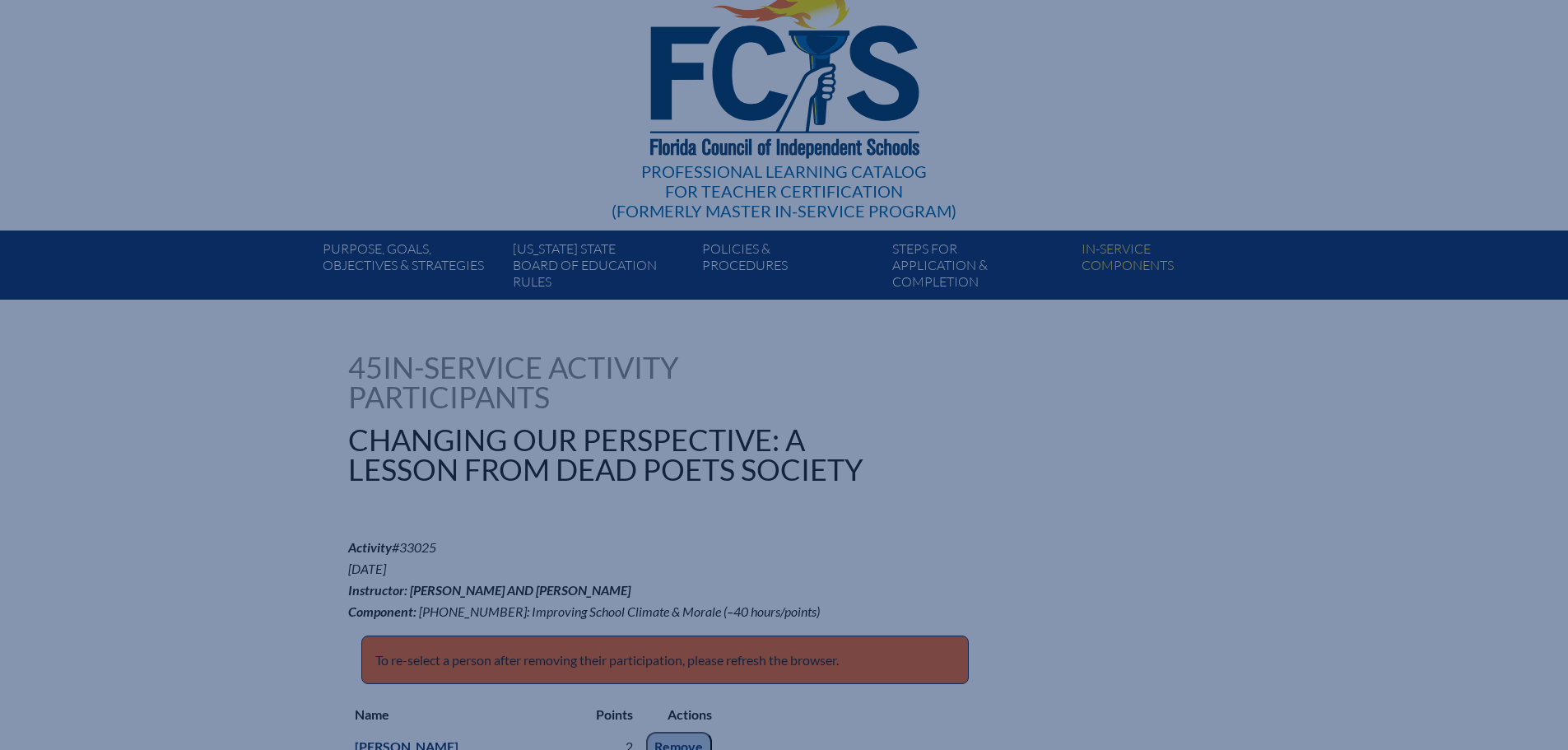
scroll to position [1966, 0]
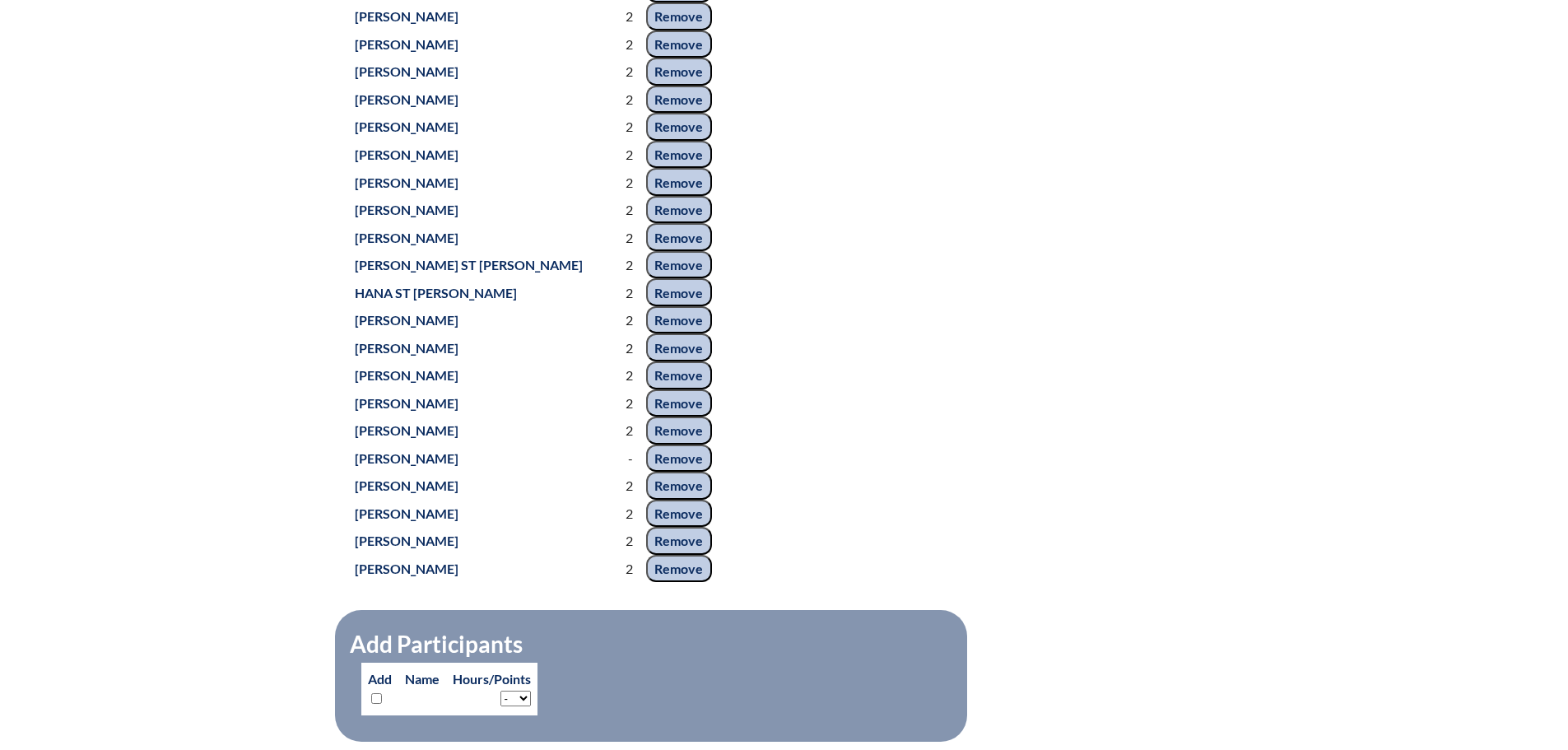
scroll to position [1469, 0]
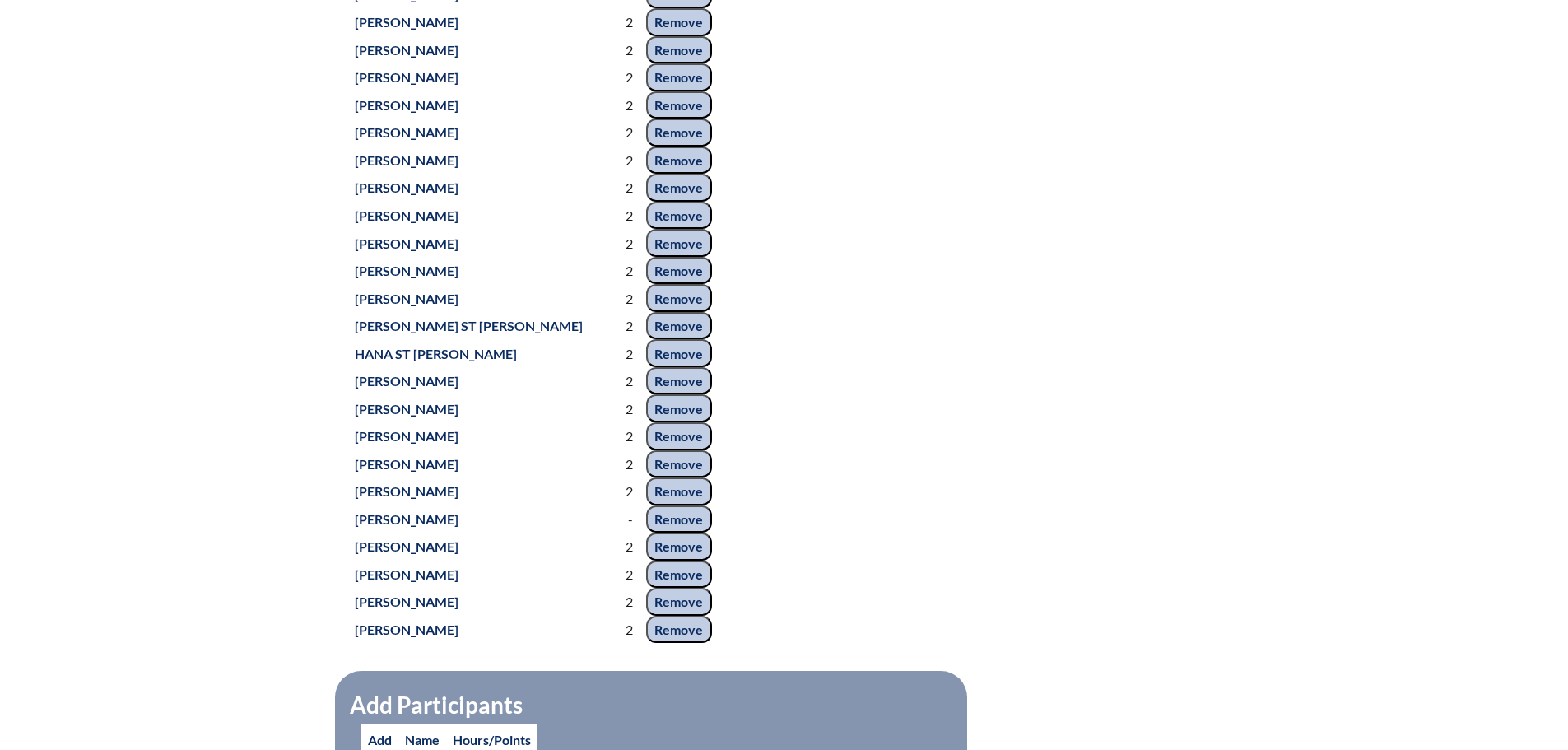
click at [675, 285] on input "Remove" at bounding box center [678, 270] width 66 height 28
click at [675, 257] on input "Remove" at bounding box center [678, 243] width 66 height 28
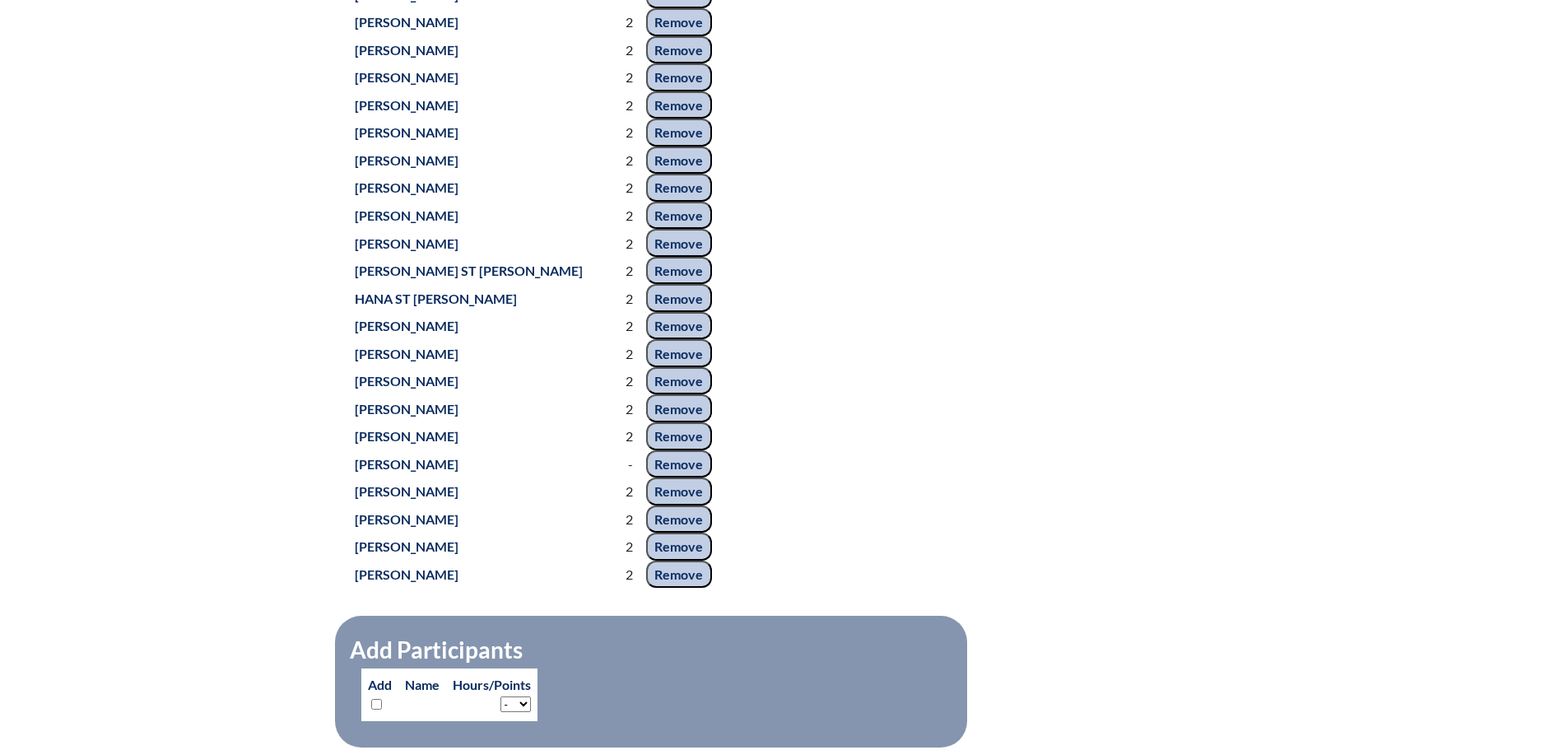
click at [661, 478] on input "Remove" at bounding box center [678, 464] width 66 height 28
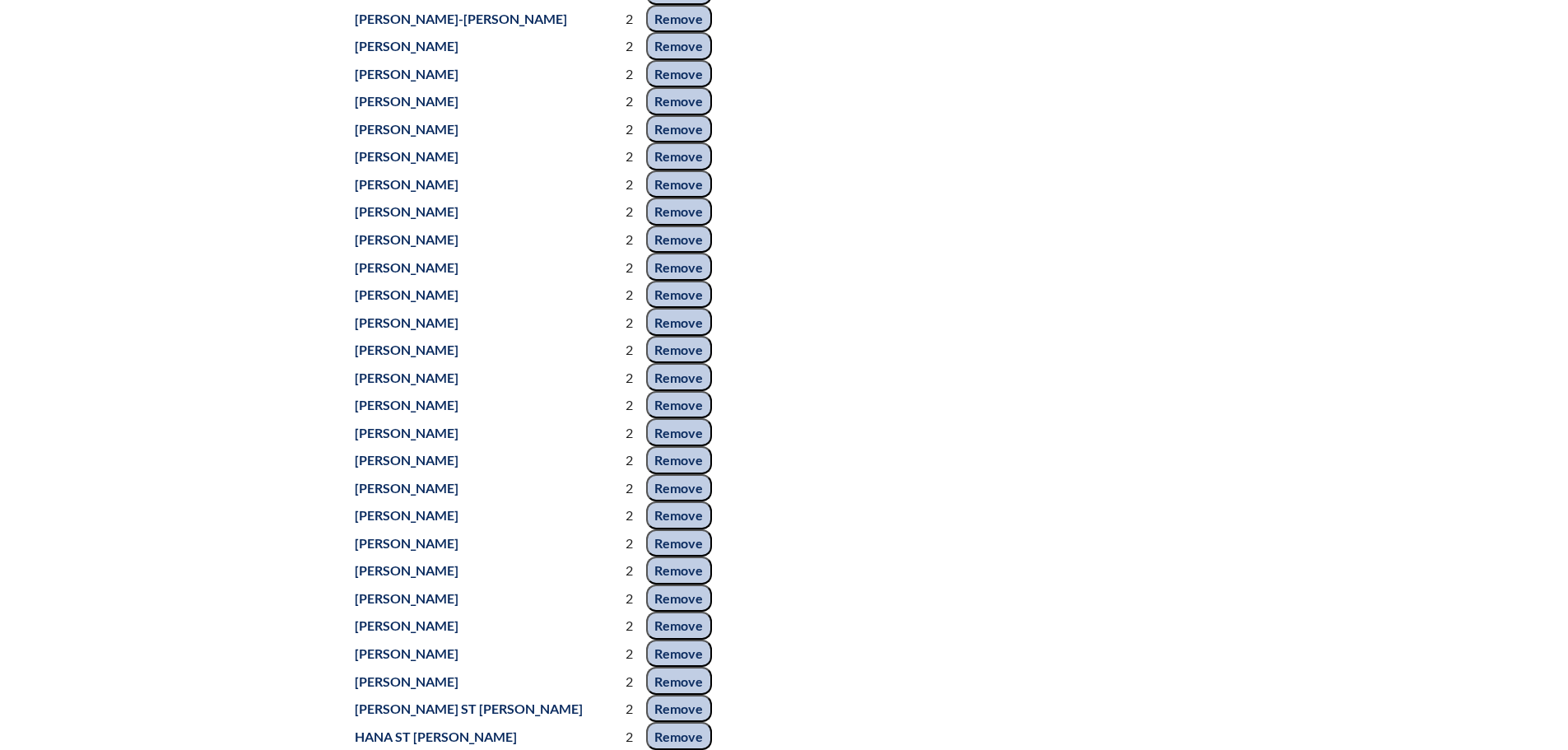
scroll to position [1057, 0]
click at [668, 337] on input "Remove" at bounding box center [678, 323] width 66 height 28
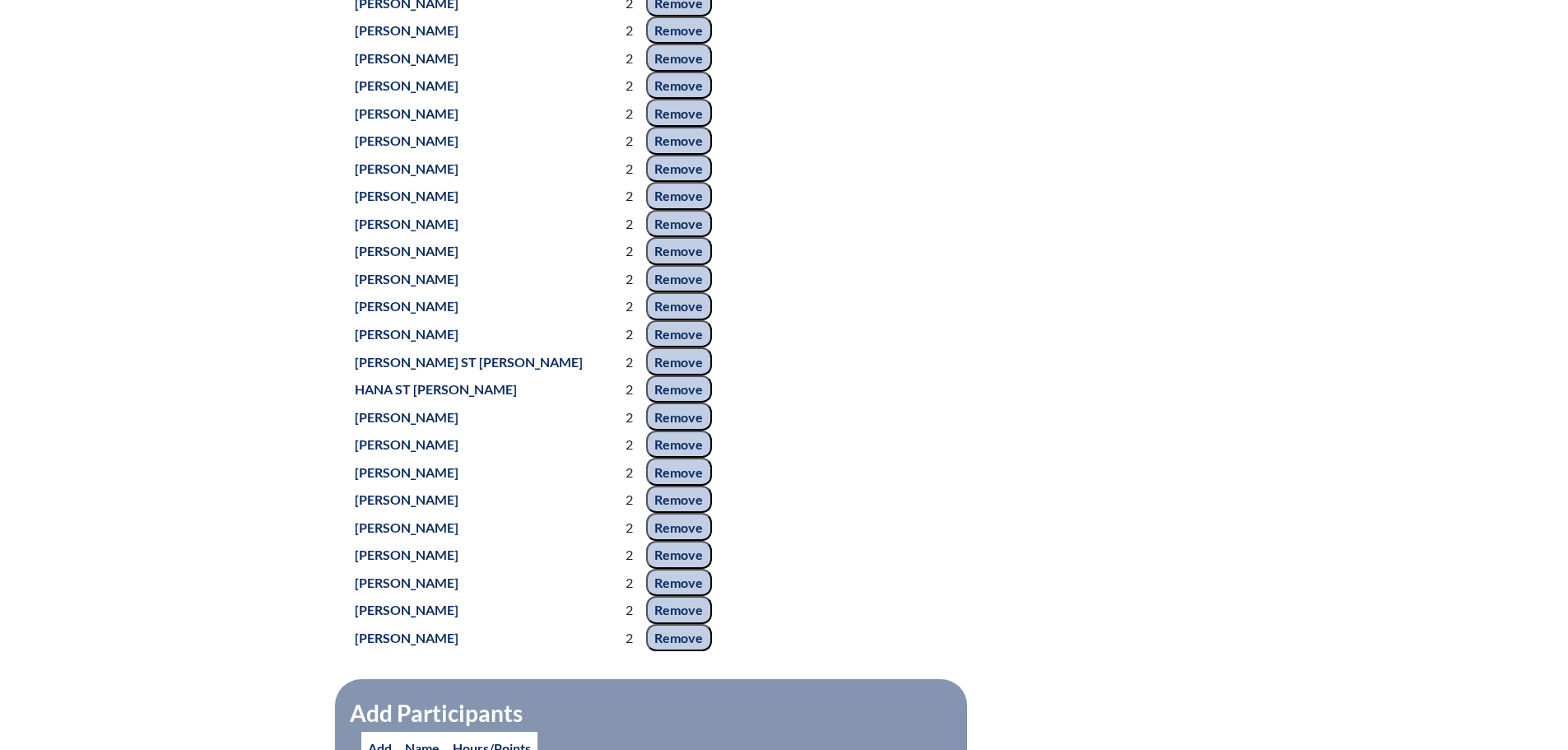
scroll to position [1386, 0]
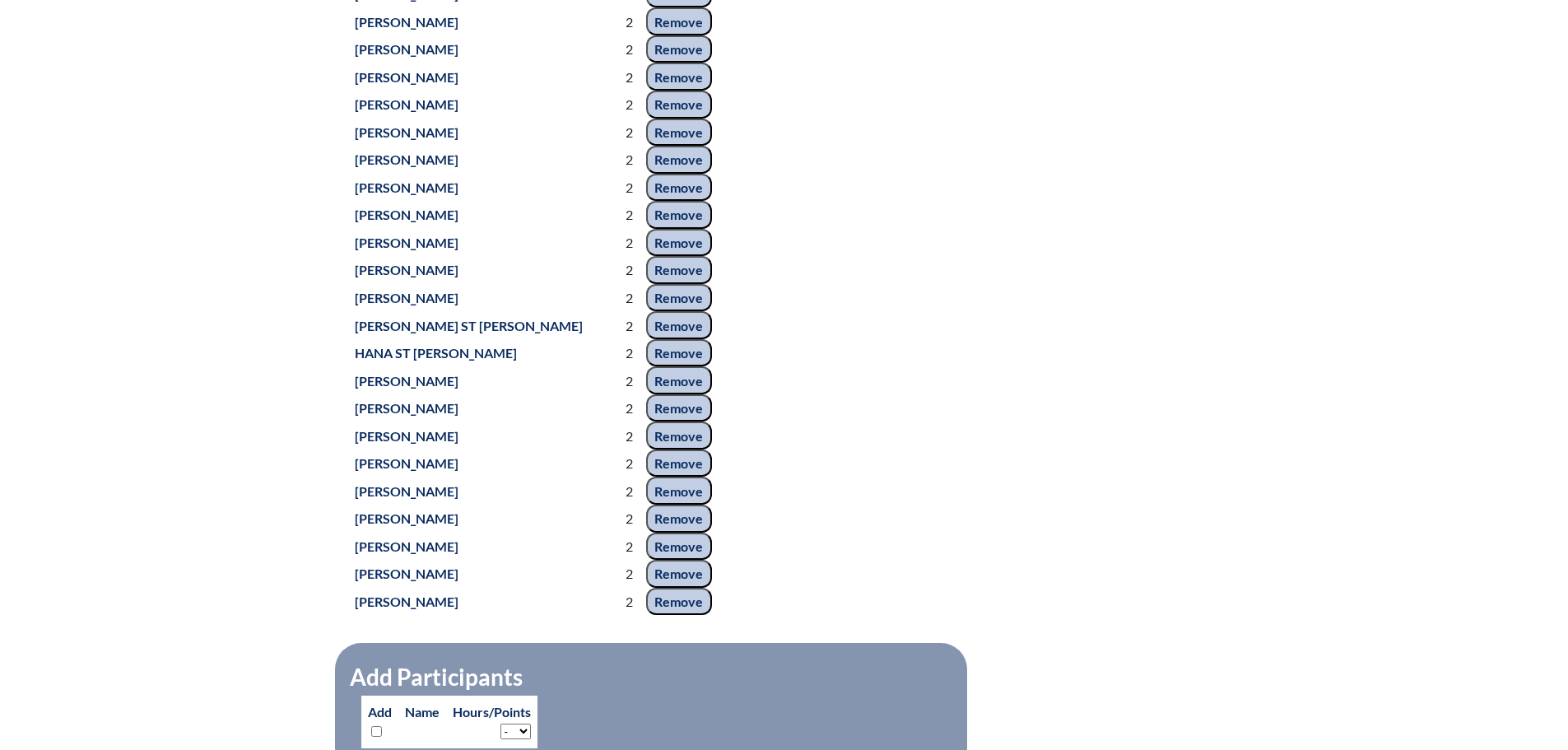
click at [671, 533] on input "Remove" at bounding box center [678, 518] width 66 height 28
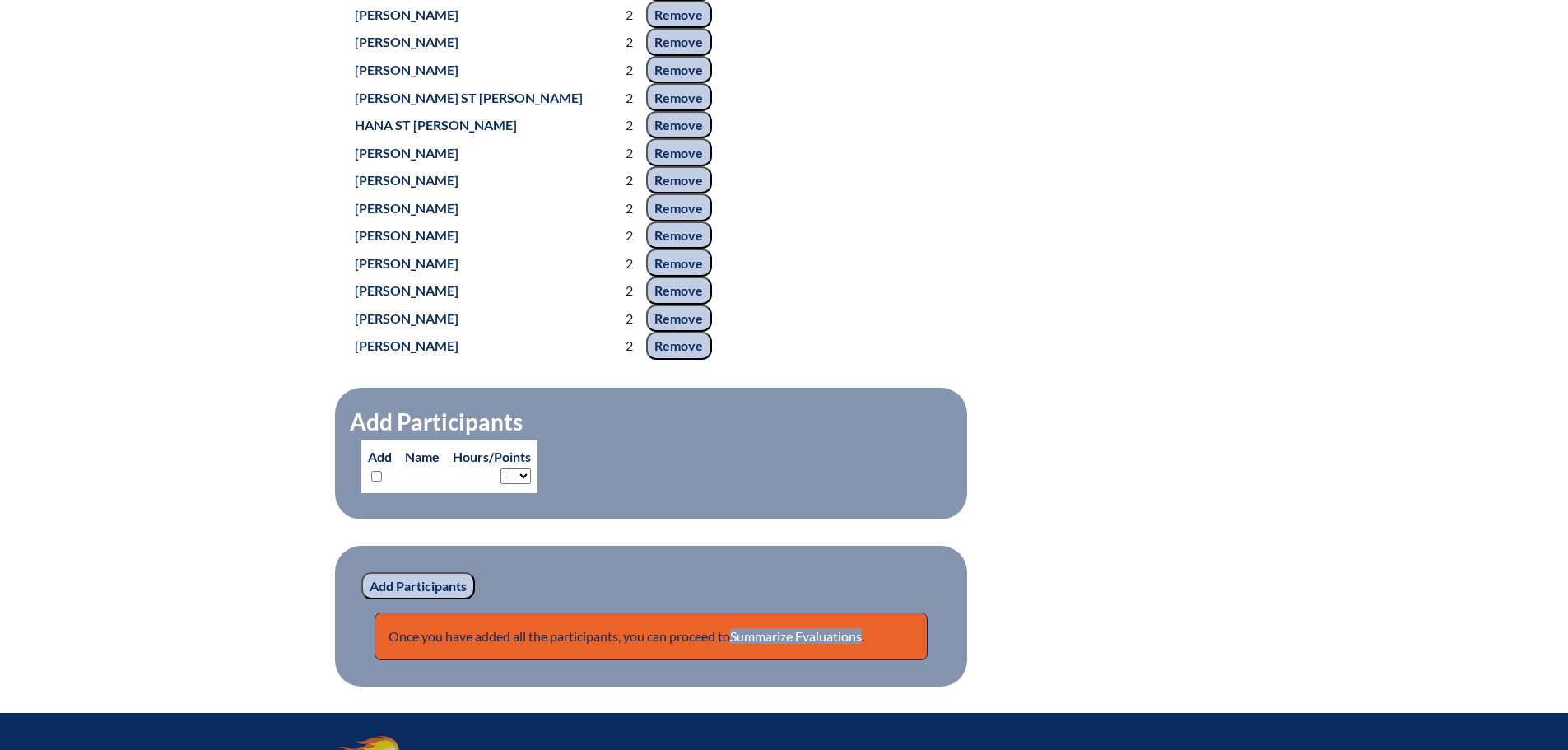
scroll to position [1633, 0]
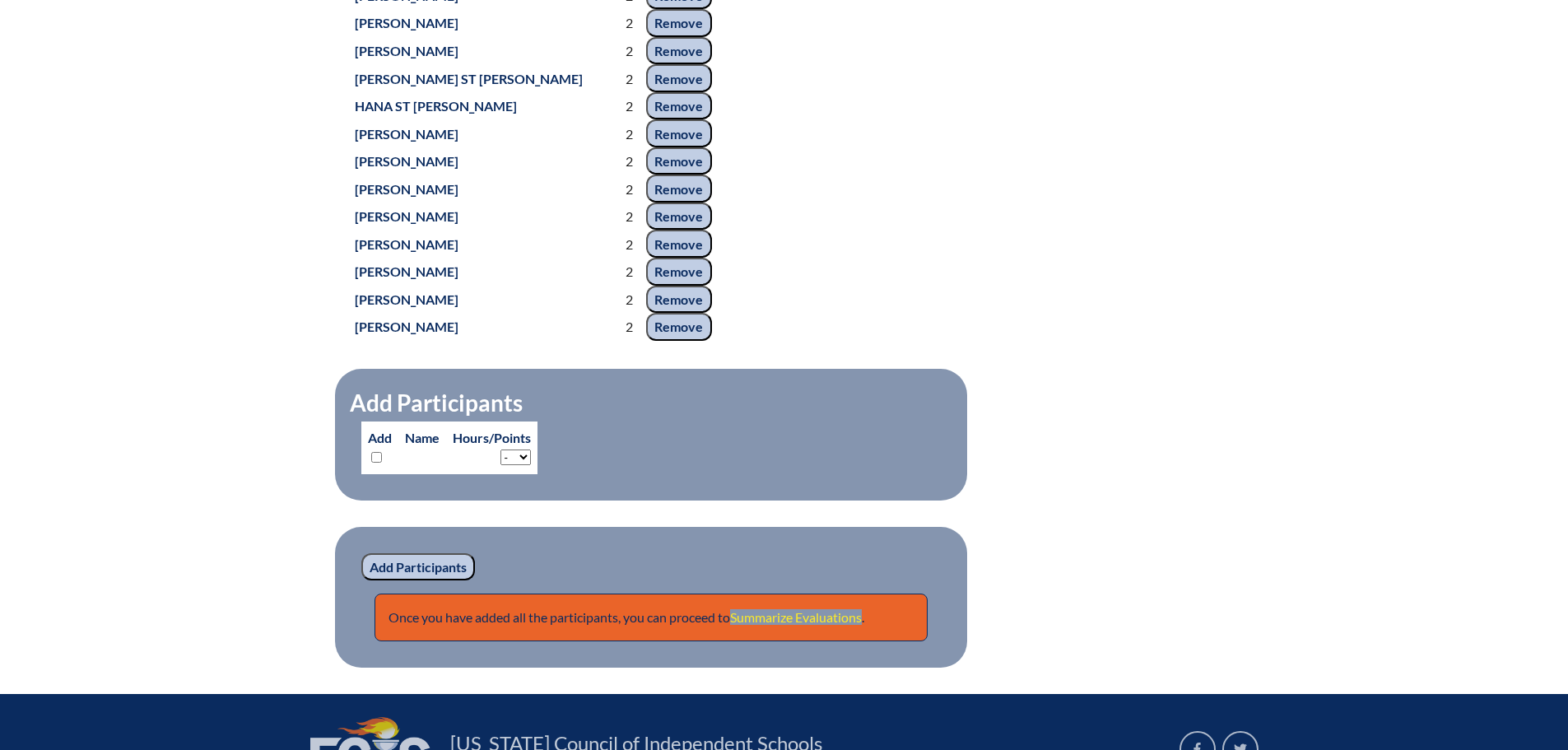
click at [833, 625] on link "Summarize Evaluations" at bounding box center [796, 617] width 132 height 16
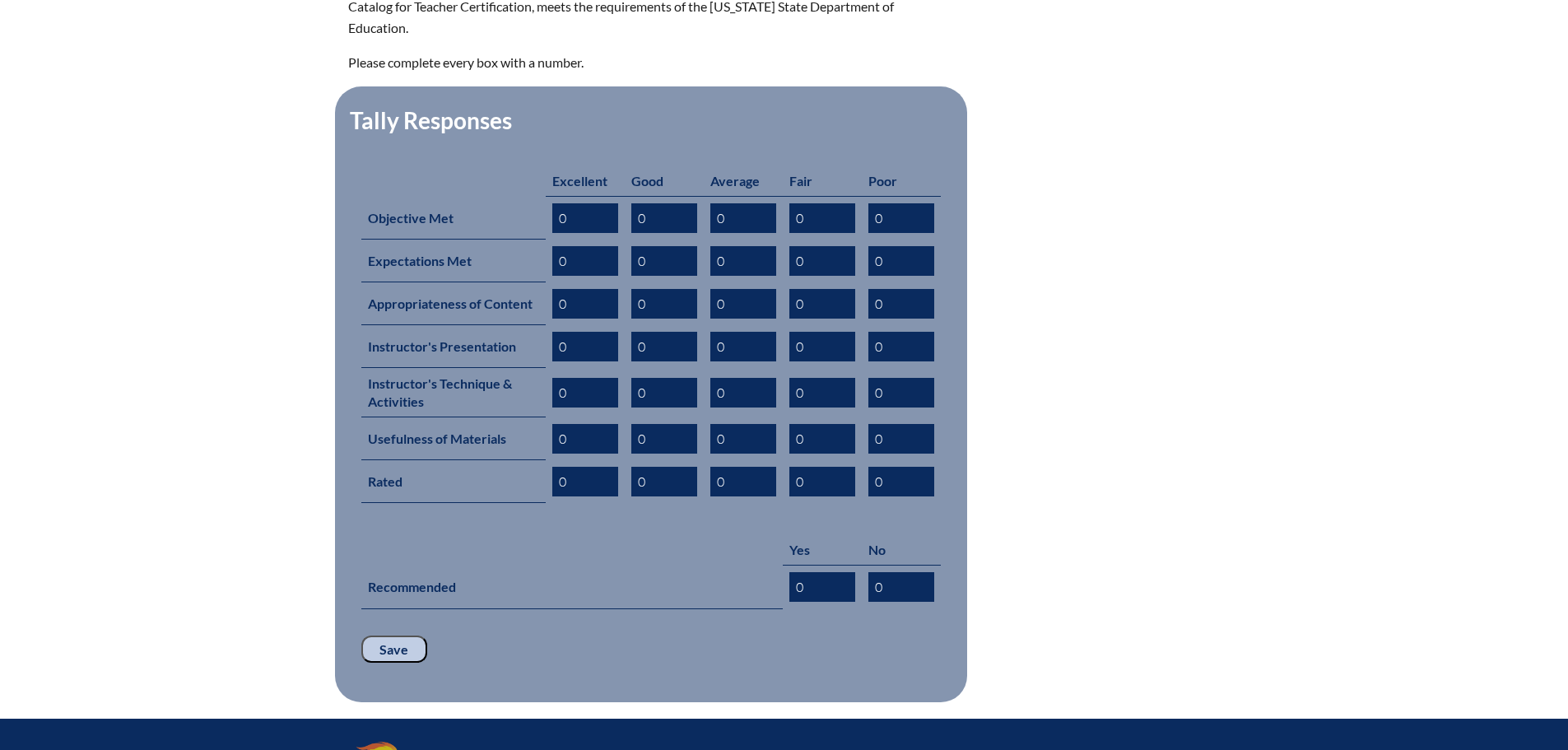
scroll to position [823, 0]
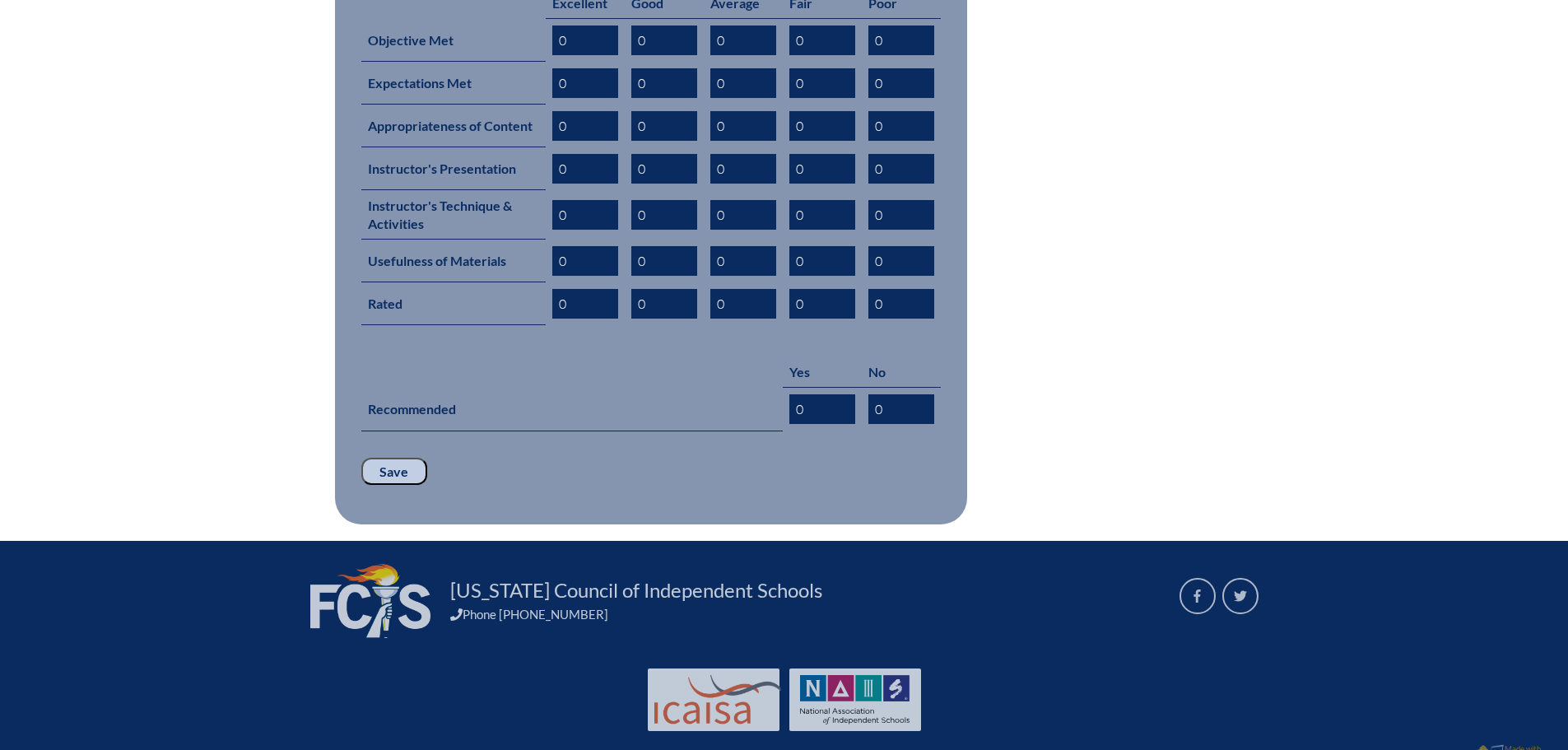
click at [415, 458] on input "Save" at bounding box center [394, 472] width 66 height 28
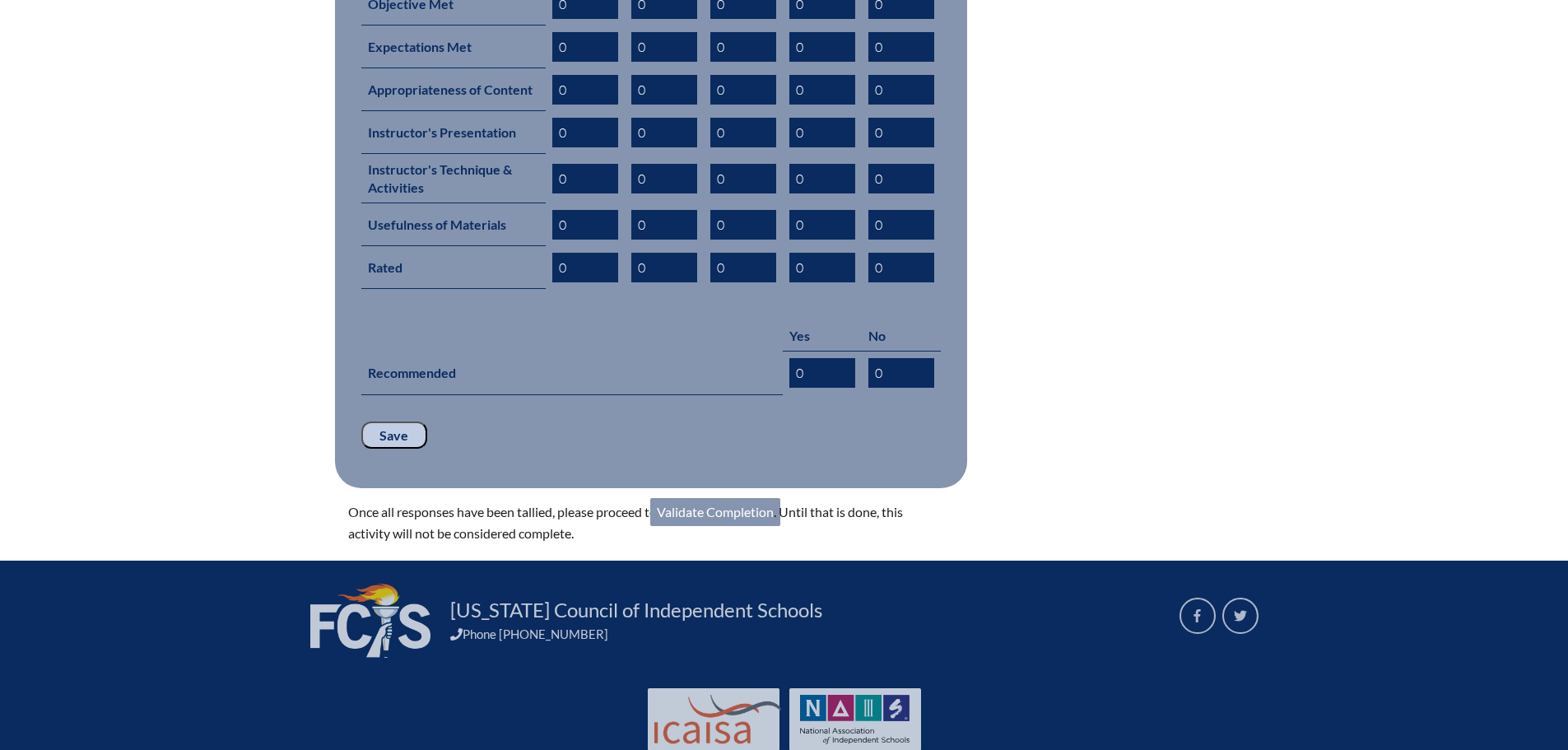
scroll to position [878, 0]
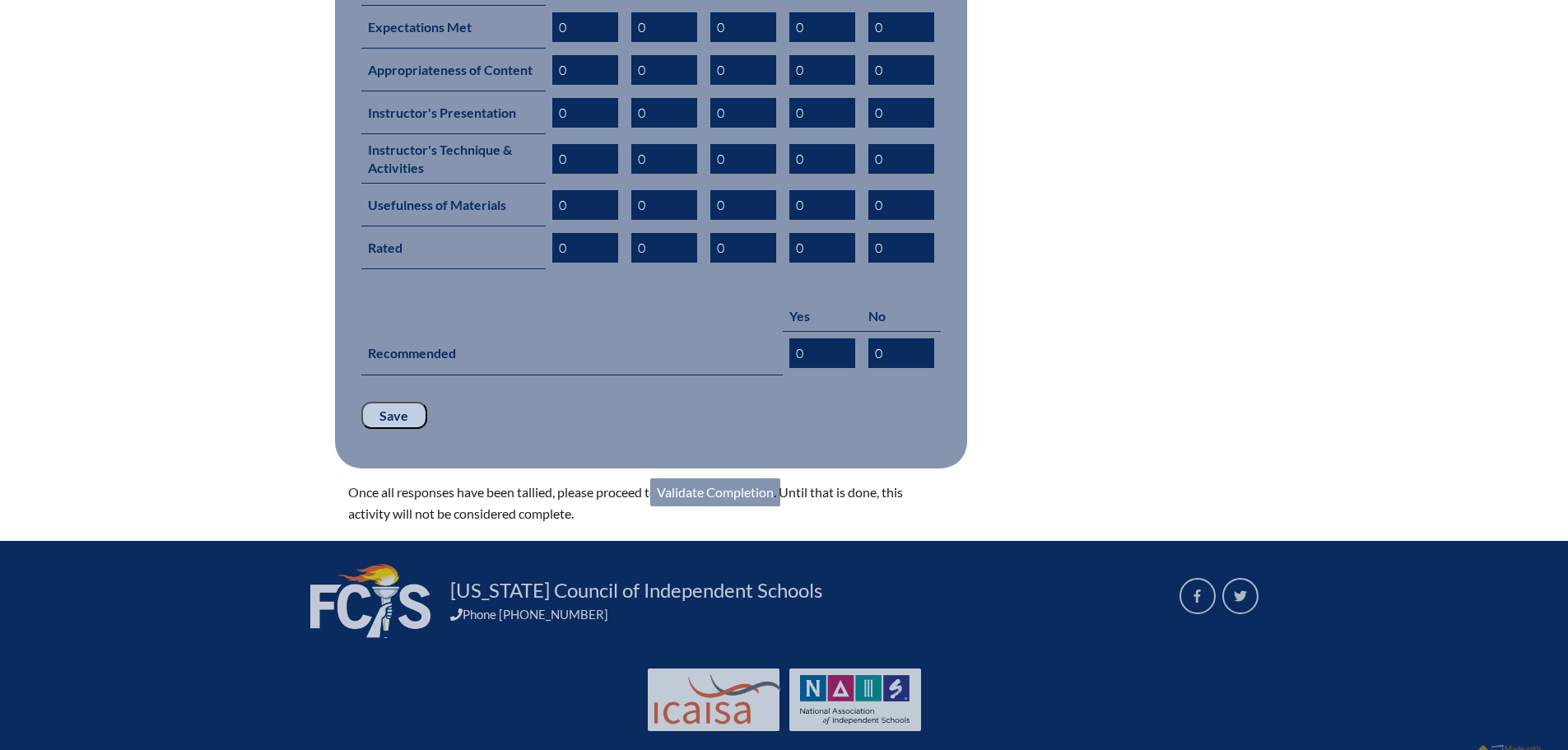
click at [719, 478] on link "Validate Completion" at bounding box center [715, 491] width 130 height 28
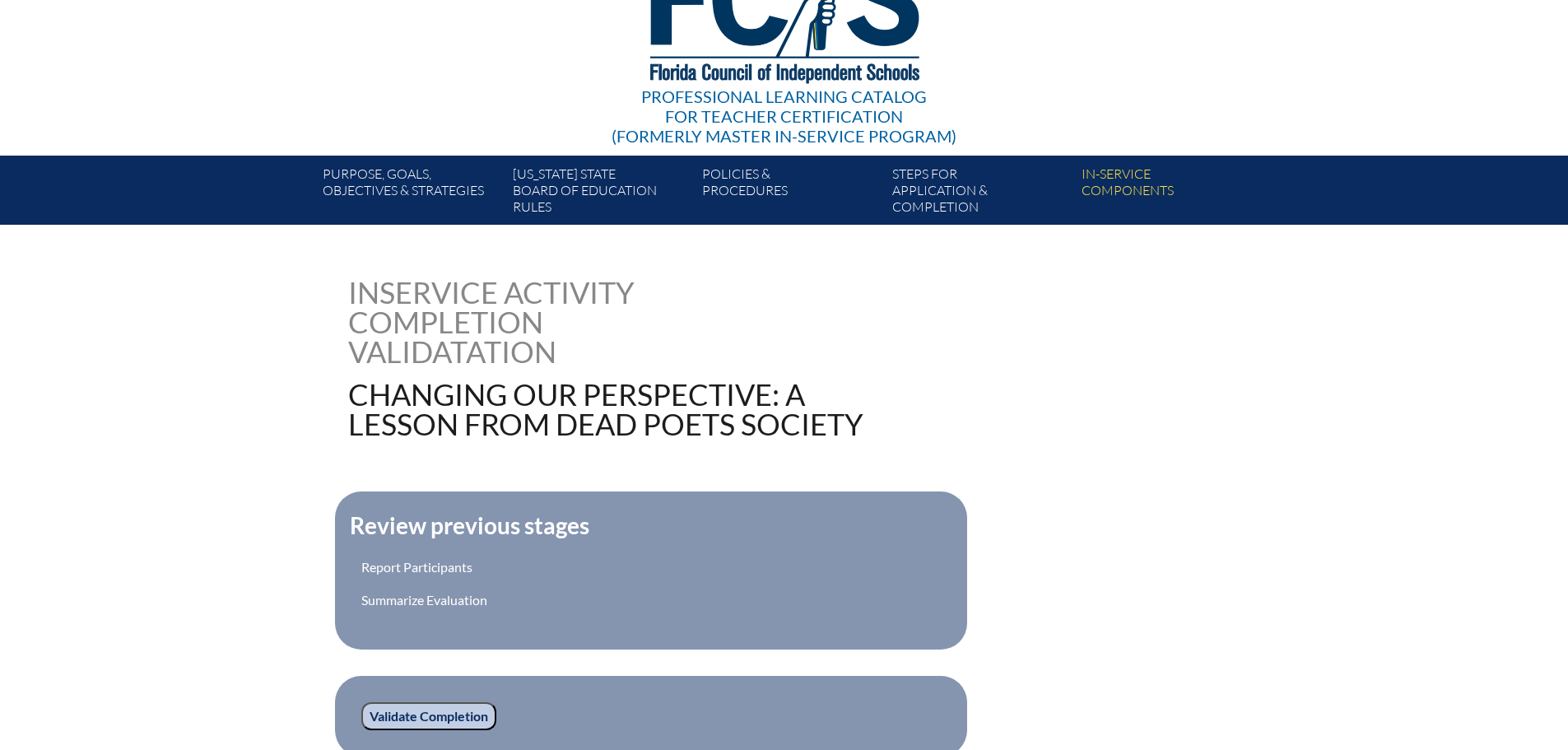
scroll to position [427, 0]
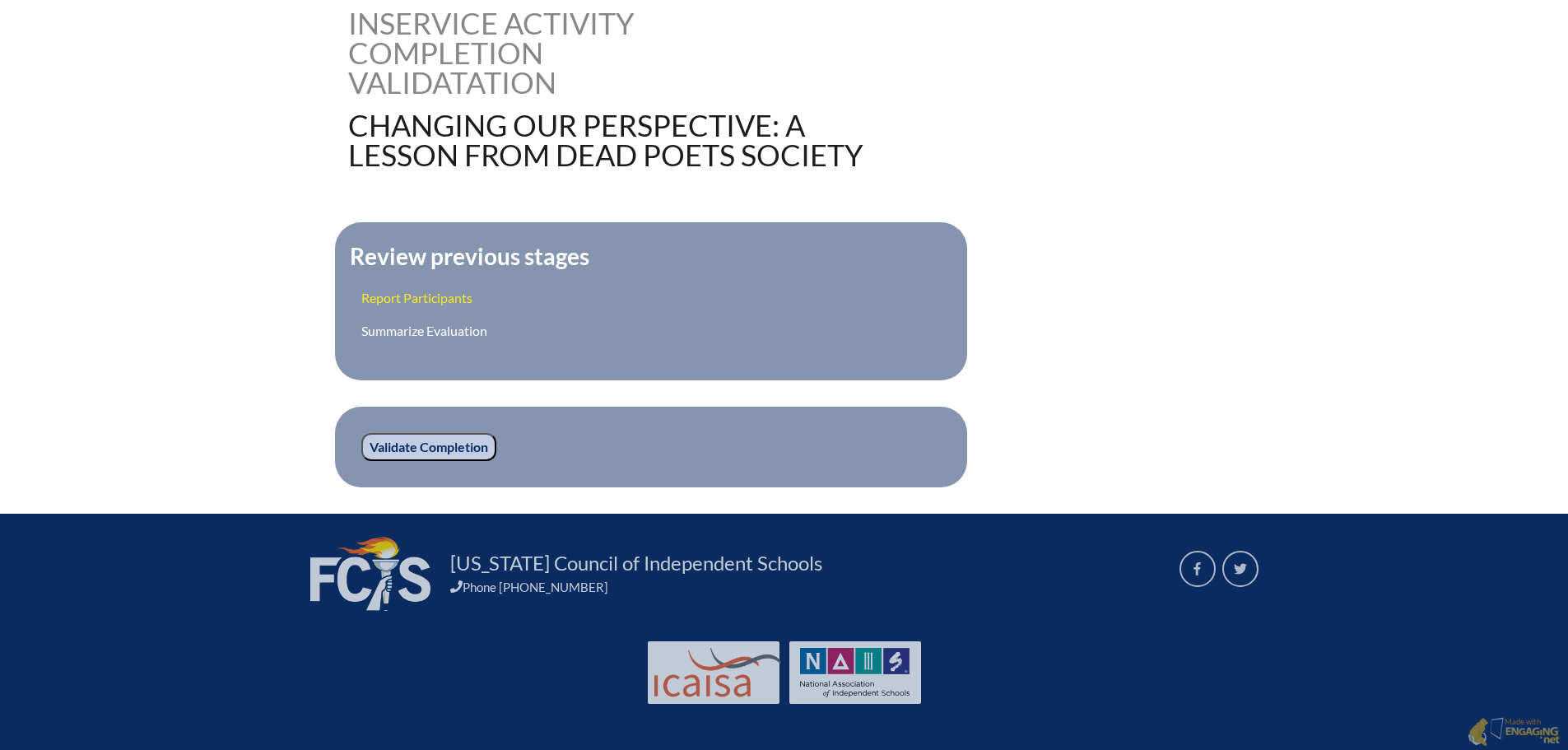
click at [442, 295] on link "Report Participants" at bounding box center [417, 298] width 111 height 16
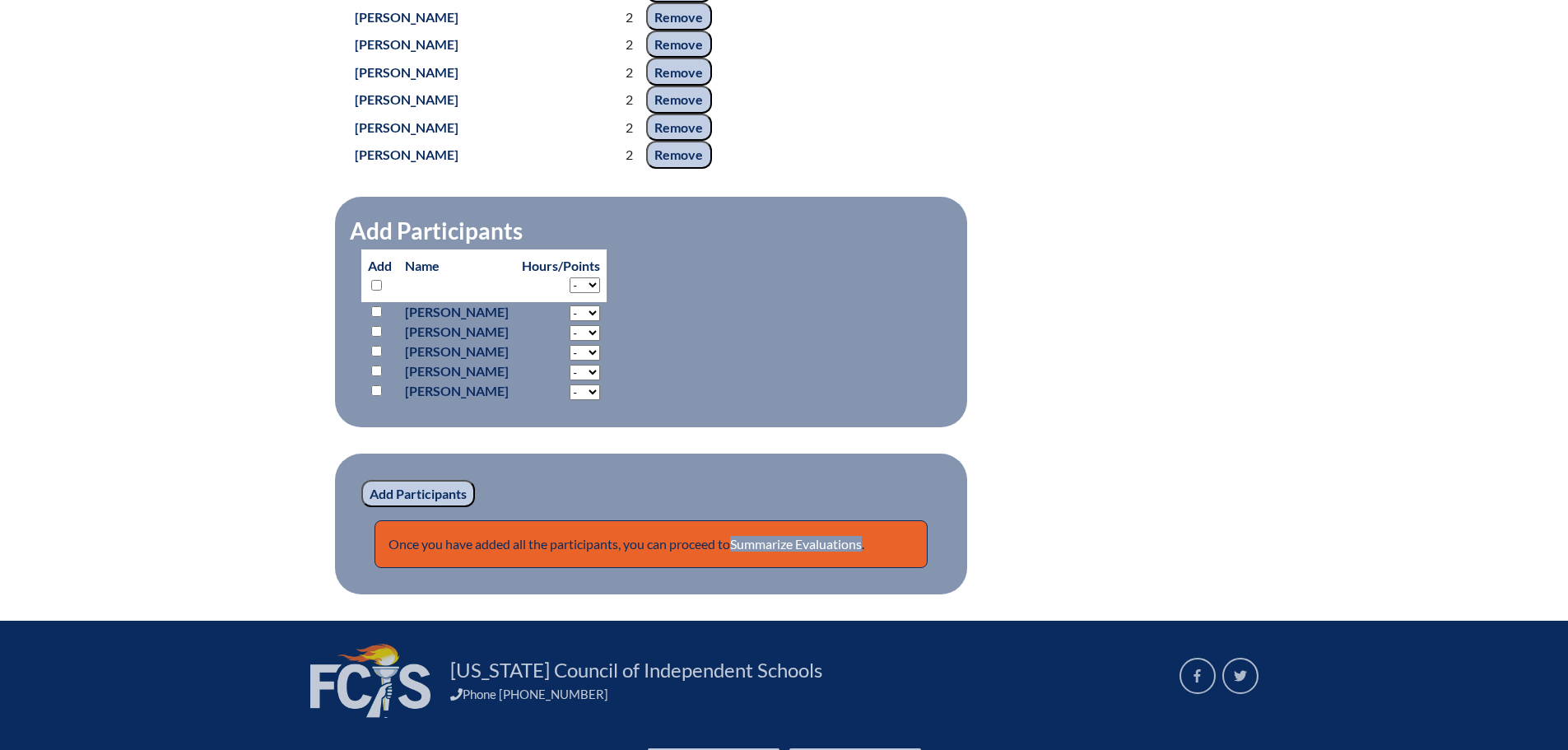
scroll to position [1811, 0]
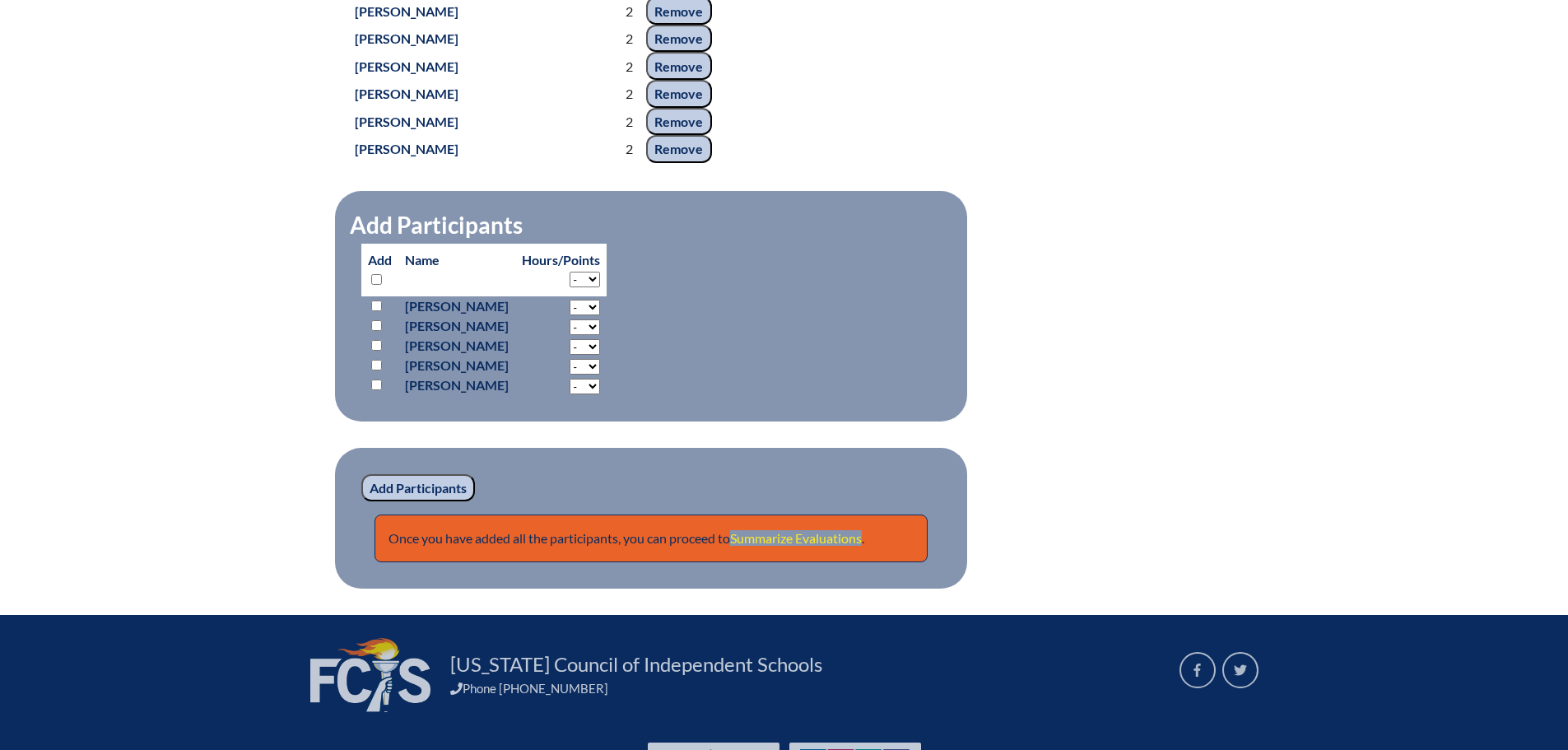
click at [798, 546] on link "Summarize Evaluations" at bounding box center [796, 538] width 132 height 16
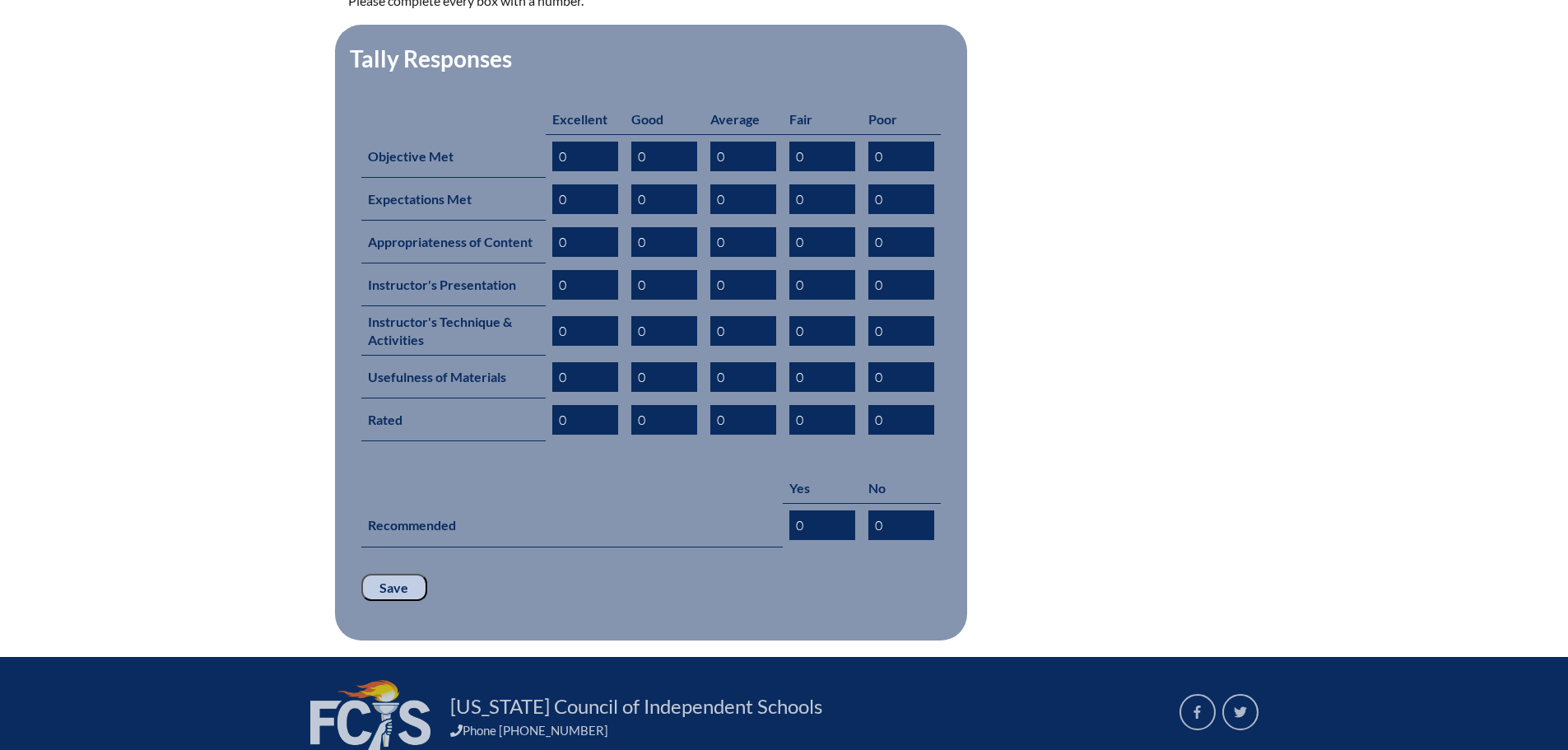
scroll to position [823, 0]
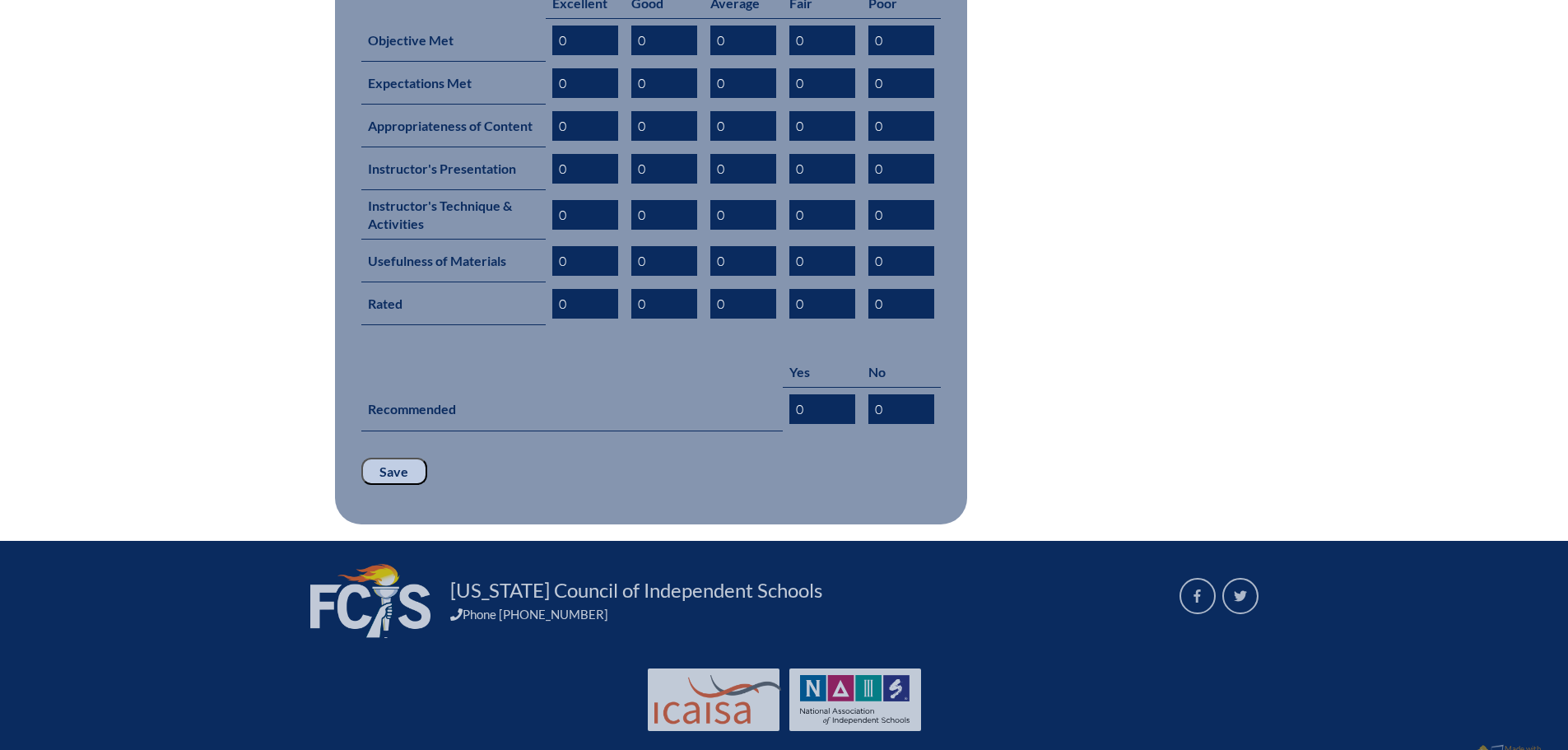
click at [389, 458] on input "Save" at bounding box center [394, 472] width 66 height 28
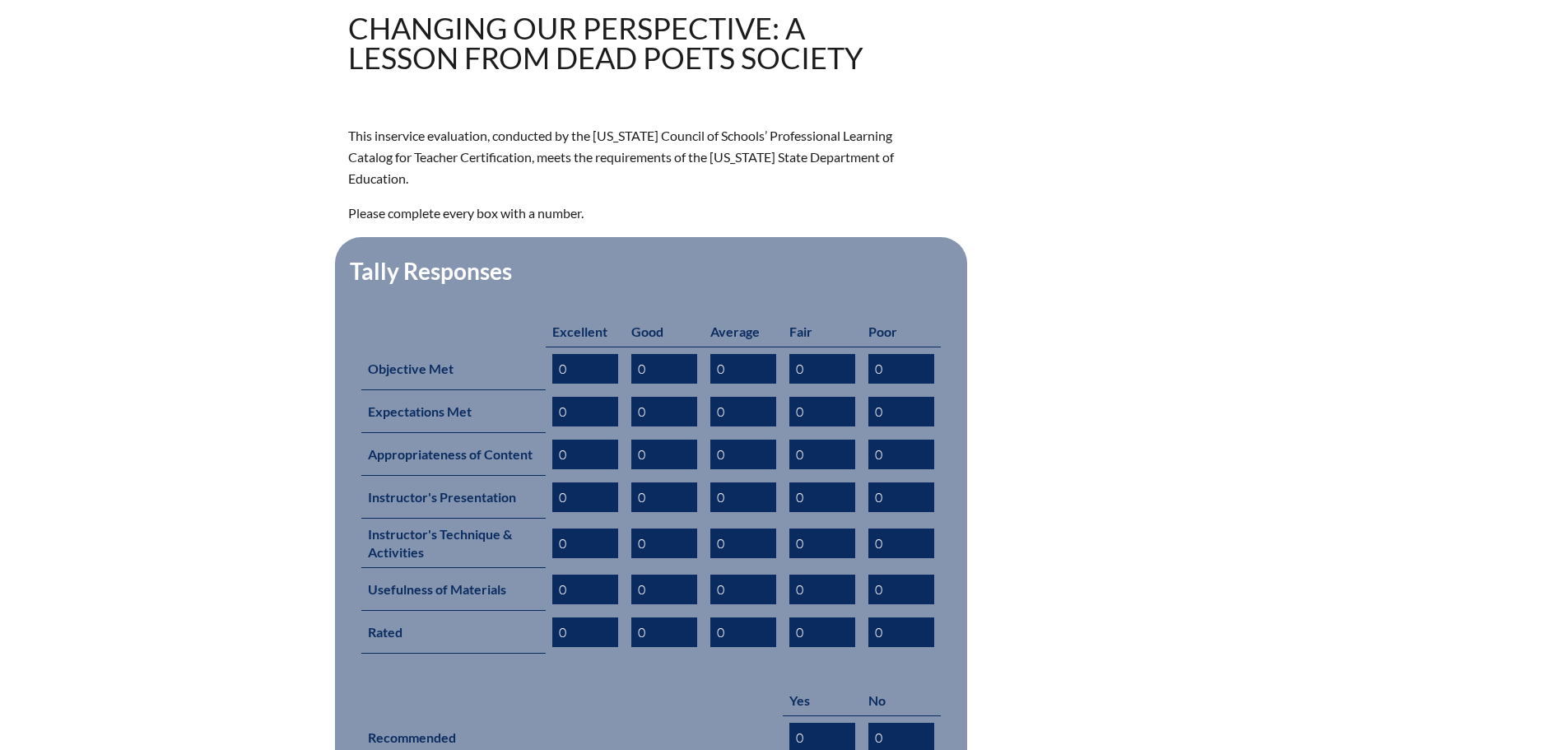
scroll to position [878, 0]
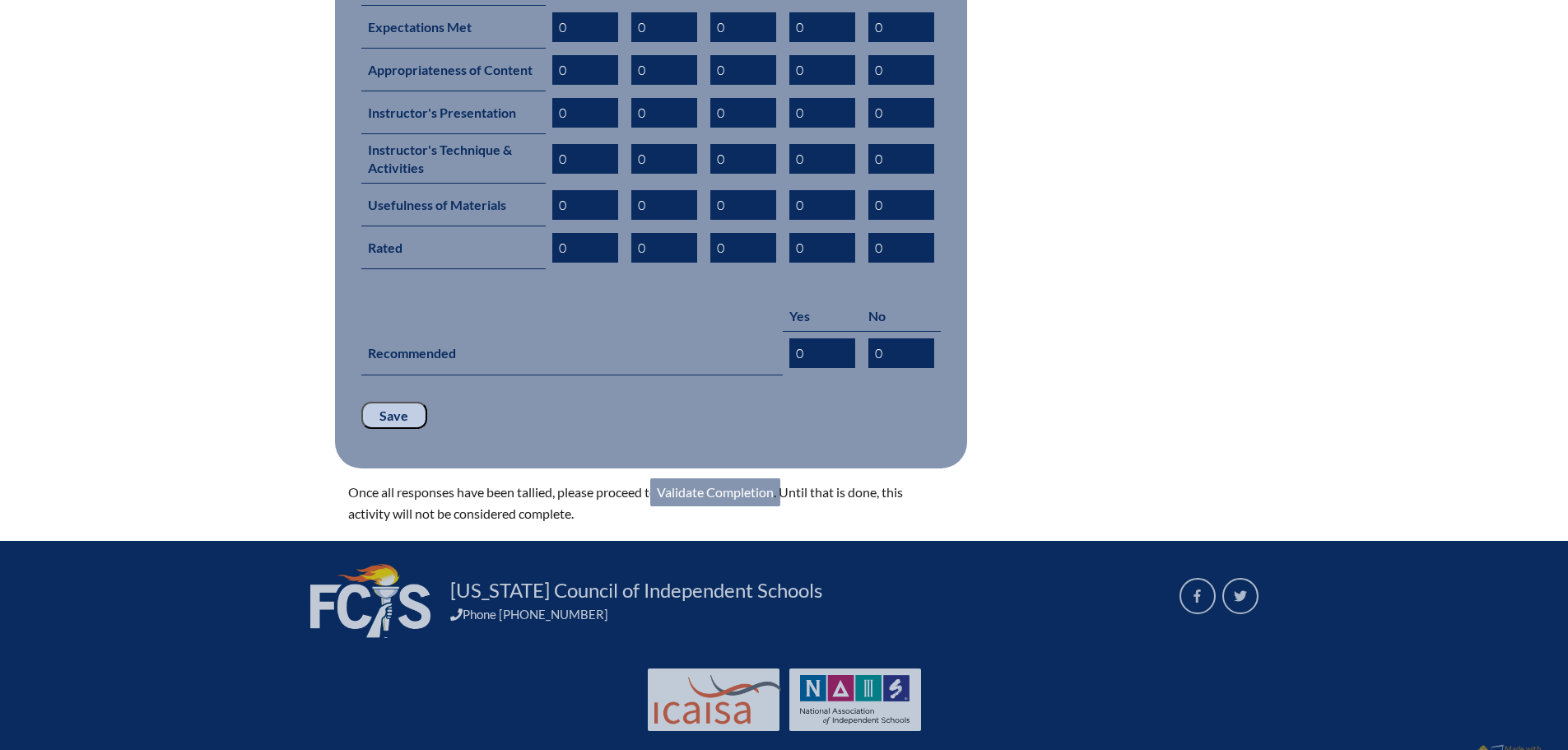
click at [755, 478] on link "Validate Completion" at bounding box center [715, 491] width 130 height 28
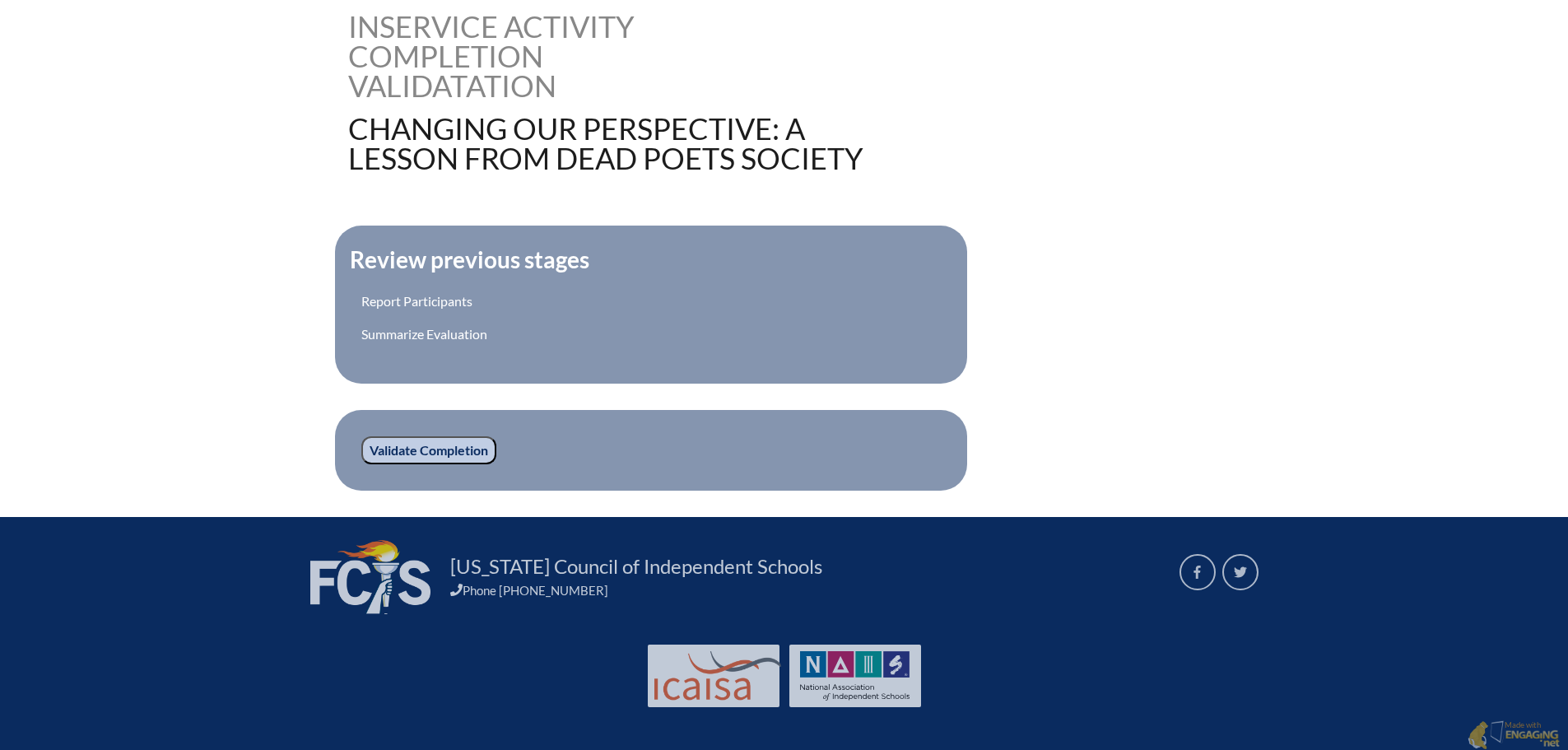
scroll to position [427, 0]
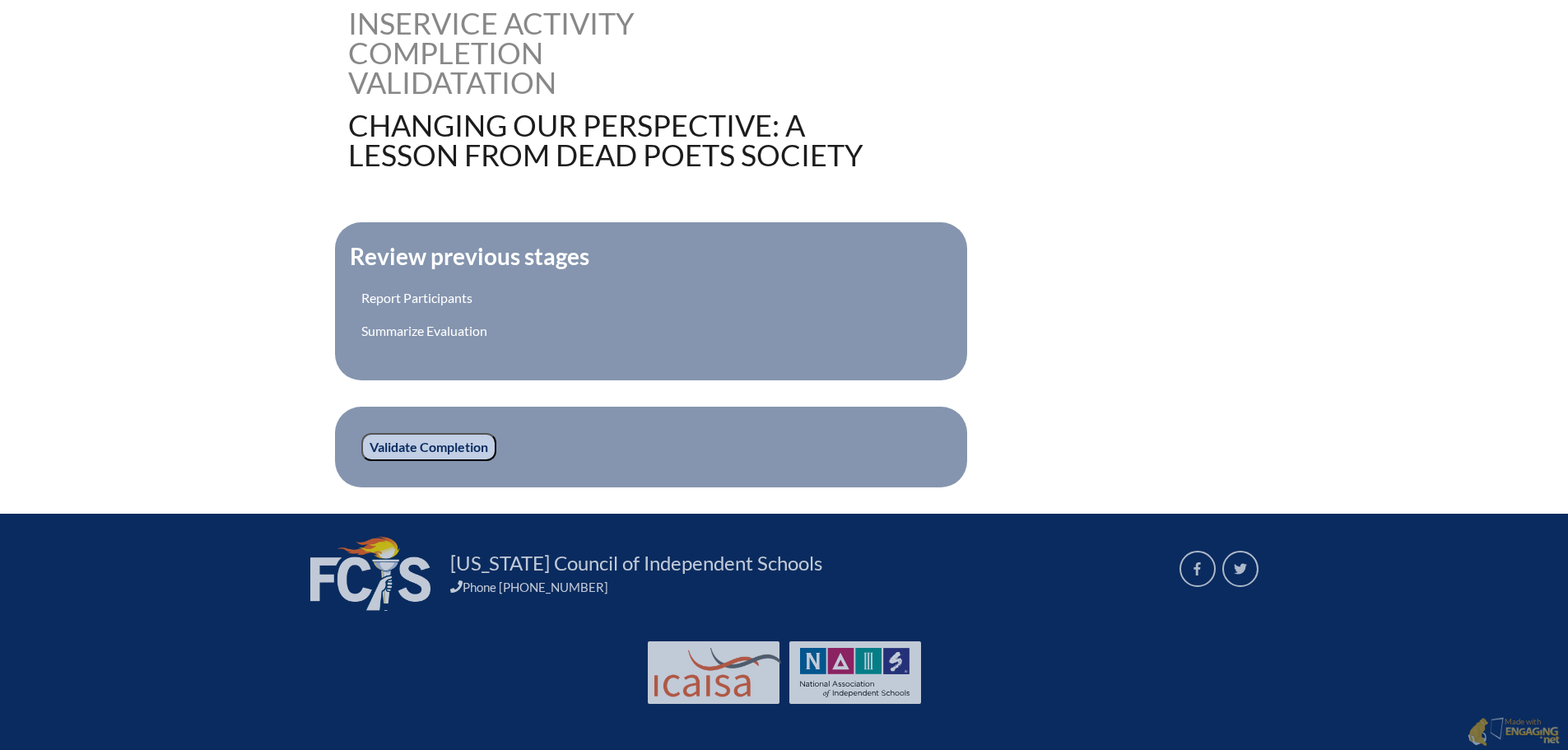
click at [432, 451] on input "Validate Completion" at bounding box center [429, 446] width 135 height 28
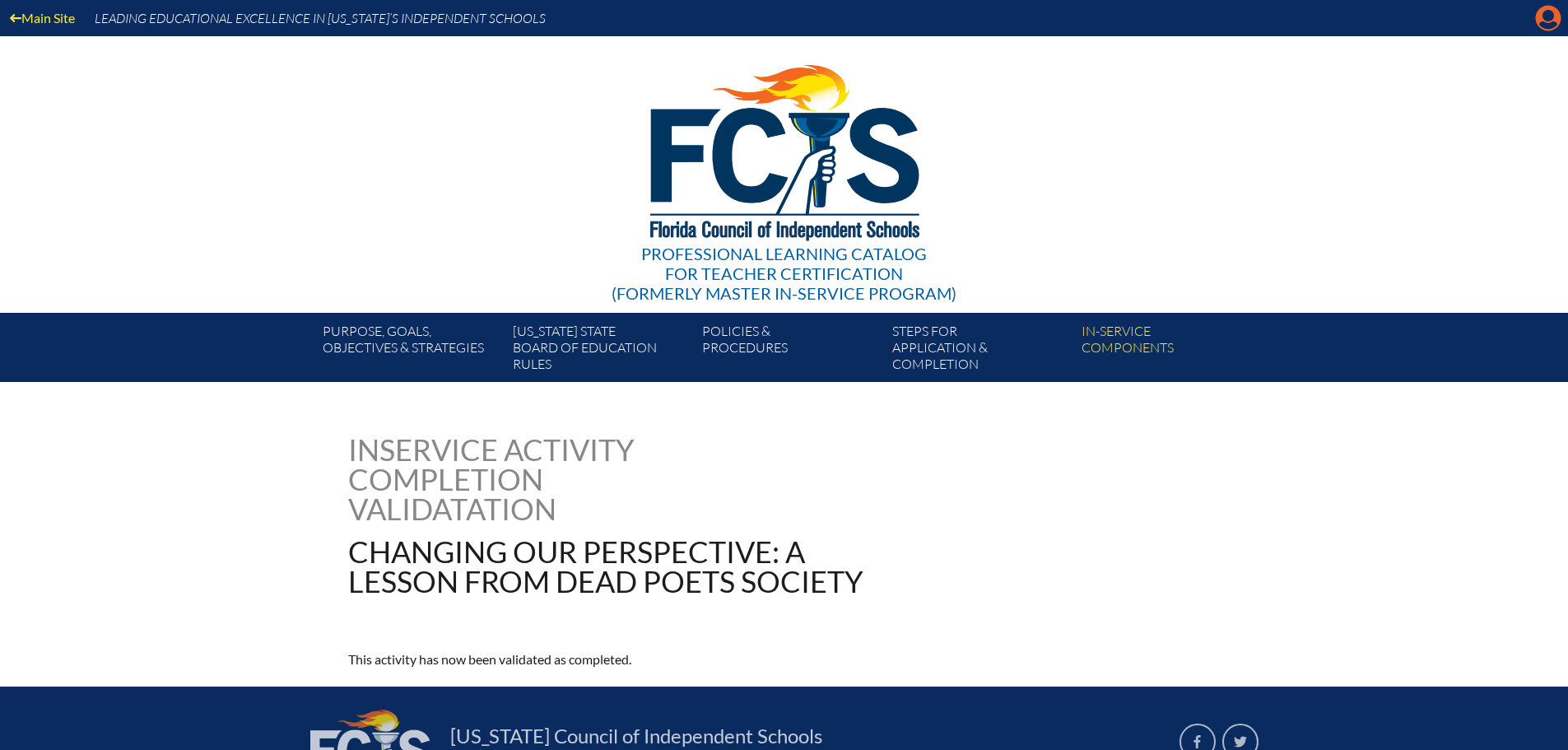
click at [1551, 14] on icon "Manage account" at bounding box center [1548, 18] width 27 height 27
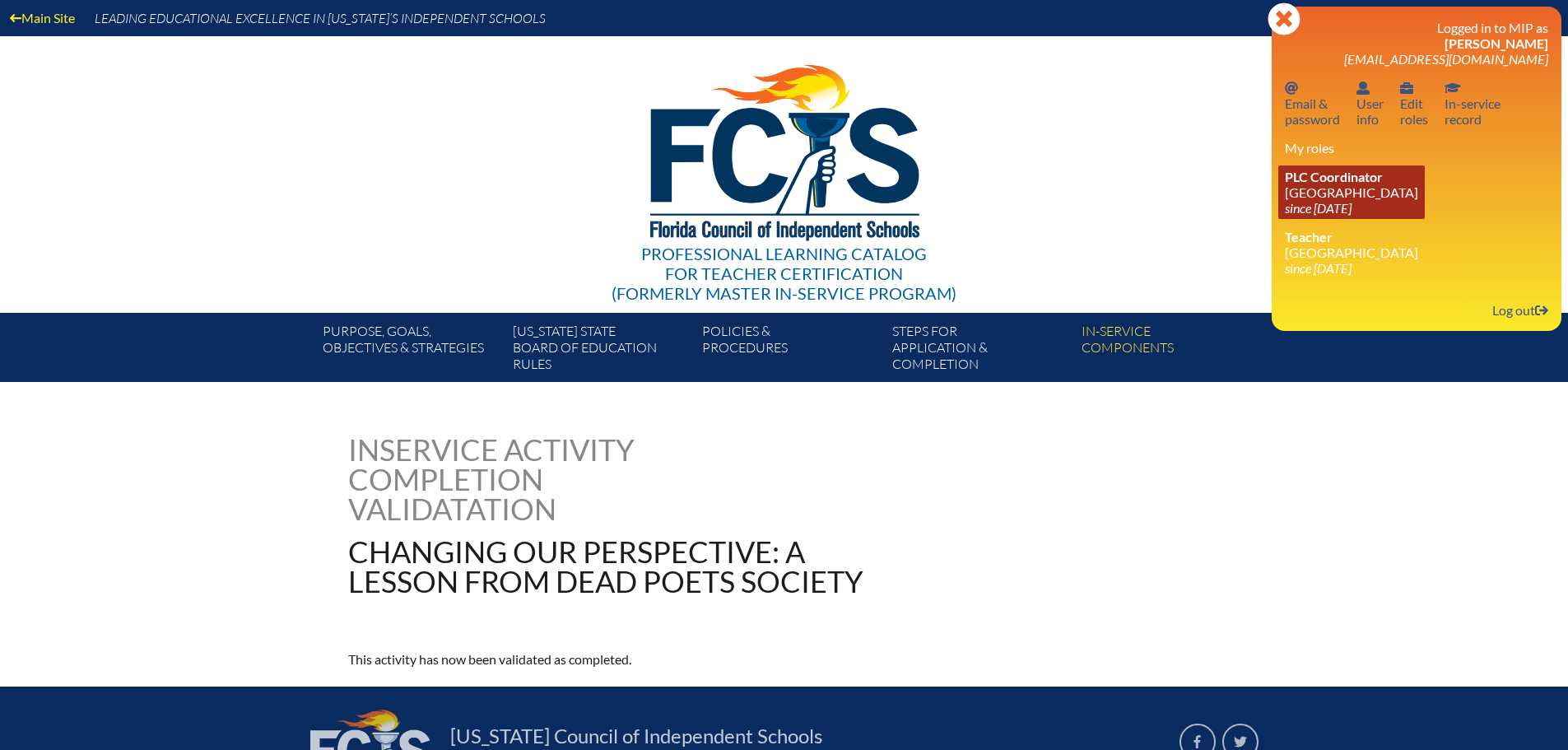
click at [1333, 207] on icon "since [DATE]" at bounding box center [1318, 207] width 67 height 16
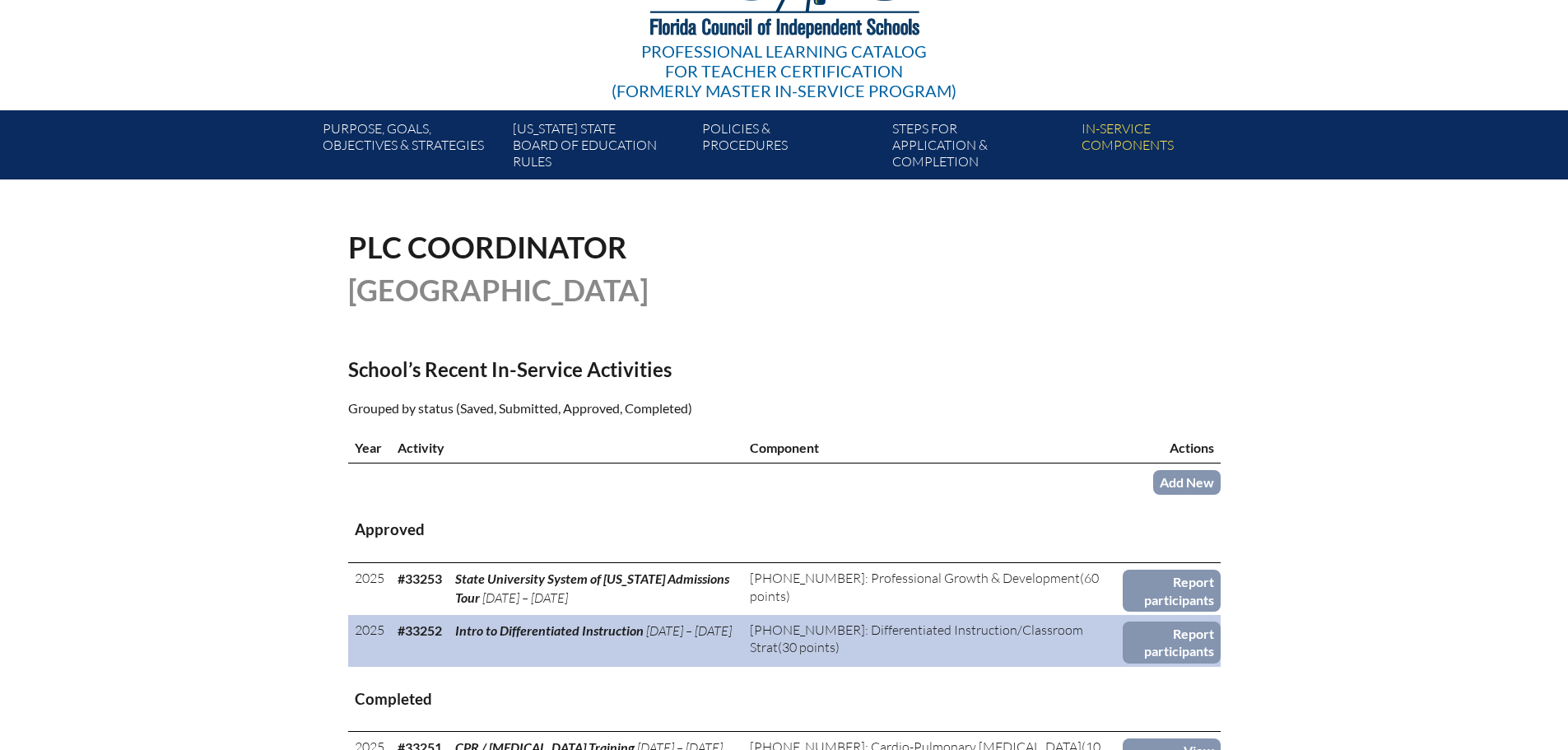
scroll to position [493, 0]
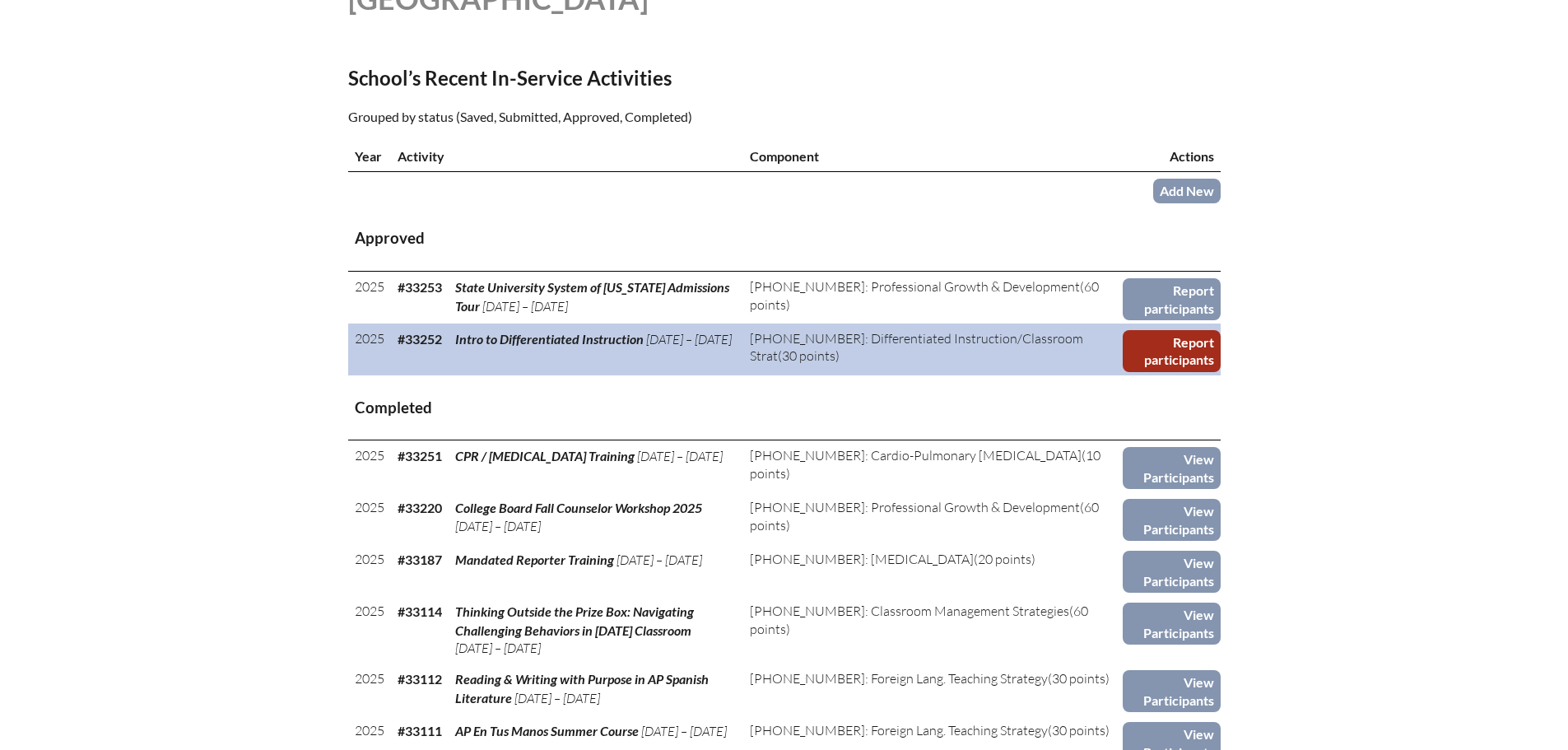
click at [1147, 349] on link "Report participants" at bounding box center [1171, 351] width 97 height 42
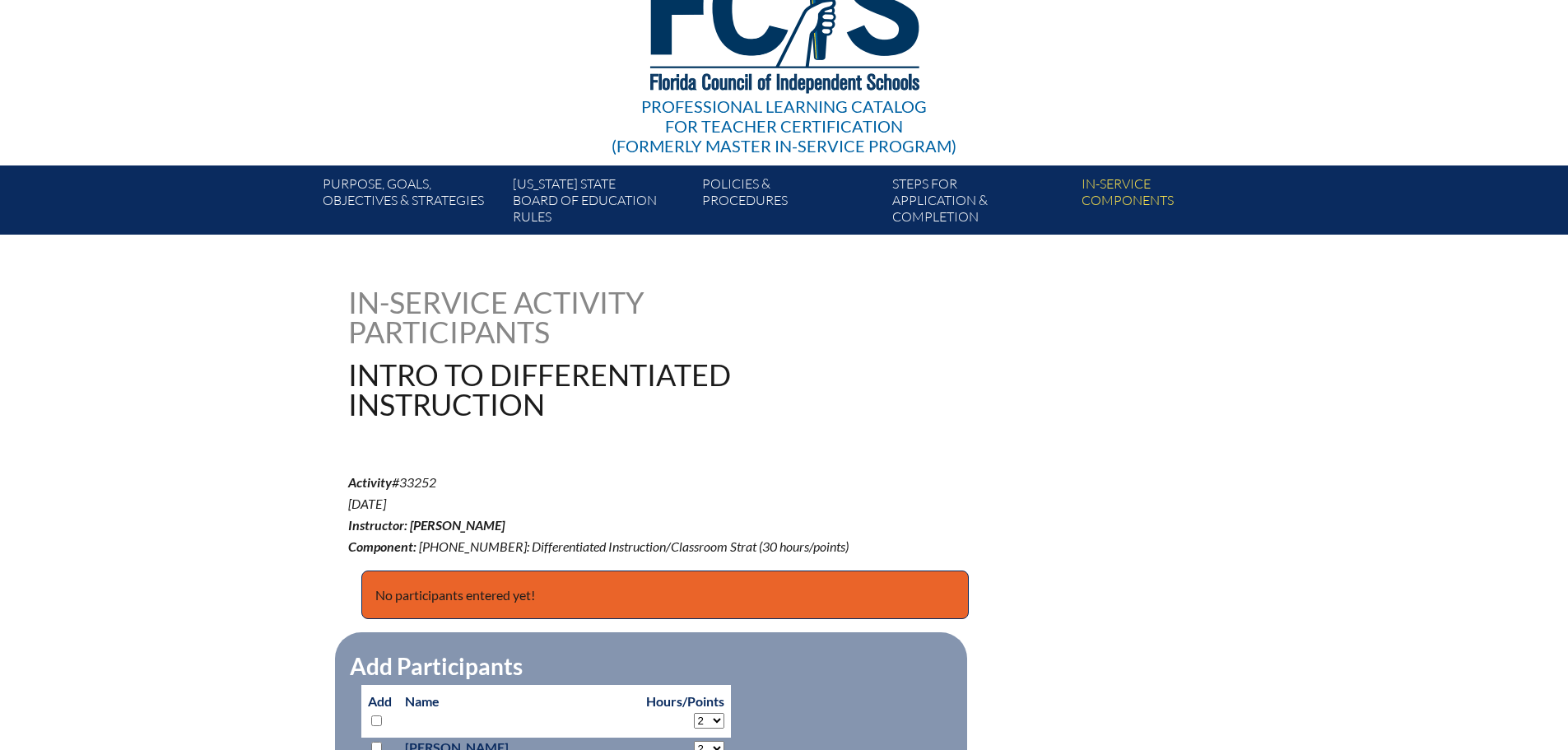
scroll to position [412, 0]
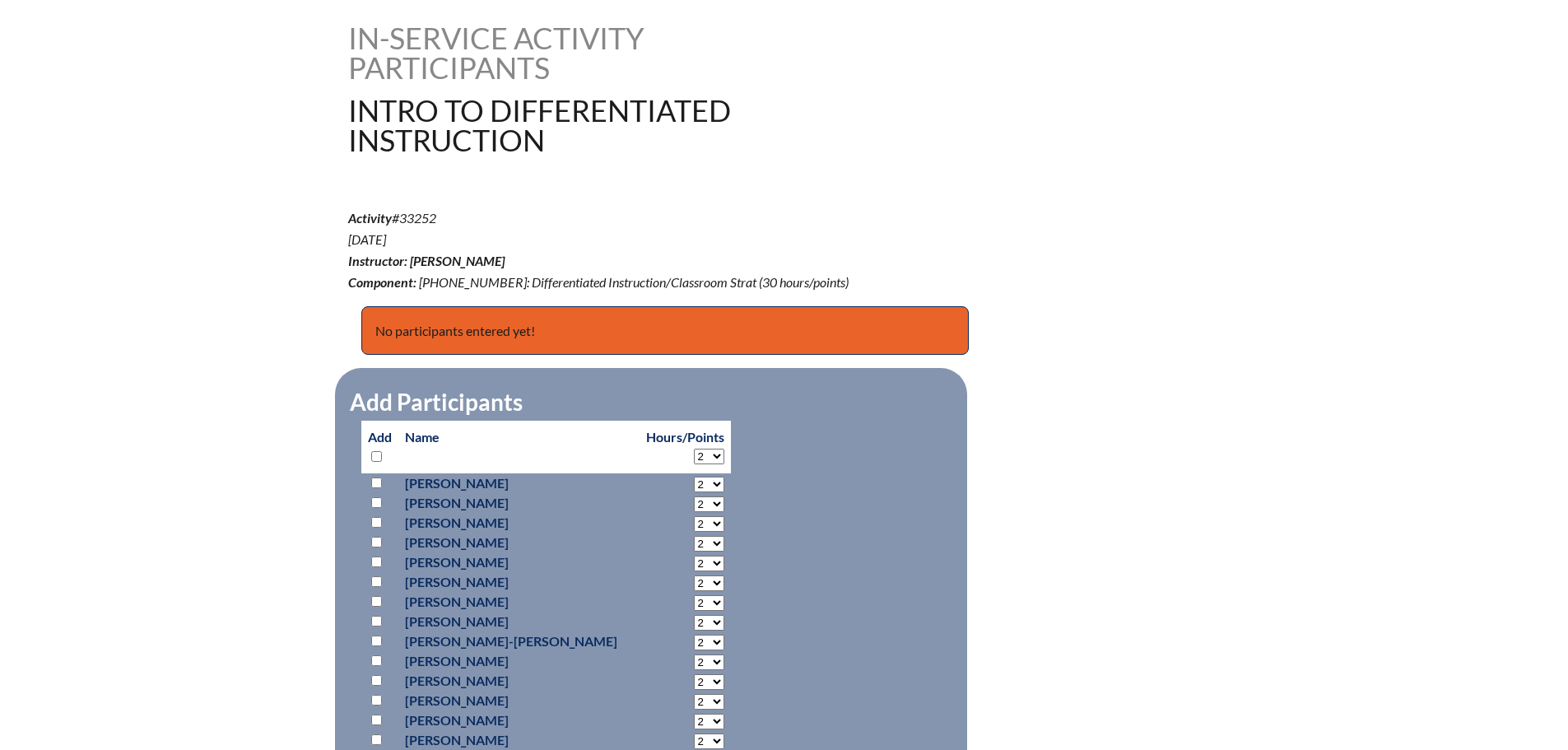
click at [379, 453] on input "checkbox" at bounding box center [377, 456] width 11 height 11
checkbox input "true"
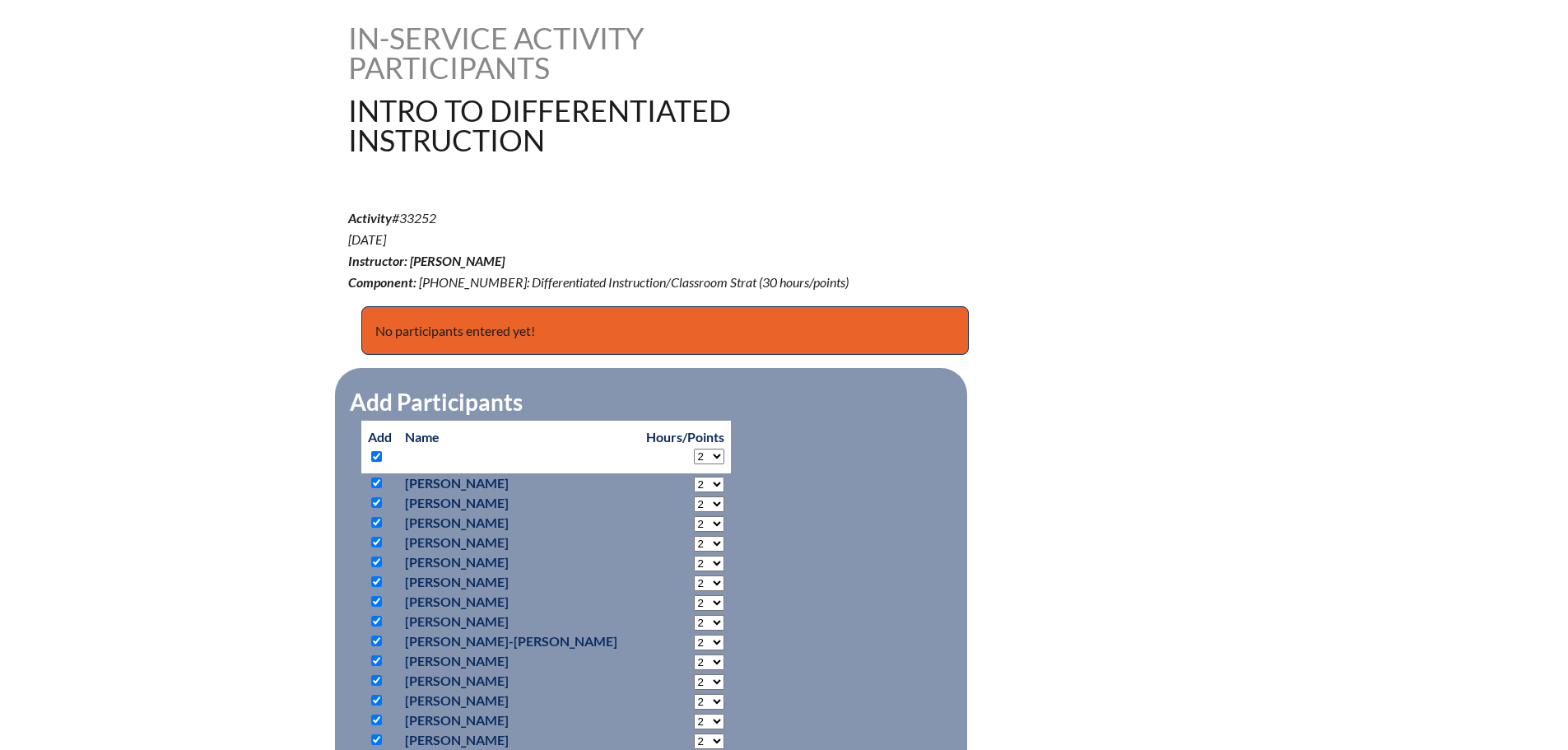
checkbox input "true"
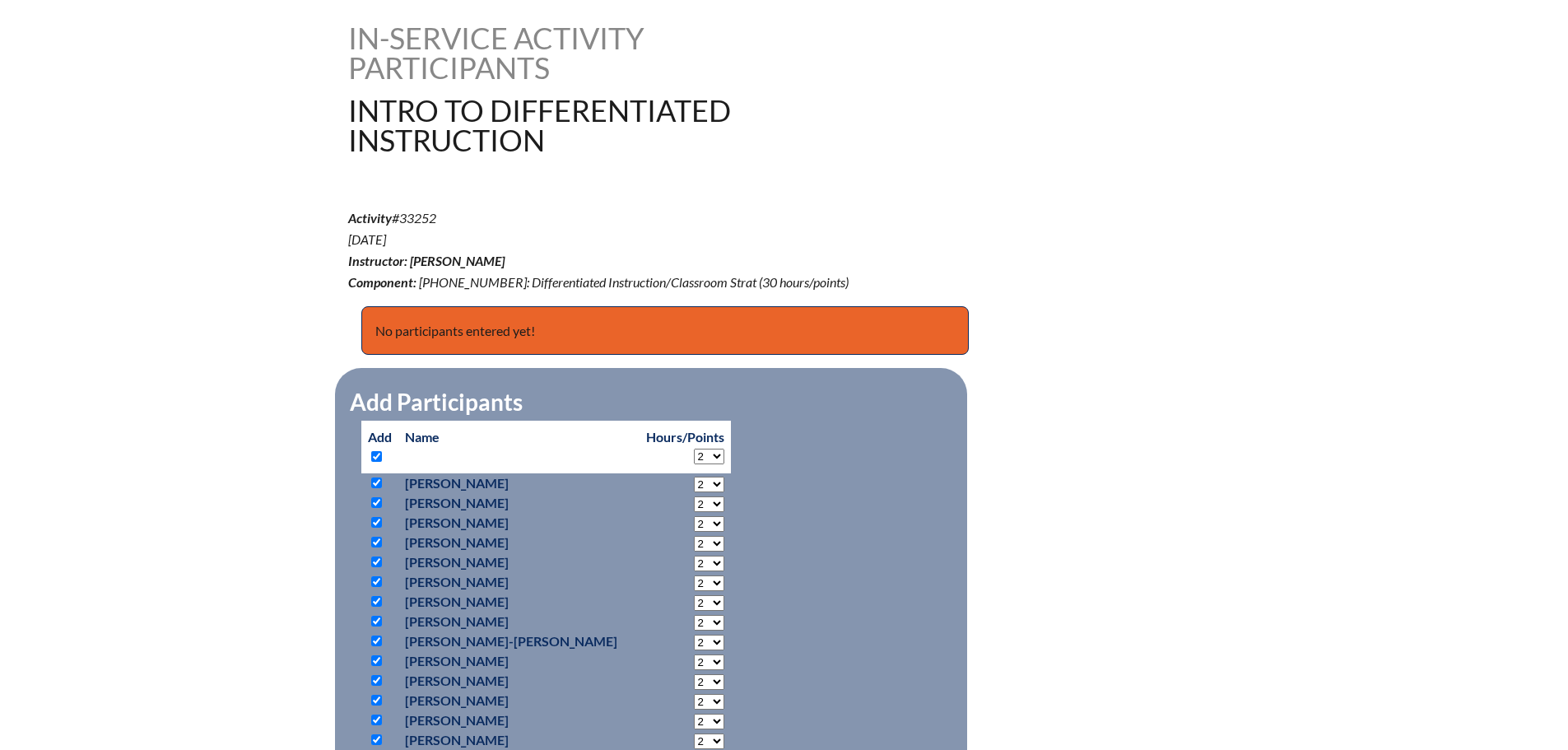
checkbox input "true"
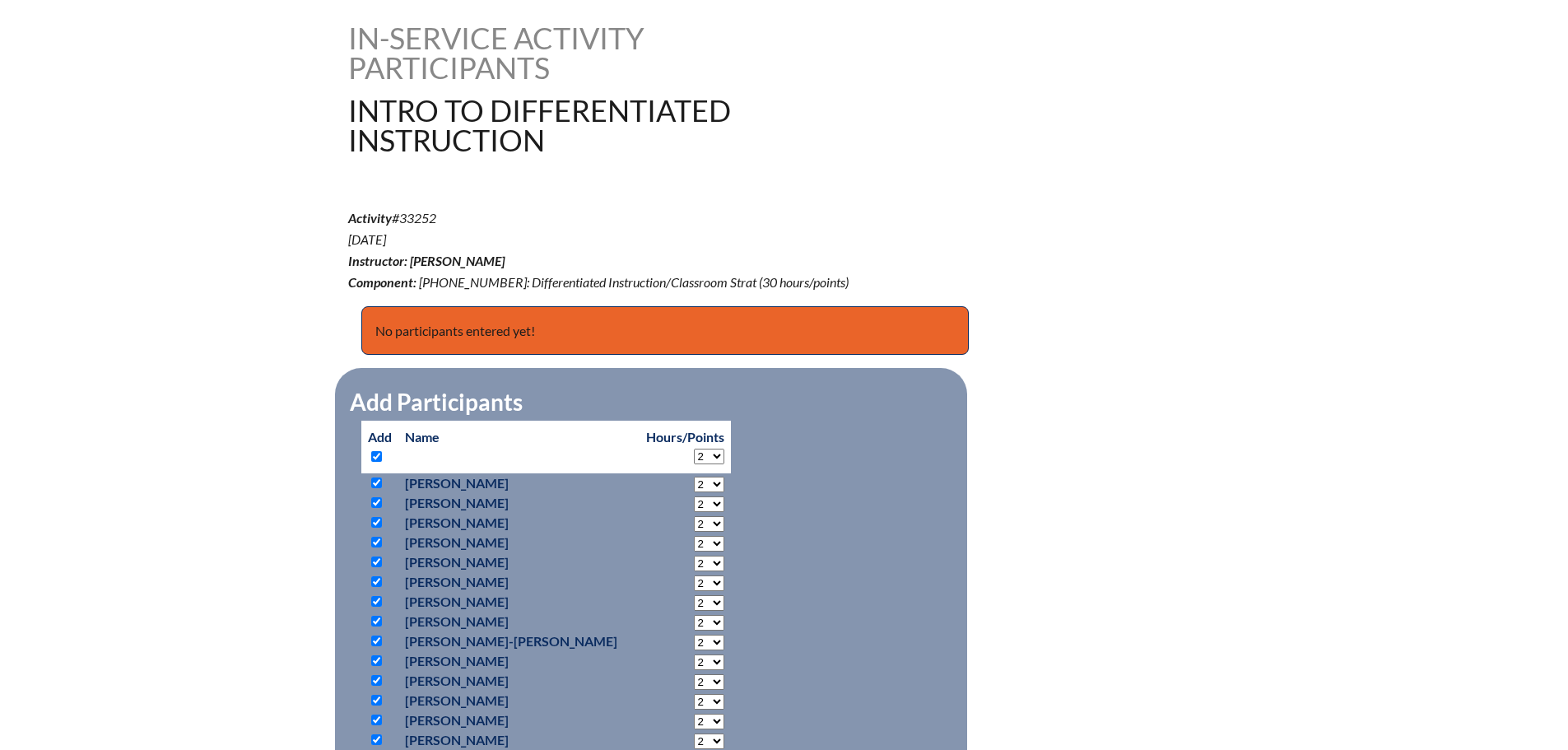
checkbox input "true"
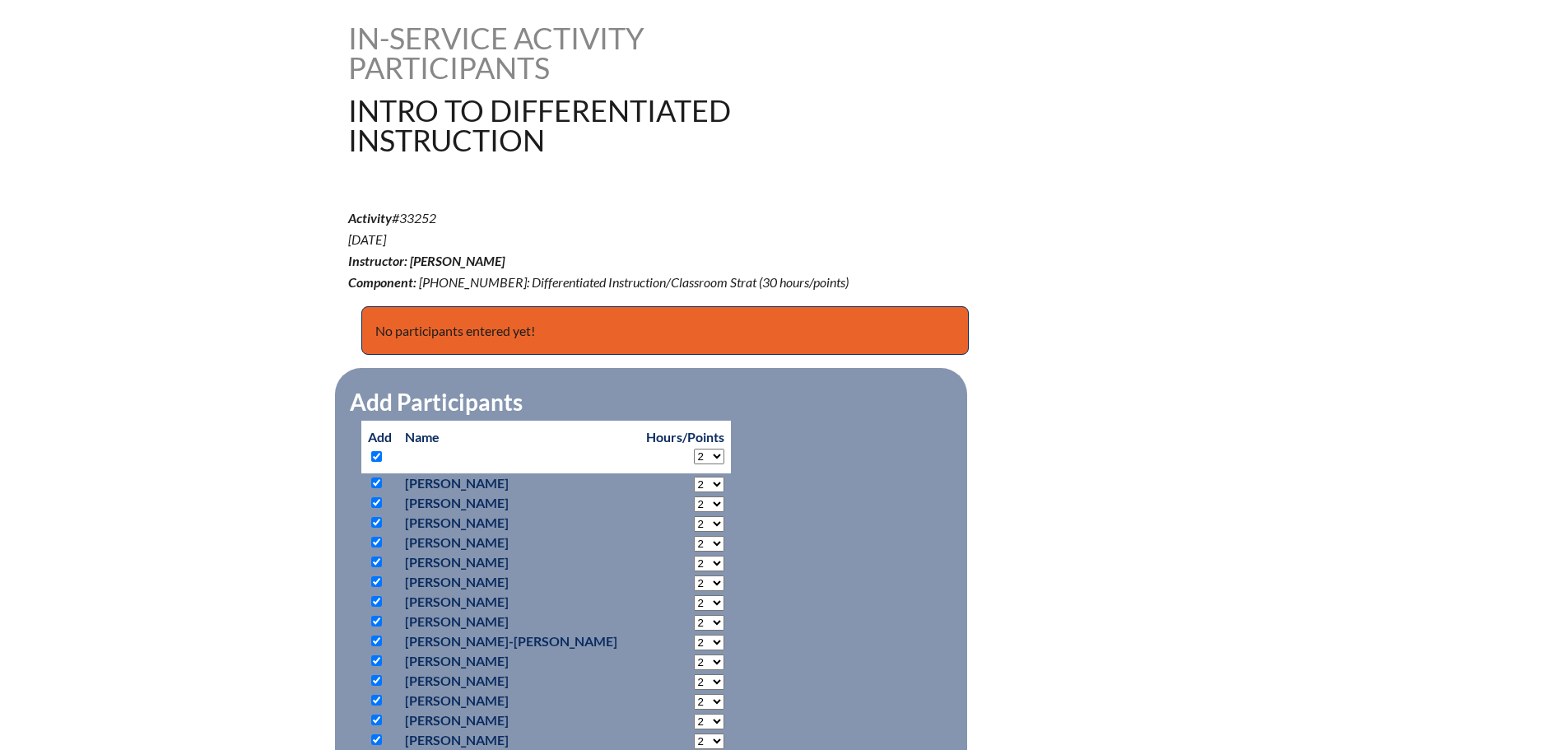
checkbox input "true"
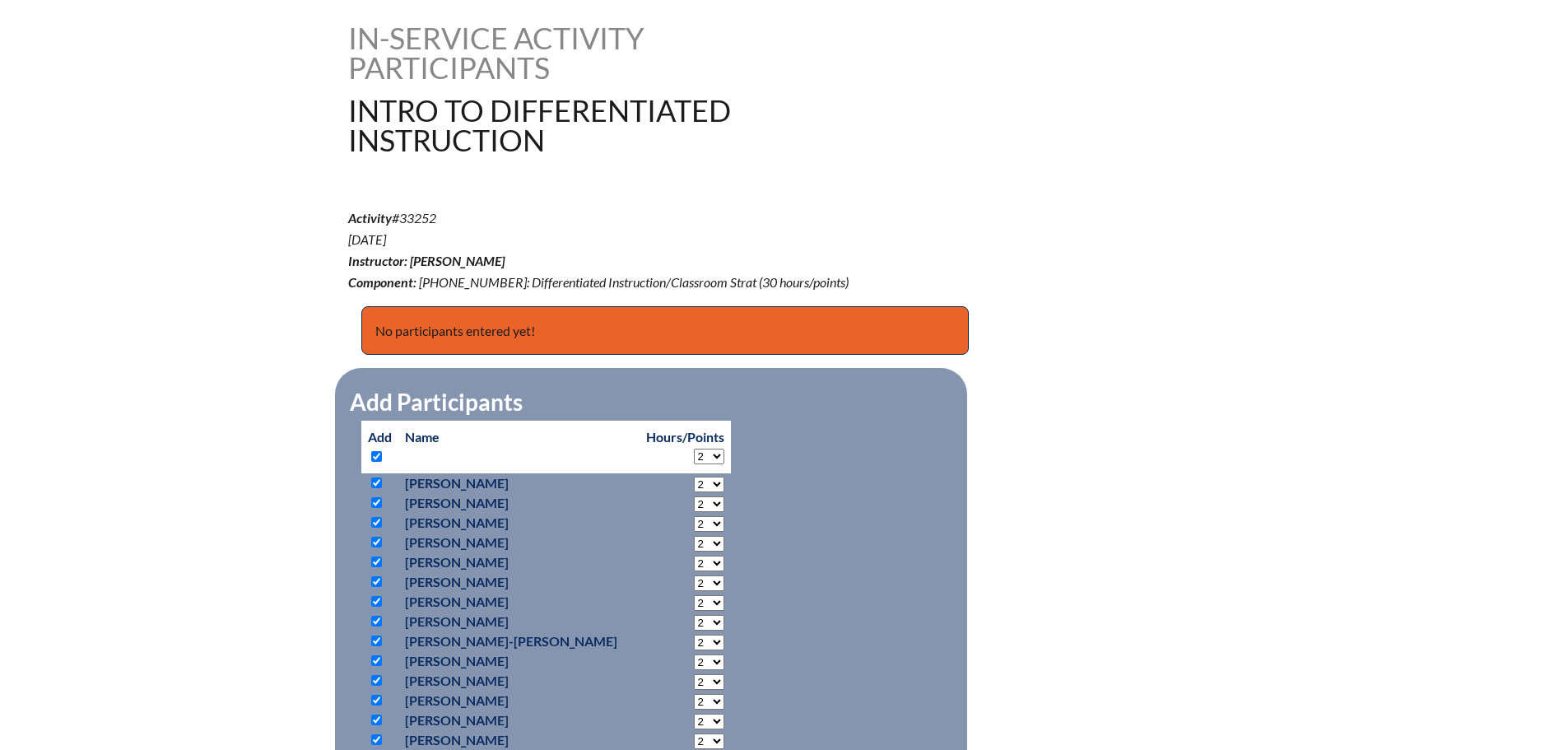
checkbox input "true"
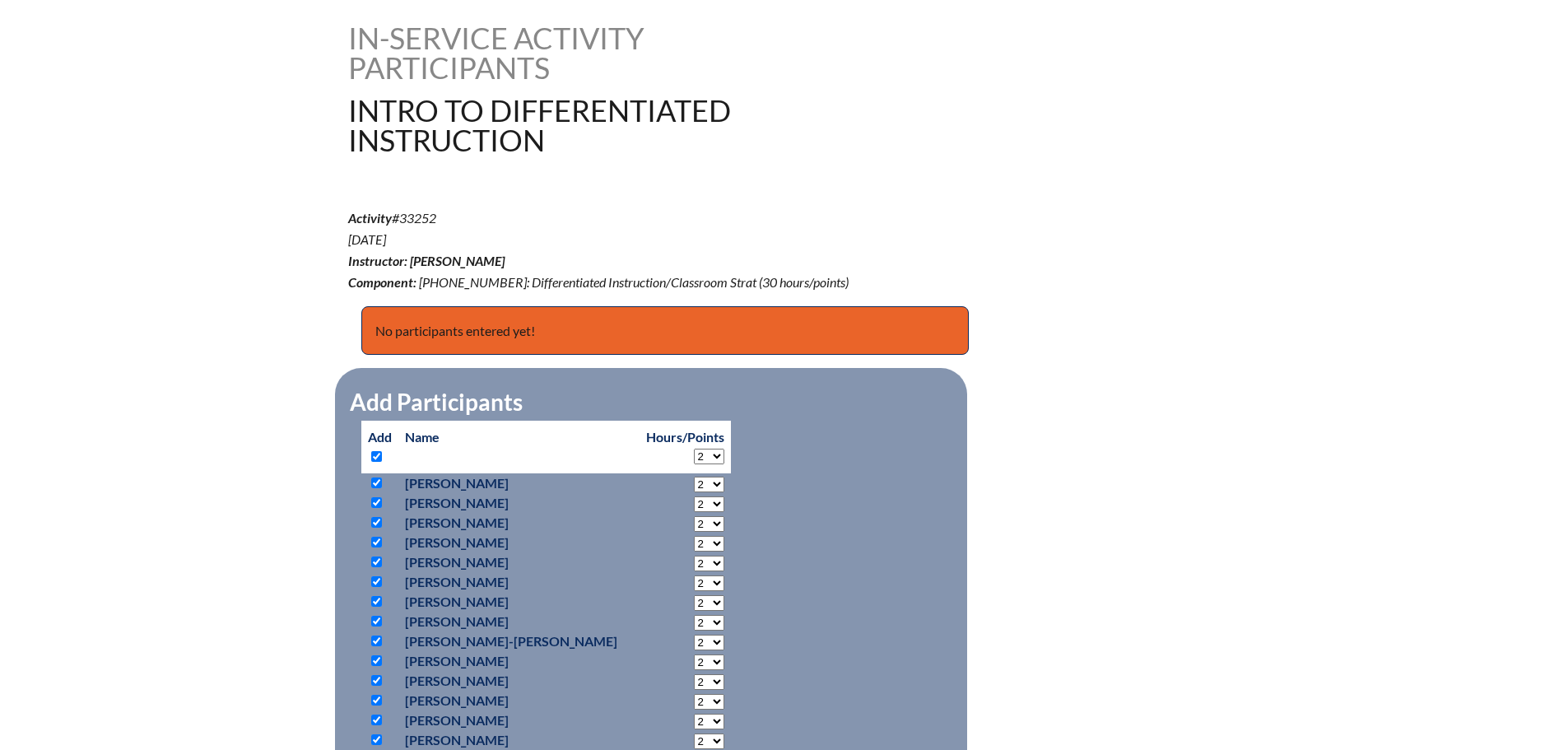
checkbox input "true"
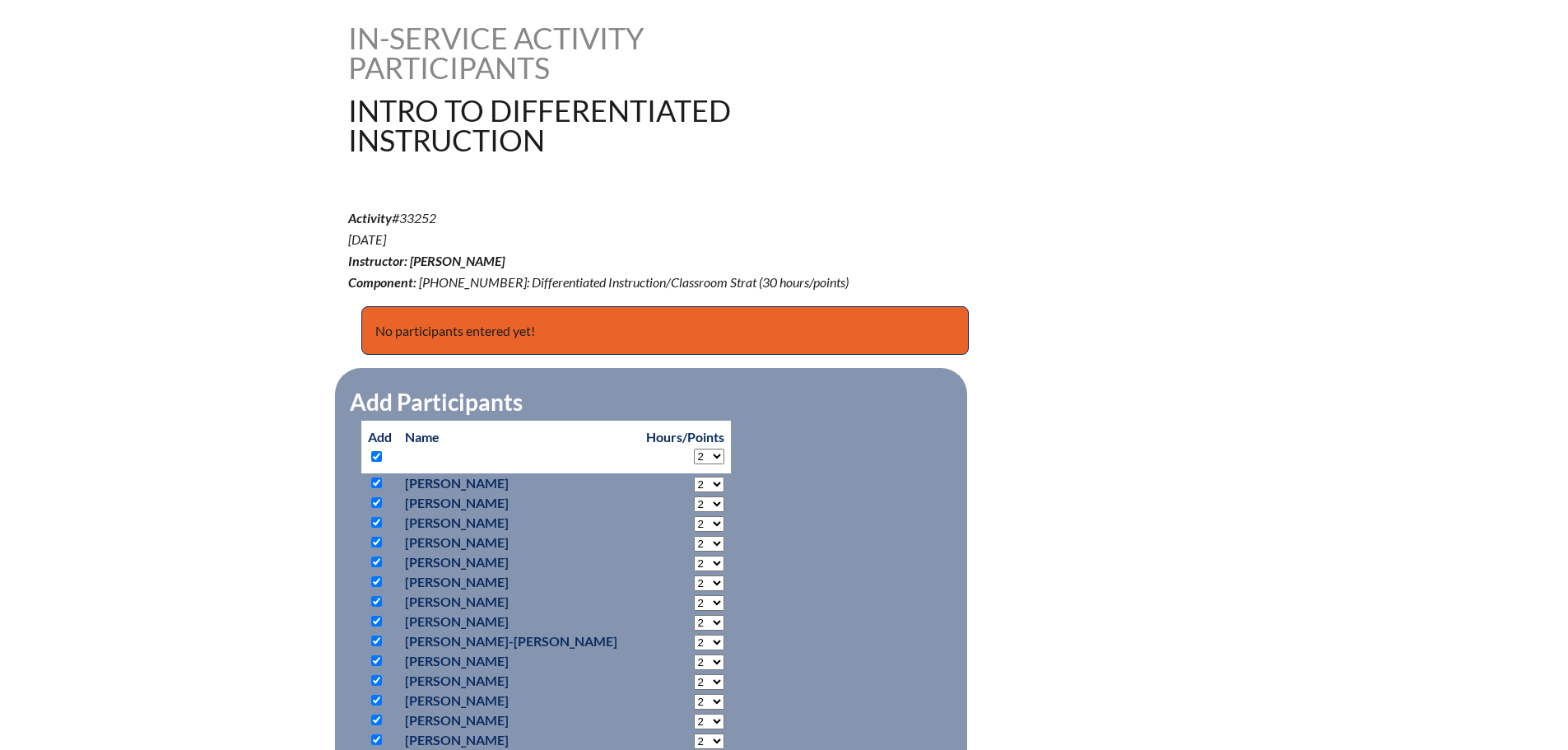
checkbox input "true"
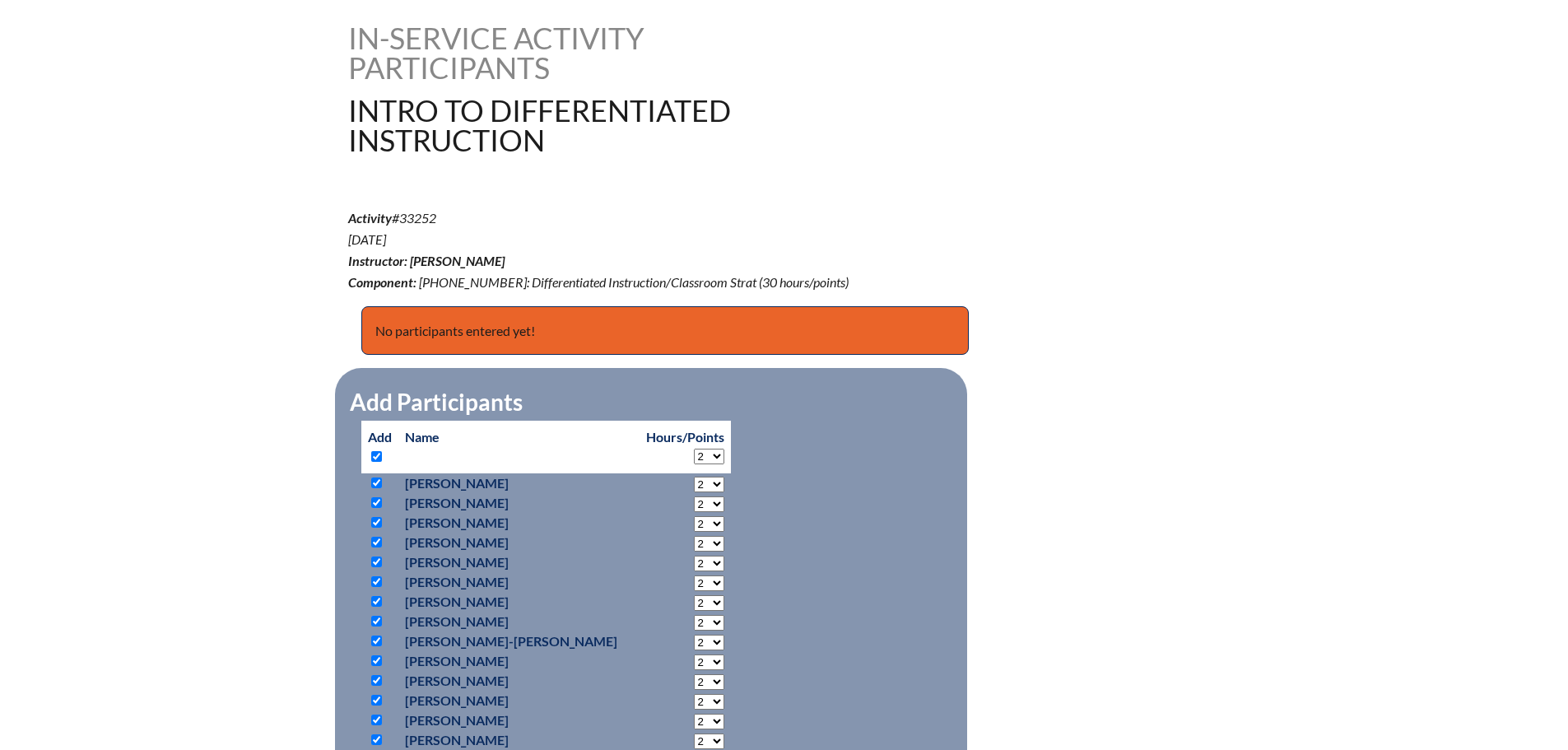
checkbox input "true"
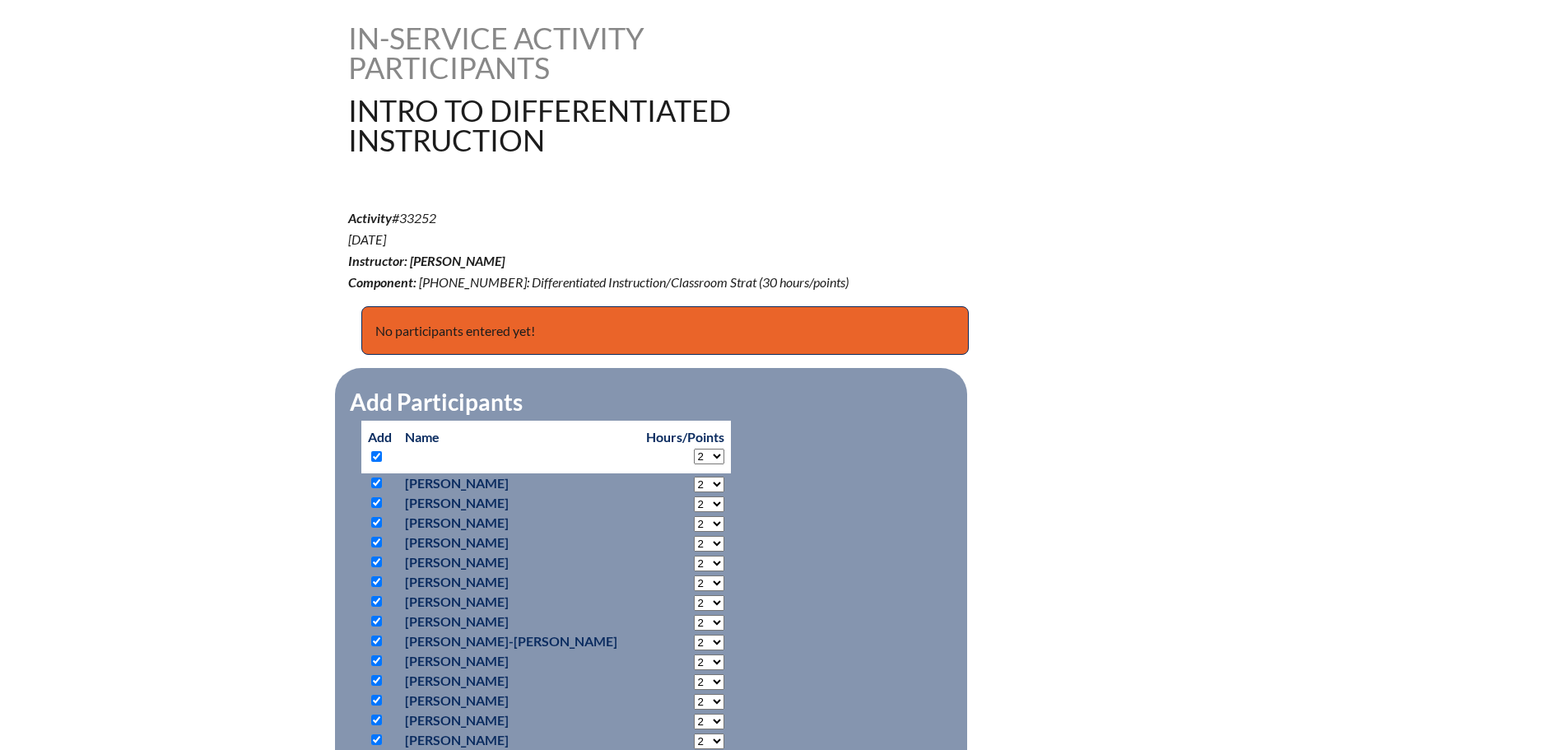
checkbox input "true"
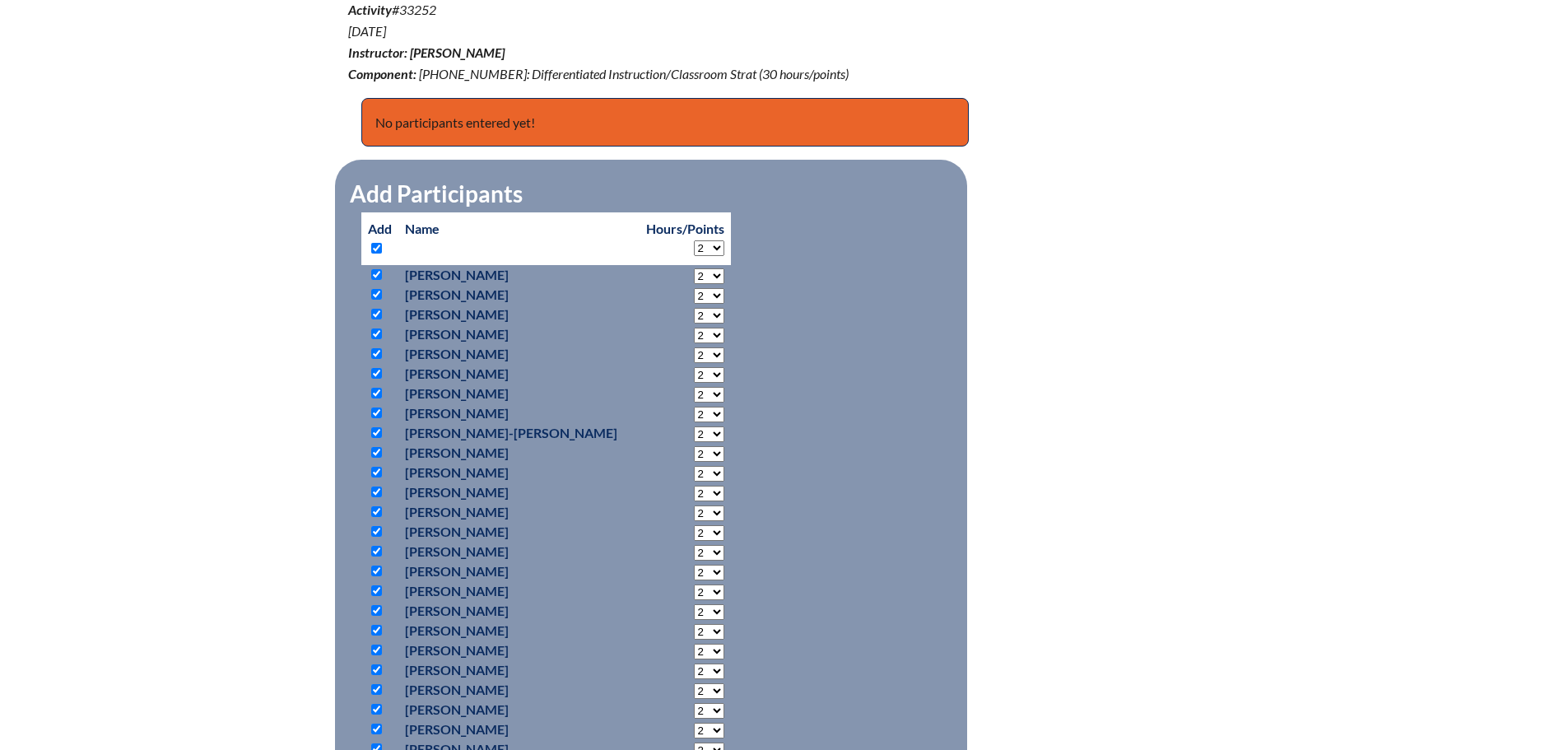
scroll to position [659, 0]
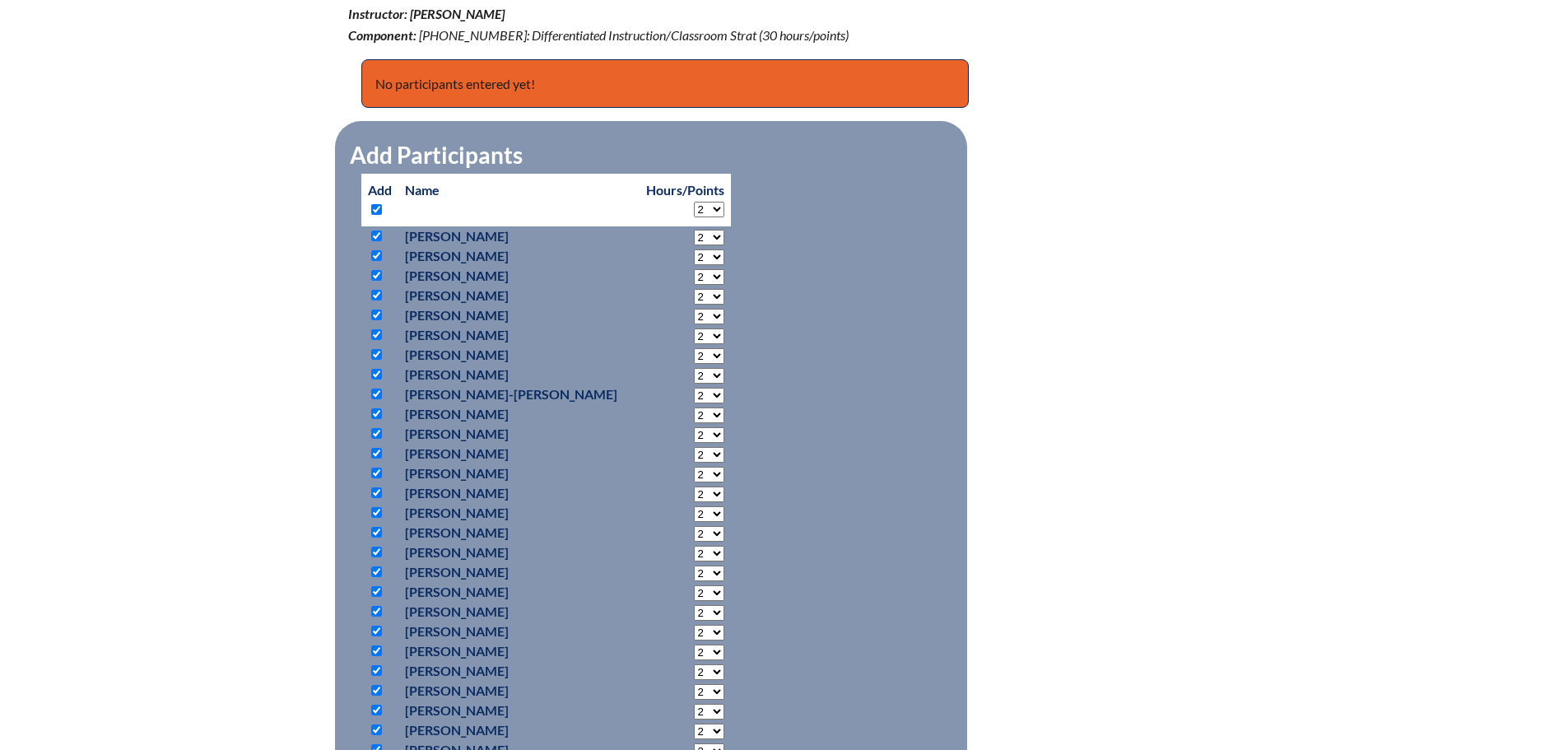
click at [375, 472] on input "checkbox" at bounding box center [377, 473] width 11 height 11
checkbox input "false"
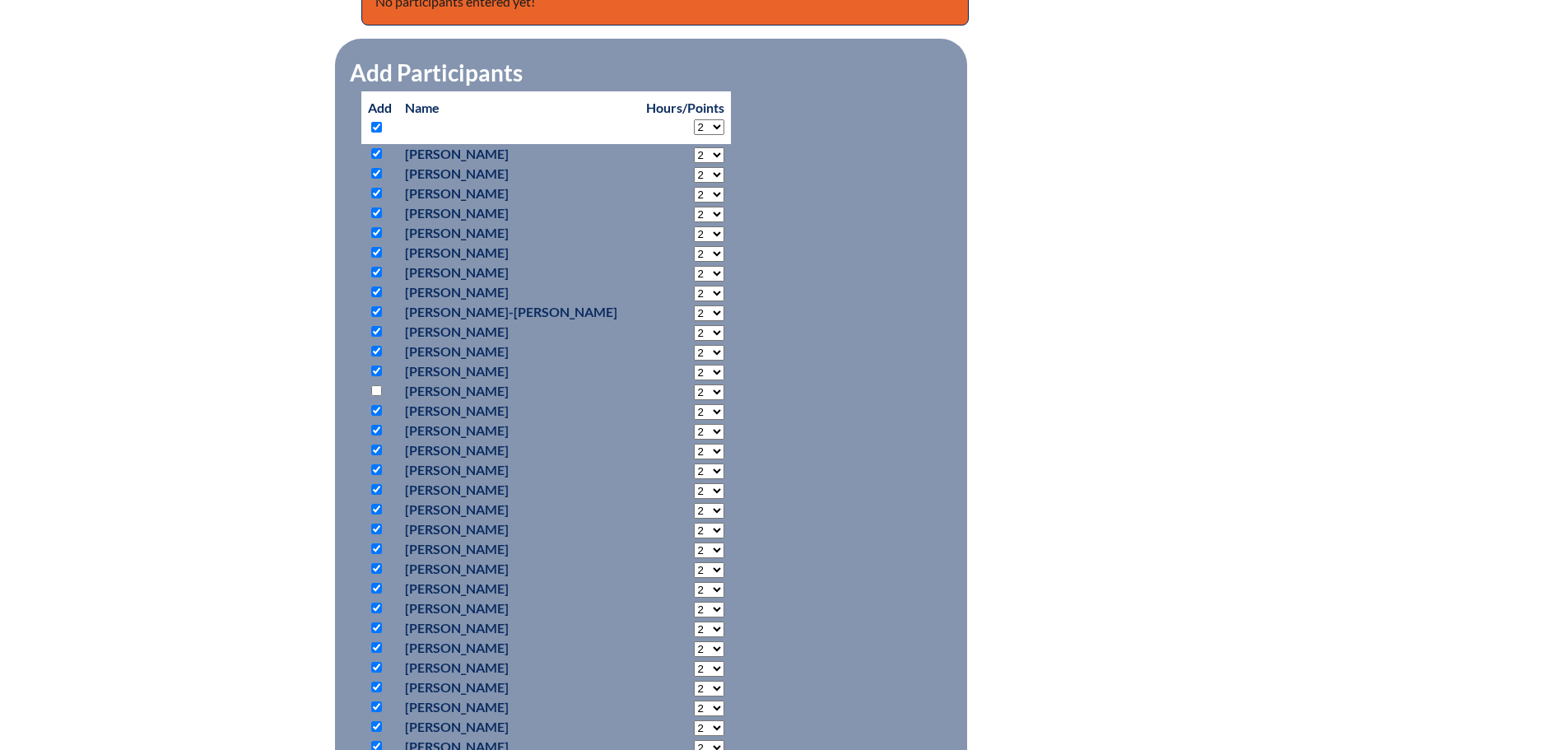
scroll to position [823, 0]
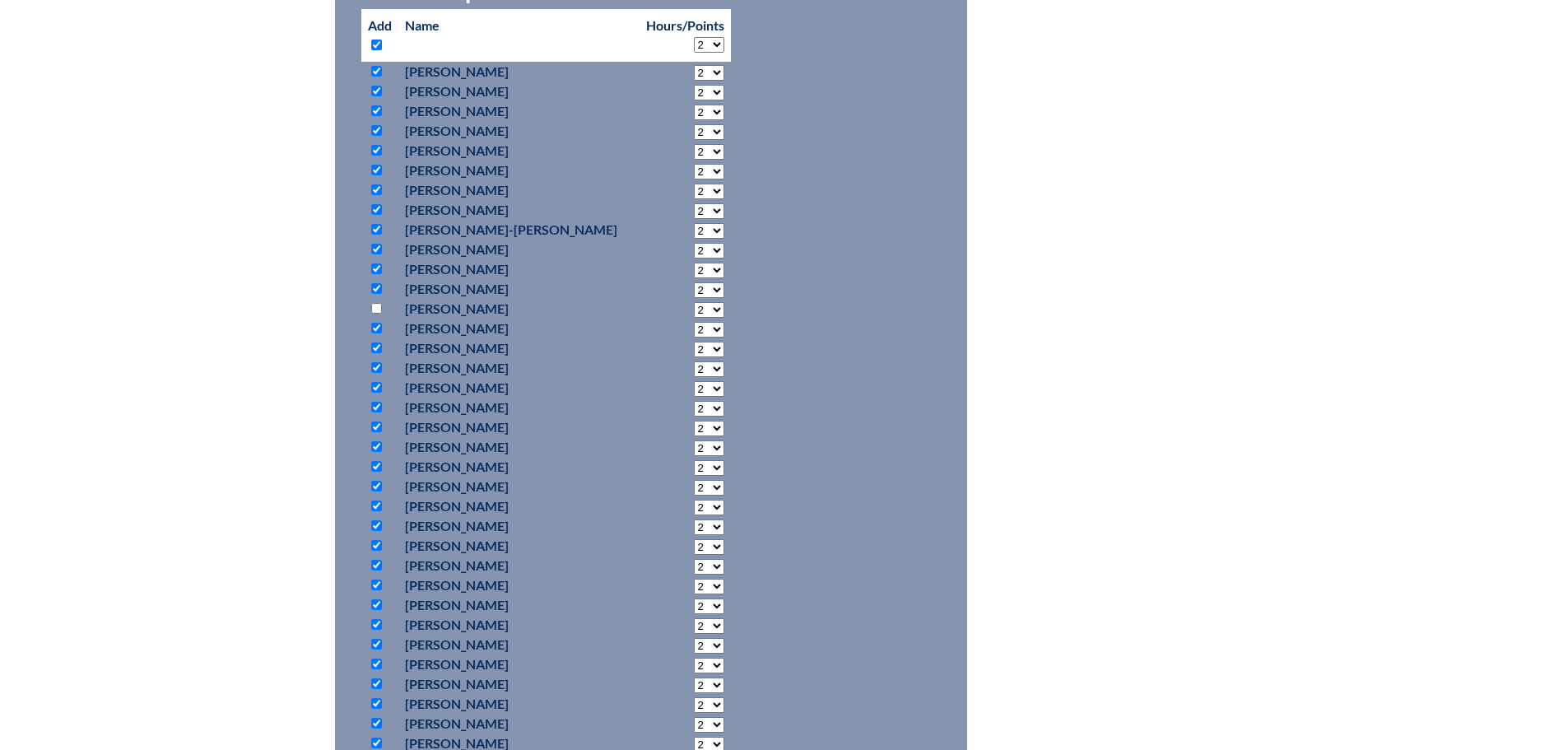
click at [375, 484] on input "checkbox" at bounding box center [377, 486] width 11 height 11
checkbox input "false"
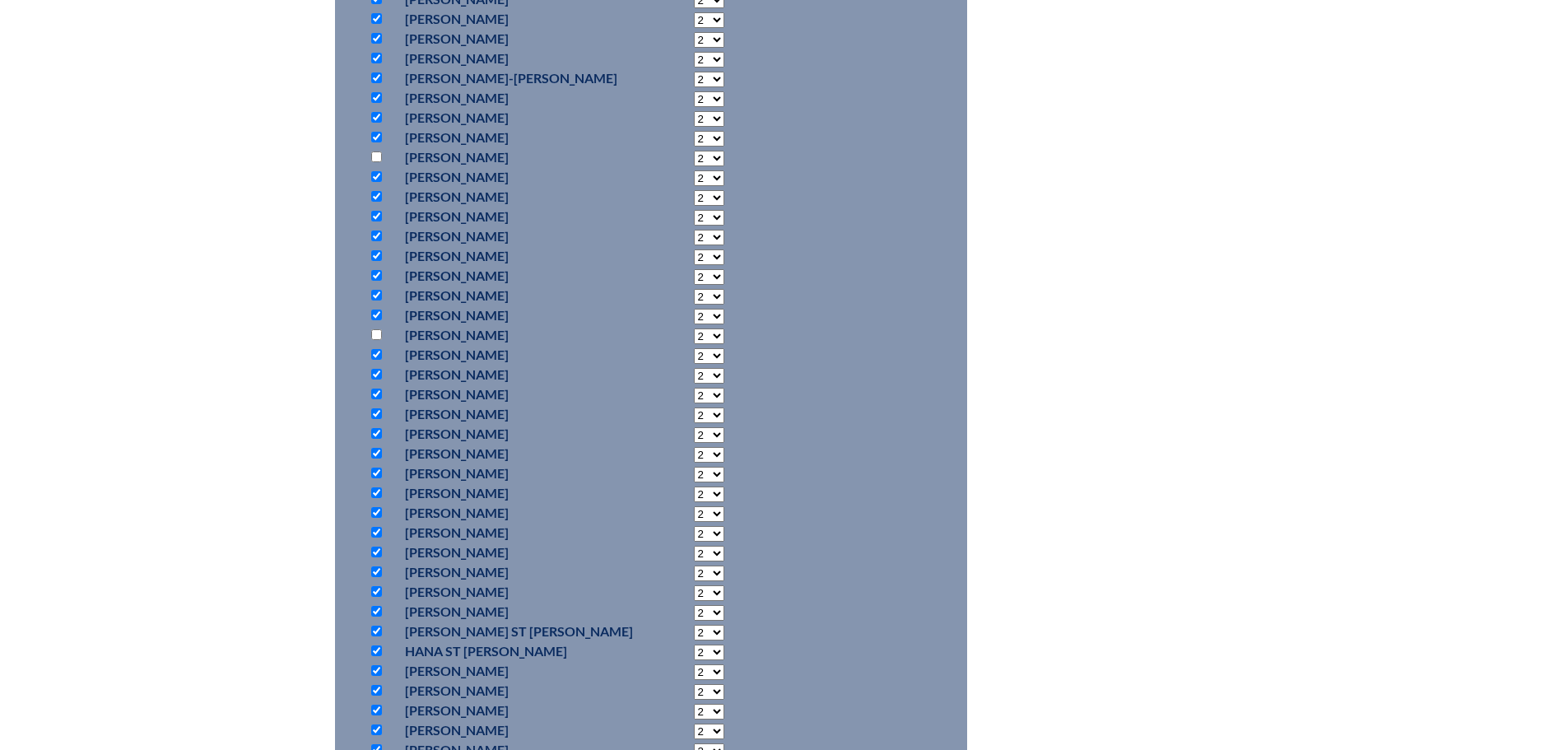
scroll to position [988, 0]
click at [375, 336] on input "checkbox" at bounding box center [377, 341] width 11 height 11
checkbox input "false"
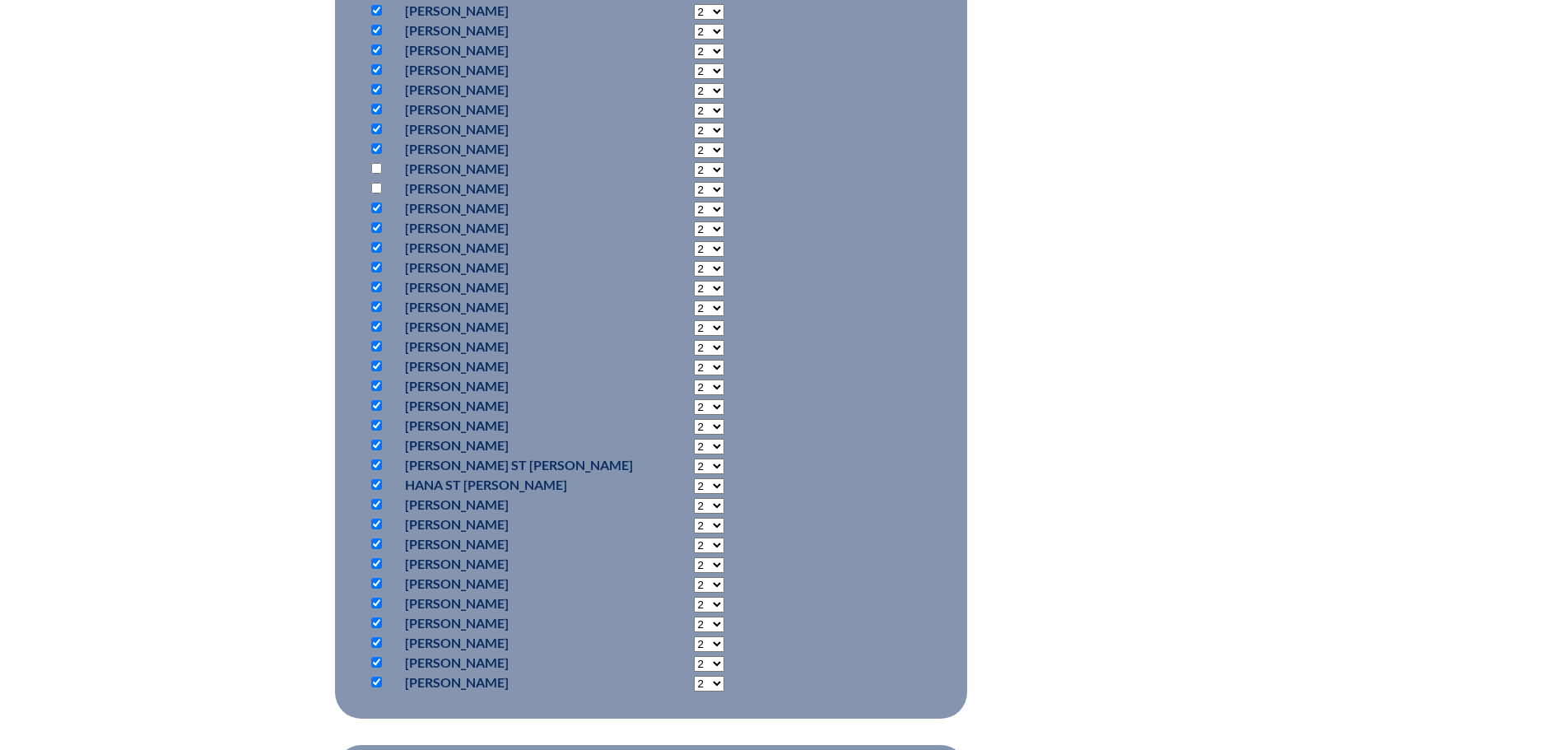
scroll to position [1152, 0]
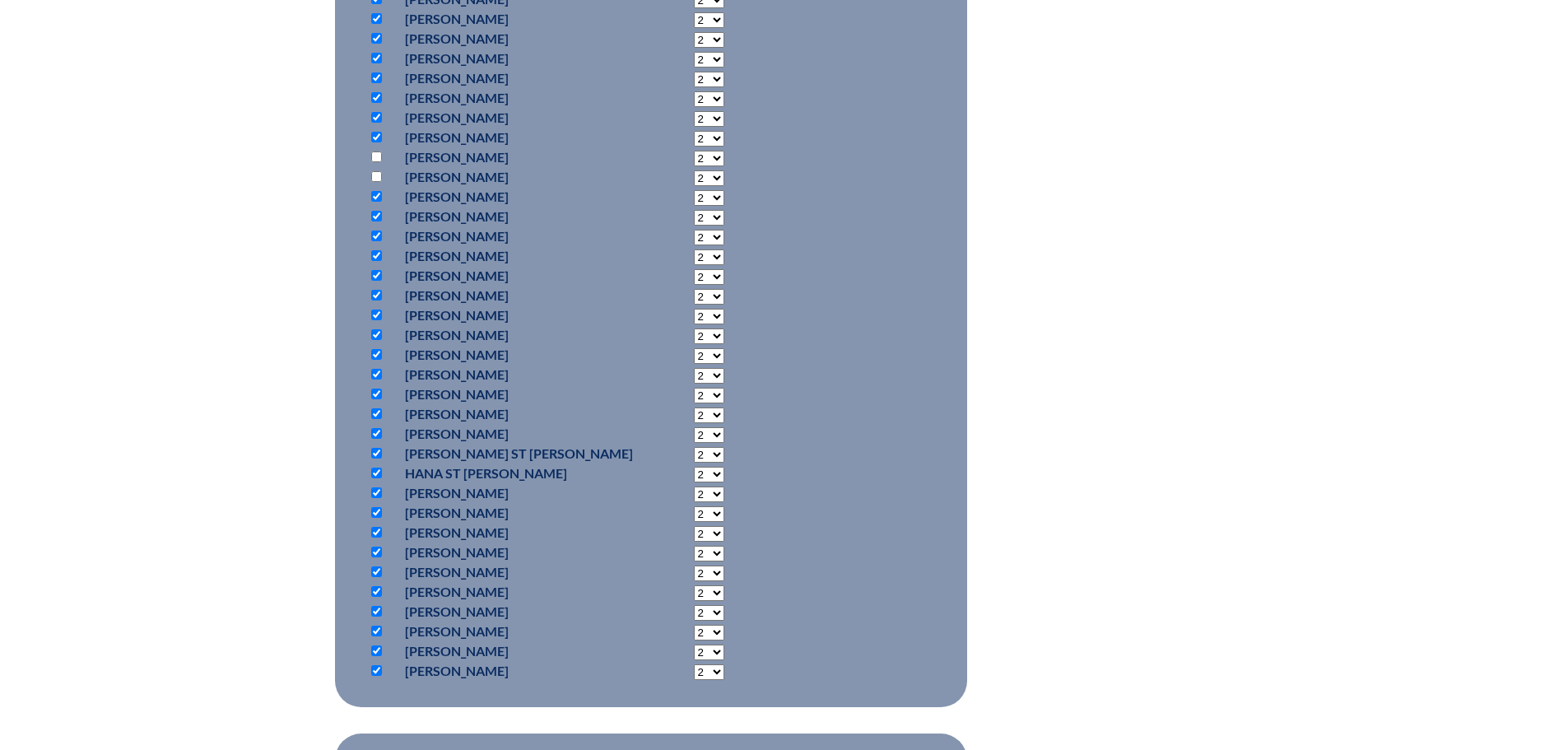
click at [377, 388] on input "checkbox" at bounding box center [377, 393] width 11 height 11
checkbox input "false"
click at [376, 409] on input "checkbox" at bounding box center [377, 413] width 11 height 11
checkbox input "false"
click at [372, 588] on input "checkbox" at bounding box center [377, 591] width 11 height 11
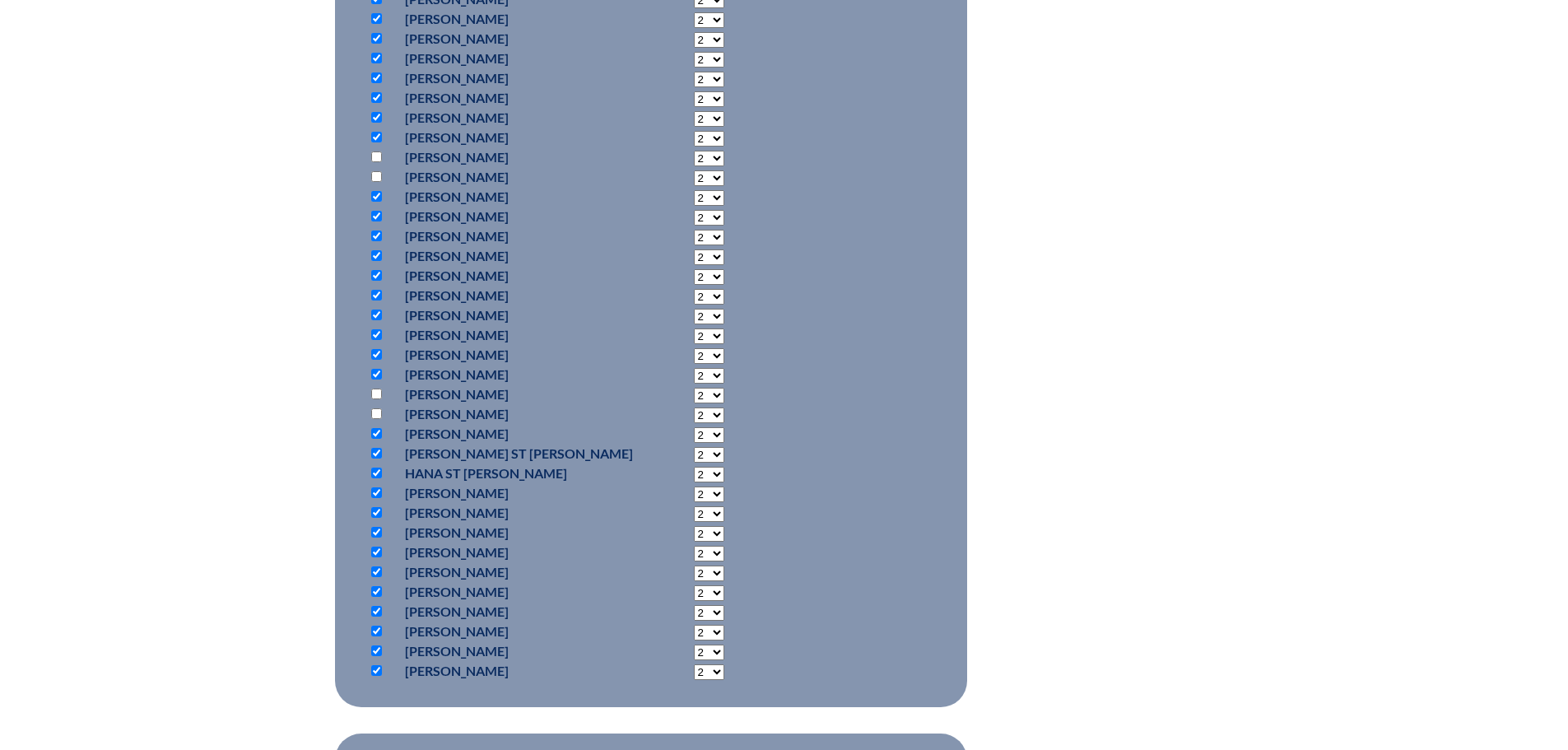
checkbox input "false"
click at [376, 608] on input "checkbox" at bounding box center [377, 610] width 11 height 11
checkbox input "false"
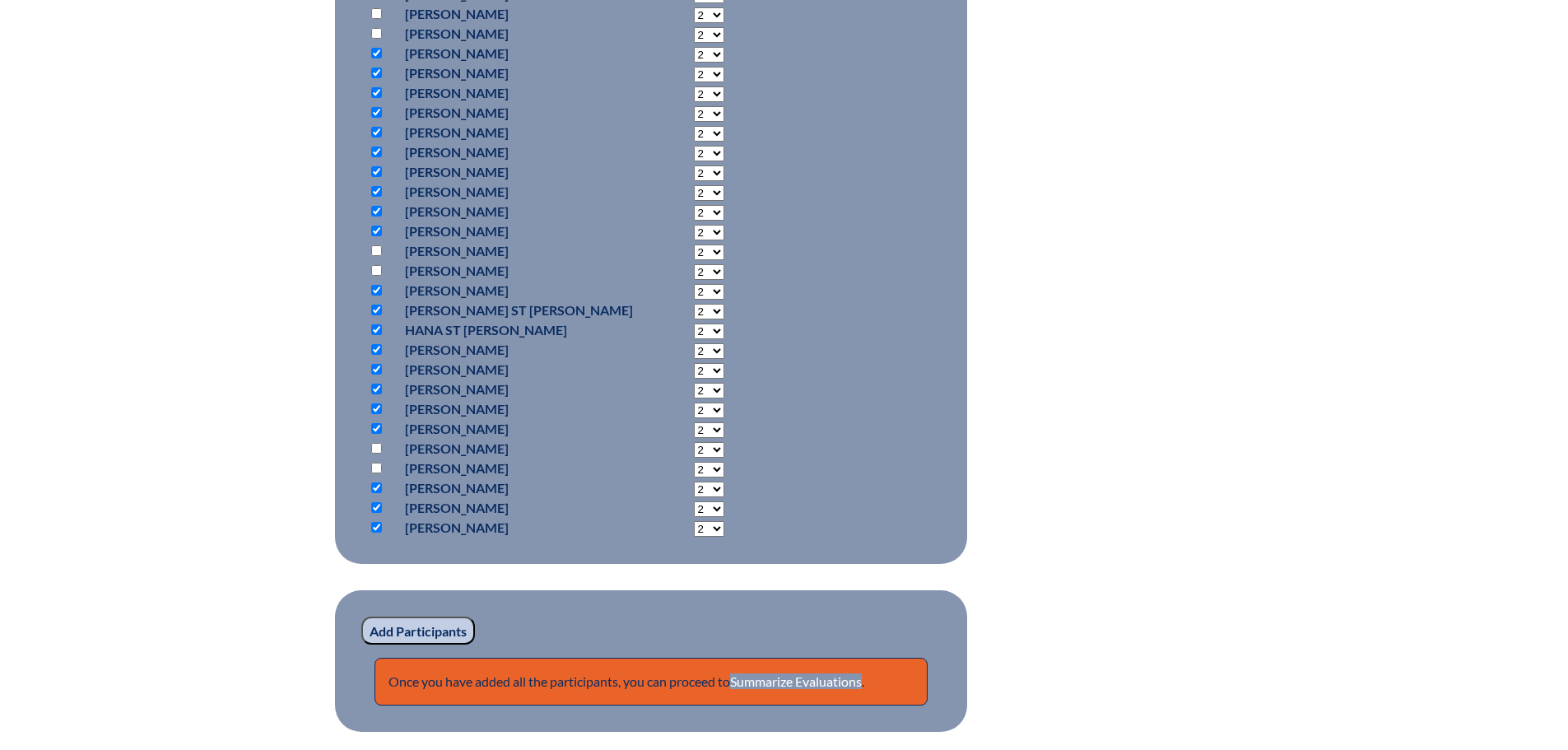
scroll to position [1317, 0]
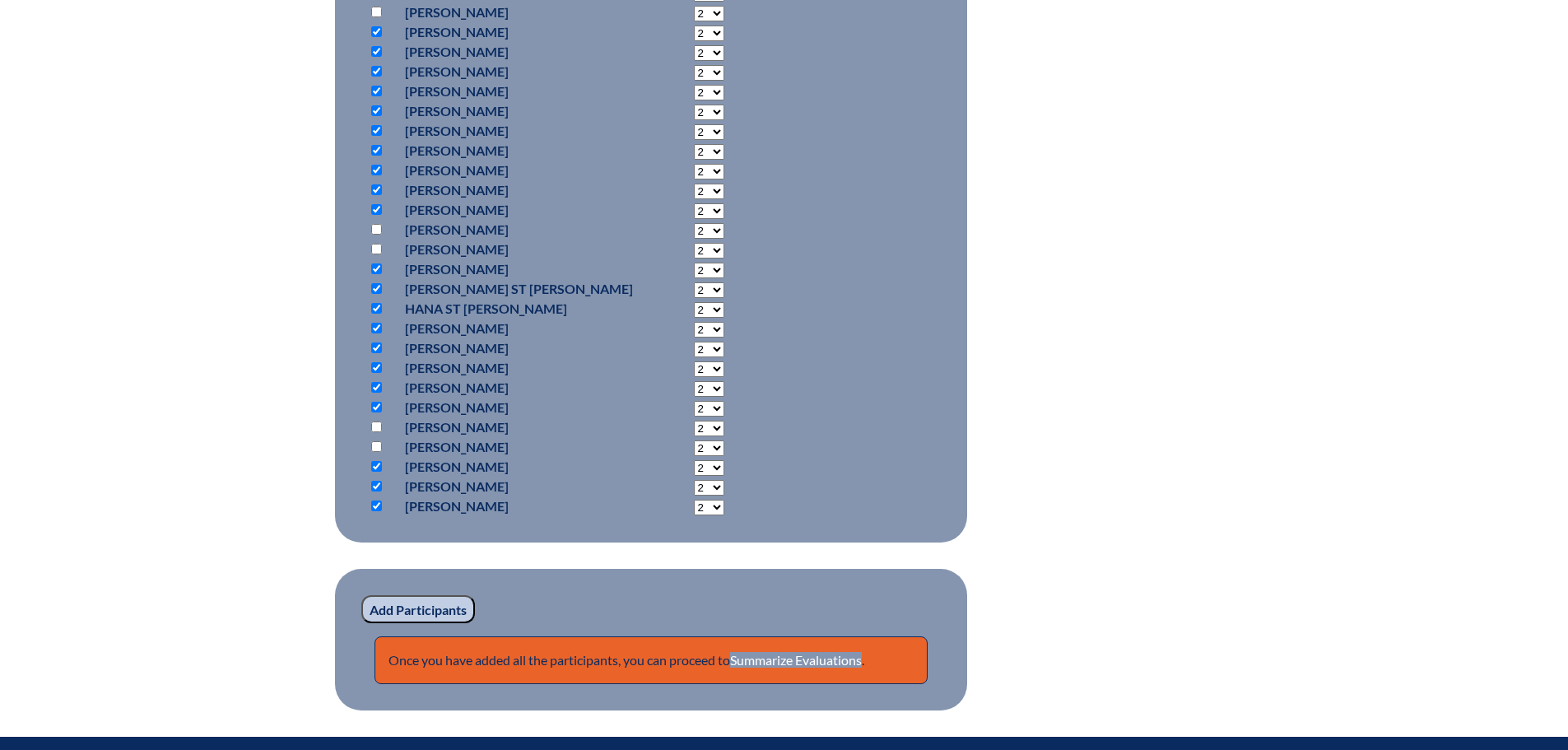
click at [428, 605] on input "Add Participants" at bounding box center [419, 608] width 114 height 28
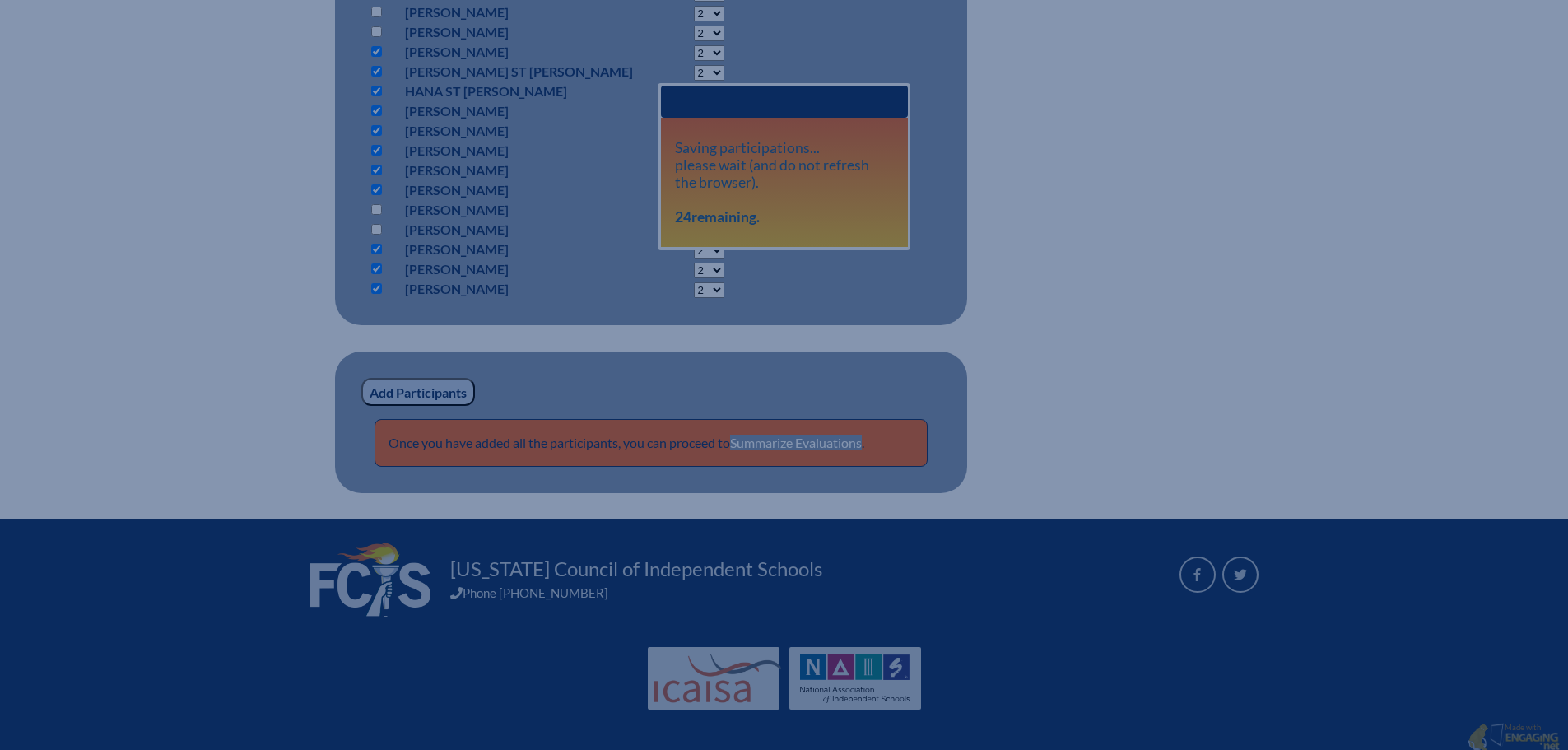
scroll to position [1540, 0]
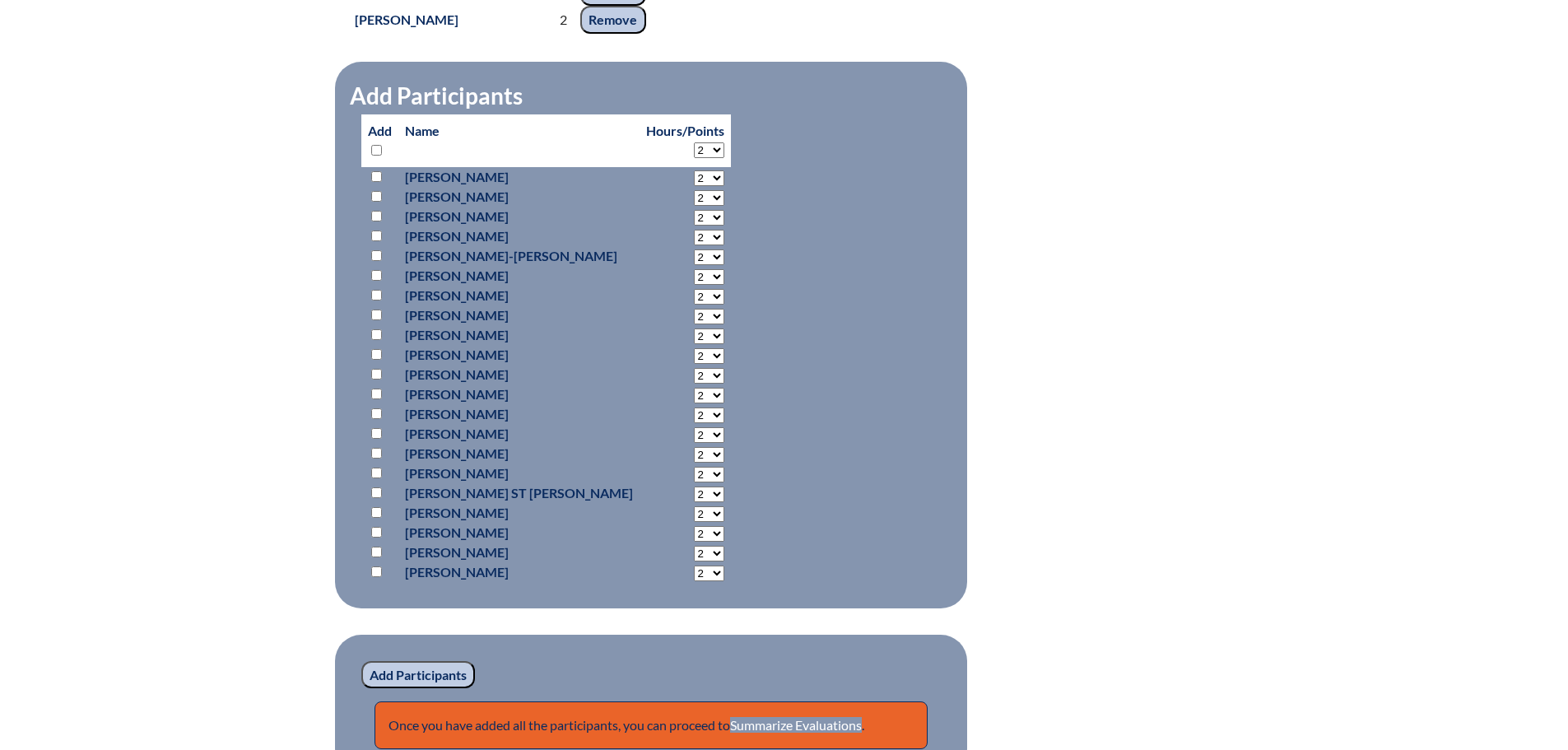
scroll to position [1540, 0]
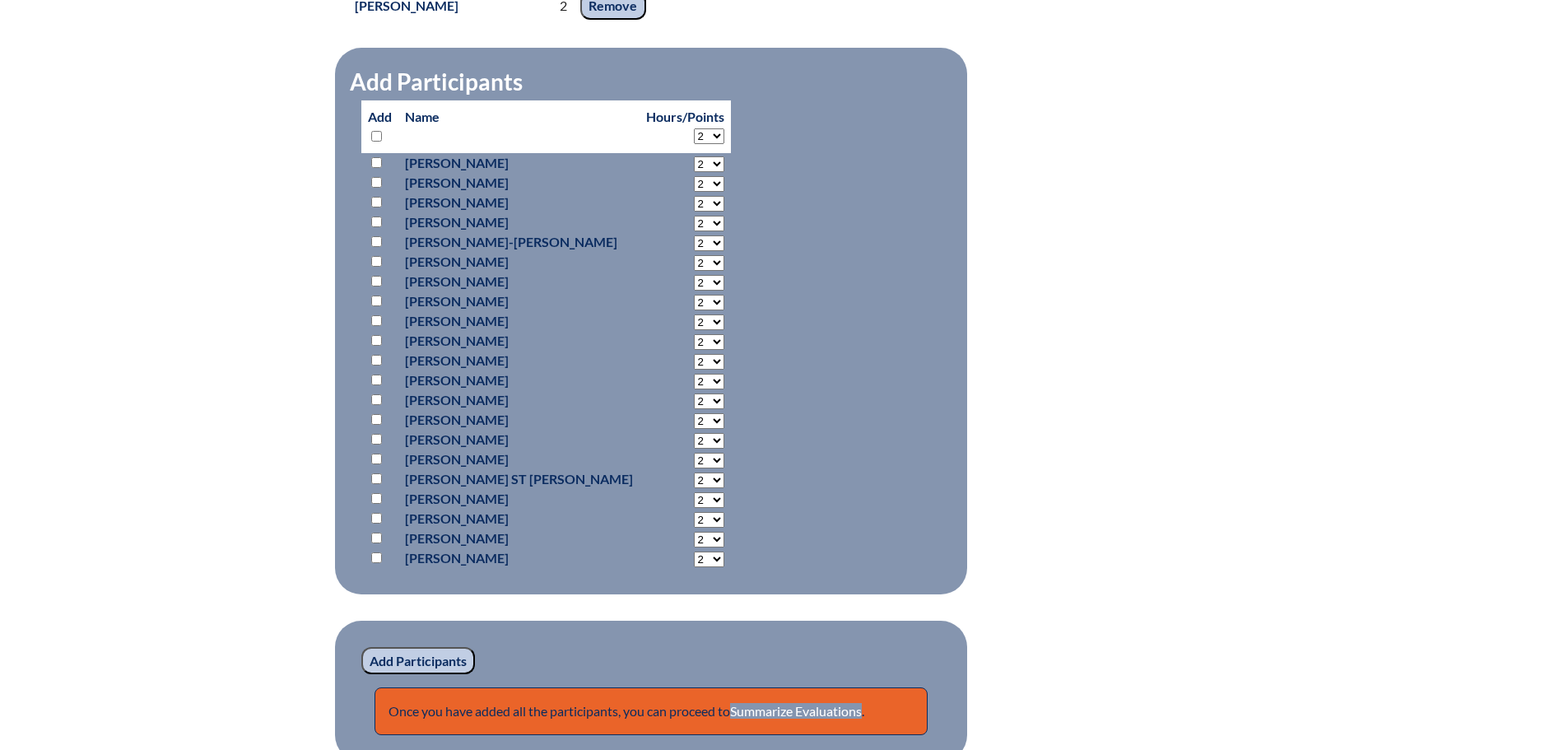
click at [373, 142] on input "checkbox" at bounding box center [377, 136] width 11 height 11
checkbox input "true"
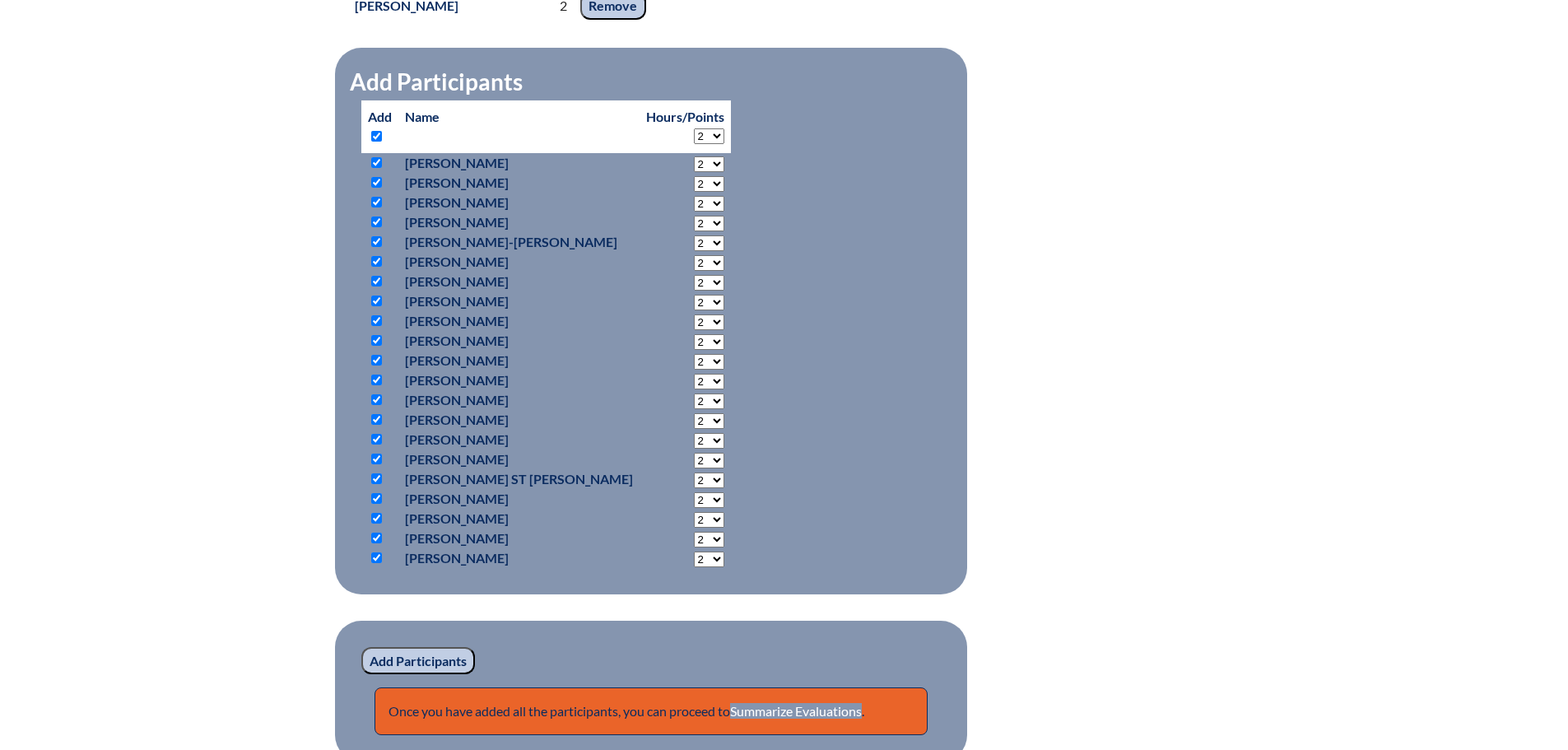
checkbox input "true"
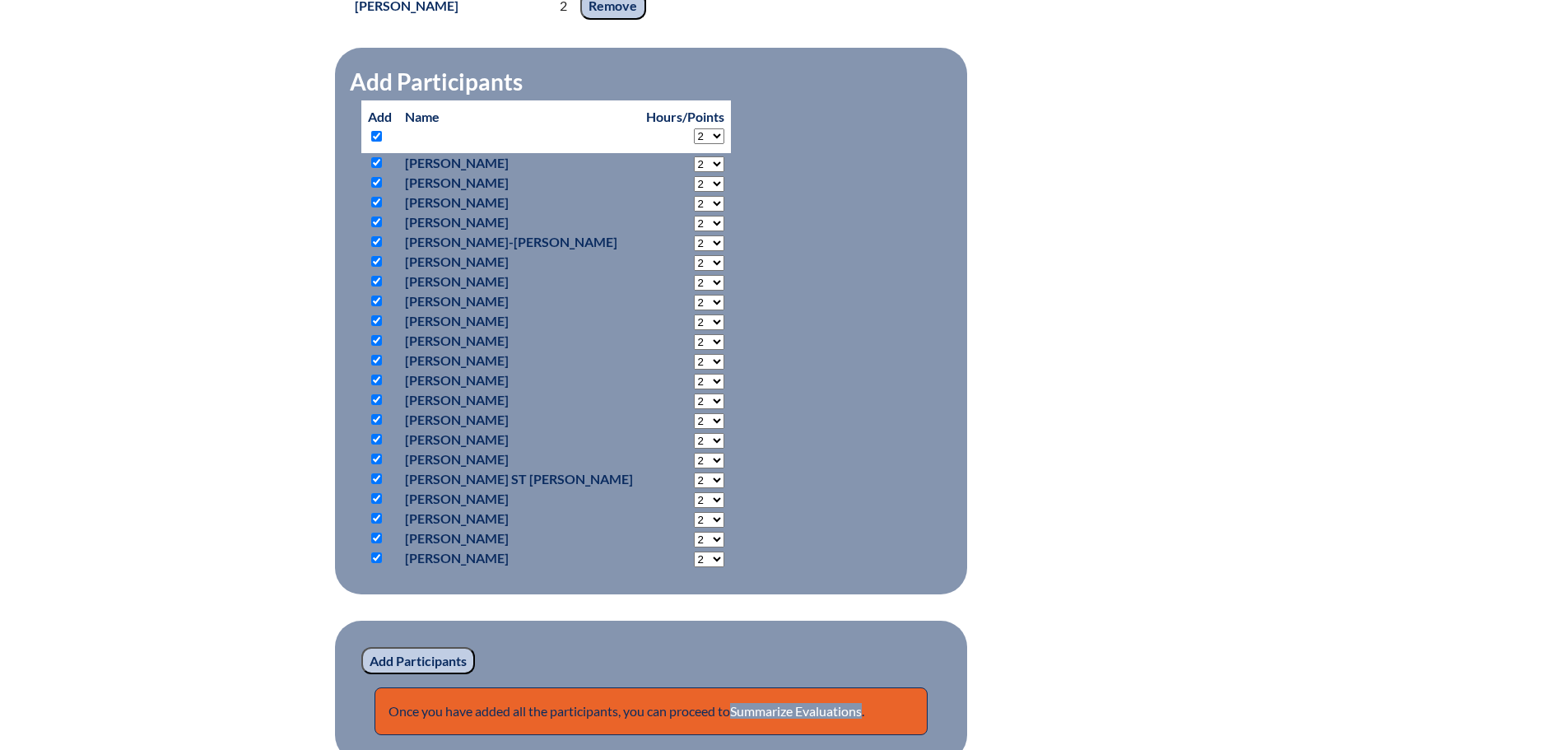
checkbox input "true"
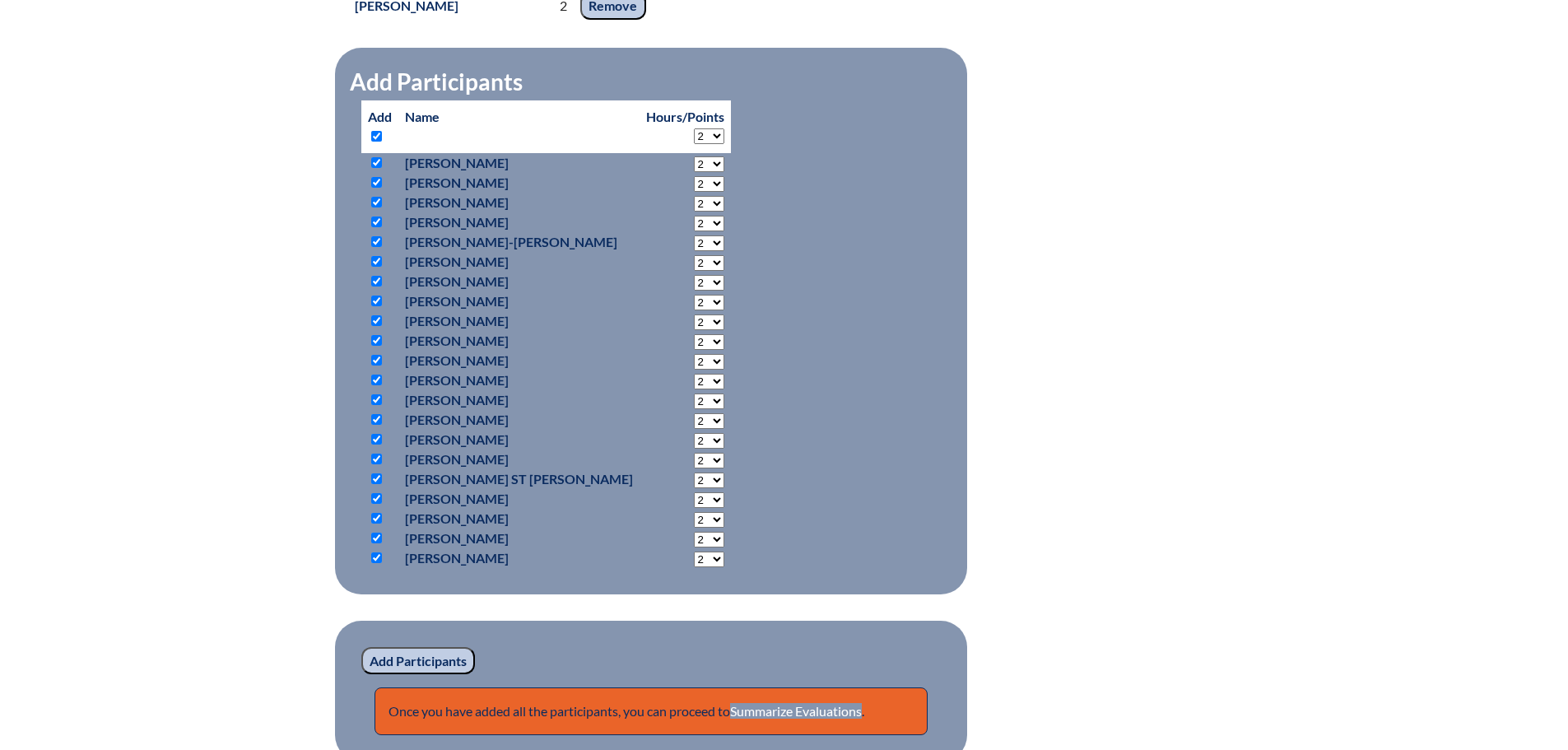
checkbox input "true"
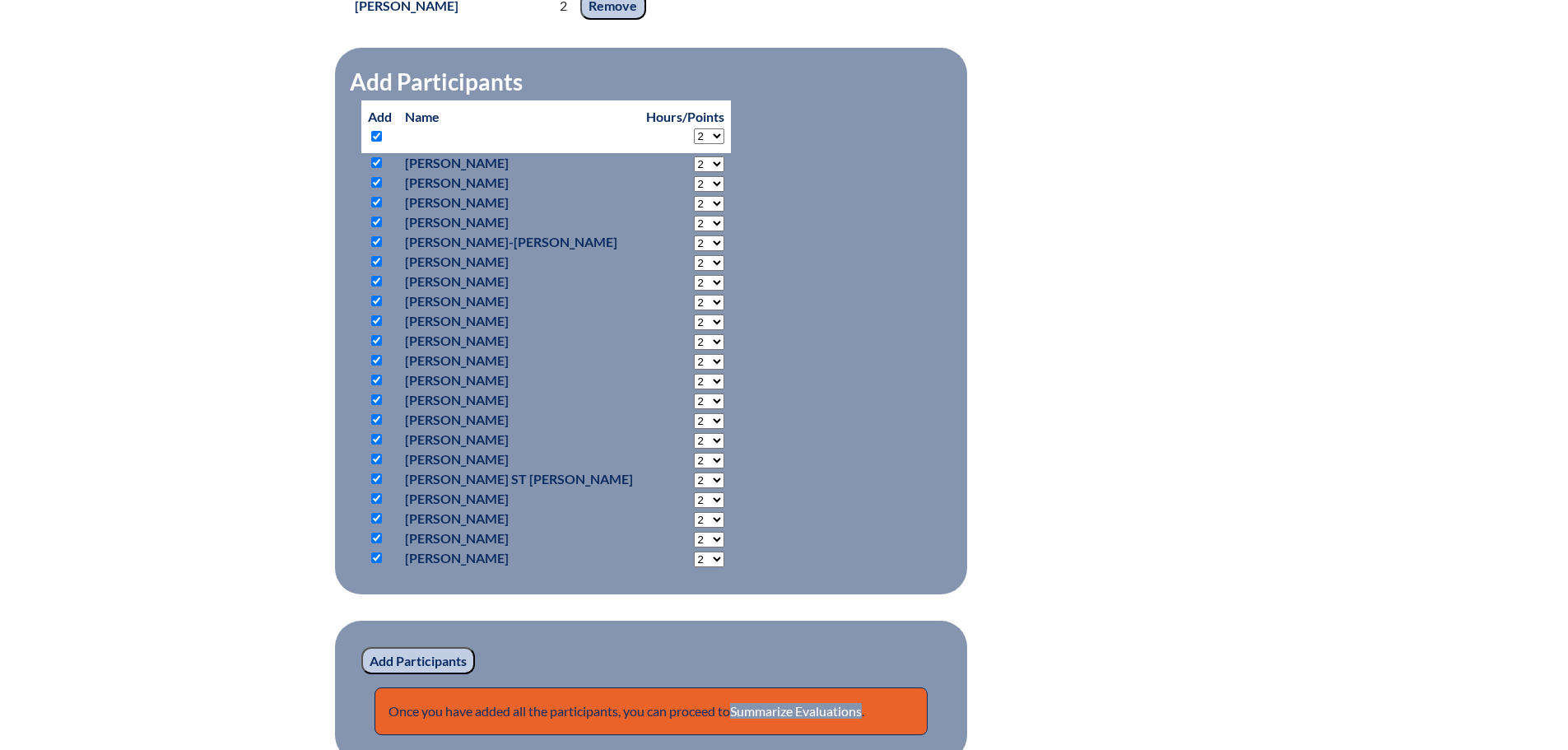
checkbox input "true"
click at [377, 286] on input "checkbox" at bounding box center [377, 281] width 11 height 11
checkbox input "false"
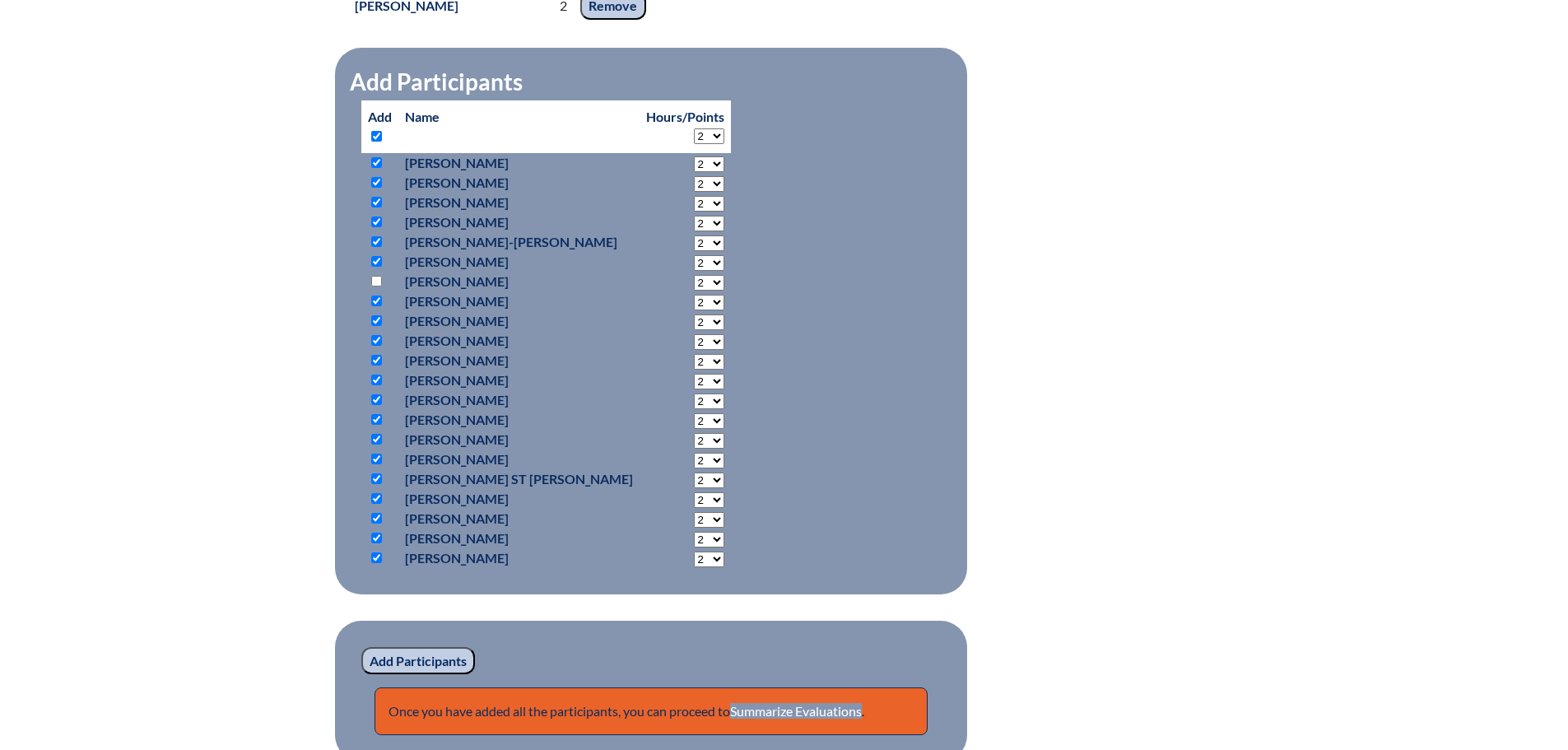
click at [375, 366] on input "checkbox" at bounding box center [377, 360] width 11 height 11
checkbox input "false"
click at [377, 385] on input "checkbox" at bounding box center [377, 379] width 11 height 11
checkbox input "false"
click at [376, 444] on input "checkbox" at bounding box center [377, 438] width 11 height 11
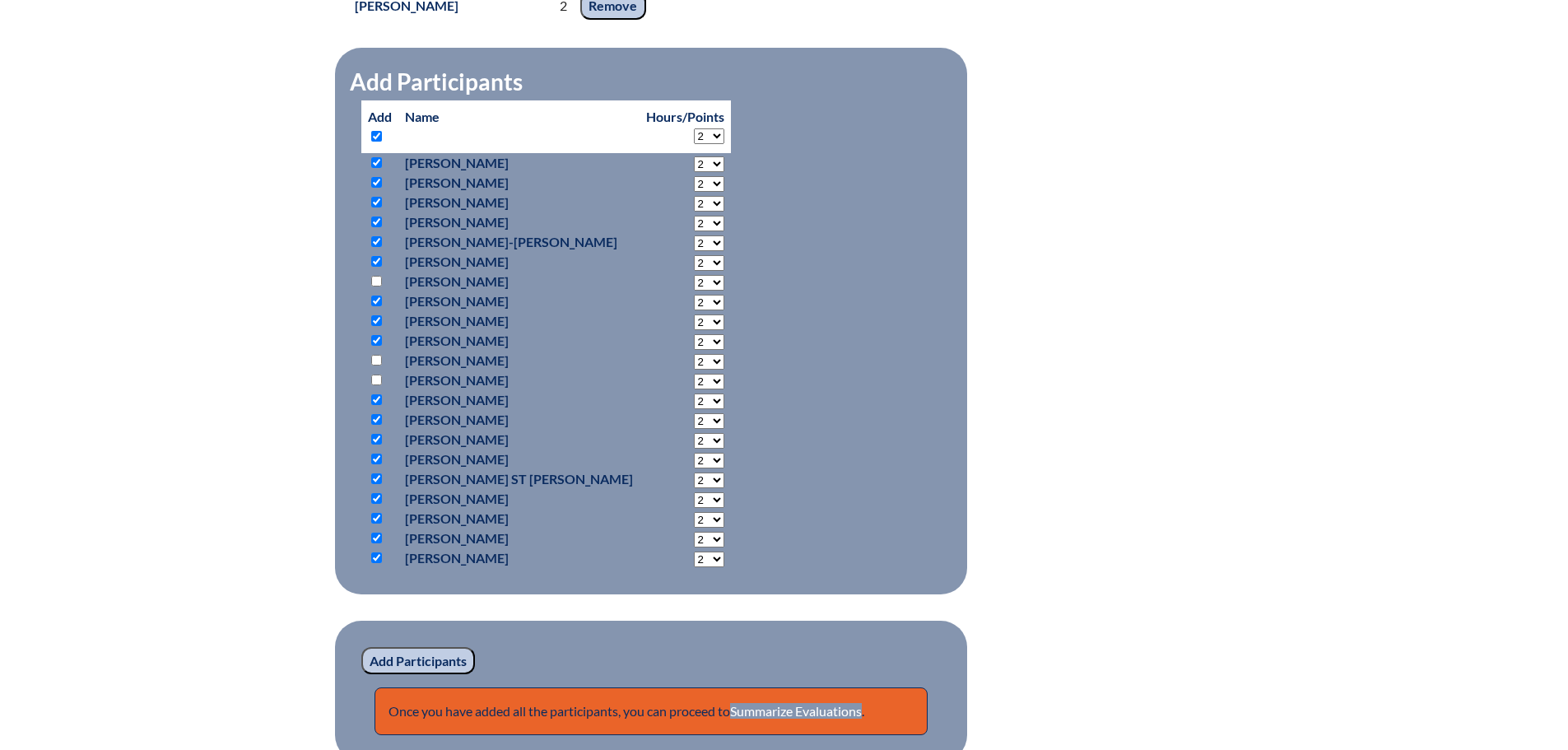
checkbox input "false"
click at [377, 464] on input "checkbox" at bounding box center [377, 458] width 11 height 11
checkbox input "false"
click at [372, 524] on input "checkbox" at bounding box center [377, 518] width 11 height 11
checkbox input "false"
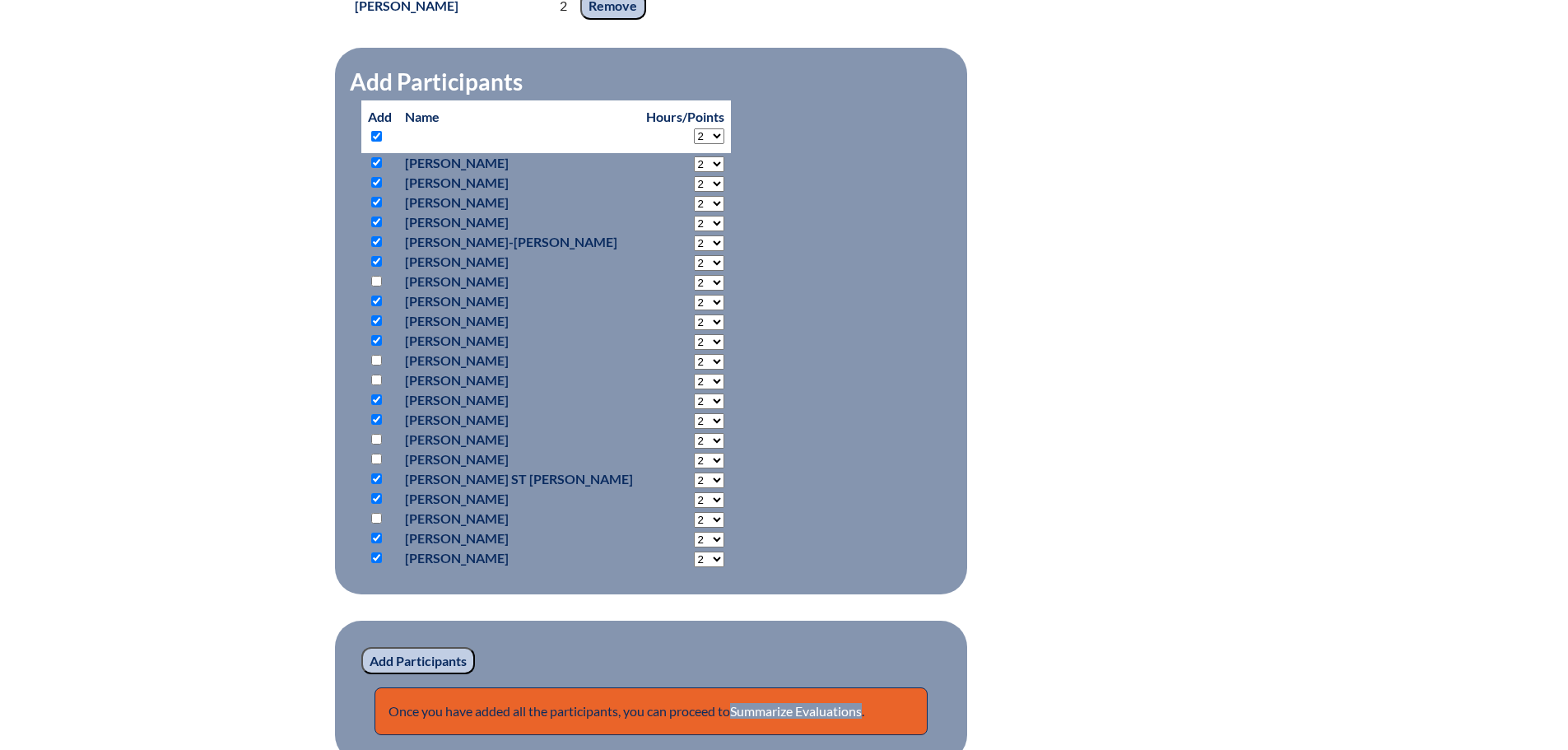
drag, startPoint x: 377, startPoint y: 561, endPoint x: 384, endPoint y: 564, distance: 7.6
click at [377, 544] on input "checkbox" at bounding box center [377, 538] width 11 height 11
checkbox input "false"
click at [403, 675] on input "Add Participants" at bounding box center [419, 661] width 114 height 28
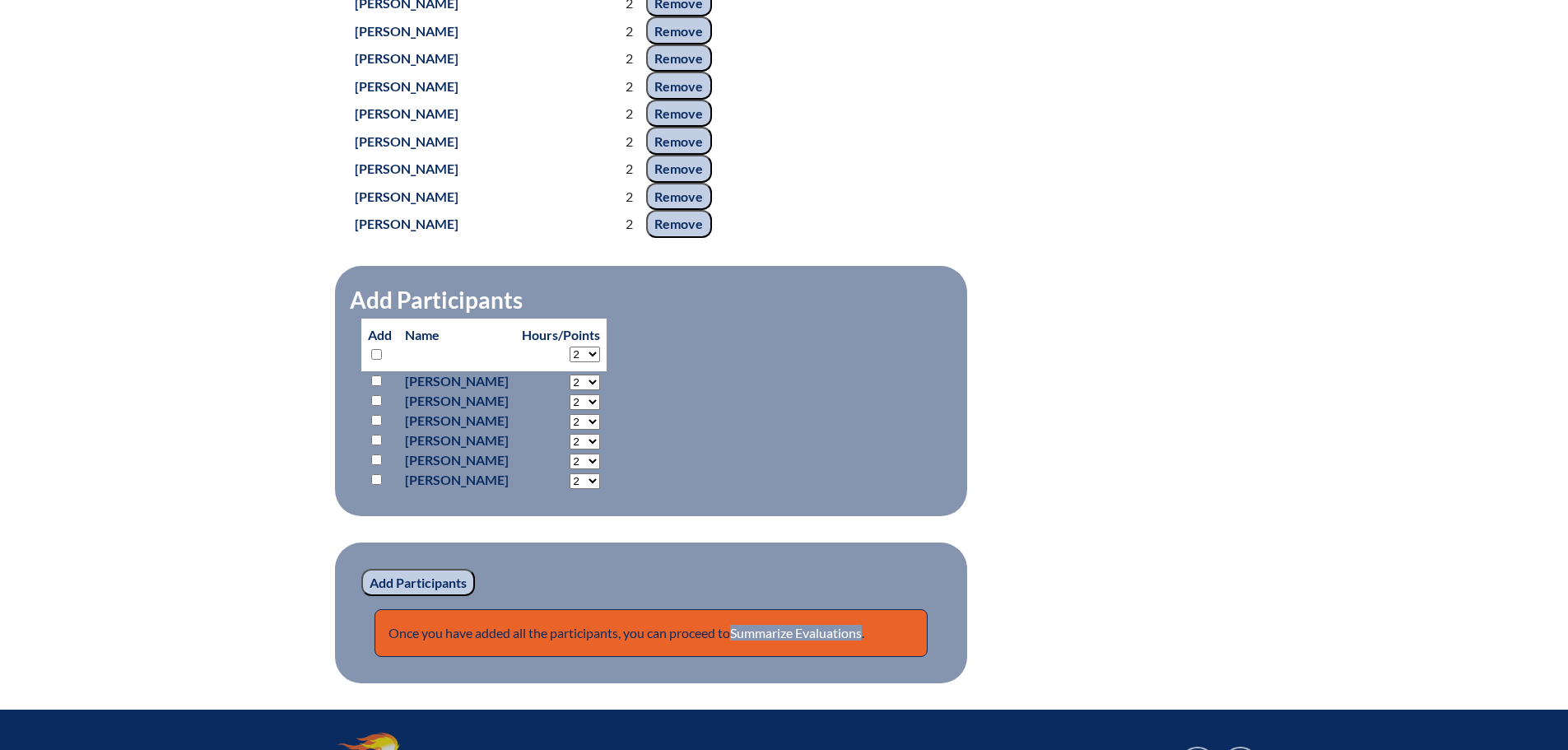
scroll to position [1948, 0]
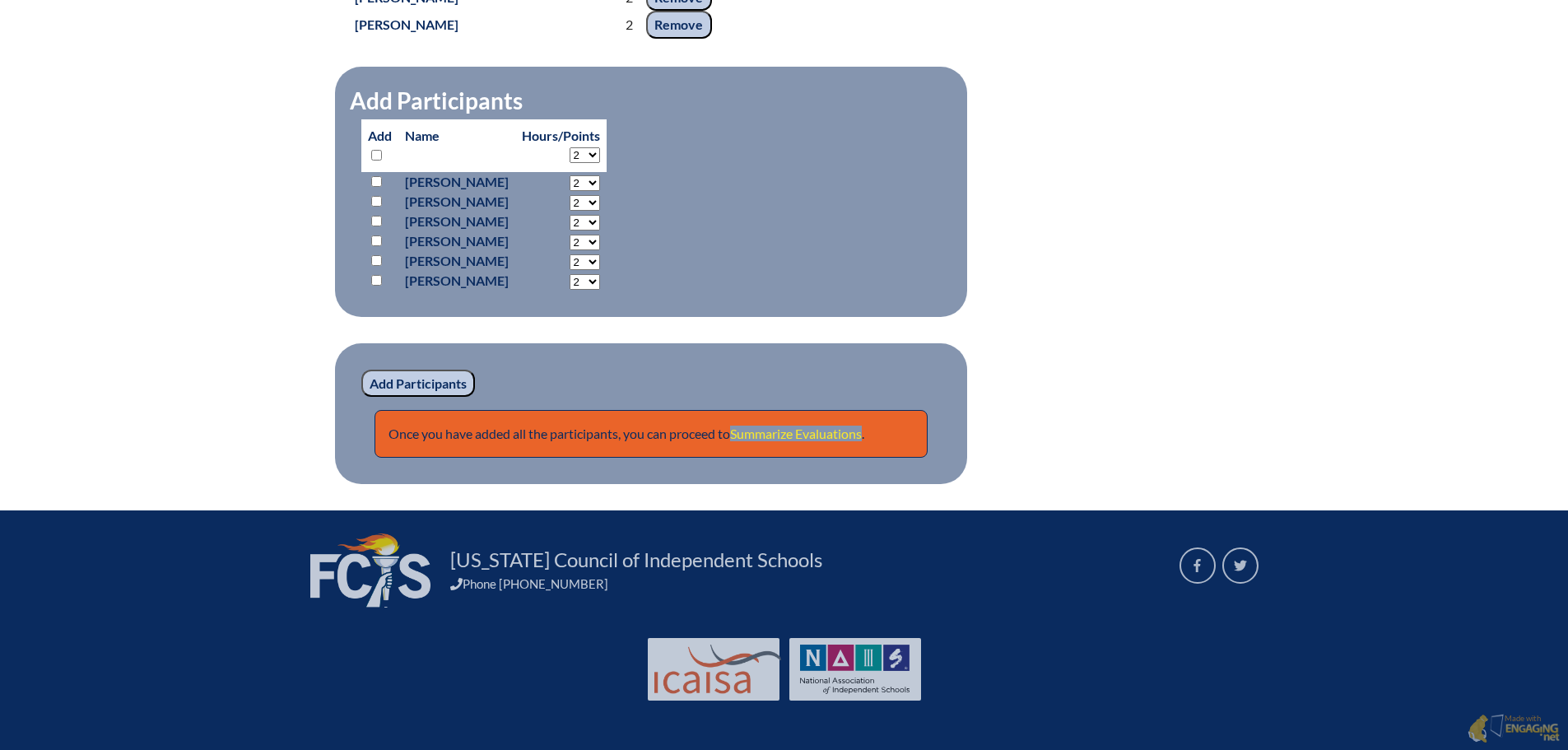
click at [782, 441] on link "Summarize Evaluations" at bounding box center [796, 433] width 132 height 16
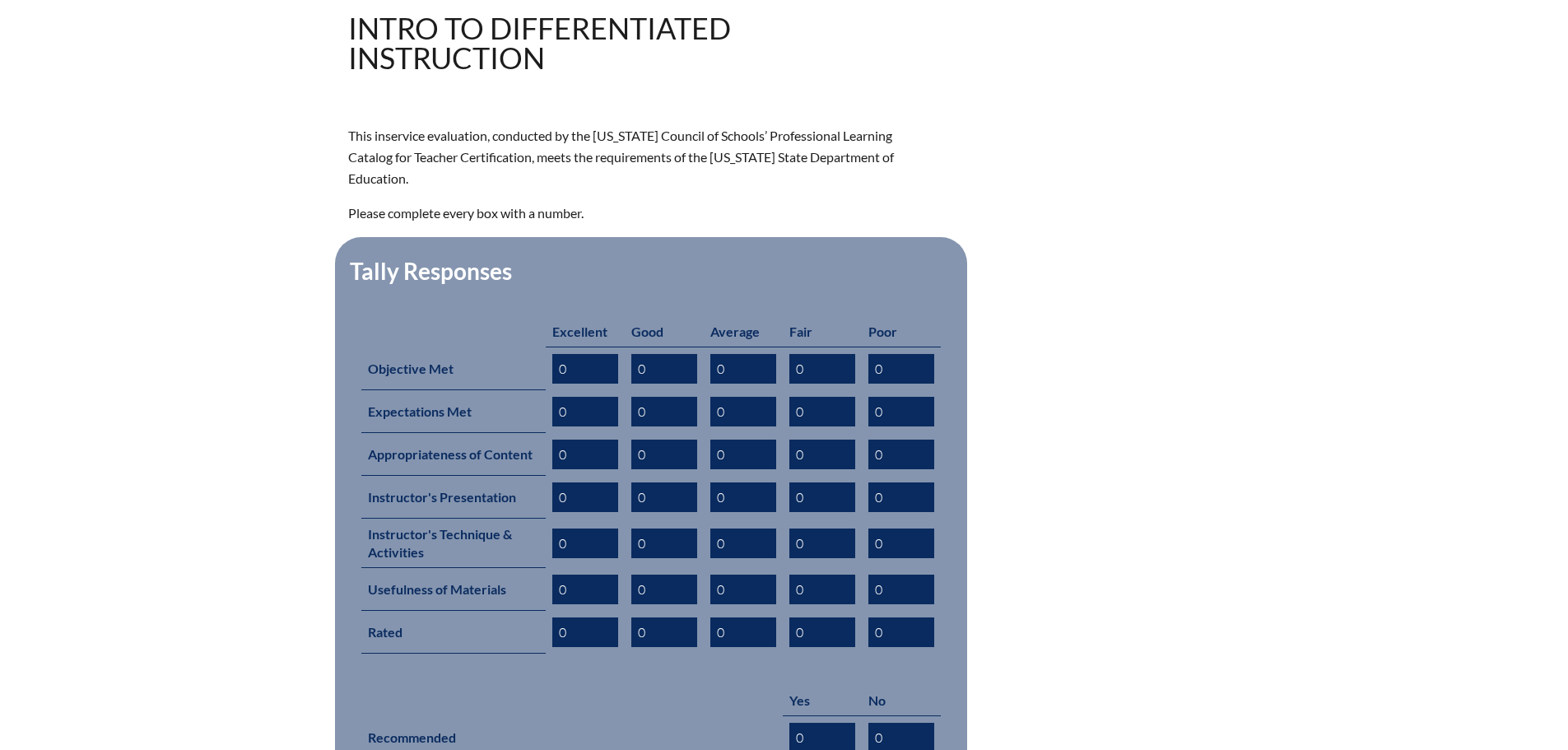
scroll to position [823, 0]
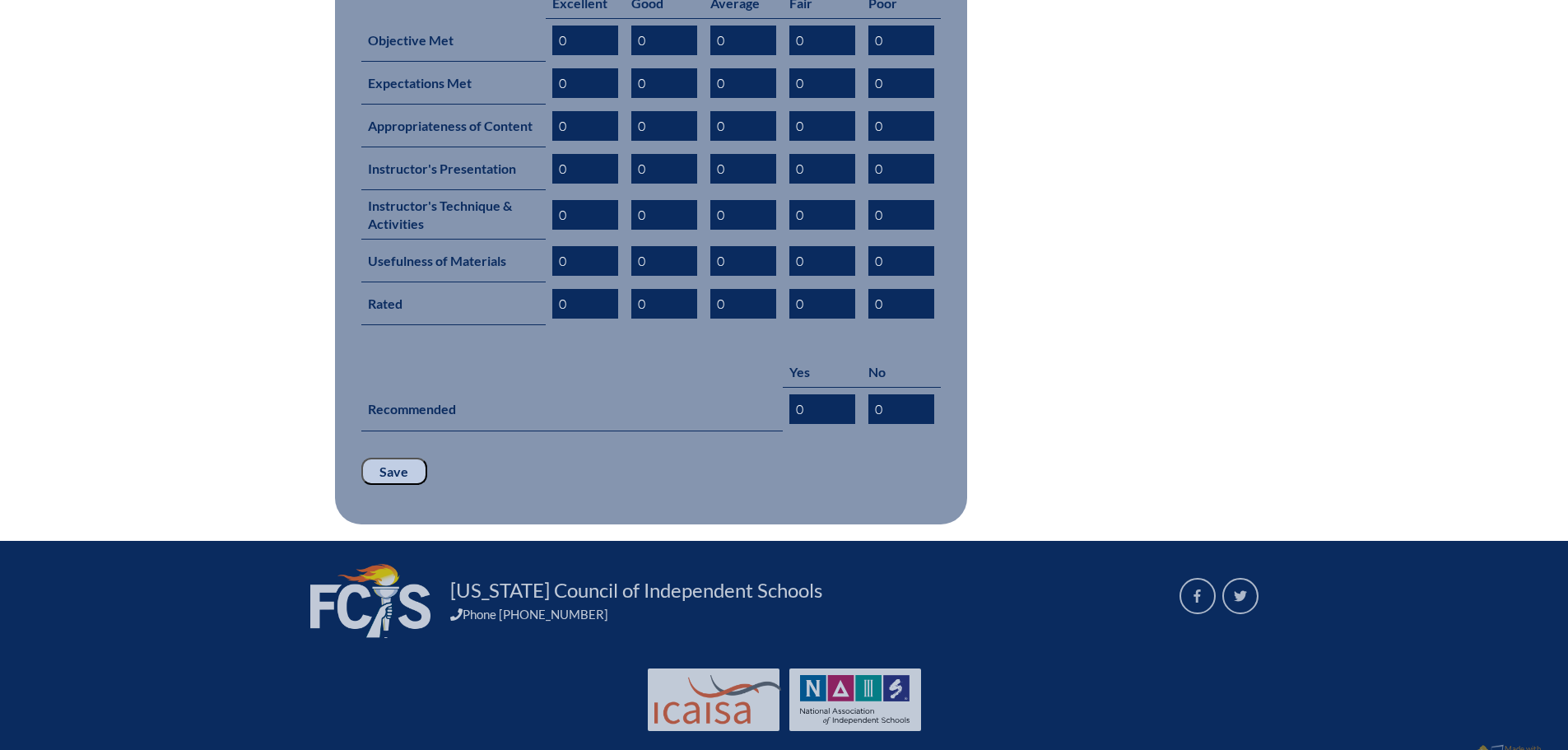
click at [401, 458] on input "Save" at bounding box center [394, 472] width 66 height 28
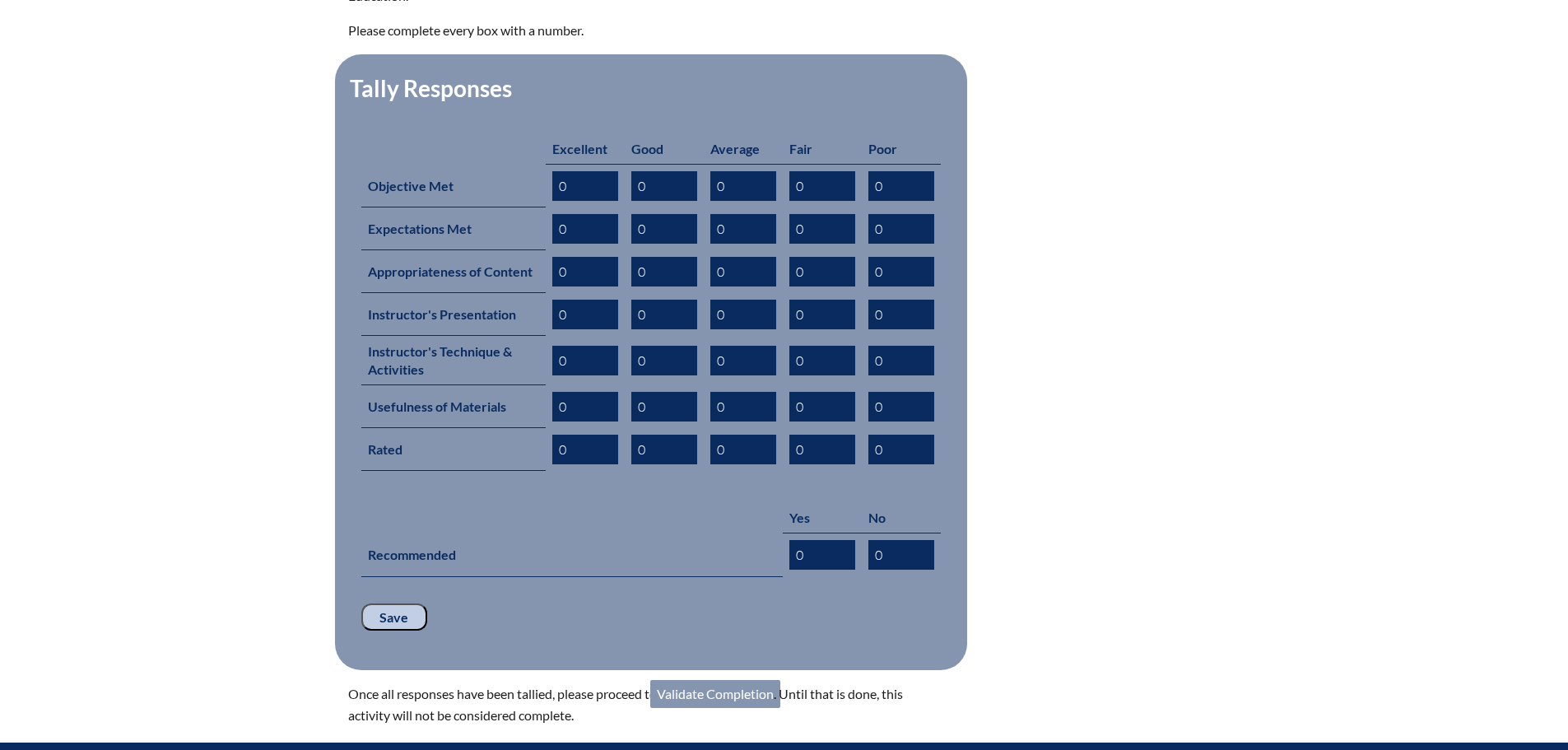
scroll to position [878, 0]
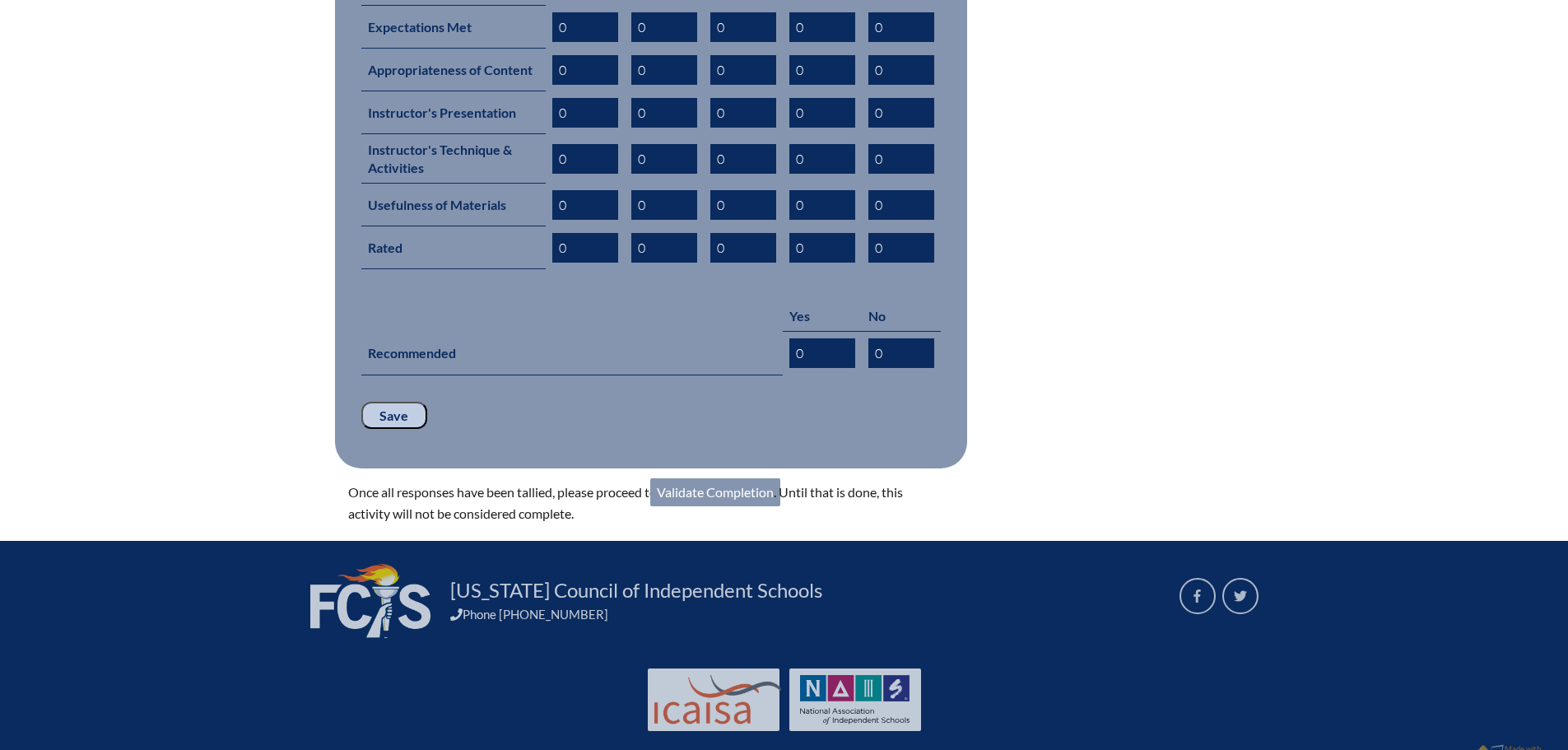
click at [730, 478] on link "Validate Completion" at bounding box center [715, 491] width 130 height 28
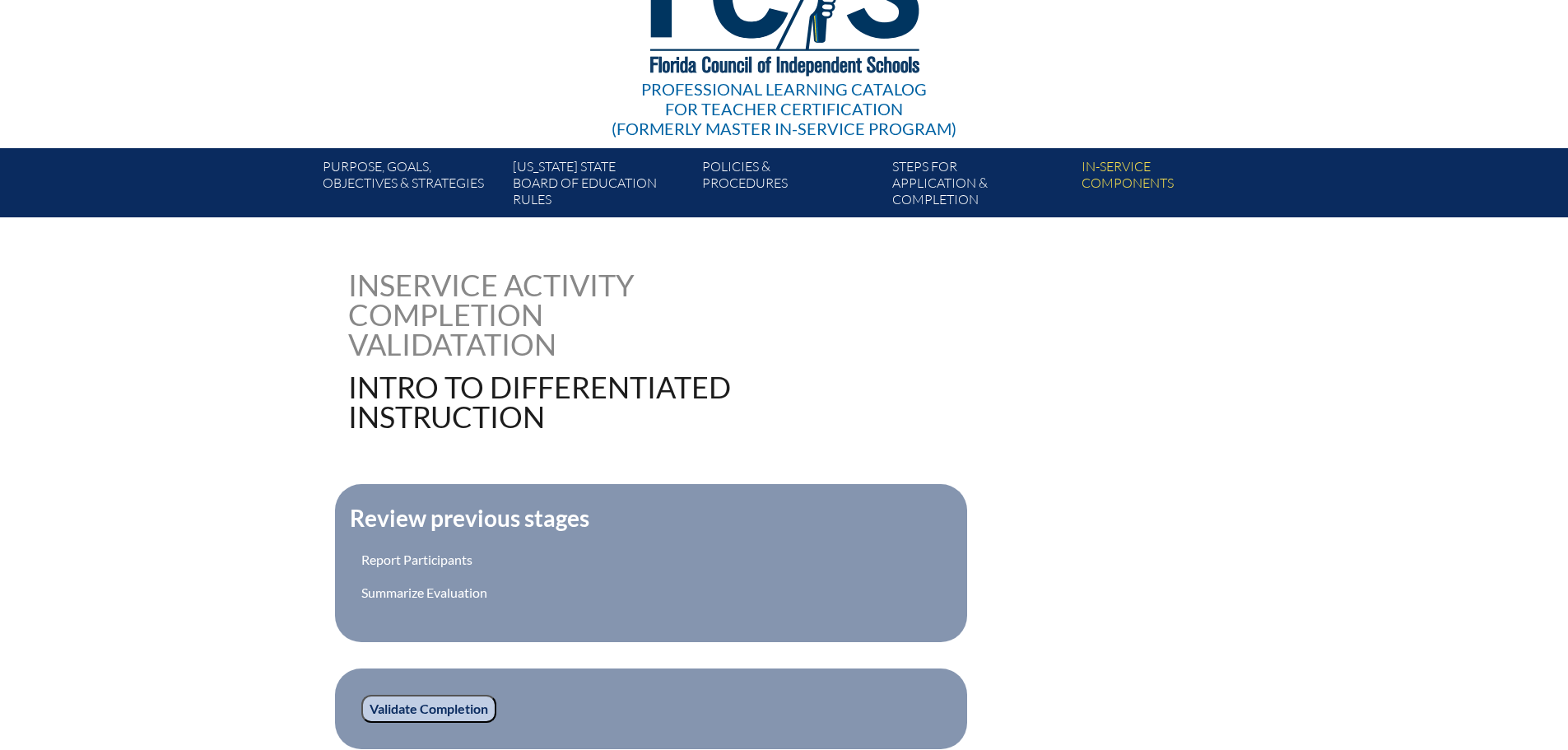
scroll to position [427, 0]
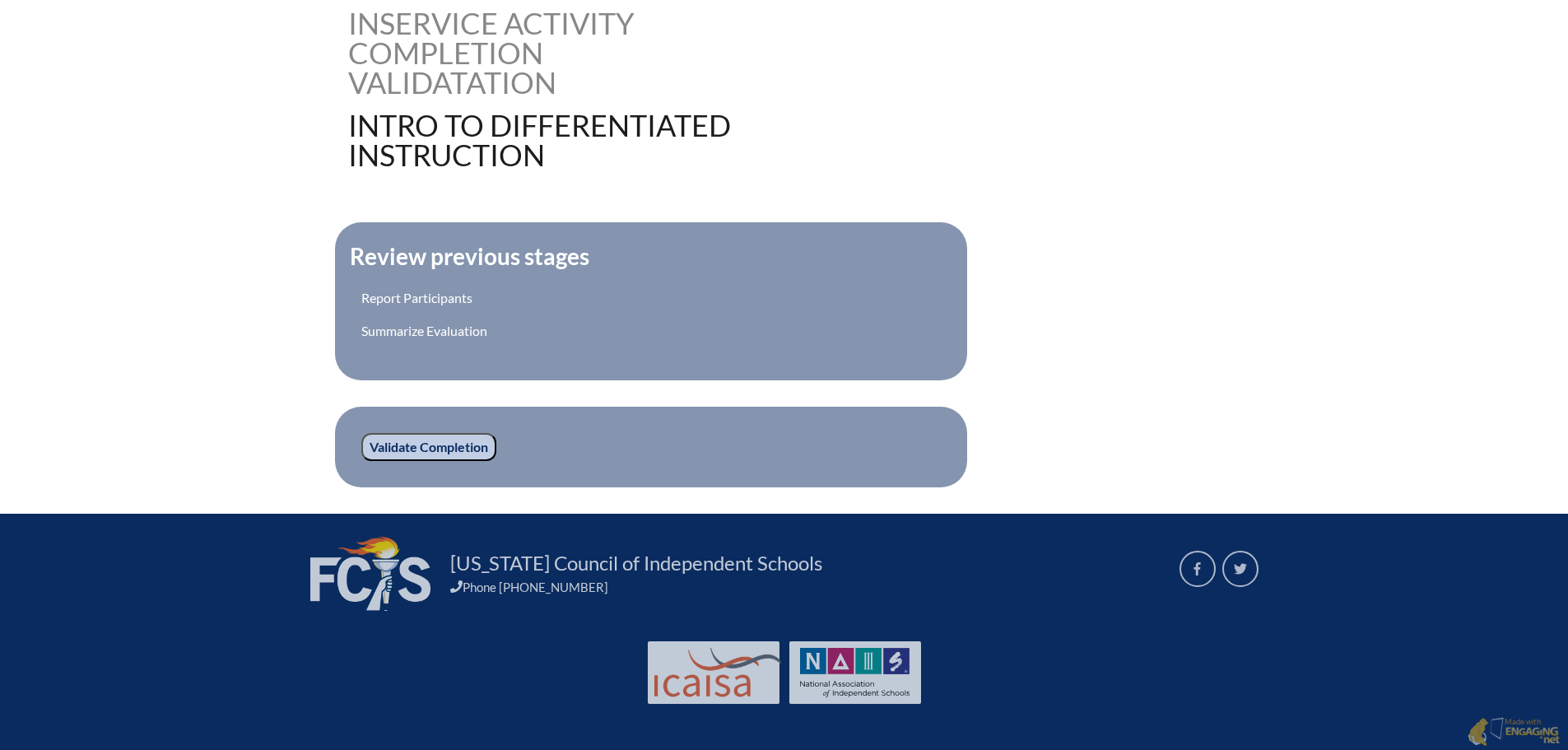
click at [406, 446] on input "Validate Completion" at bounding box center [429, 446] width 135 height 28
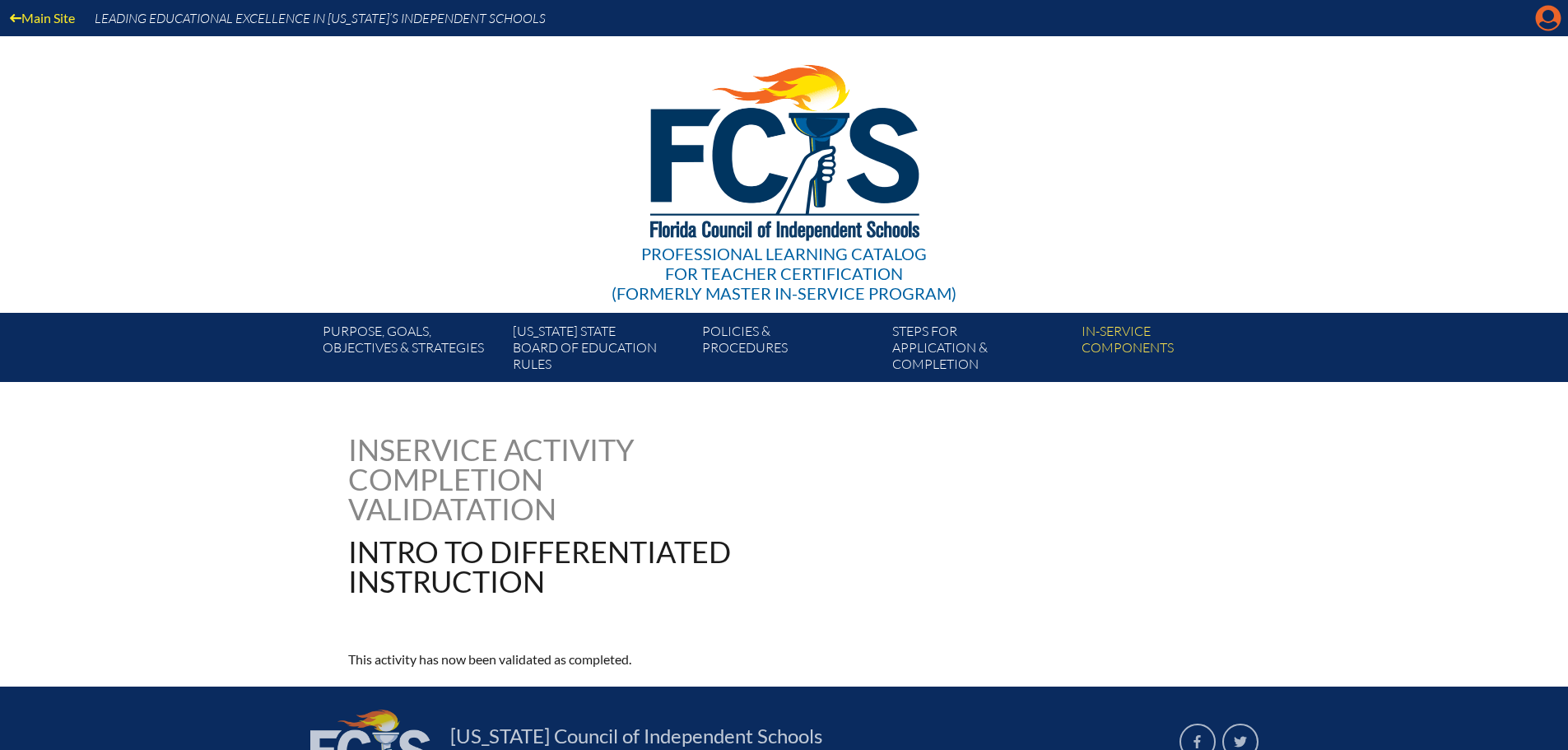
click at [1545, 17] on icon "Manage account" at bounding box center [1548, 18] width 27 height 27
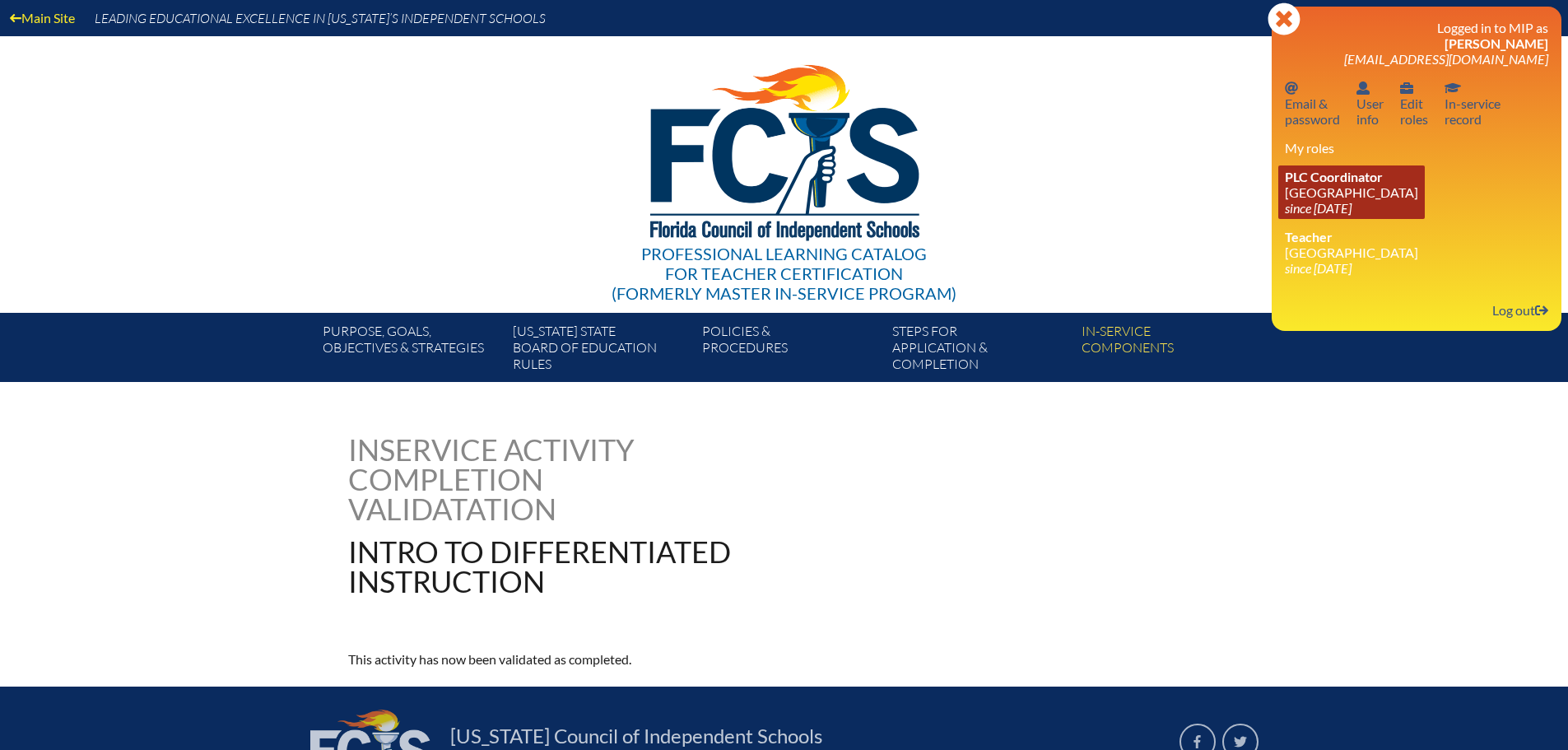
click at [1331, 185] on link "PLC Coordinator [GEOGRAPHIC_DATA] since [DATE]" at bounding box center [1351, 192] width 146 height 53
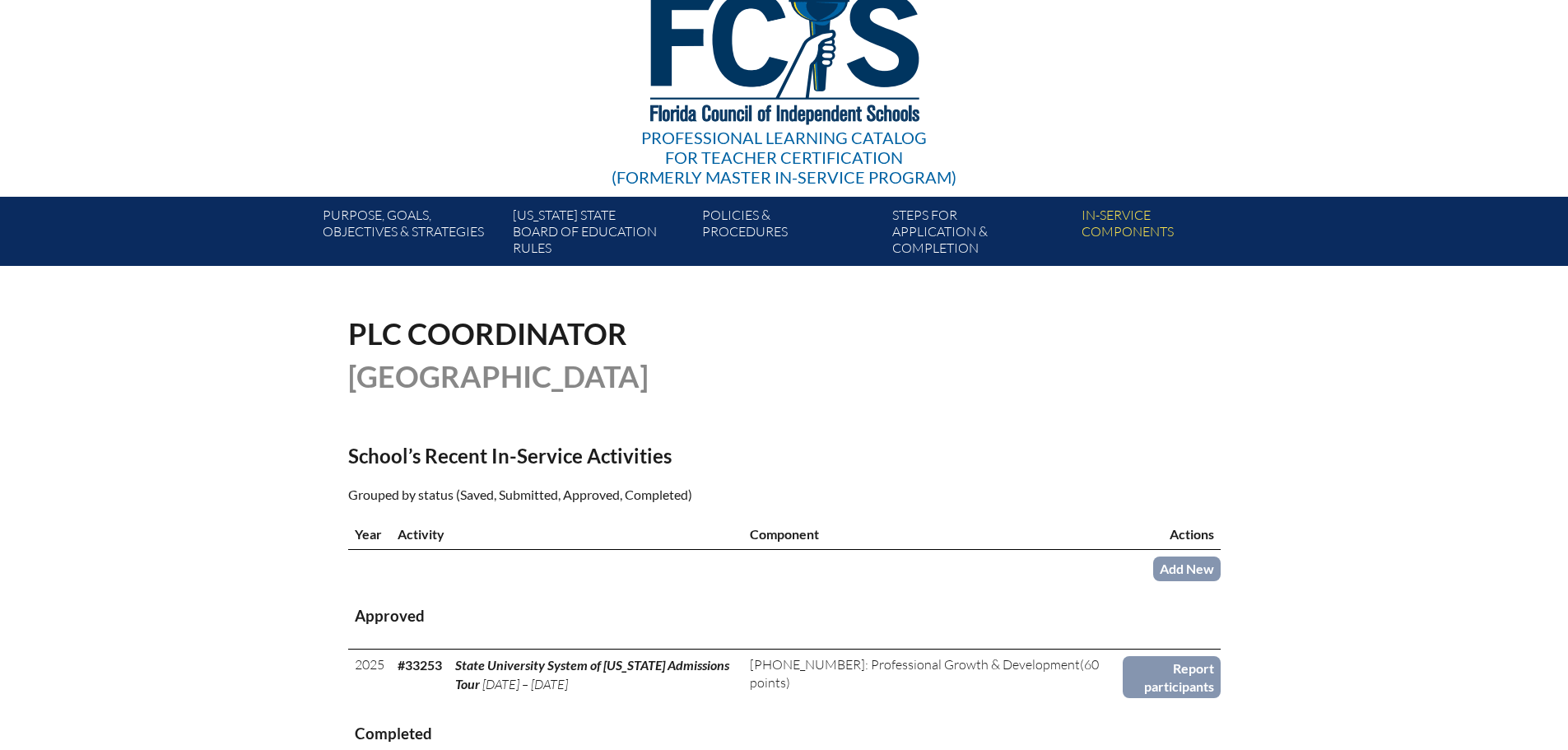
scroll to position [329, 0]
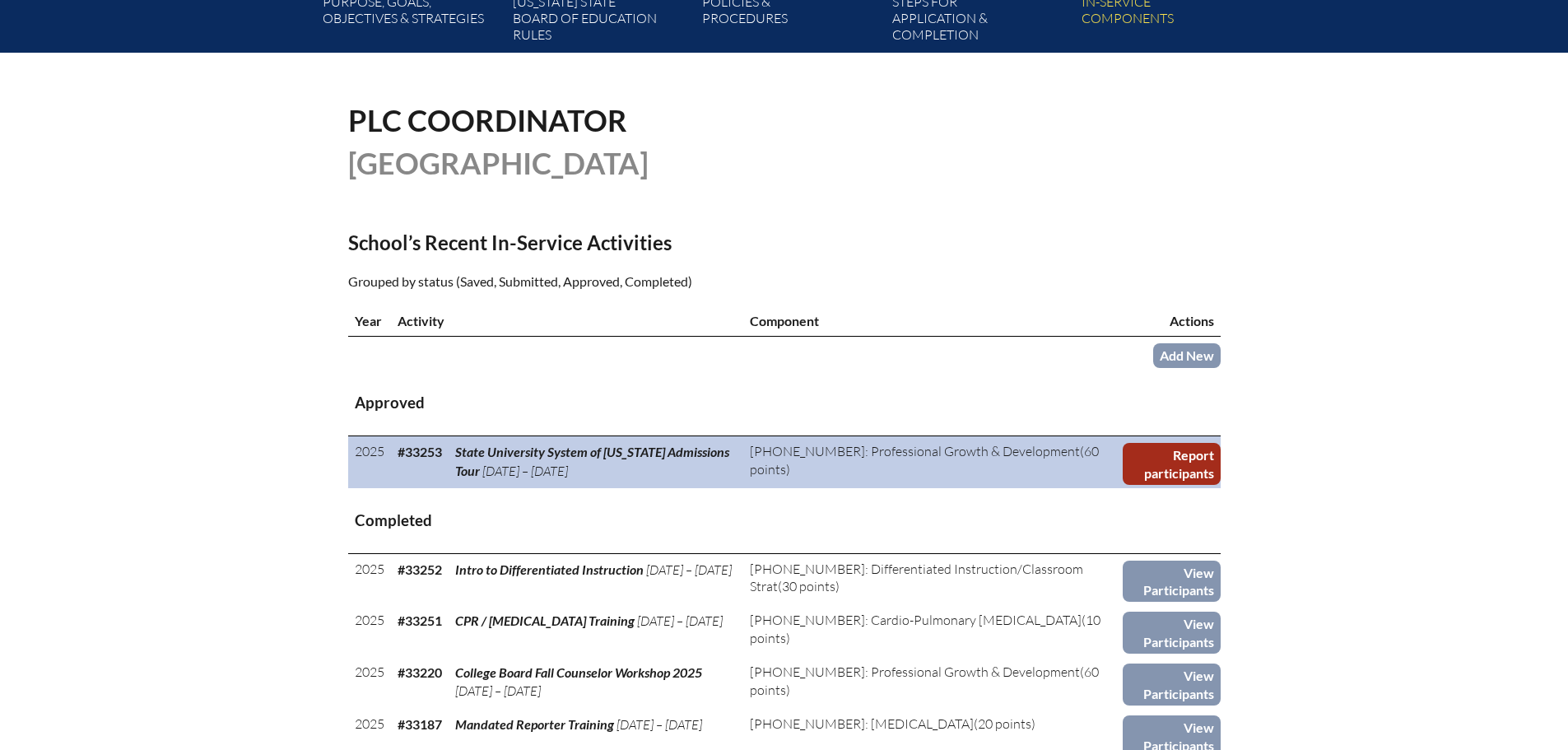
click at [1190, 454] on link "Report participants" at bounding box center [1171, 463] width 97 height 42
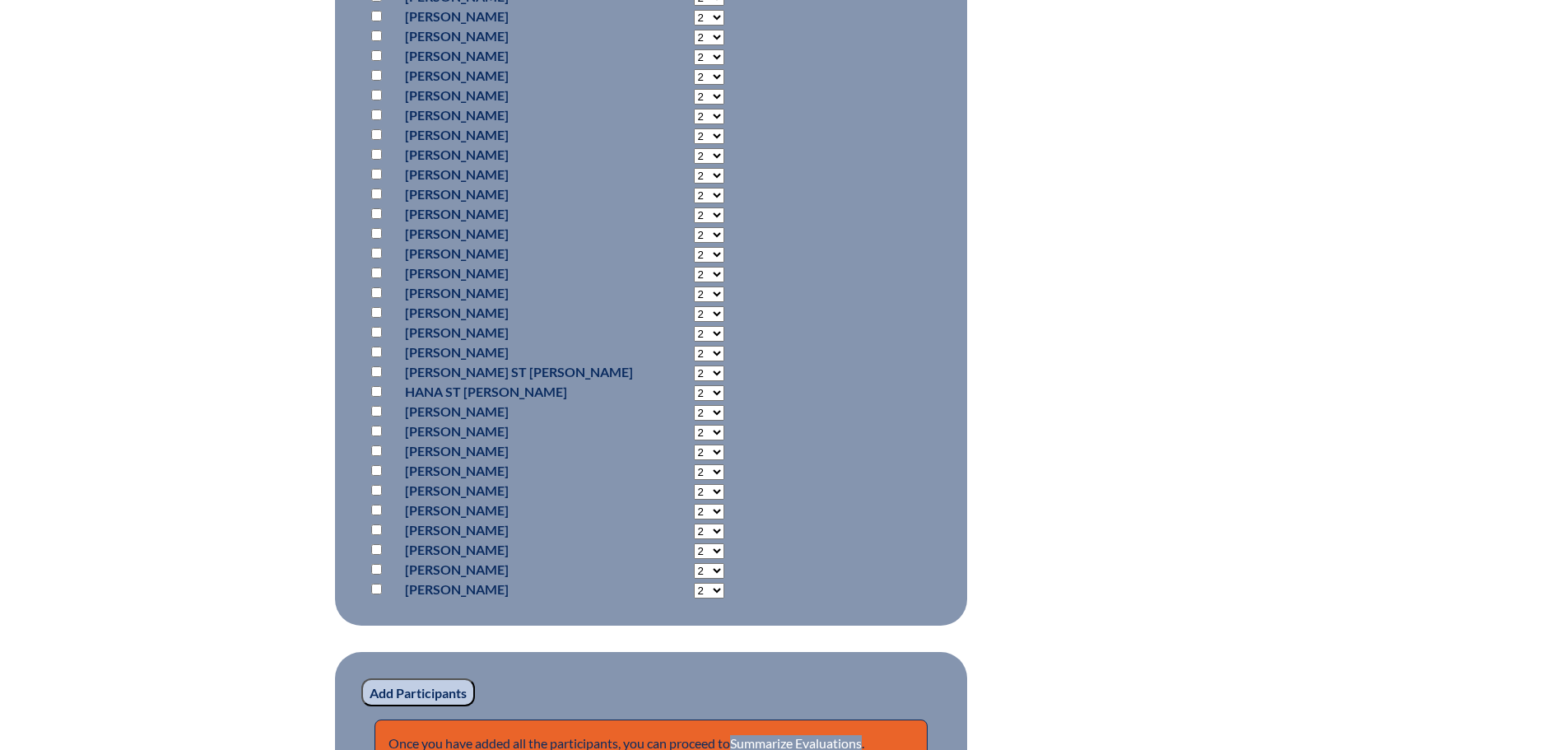
scroll to position [1235, 0]
click at [703, 307] on select "2 3 4 5 6 7 8 9 10 11 12 13 14 15 16 17 18 19 20 21 22 23" at bounding box center [709, 314] width 30 height 16
click at [694, 312] on select "2 3 4 5 6 7 8 9 10 11 12 13 14 15 16 17 18 19 20 21 22 23" at bounding box center [709, 314] width 30 height 16
click at [694, 306] on select "2 3 4 5 6 7 8 9 10 11 12 13 14 15 16 17 18 19 20 21 22 23" at bounding box center [709, 314] width 30 height 16
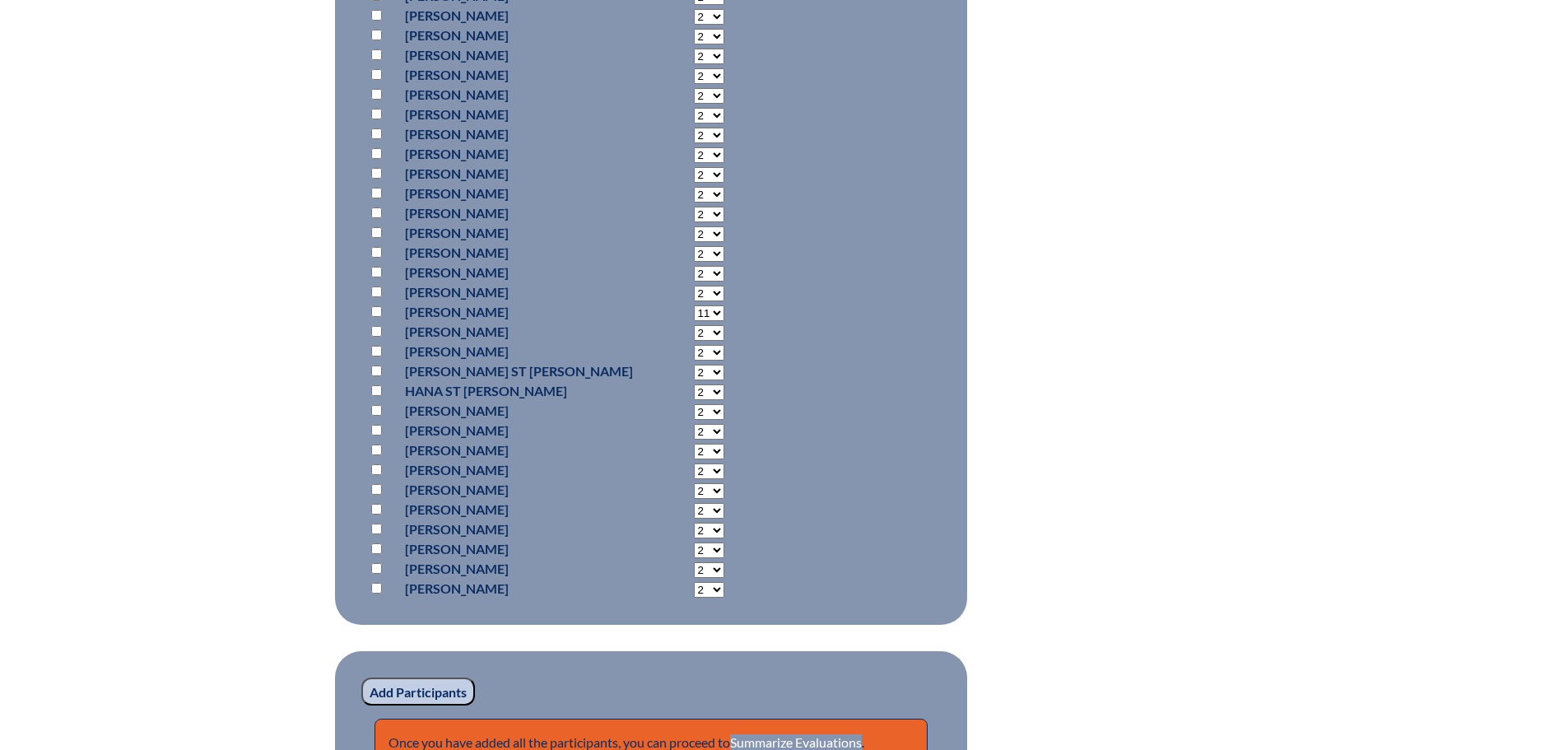
click at [694, 315] on select "2 3 4 5 6 7 8 9 10 11 12 13 14 15 16 17 18 19 20 21 22 23" at bounding box center [709, 314] width 30 height 16
select select "4"
click at [694, 306] on select "2 3 4 5 6 7 8 9 10 11 12 13 14 15 16 17 18 19 20 21 22 23" at bounding box center [709, 314] width 30 height 16
click at [377, 310] on input "checkbox" at bounding box center [377, 311] width 11 height 11
checkbox input "true"
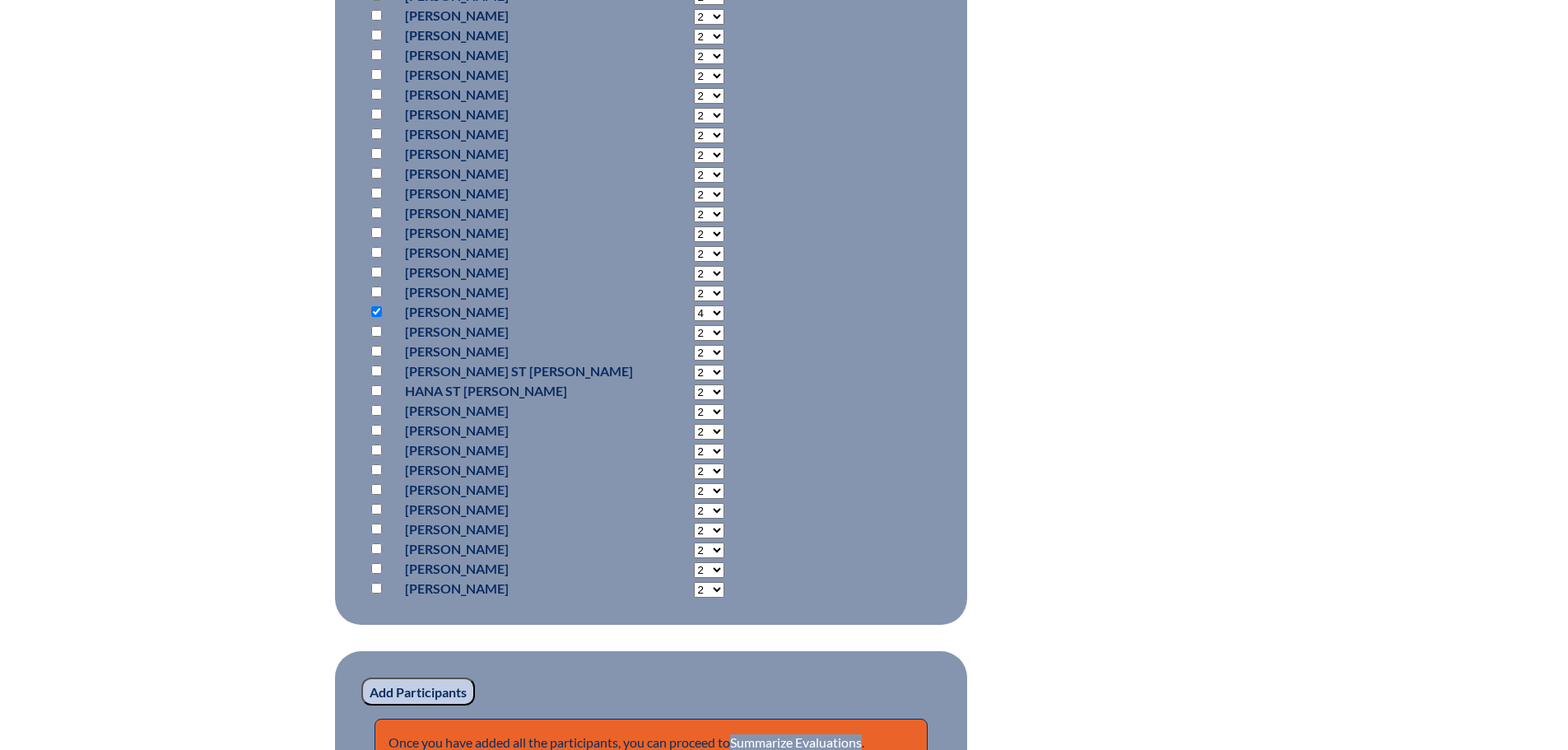
click at [397, 691] on input "Add Participants" at bounding box center [419, 691] width 114 height 28
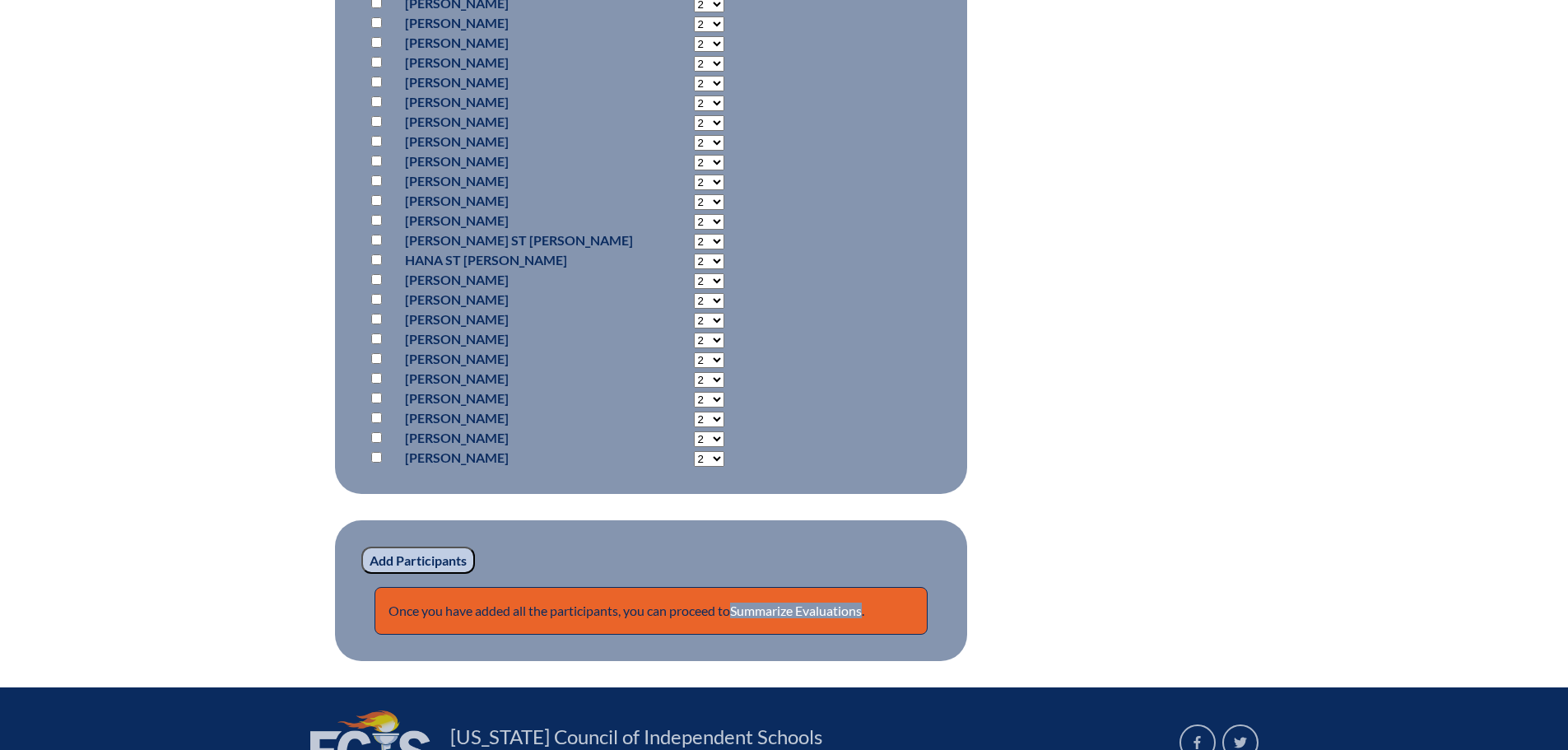
scroll to position [1590, 0]
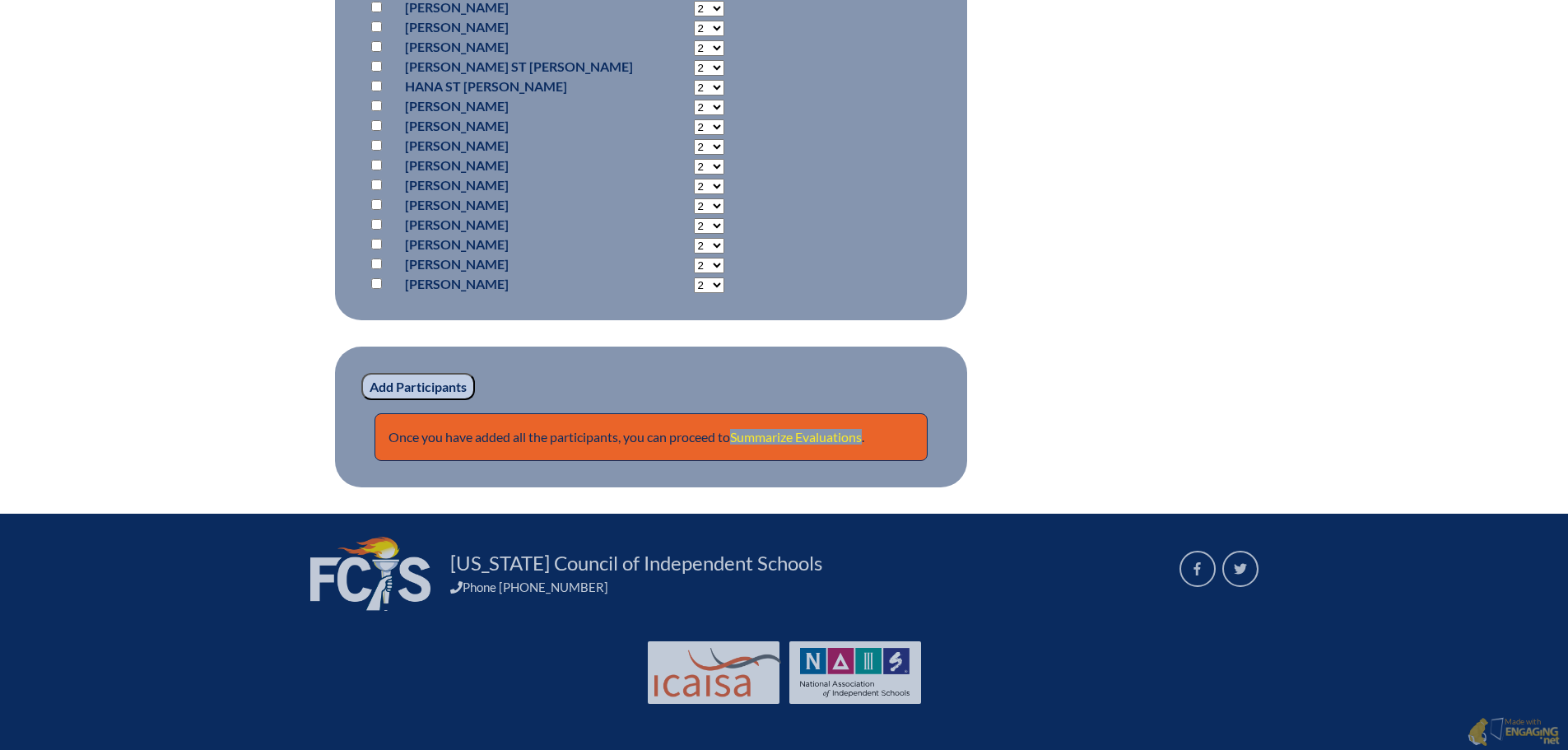
click at [808, 437] on link "Summarize Evaluations" at bounding box center [796, 436] width 132 height 16
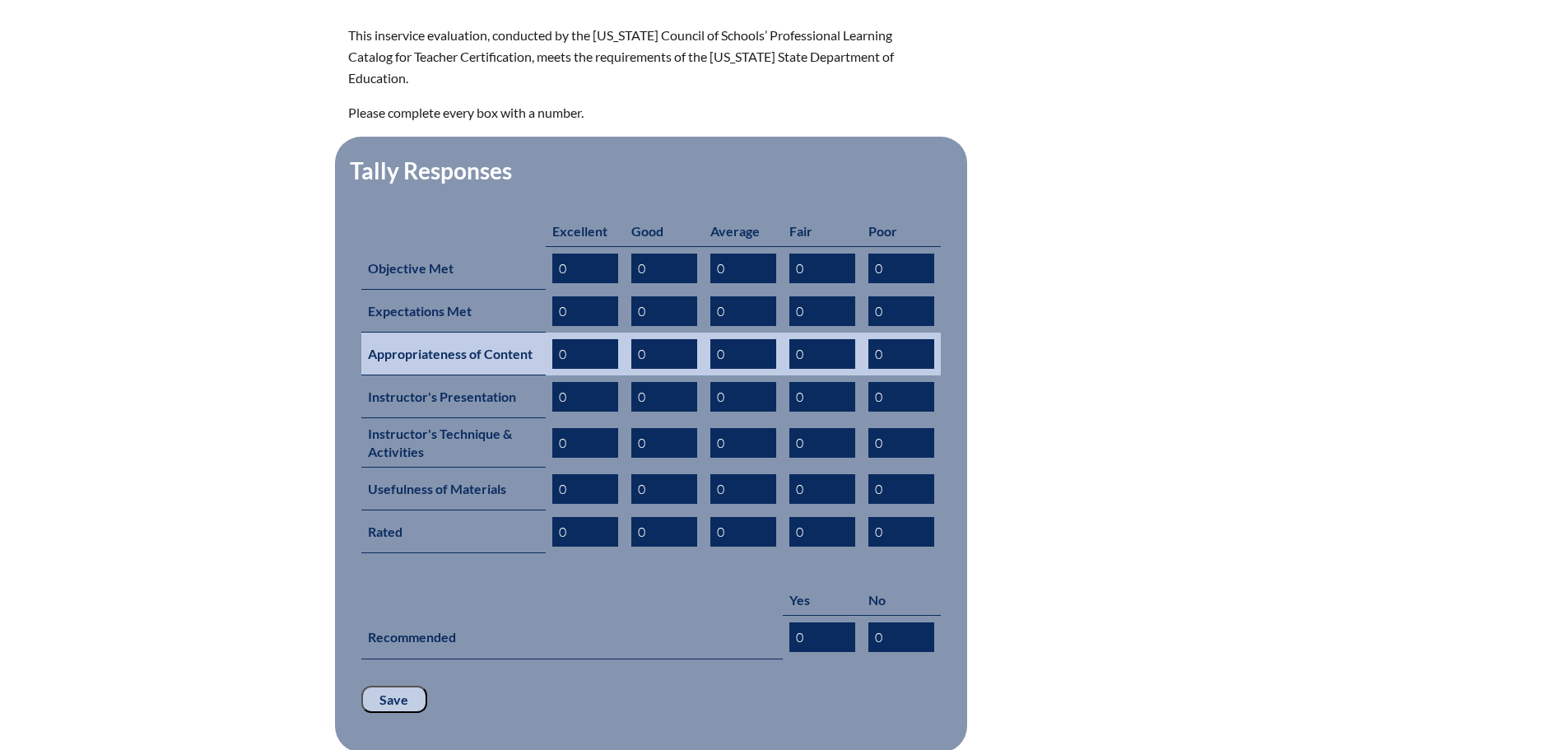
scroll to position [823, 0]
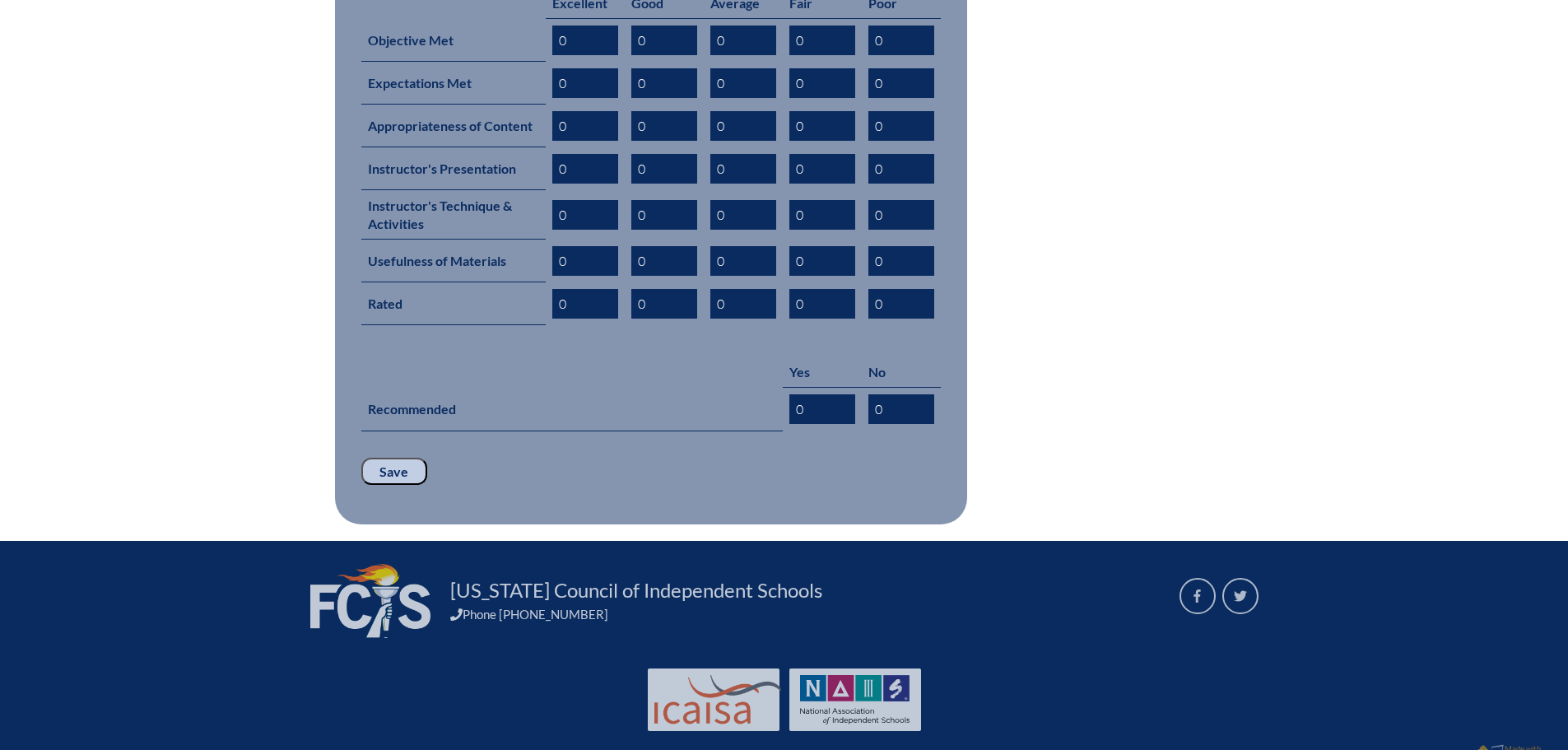
click at [381, 458] on input "Save" at bounding box center [394, 472] width 66 height 28
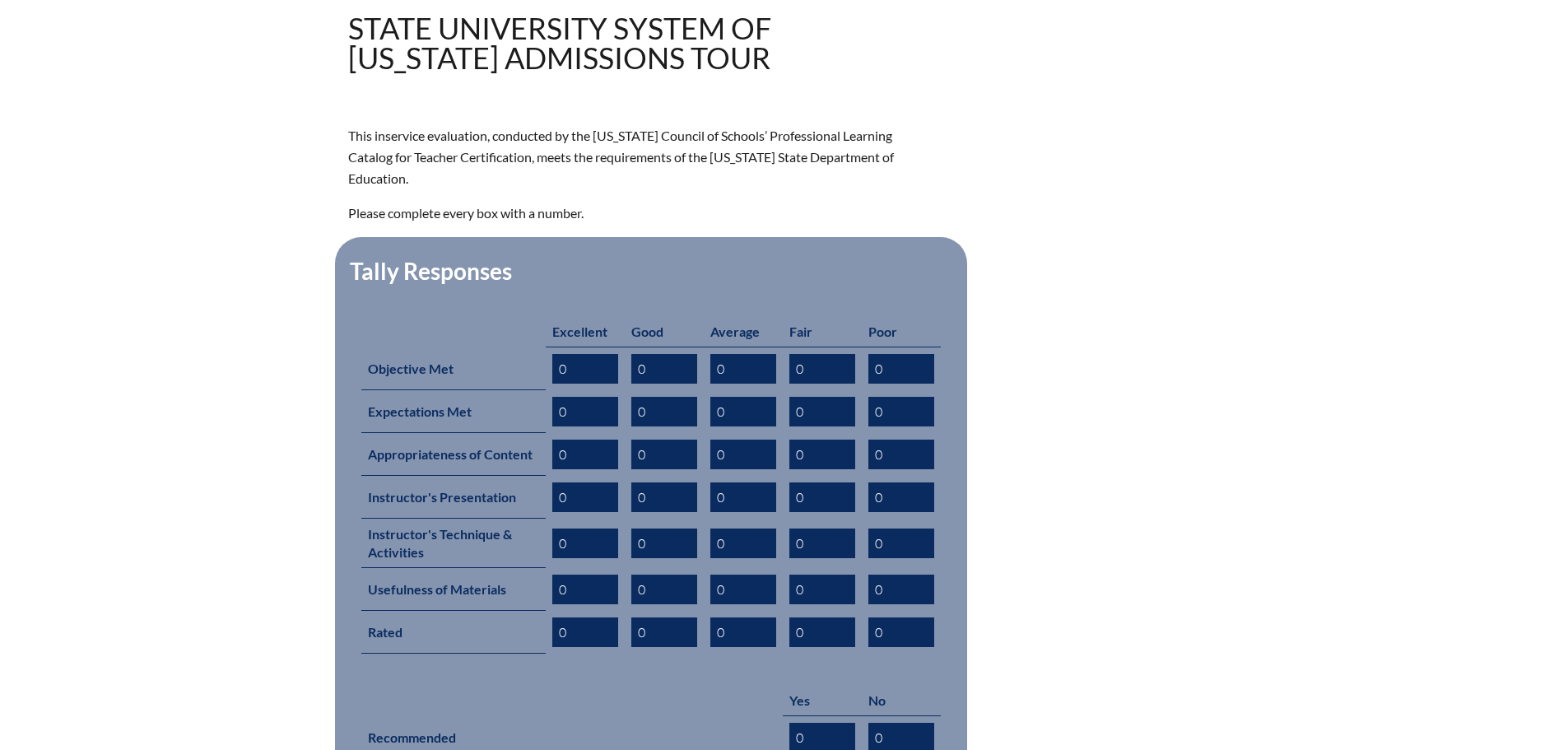
scroll to position [878, 0]
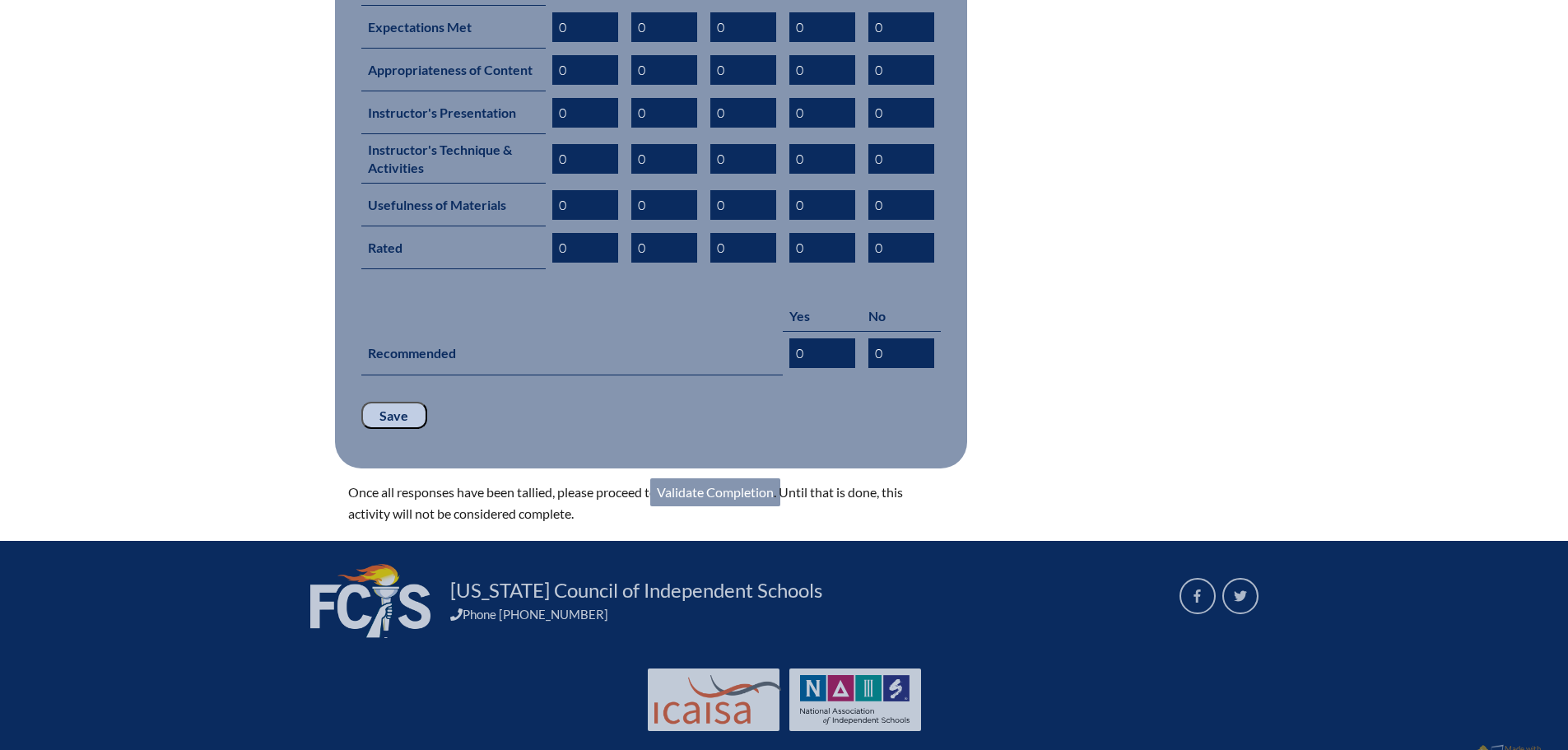
click at [715, 478] on link "Validate Completion" at bounding box center [715, 491] width 130 height 28
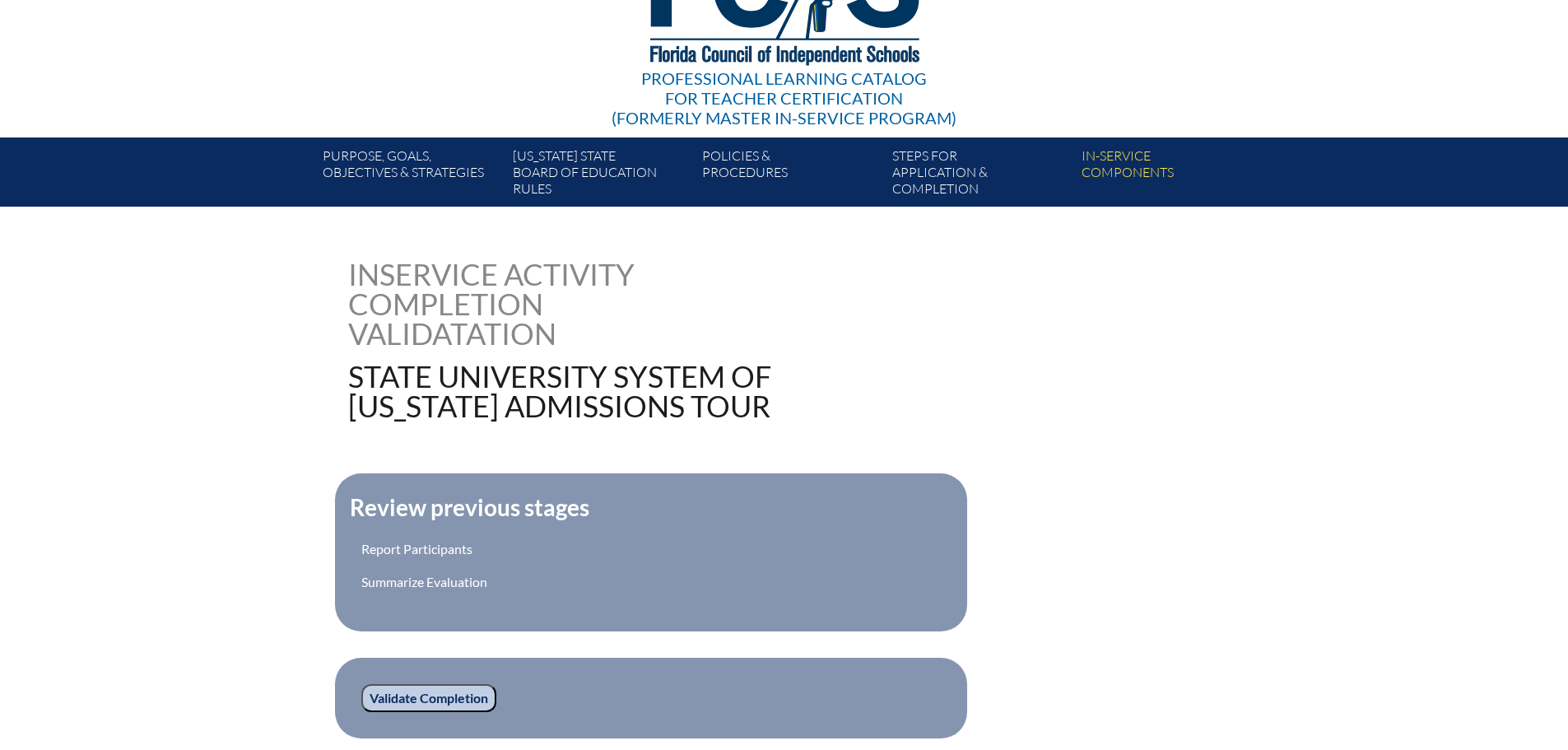
scroll to position [427, 0]
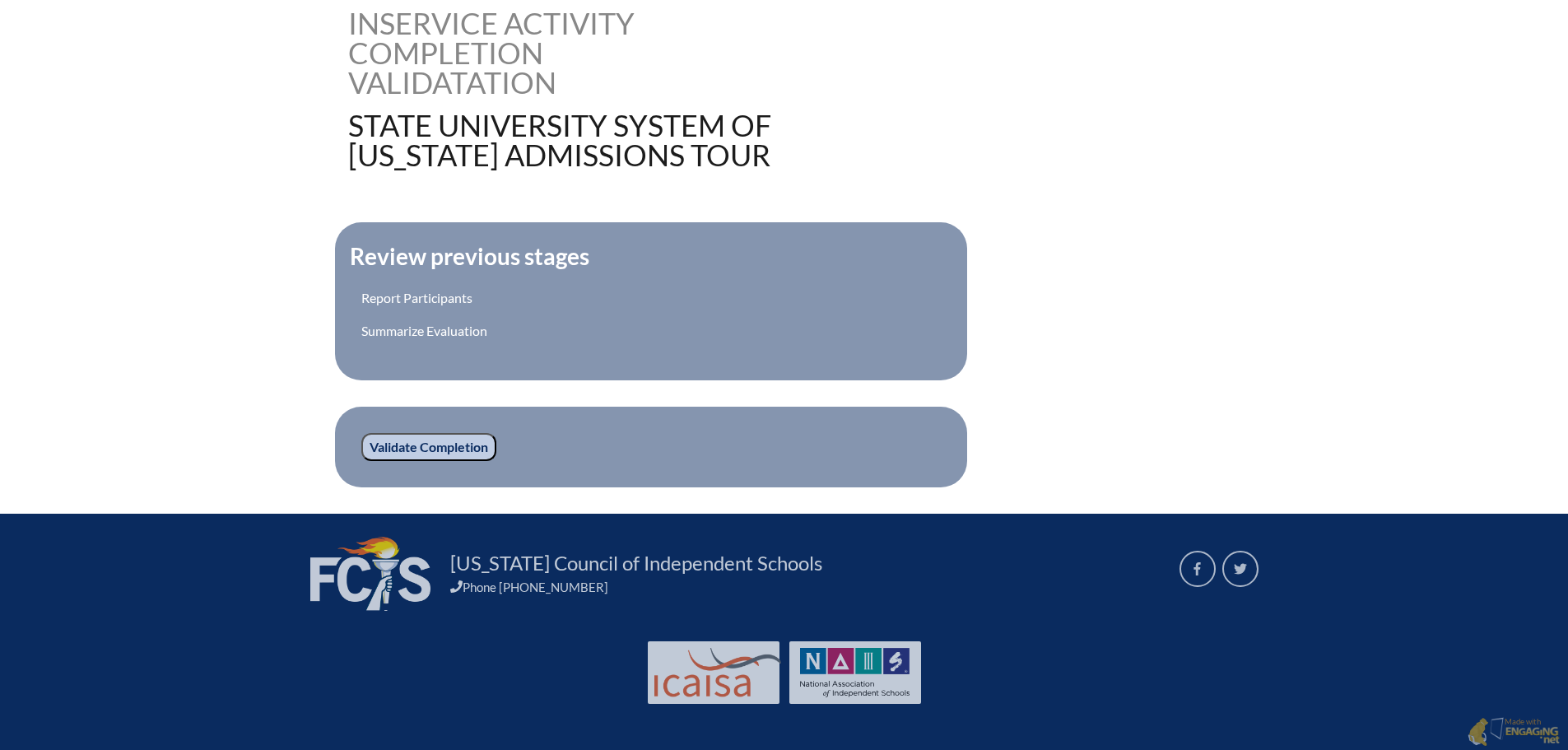
click at [384, 448] on input "Validate Completion" at bounding box center [429, 446] width 135 height 28
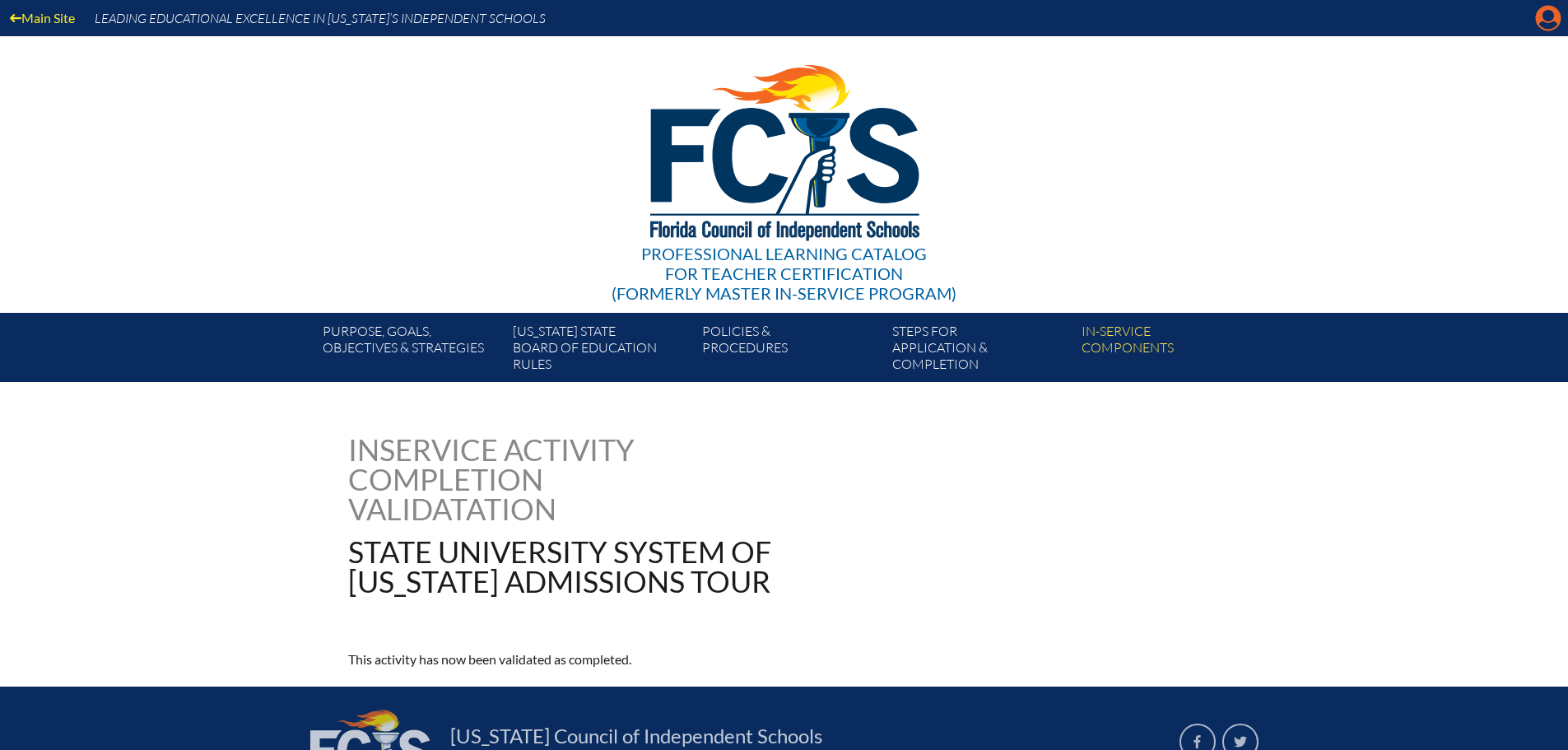
click at [1548, 29] on icon "Manage account" at bounding box center [1548, 18] width 27 height 27
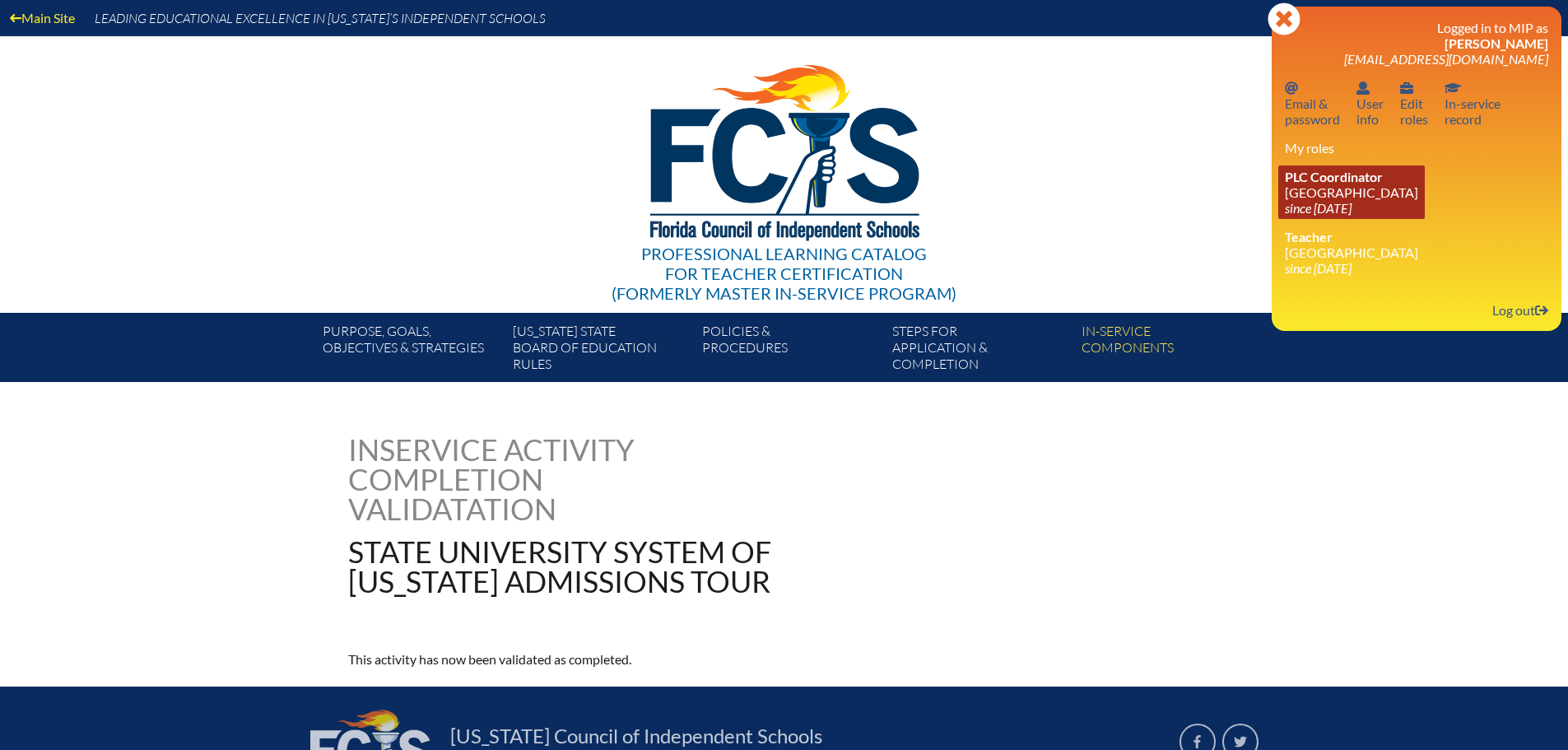
click at [1333, 185] on link "PLC Coordinator [GEOGRAPHIC_DATA] since [DATE]" at bounding box center [1351, 192] width 146 height 53
